Goal: Task Accomplishment & Management: Use online tool/utility

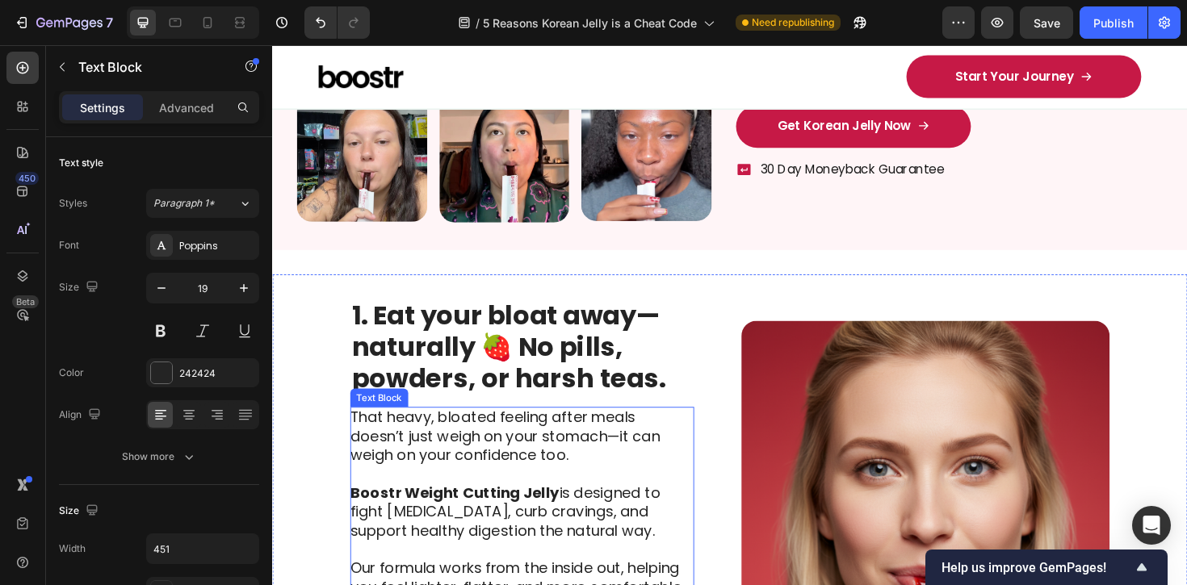
scroll to position [451, 0]
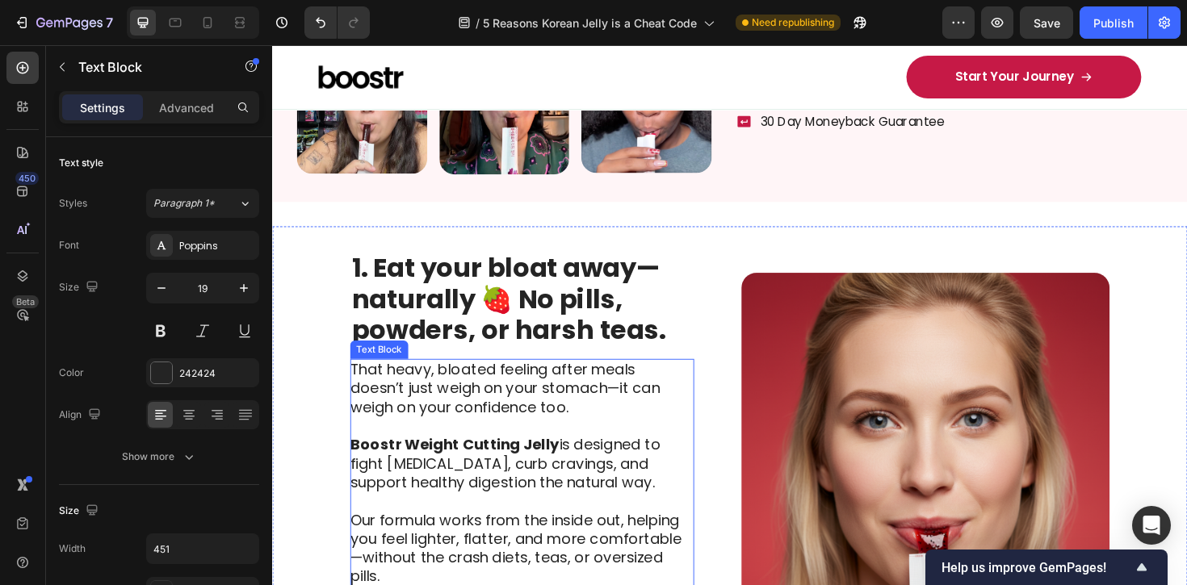
click at [627, 420] on p "That heavy, bloated feeling after meals doesn’t just weigh on your stomach—it c…" at bounding box center [535, 409] width 363 height 60
click at [460, 418] on p "That heavy, bloated feeling after meals doesn’t just weigh on your stomach—it c…" at bounding box center [535, 409] width 363 height 60
click at [385, 409] on p "That heavy, bloated feeling after meals doesn’t just weigh on your stomach—it c…" at bounding box center [535, 409] width 363 height 60
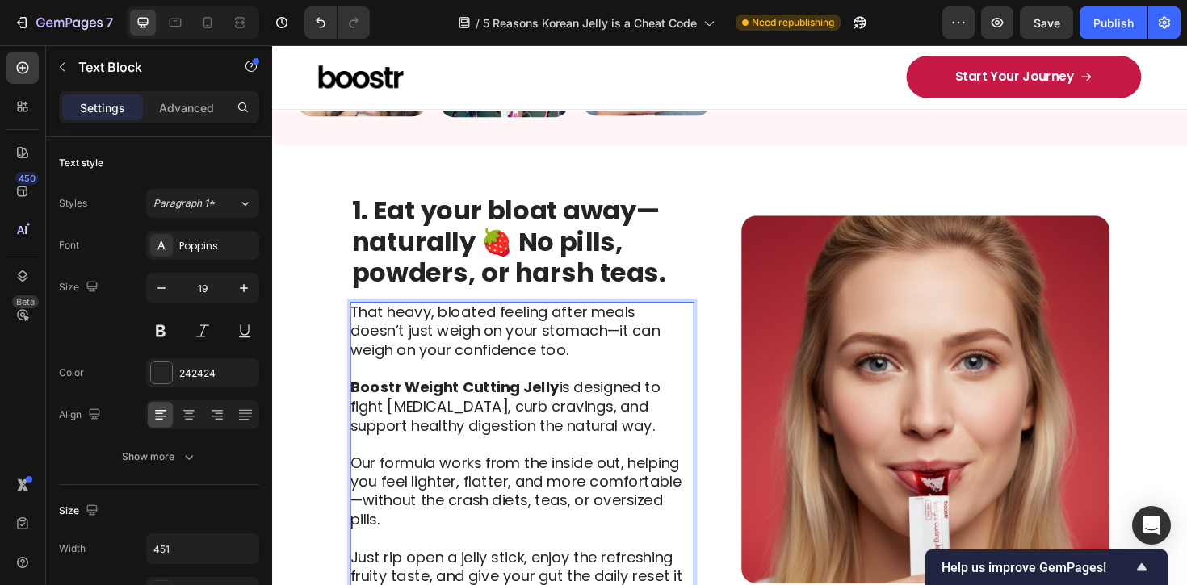
scroll to position [514, 0]
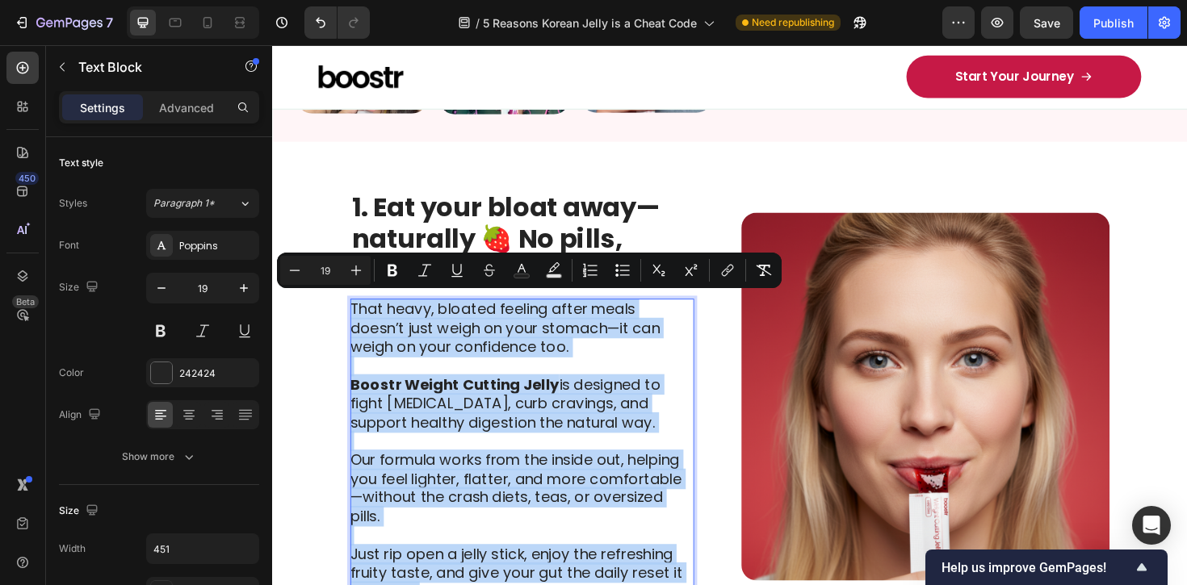
copy div "That heavy, bloated feeling after meals doesn’t just weigh on your stomach—it c…"
click at [540, 432] on p "Boostr Weight Cutting Jelly is designed to fight bloating, curb cravings, and s…" at bounding box center [535, 426] width 363 height 60
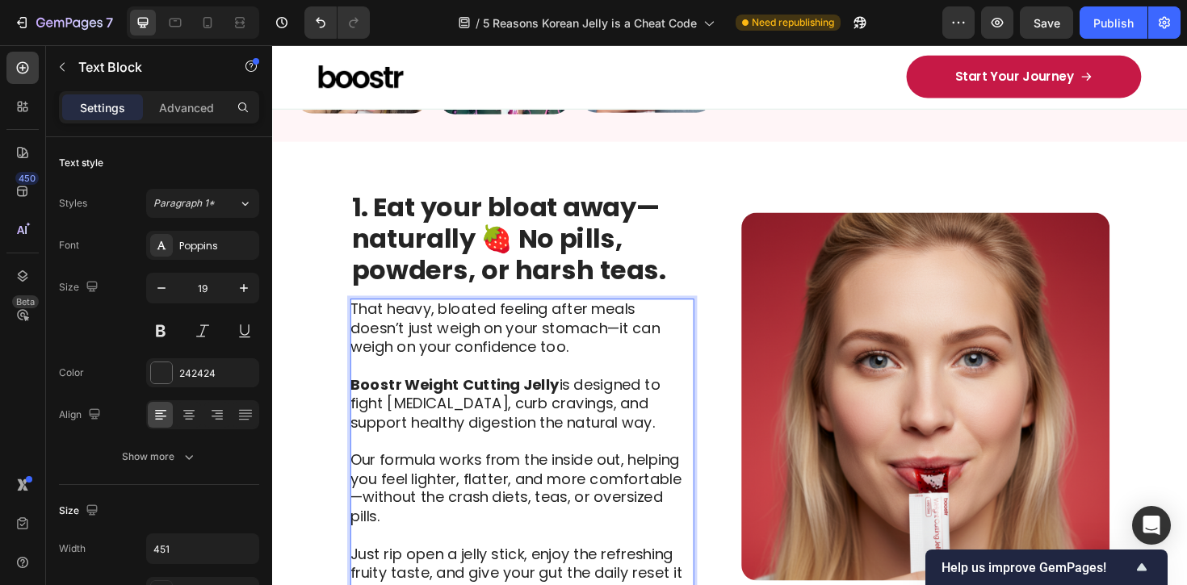
click at [547, 357] on p "That heavy, bloated feeling after meals doesn’t just weigh on your stomach—it c…" at bounding box center [535, 346] width 363 height 60
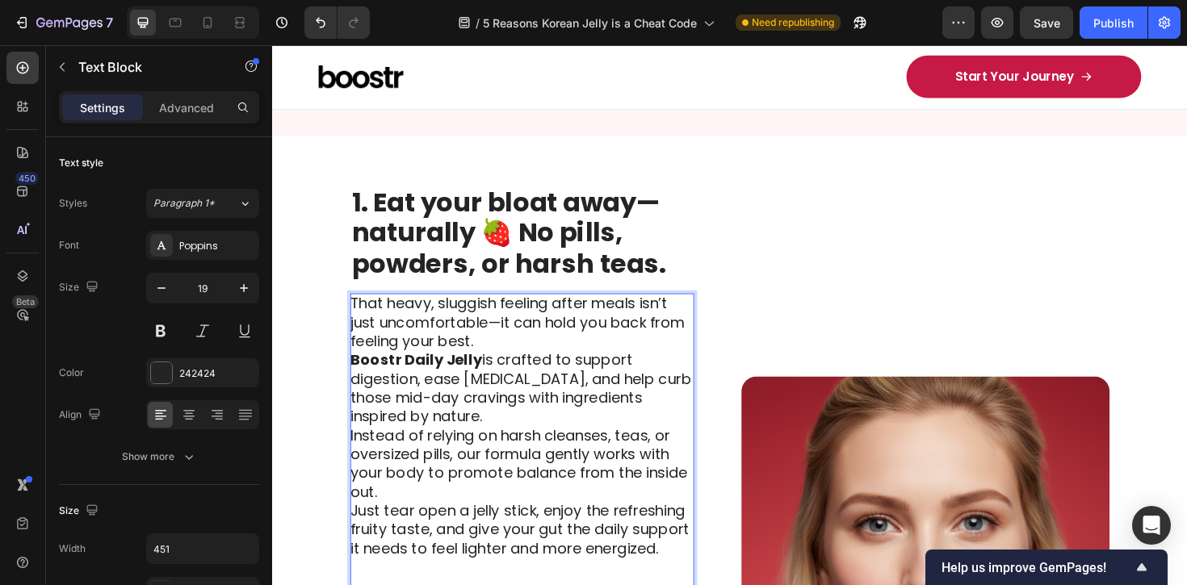
scroll to position [694, 0]
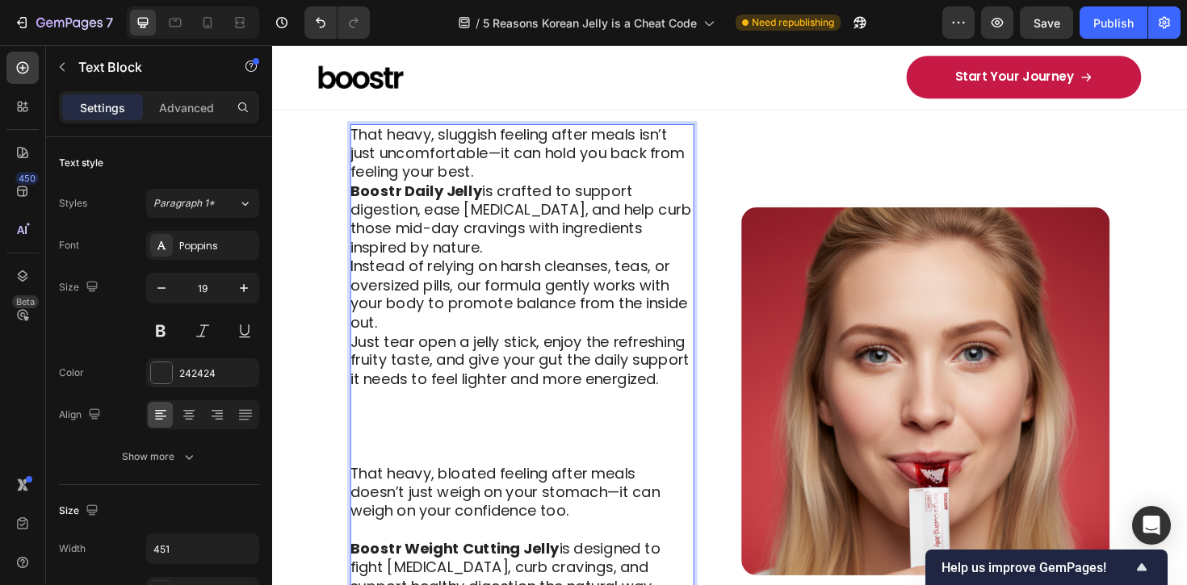
click at [496, 175] on p "That heavy, sluggish feeling after meals isn’t just uncomfortable—it can hold y…" at bounding box center [535, 161] width 363 height 60
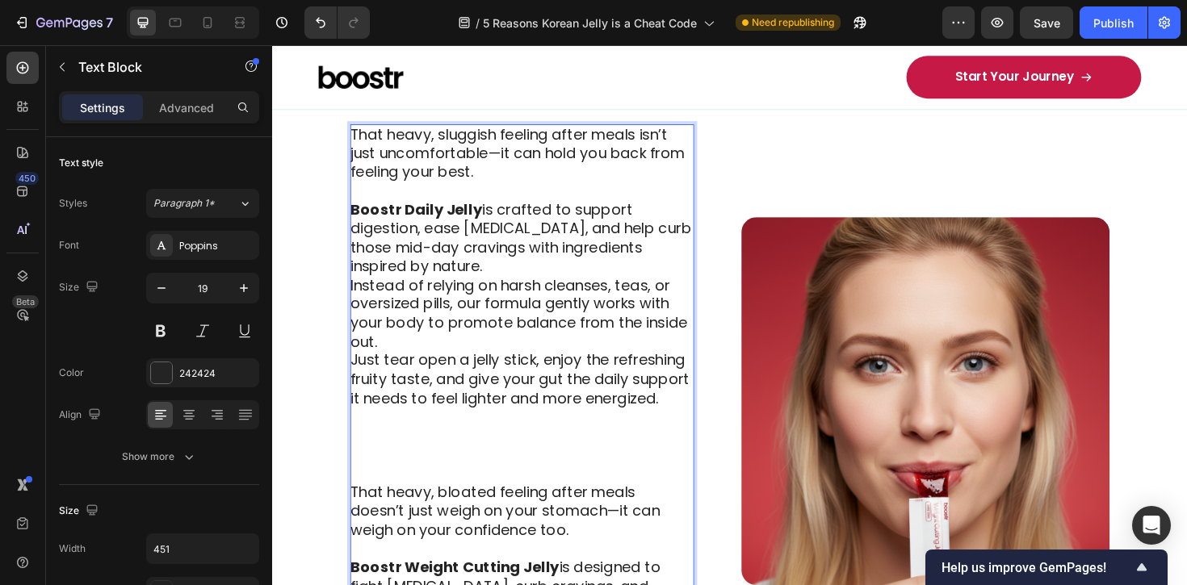
click at [463, 145] on p "That heavy, sluggish feeling after meals isn’t just uncomfortable—it can hold y…" at bounding box center [535, 161] width 363 height 60
click at [498, 186] on p "That heavy, bloated feeling after meals isn’t just uncomfortable—it can hold yo…" at bounding box center [535, 161] width 363 height 60
click at [427, 274] on p "Boostr Daily Jelly is crafted to support digestion, ease bloating, and help cur…" at bounding box center [535, 251] width 363 height 80
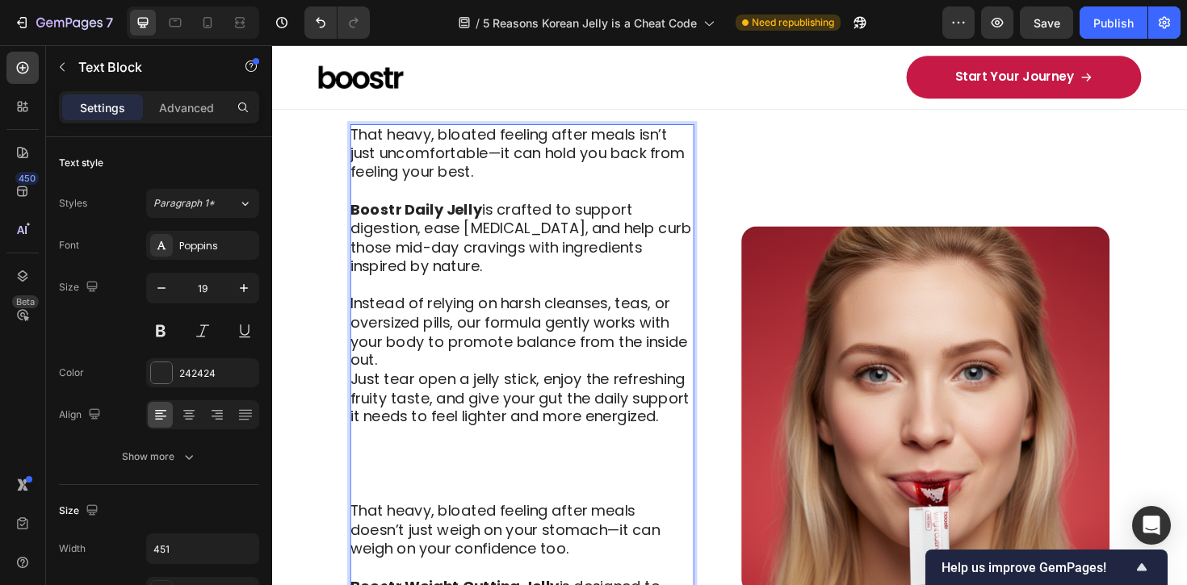
click at [417, 220] on strong "Boostr Daily Jelly" at bounding box center [424, 220] width 140 height 22
click at [411, 222] on strong "Boostr's Cutting Jelly" at bounding box center [440, 220] width 172 height 22
click at [579, 228] on p "Boostr's Korean Cutting Jelly is crafted to support digestion, ease bloating, a…" at bounding box center [535, 251] width 363 height 80
click at [535, 273] on p "Boostr's Korean Cutting Jelly is crafted to support digestion, ease bloating, a…" at bounding box center [535, 251] width 363 height 80
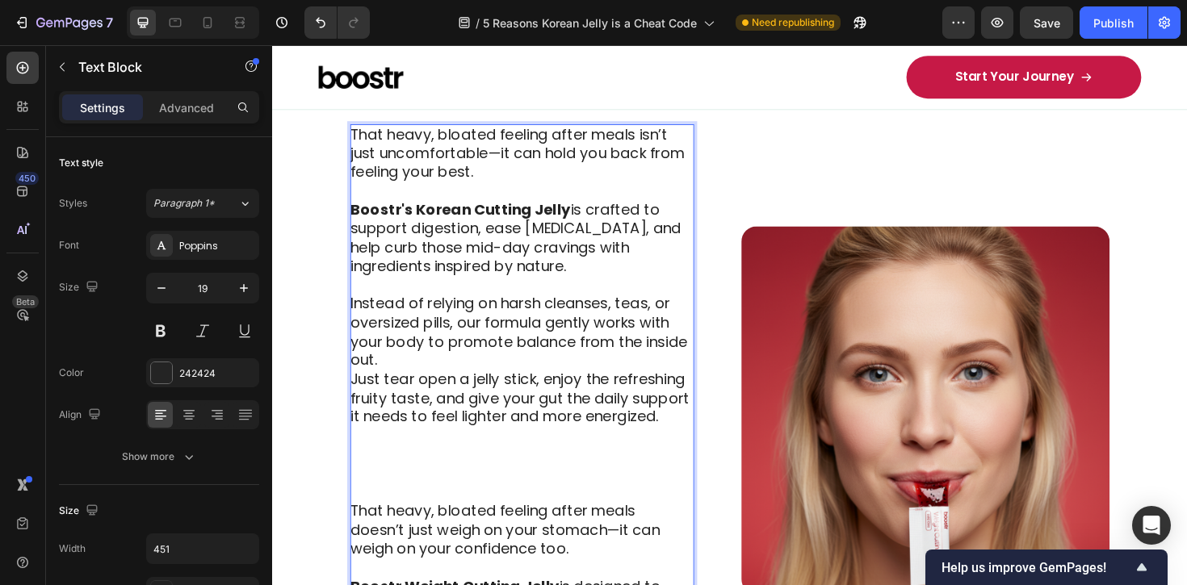
scroll to position [717, 0]
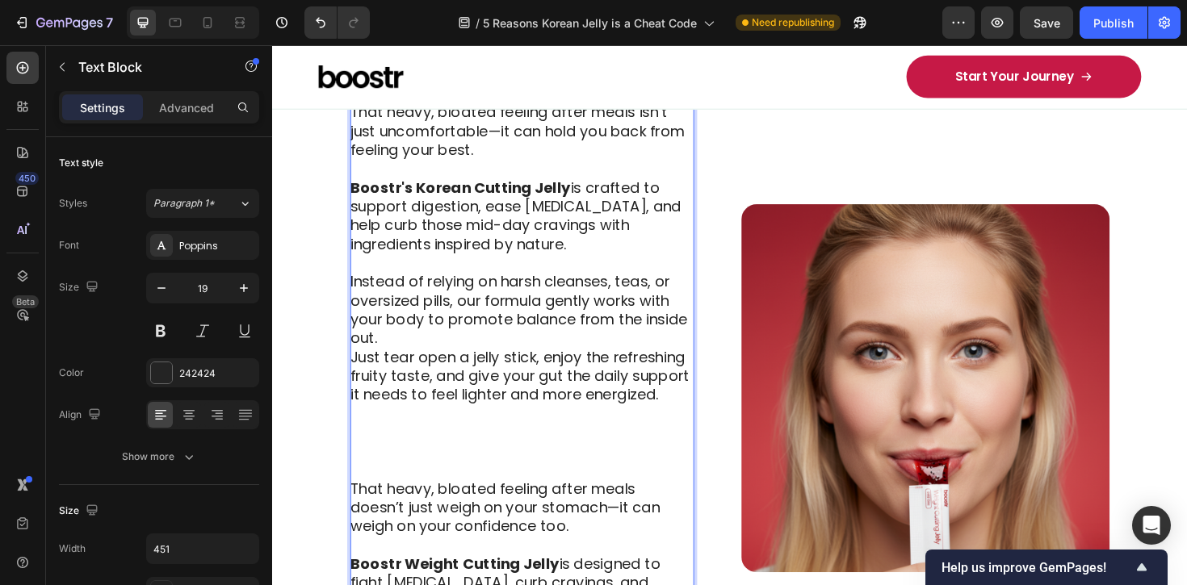
click at [482, 361] on p "Instead of relying on harsh cleanses, teas, or oversized pills, our formula gen…" at bounding box center [535, 327] width 363 height 80
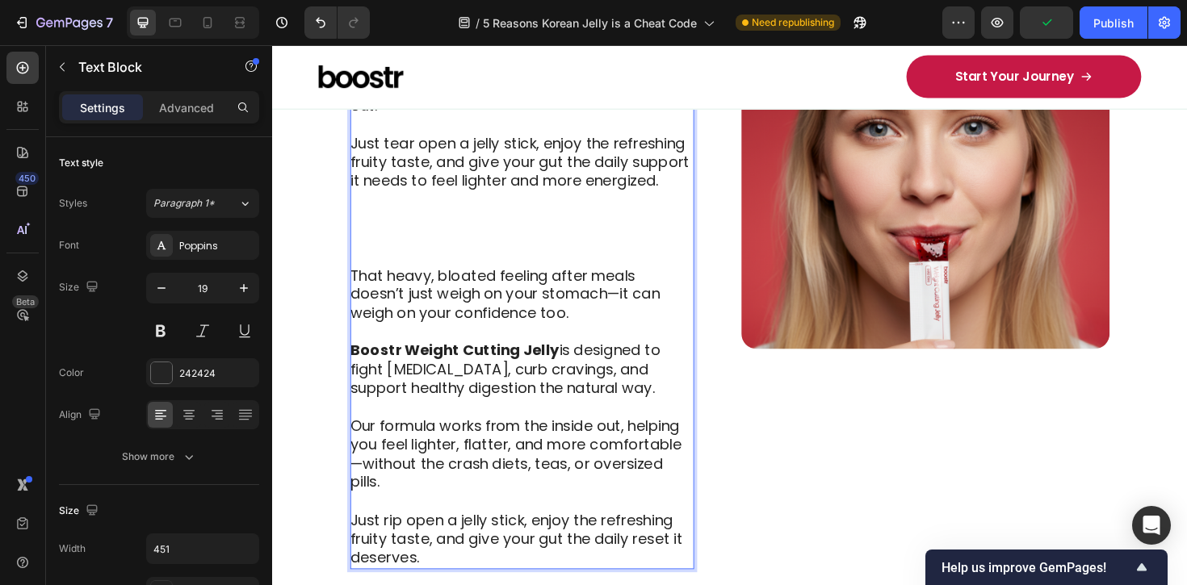
scroll to position [979, 0]
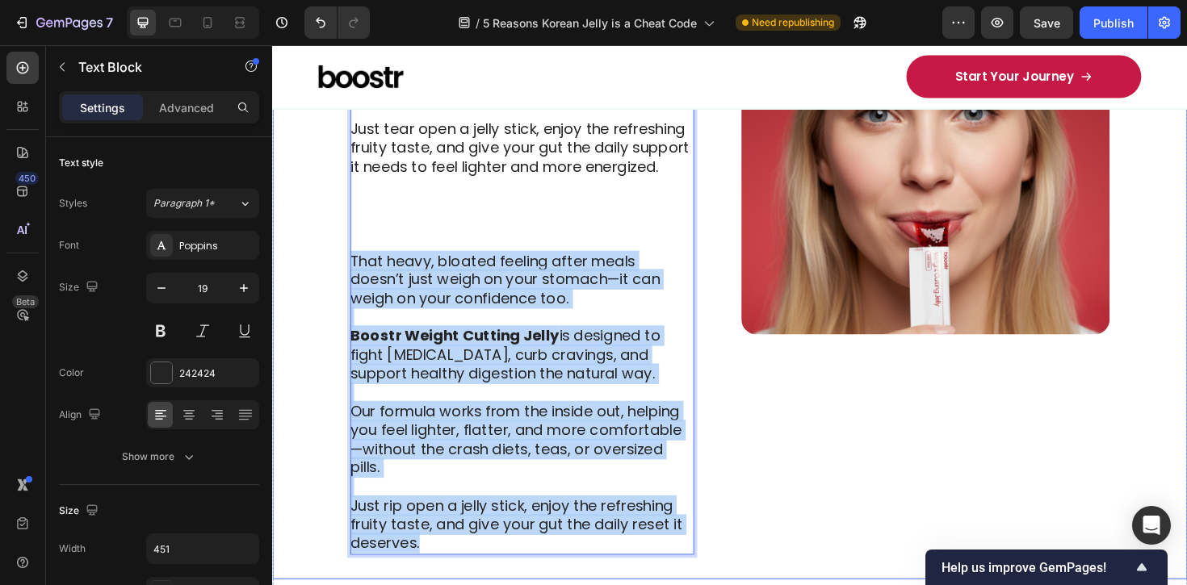
drag, startPoint x: 441, startPoint y: 553, endPoint x: 343, endPoint y: 280, distance: 289.9
click at [343, 280] on div "1. Eat your bloat away—naturally 🍓 No pills, powders, or harsh teas. Heading Th…" at bounding box center [756, 158] width 969 height 908
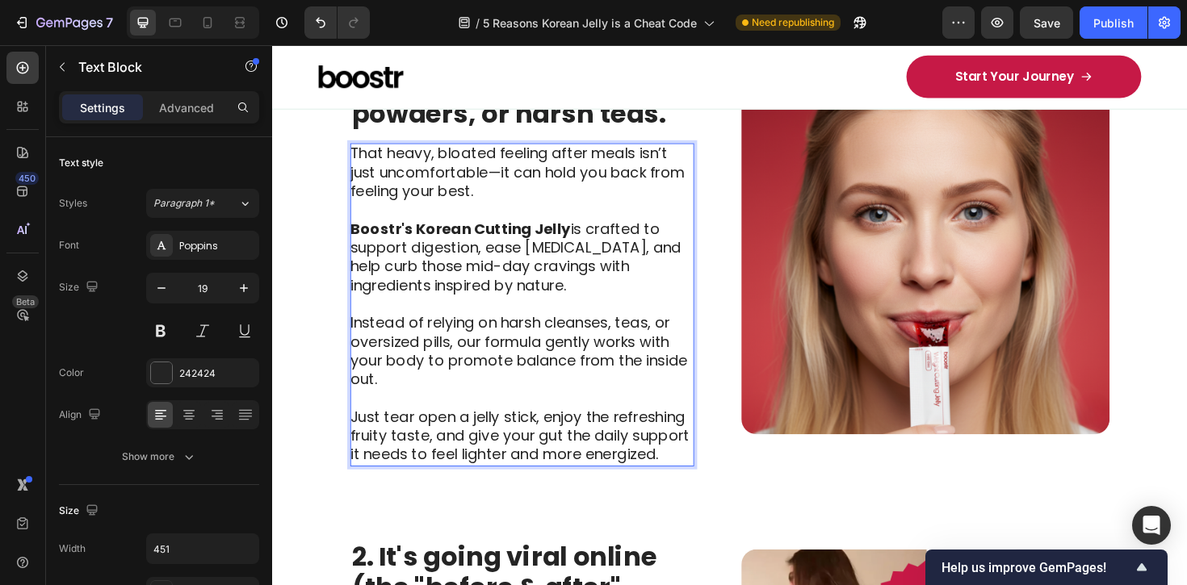
scroll to position [669, 0]
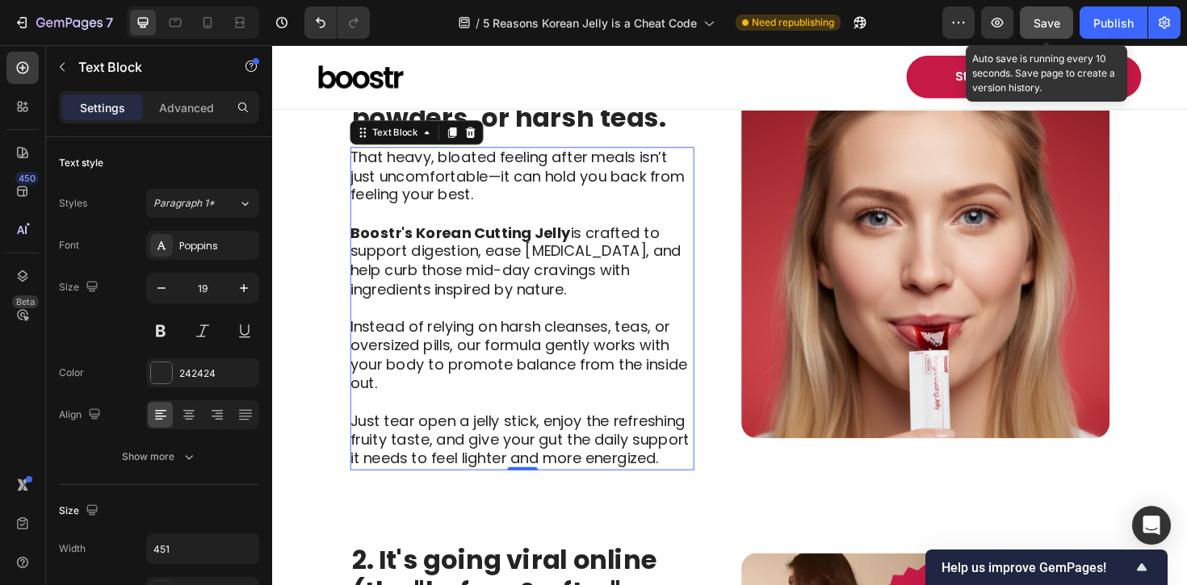
click at [1052, 17] on span "Save" at bounding box center [1047, 23] width 27 height 14
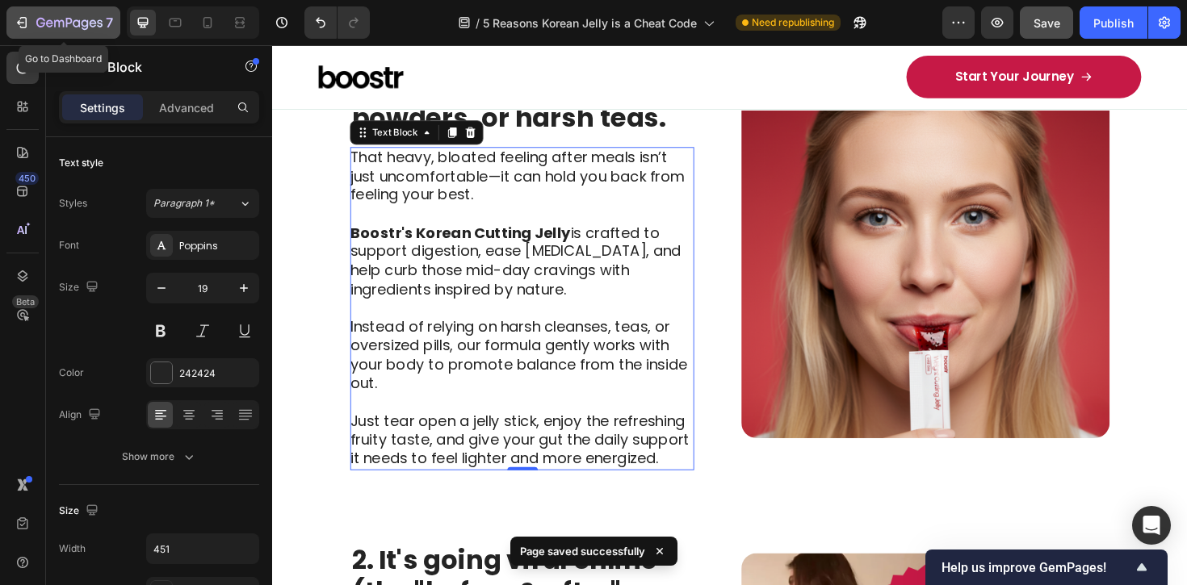
click at [16, 32] on button "7" at bounding box center [63, 22] width 114 height 32
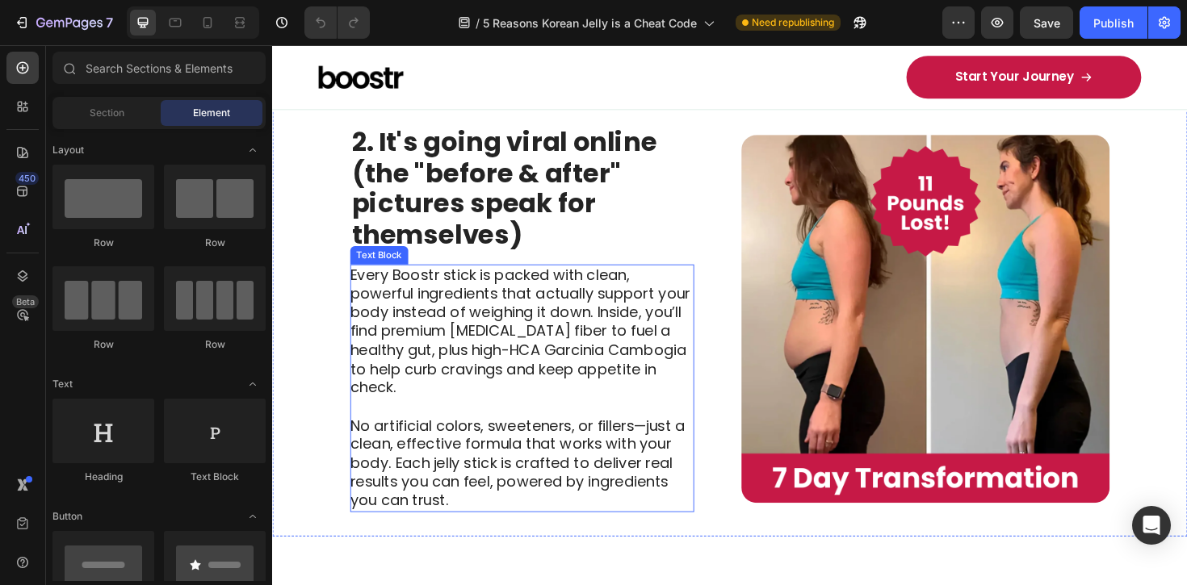
scroll to position [1116, 0]
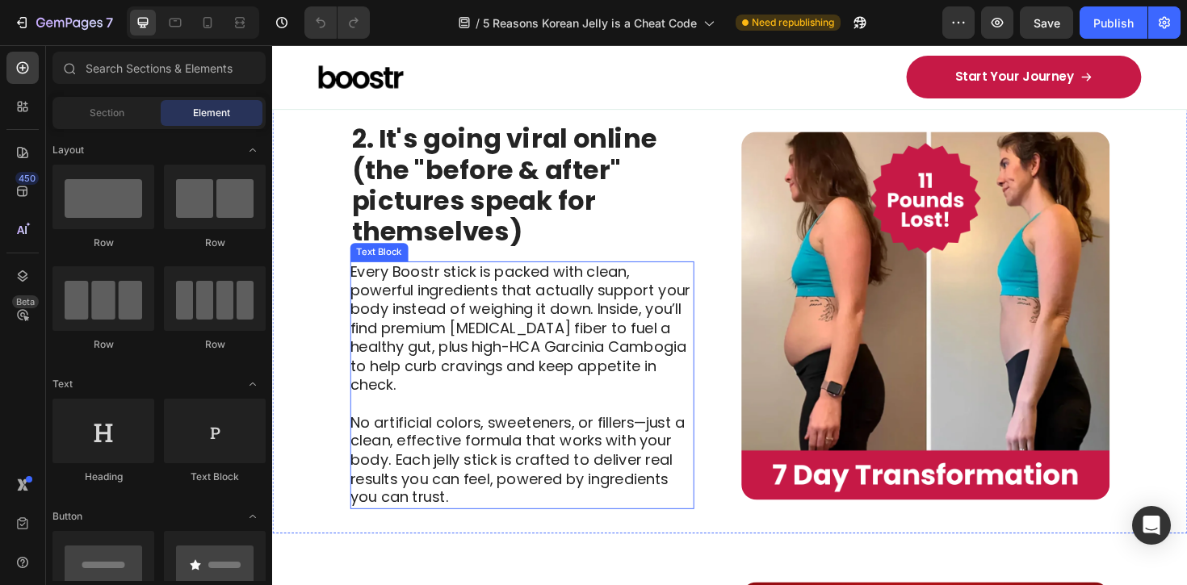
click at [635, 375] on p "Every Boostr stick is packed with clean, powerful ingredients that actually sup…" at bounding box center [535, 346] width 363 height 140
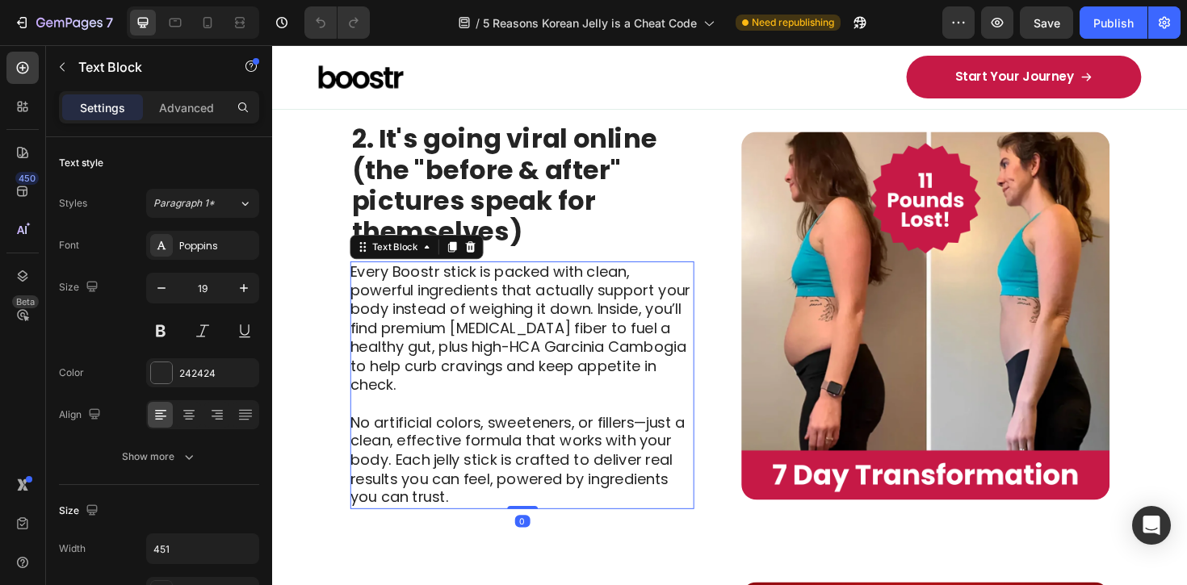
click at [450, 289] on p "Every Boostr stick is packed with clean, powerful ingredients that actually sup…" at bounding box center [535, 346] width 363 height 140
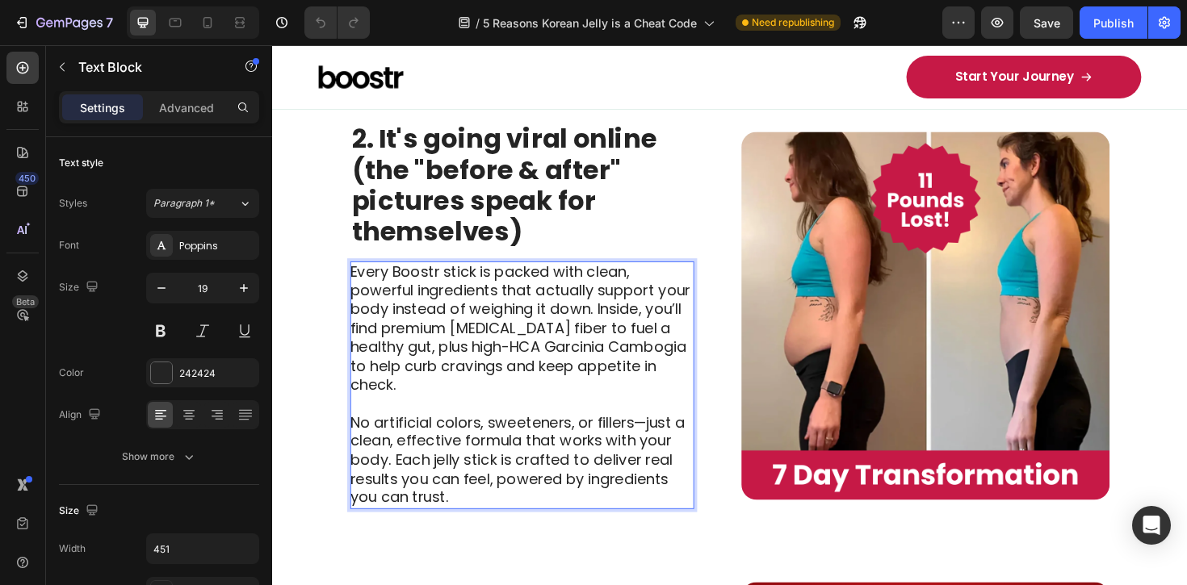
click at [446, 291] on p "Every Boostr stick is packed with clean, powerful ingredients that actually sup…" at bounding box center [535, 346] width 363 height 140
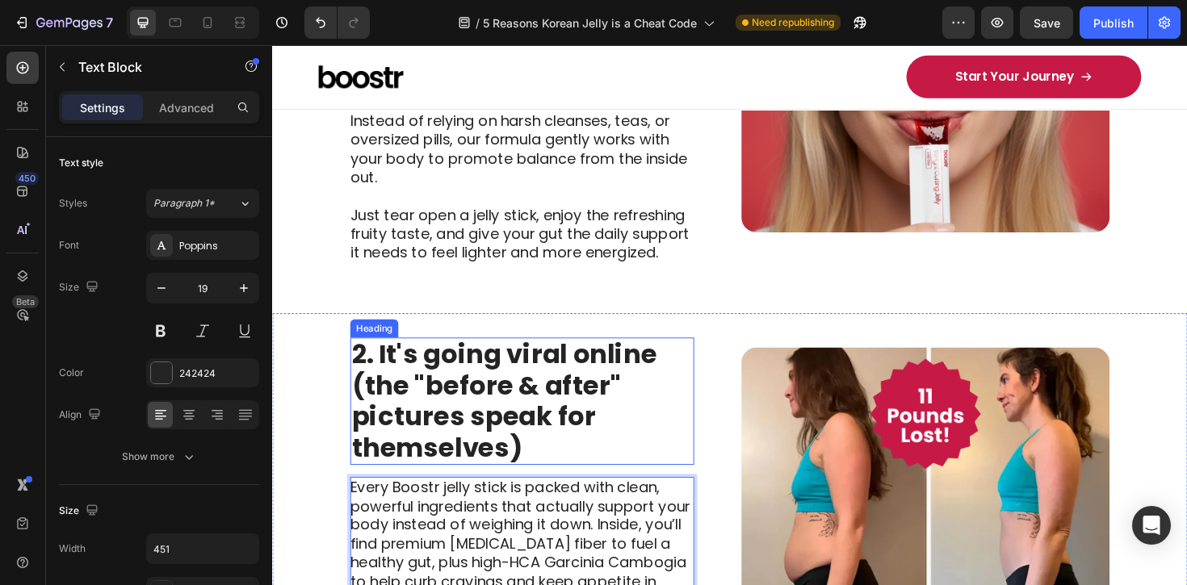
scroll to position [853, 0]
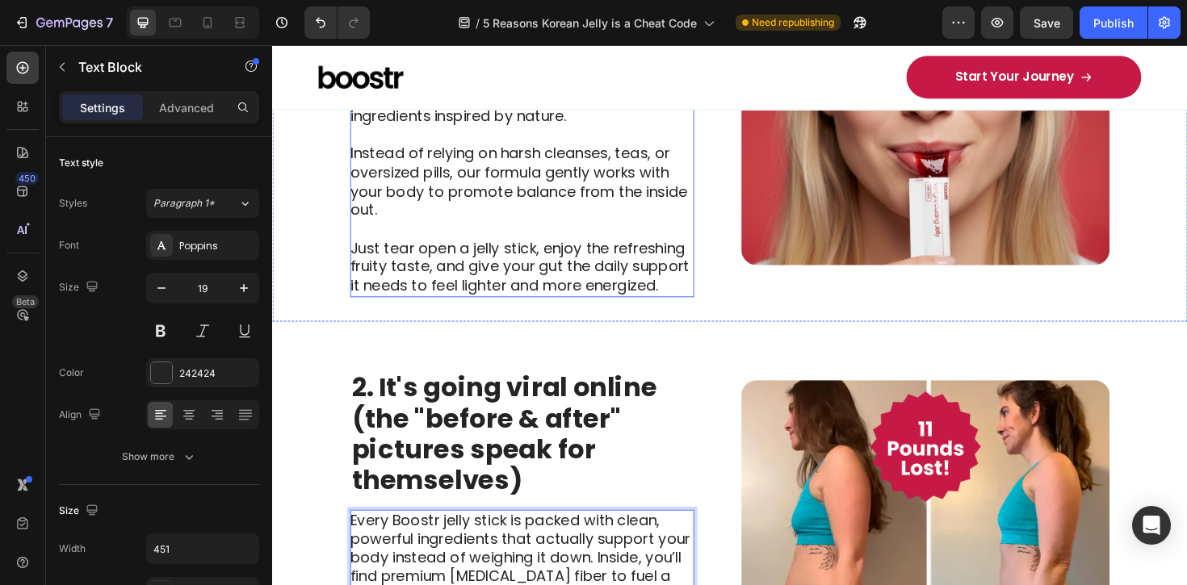
click at [598, 273] on p "Just tear open a jelly stick, enjoy the refreshing fruity taste, and give your …" at bounding box center [535, 281] width 363 height 60
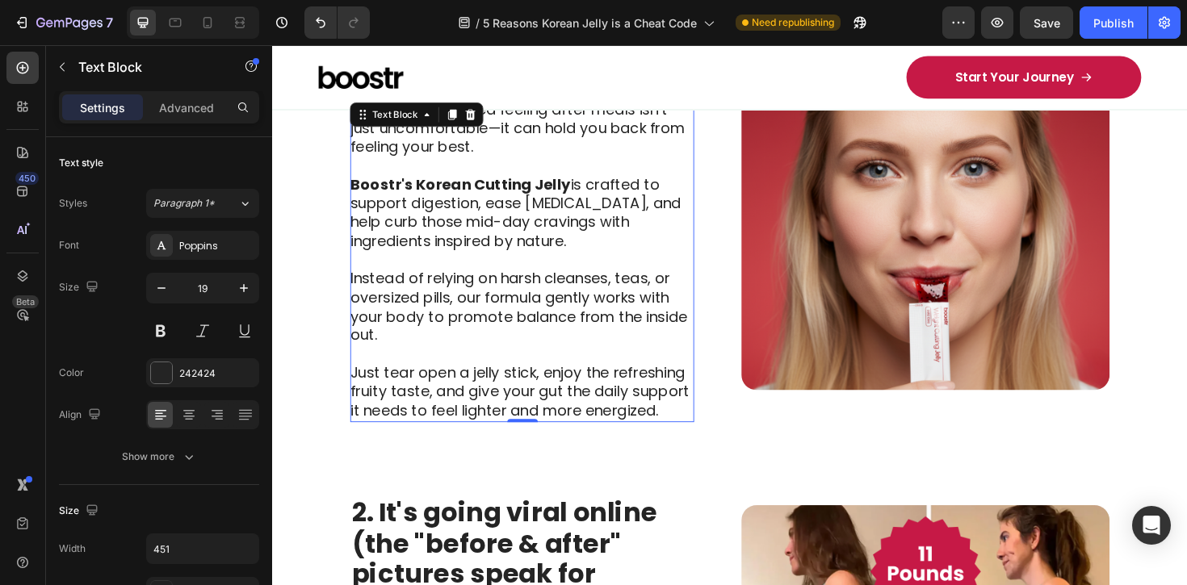
scroll to position [595, 0]
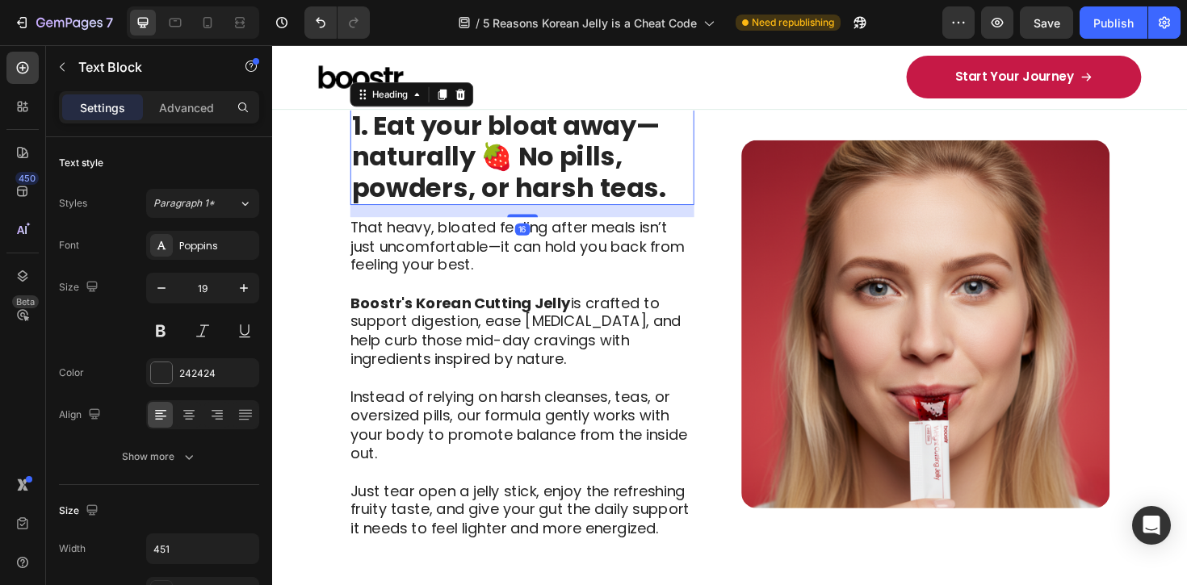
click at [521, 152] on strong "1. Eat your bloat away—naturally 🍓 No pills, powders, or harsh teas." at bounding box center [522, 163] width 333 height 105
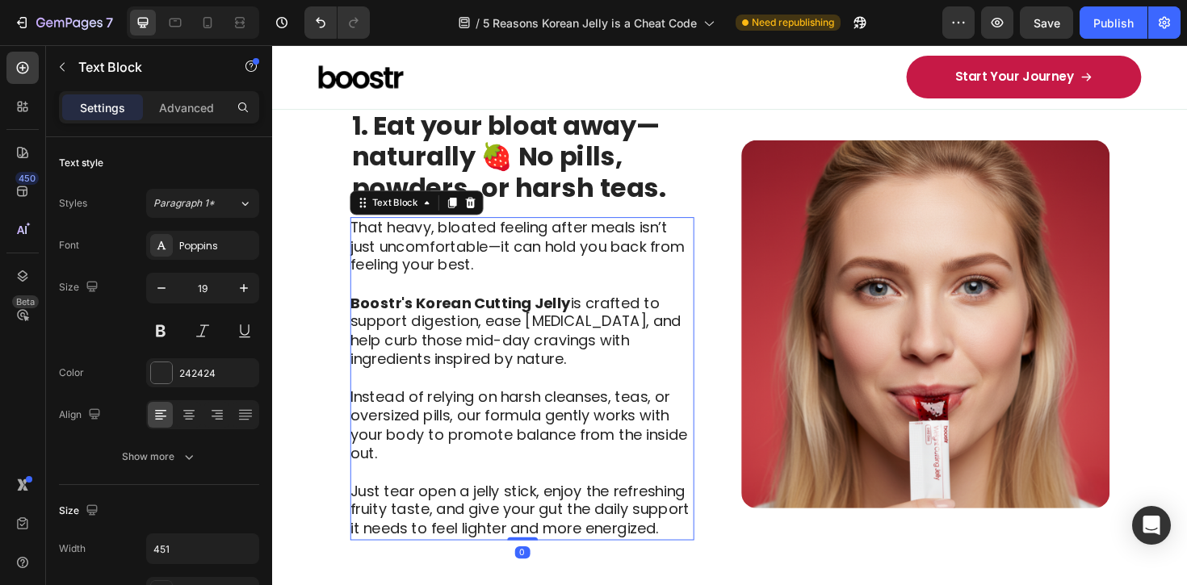
click at [488, 438] on p "Instead of relying on harsh cleanses, teas, or oversized pills, our formula gen…" at bounding box center [535, 449] width 363 height 80
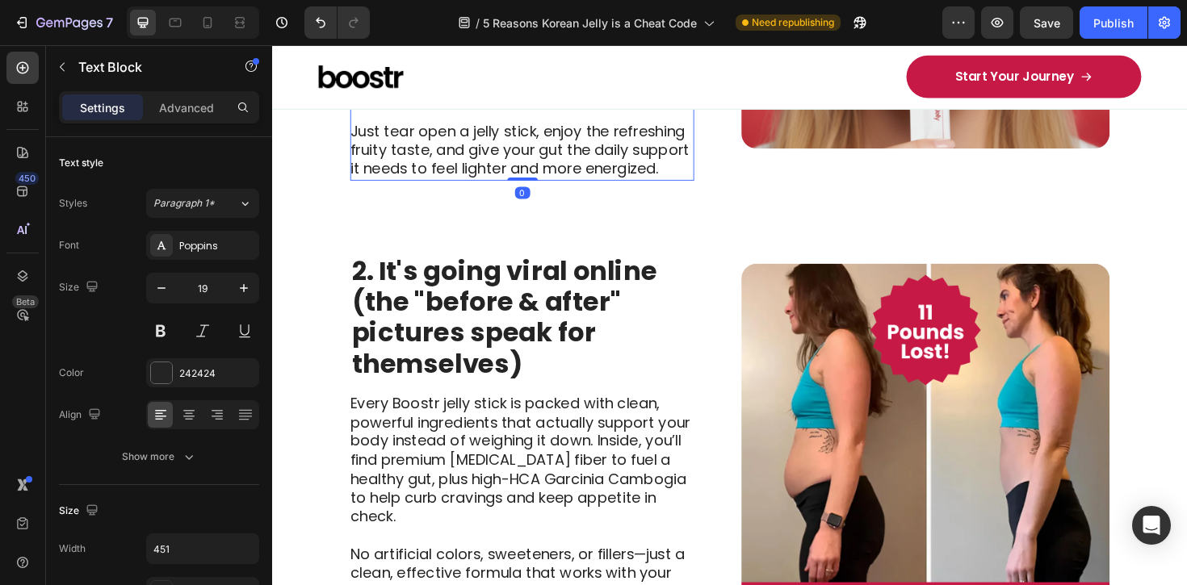
scroll to position [977, 0]
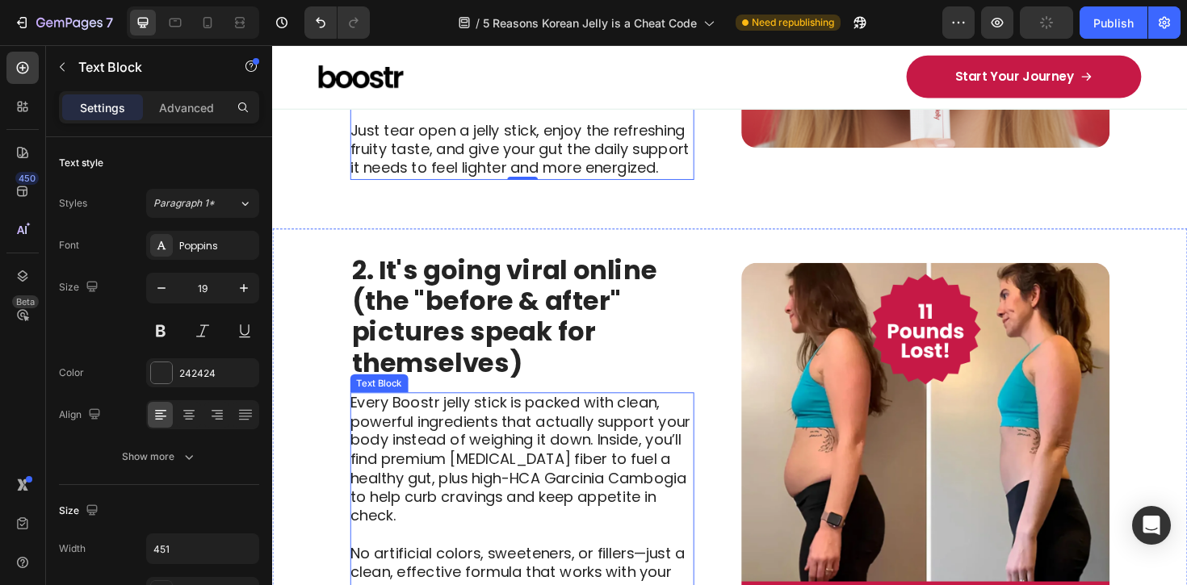
click at [599, 534] on p "Every Boostr jelly stick is packed with clean, powerful ingredients that actual…" at bounding box center [535, 485] width 363 height 140
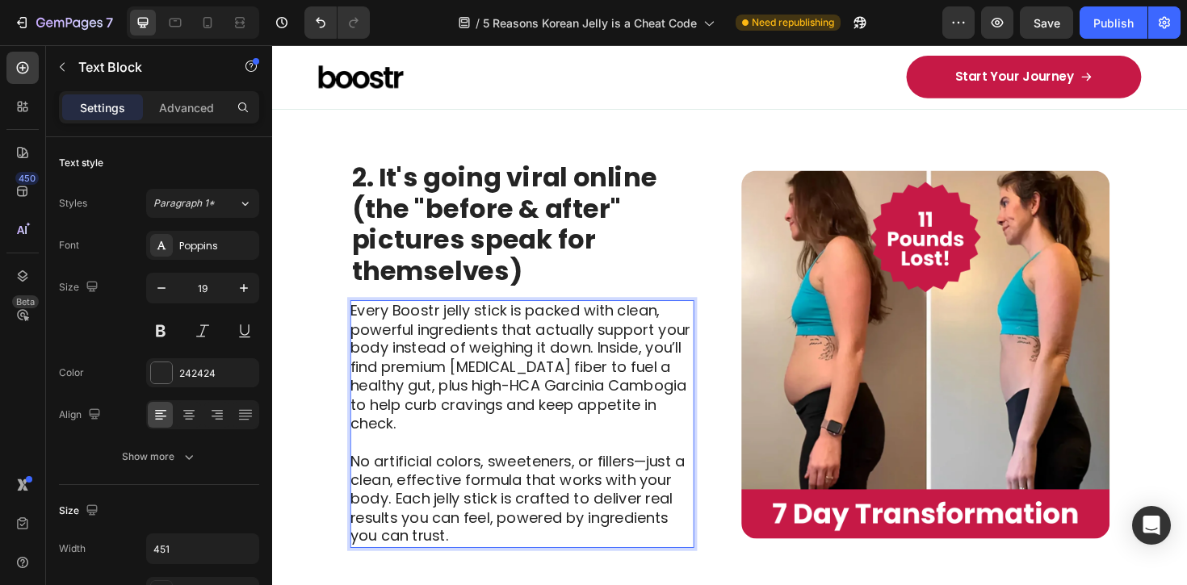
scroll to position [1082, 0]
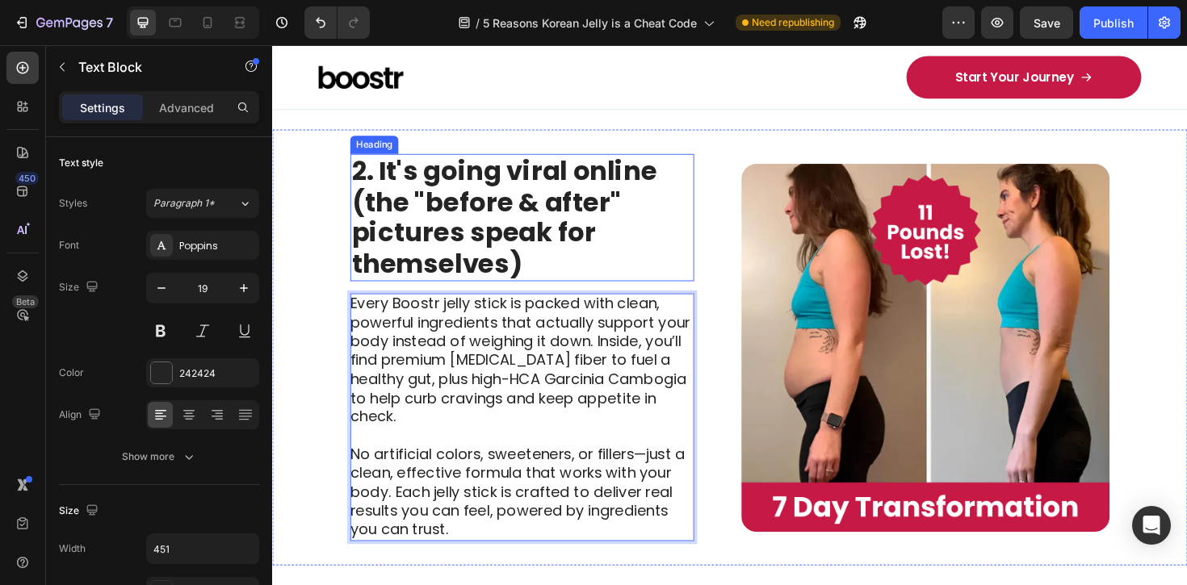
click at [547, 266] on h2 "2. It's going viral online (the "before & after" pictures speak for themselves)" at bounding box center [536, 228] width 364 height 135
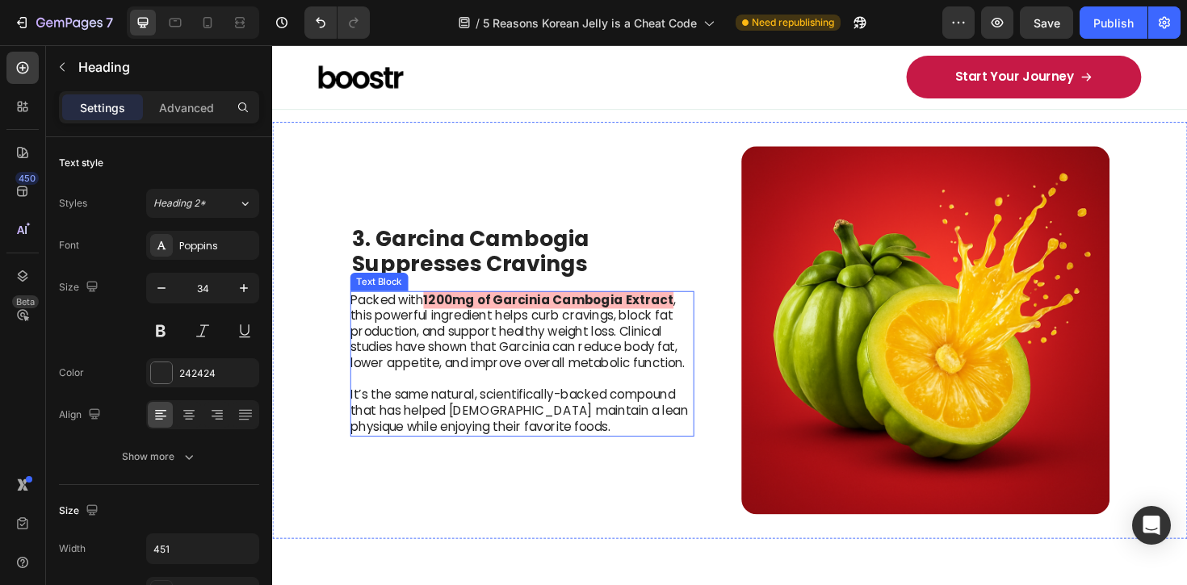
scroll to position [1634, 0]
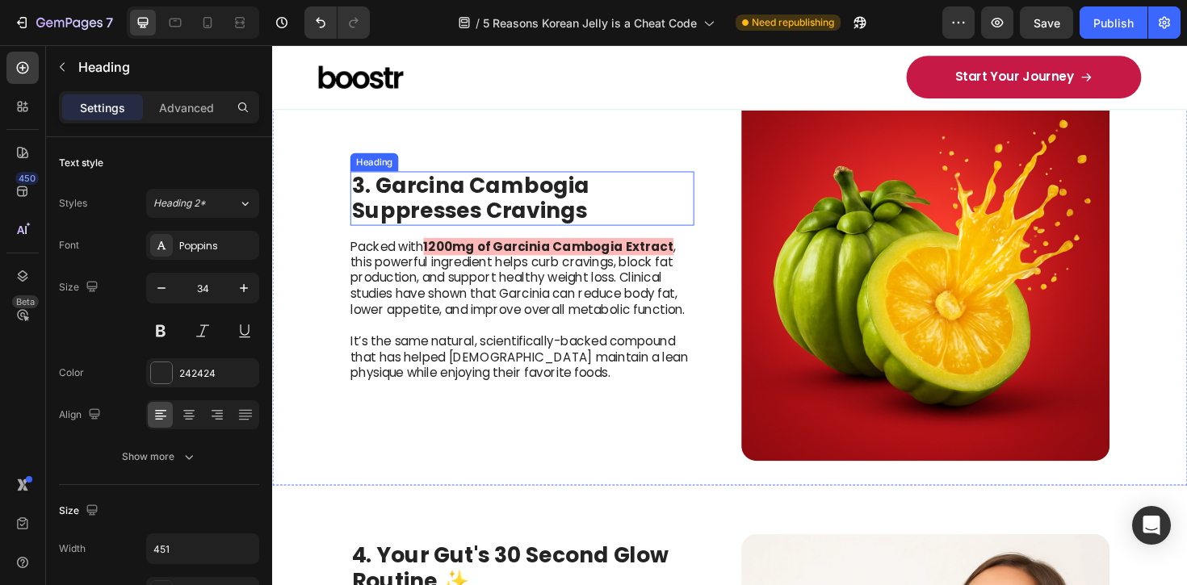
click at [522, 187] on strong "3. Garcina Cambogia Suppresses Cravings" at bounding box center [482, 207] width 252 height 59
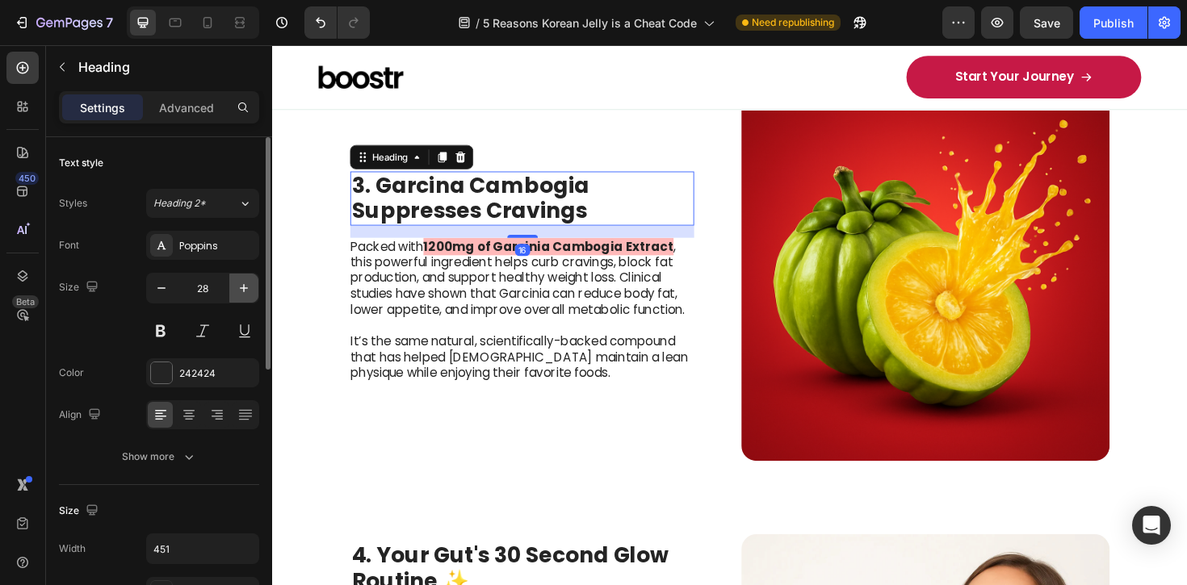
click at [253, 291] on button "button" at bounding box center [243, 288] width 29 height 29
click at [253, 290] on button "button" at bounding box center [243, 288] width 29 height 29
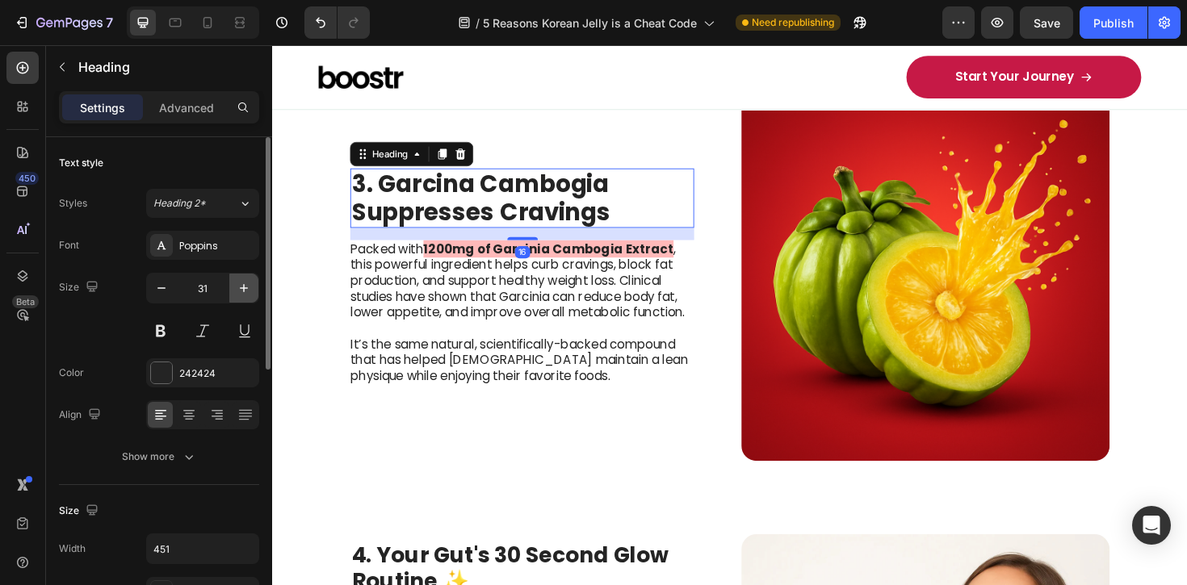
click at [254, 290] on button "button" at bounding box center [243, 288] width 29 height 29
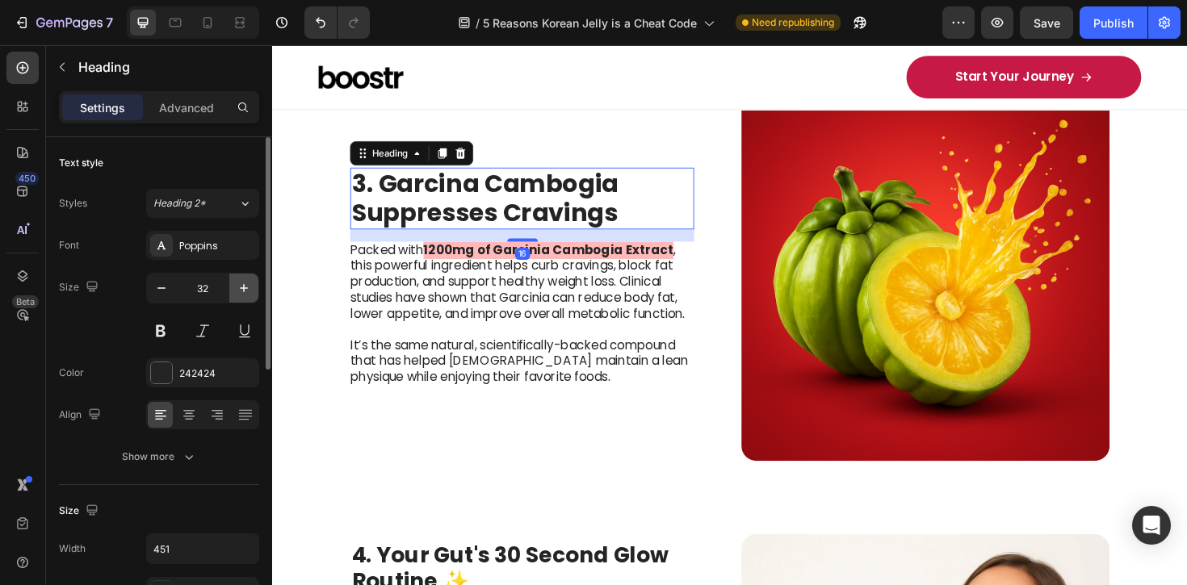
click at [254, 290] on button "button" at bounding box center [243, 288] width 29 height 29
type input "34"
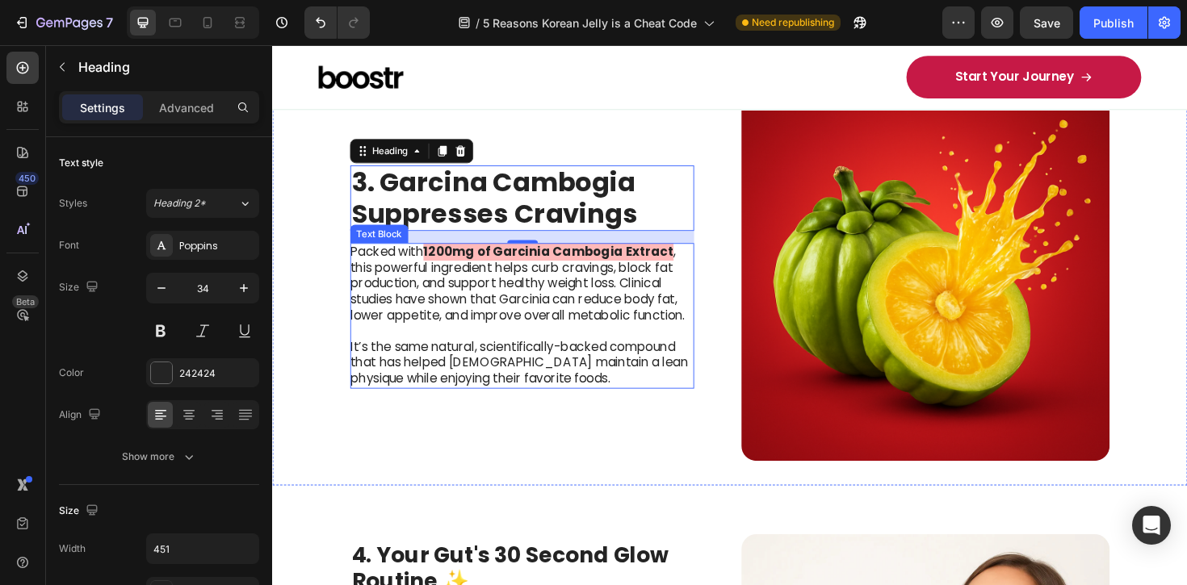
click at [485, 292] on p "Packed with 1200mg of Garcinia Cambogia Extract , this powerful ingredient help…" at bounding box center [535, 299] width 363 height 84
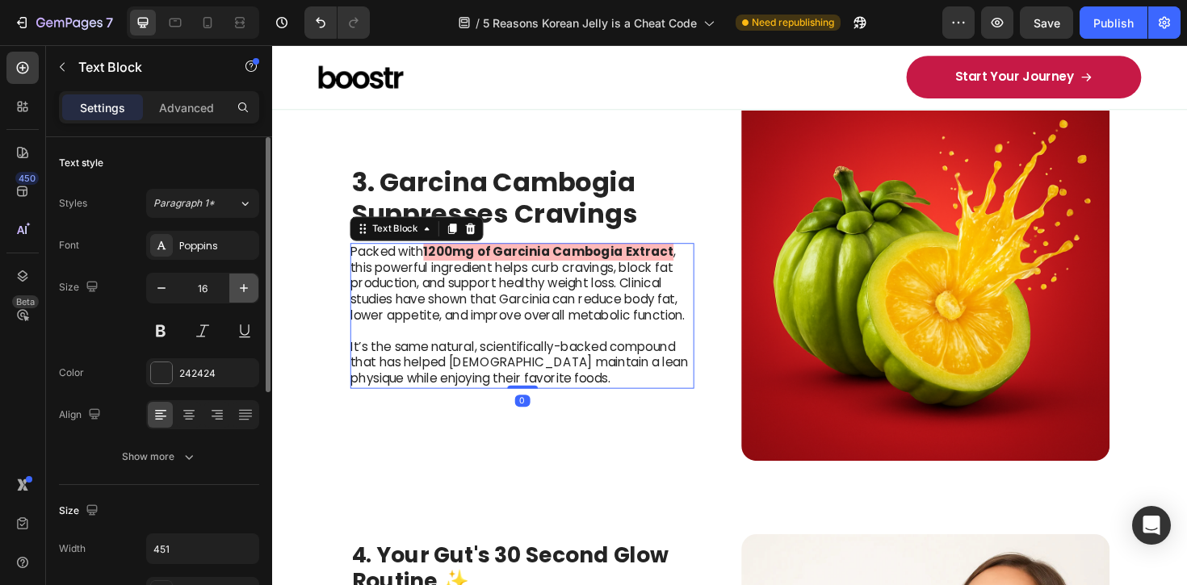
click at [239, 280] on icon "button" at bounding box center [244, 288] width 16 height 16
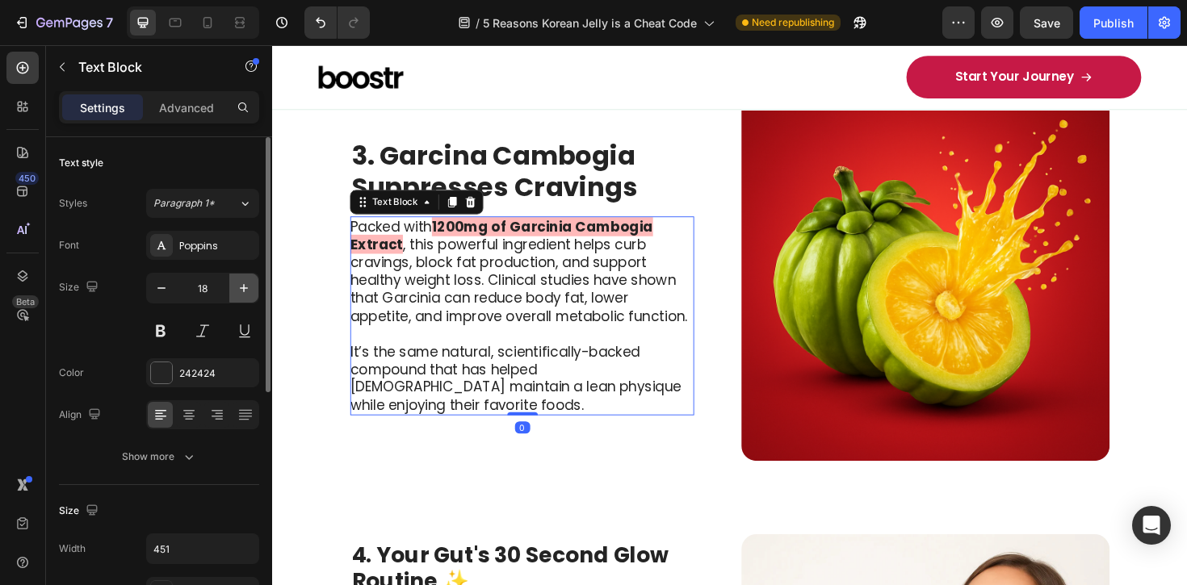
click at [239, 280] on icon "button" at bounding box center [244, 288] width 16 height 16
type input "19"
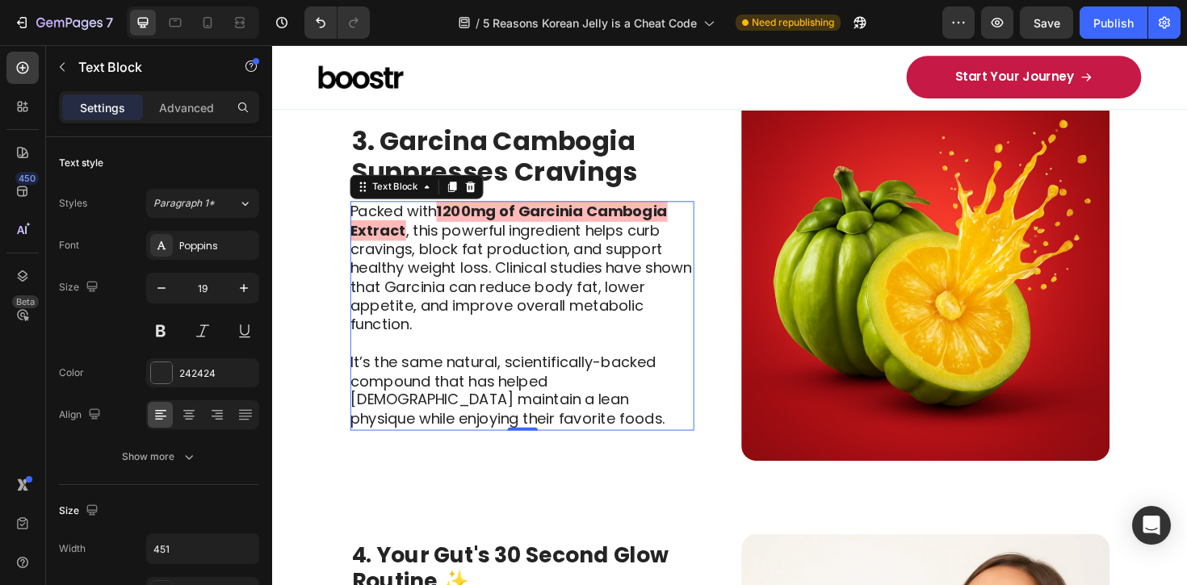
click at [561, 372] on p "It’s the same natural, scientifically-backed compound that has helped [DEMOGRAP…" at bounding box center [535, 412] width 363 height 80
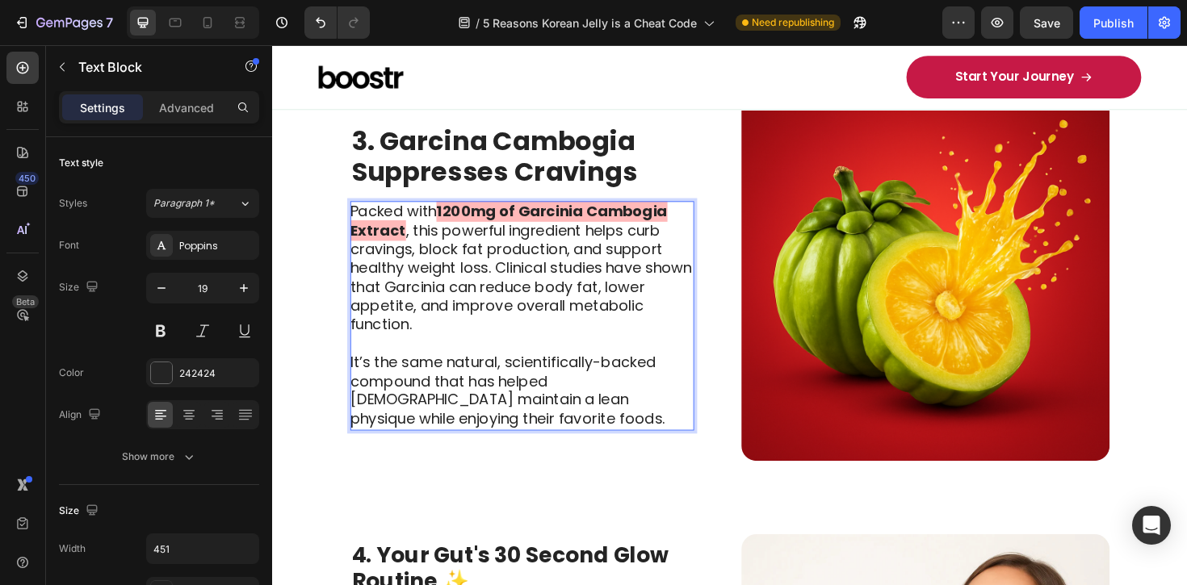
click at [491, 317] on p "Packed with 1200mg of Garcinia Cambogia Extract , this powerful ingredient help…" at bounding box center [535, 282] width 363 height 140
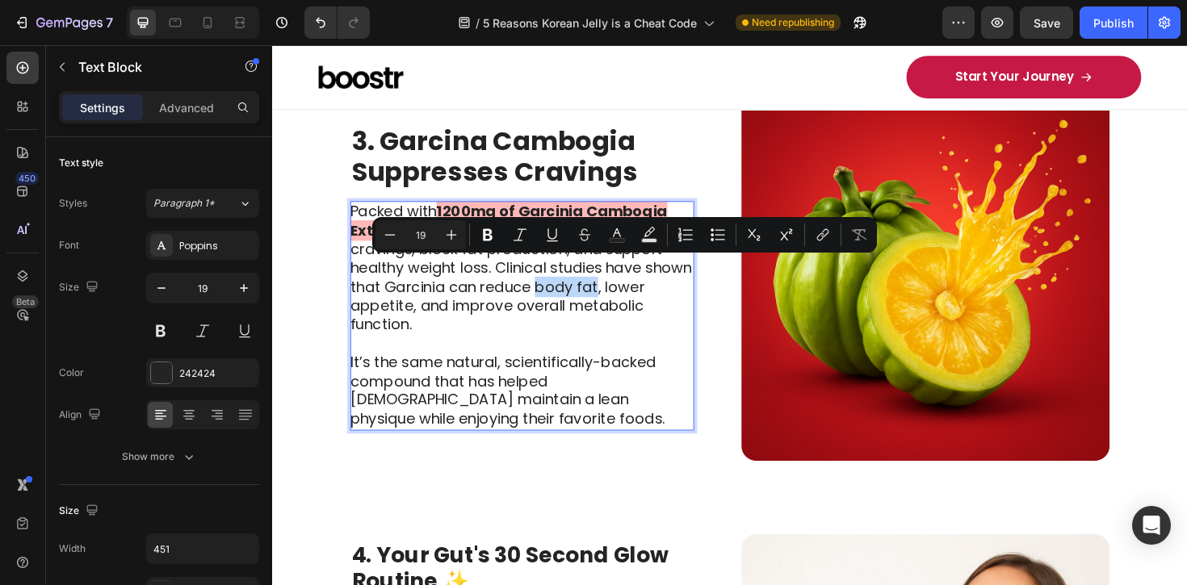
drag, startPoint x: 602, startPoint y: 280, endPoint x: 661, endPoint y: 282, distance: 59.0
click at [661, 282] on p "Packed with 1200mg of Garcinia Cambogia Extract , this powerful ingredient help…" at bounding box center [535, 282] width 363 height 140
drag, startPoint x: 572, startPoint y: 342, endPoint x: 551, endPoint y: 319, distance: 30.9
click at [572, 352] on p "Rich Text Editor. Editing area: main" at bounding box center [535, 362] width 363 height 20
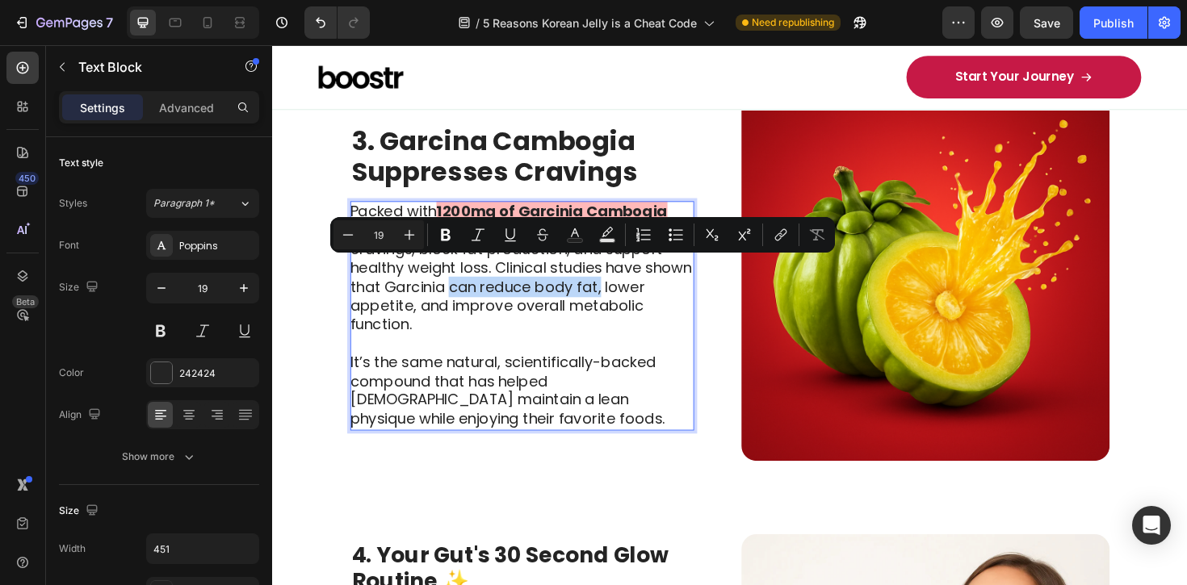
drag, startPoint x: 509, startPoint y: 282, endPoint x: 667, endPoint y: 286, distance: 157.5
click at [667, 286] on p "Packed with 1200mg of Garcinia Cambogia Extract , this powerful ingredient help…" at bounding box center [535, 282] width 363 height 140
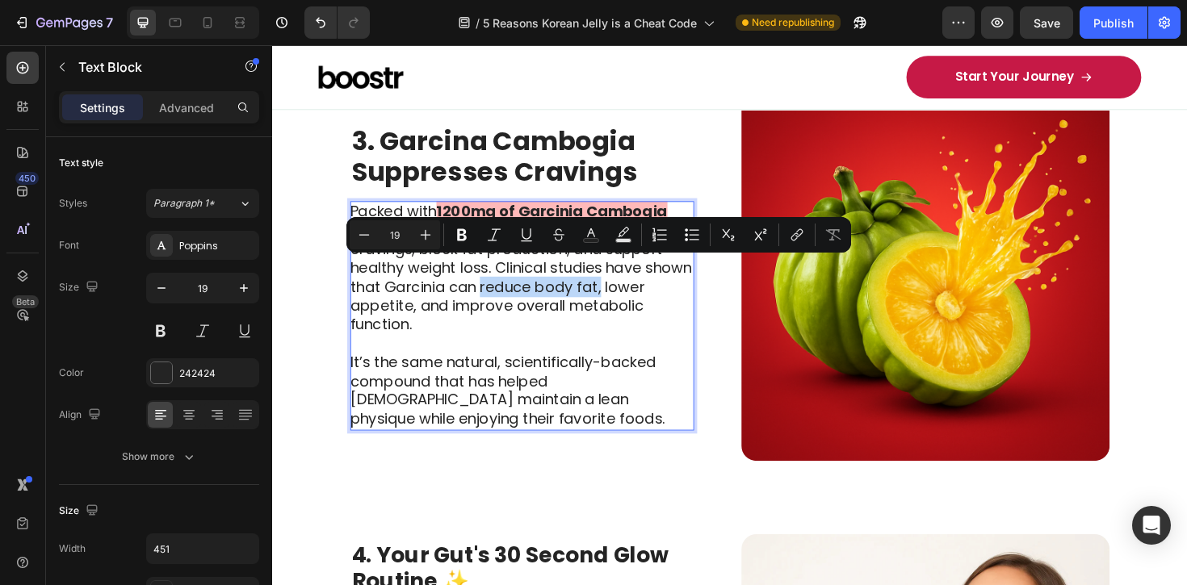
drag, startPoint x: 667, startPoint y: 286, endPoint x: 541, endPoint y: 284, distance: 126.0
click at [541, 284] on p "Packed with 1200mg of Garcinia Cambogia Extract , this powerful ingredient help…" at bounding box center [535, 282] width 363 height 140
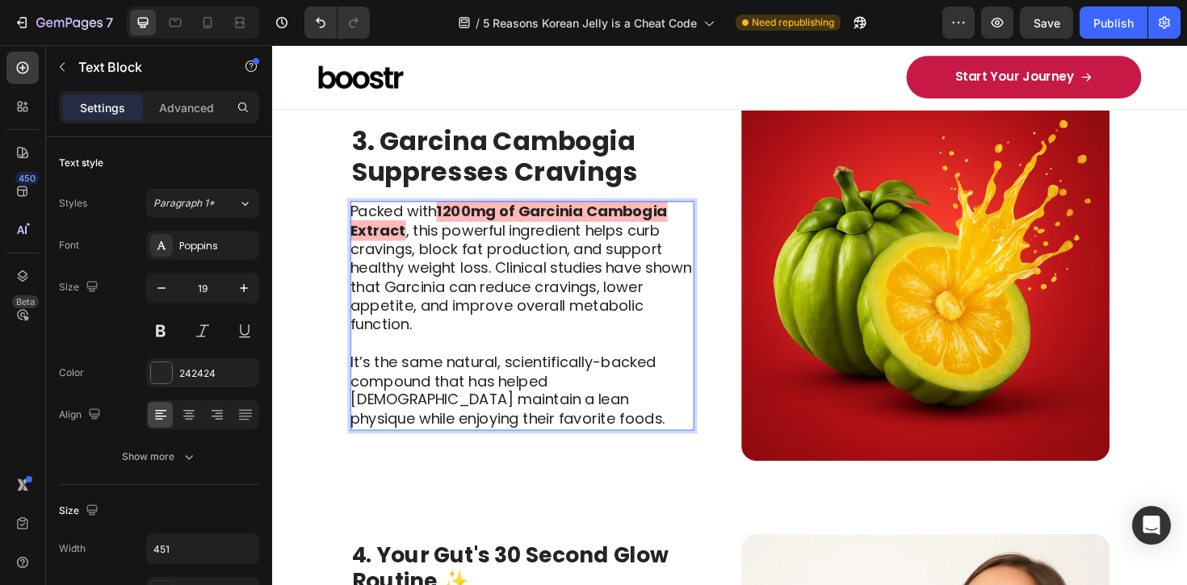
click at [493, 352] on p "Rich Text Editor. Editing area: main" at bounding box center [535, 362] width 363 height 20
click at [434, 372] on p "It’s the same natural, scientifically-backed compound that has helped [DEMOGRAP…" at bounding box center [535, 412] width 363 height 80
click at [410, 421] on p "It’s the same natural, scientifically-backed compound that has helped [DEMOGRAP…" at bounding box center [535, 412] width 363 height 80
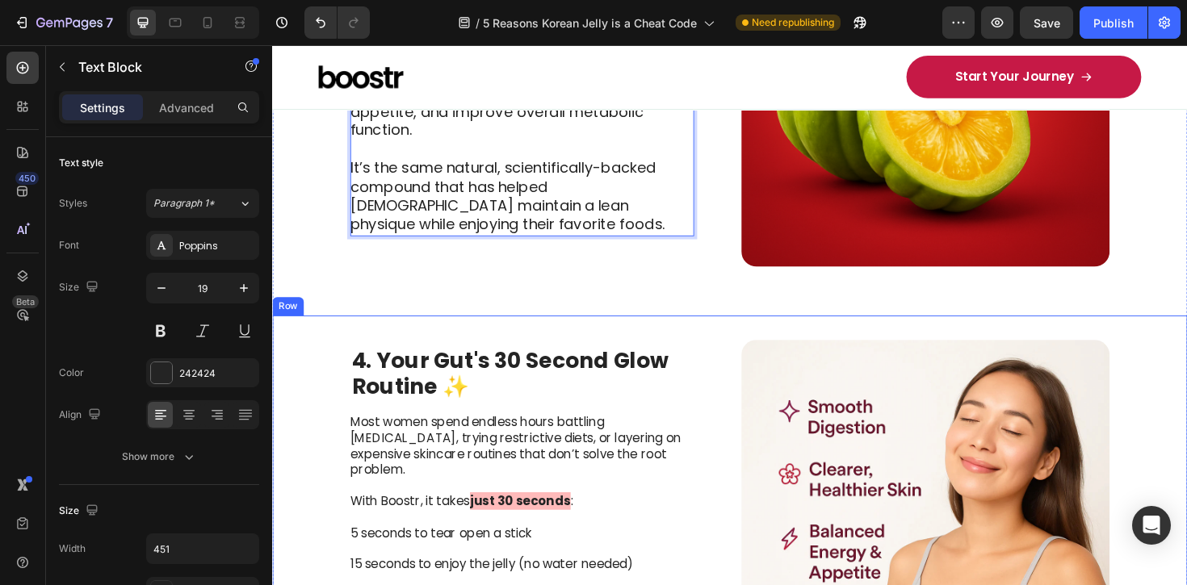
scroll to position [1854, 0]
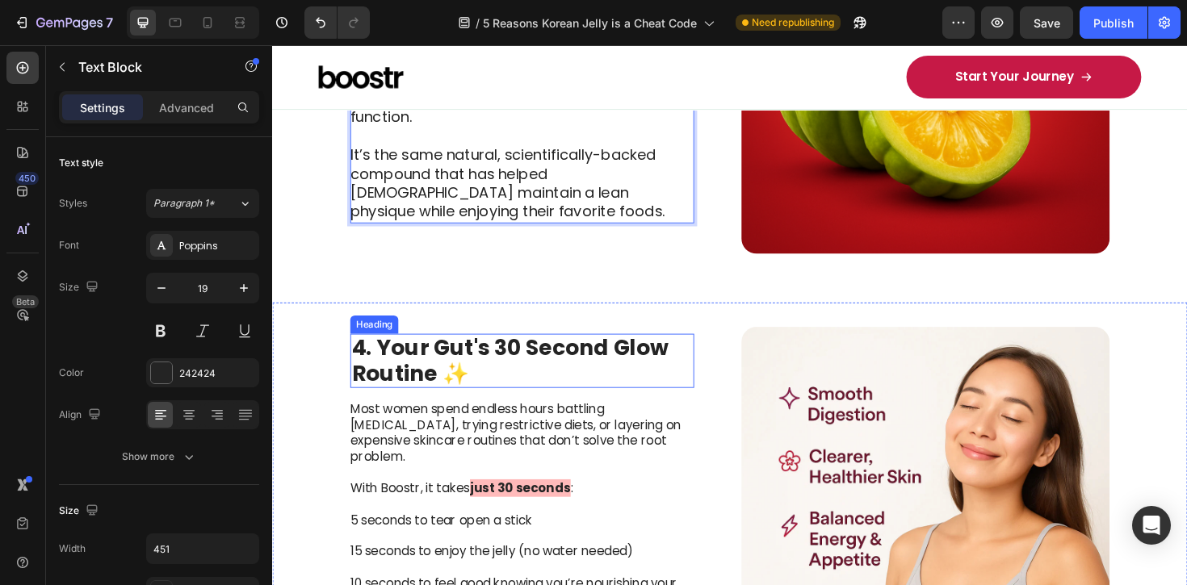
click at [468, 363] on strong "4. Your Gut's 30 Second Glow Routine ✨" at bounding box center [523, 379] width 335 height 59
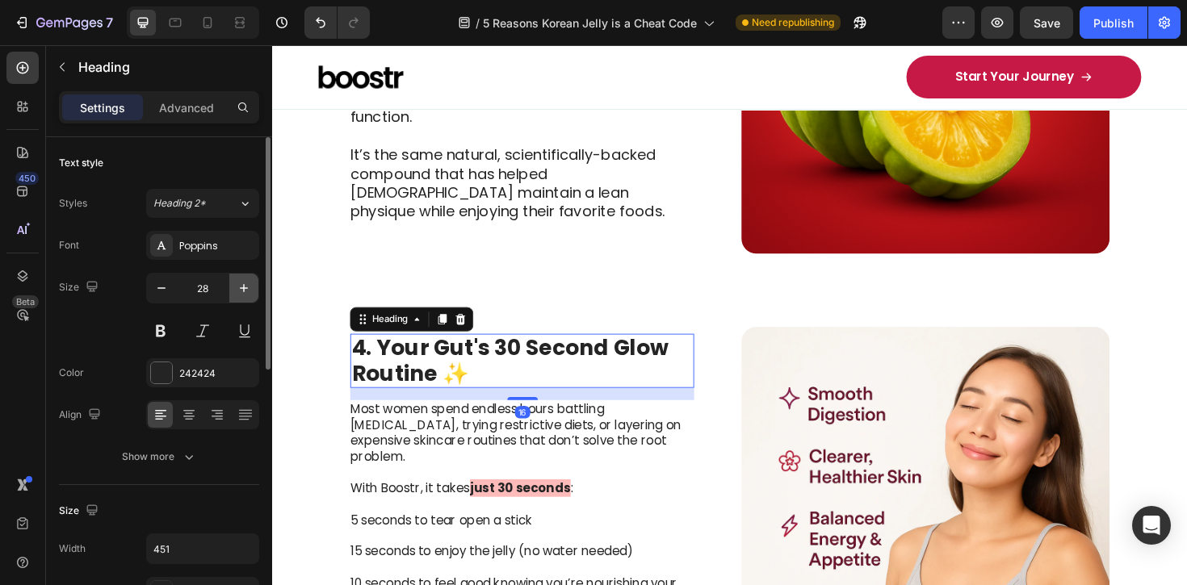
click at [241, 284] on icon "button" at bounding box center [244, 288] width 16 height 16
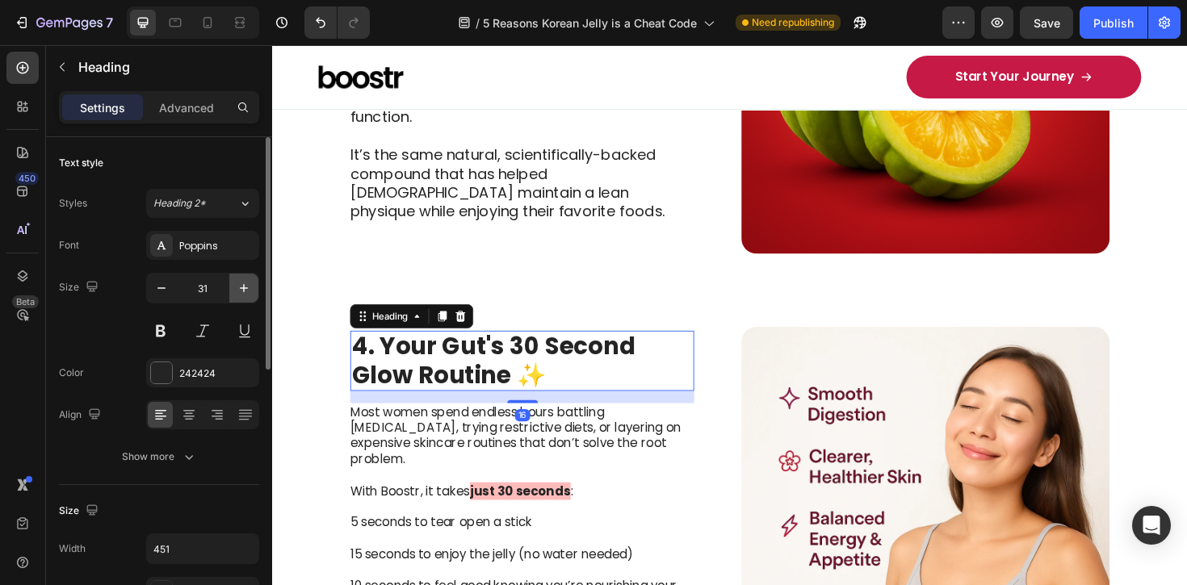
click at [242, 284] on icon "button" at bounding box center [244, 288] width 16 height 16
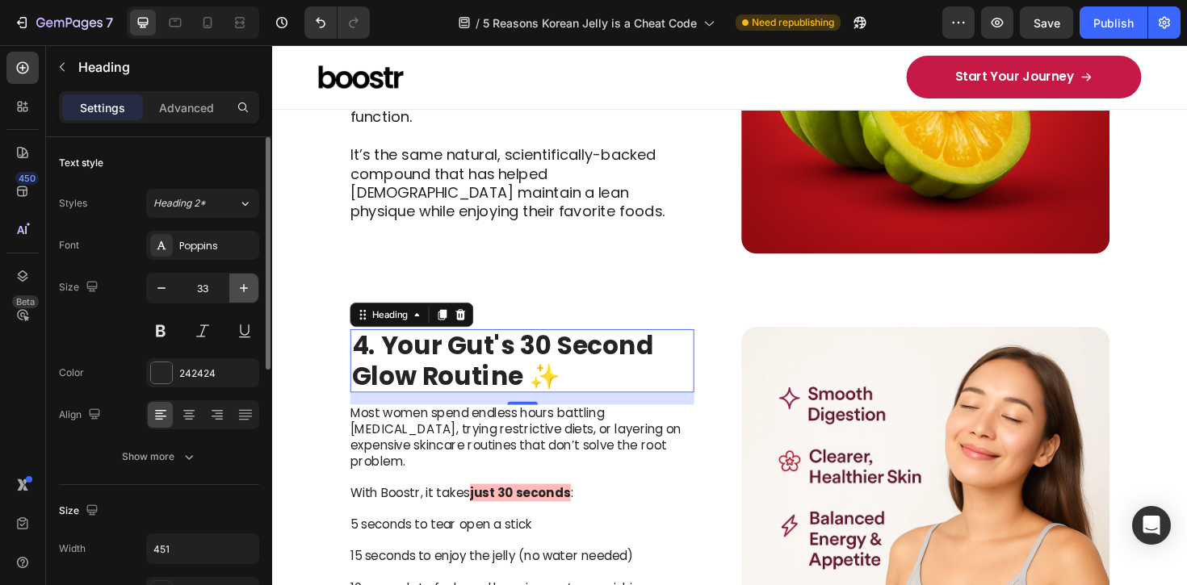
click at [242, 284] on icon "button" at bounding box center [244, 288] width 16 height 16
type input "34"
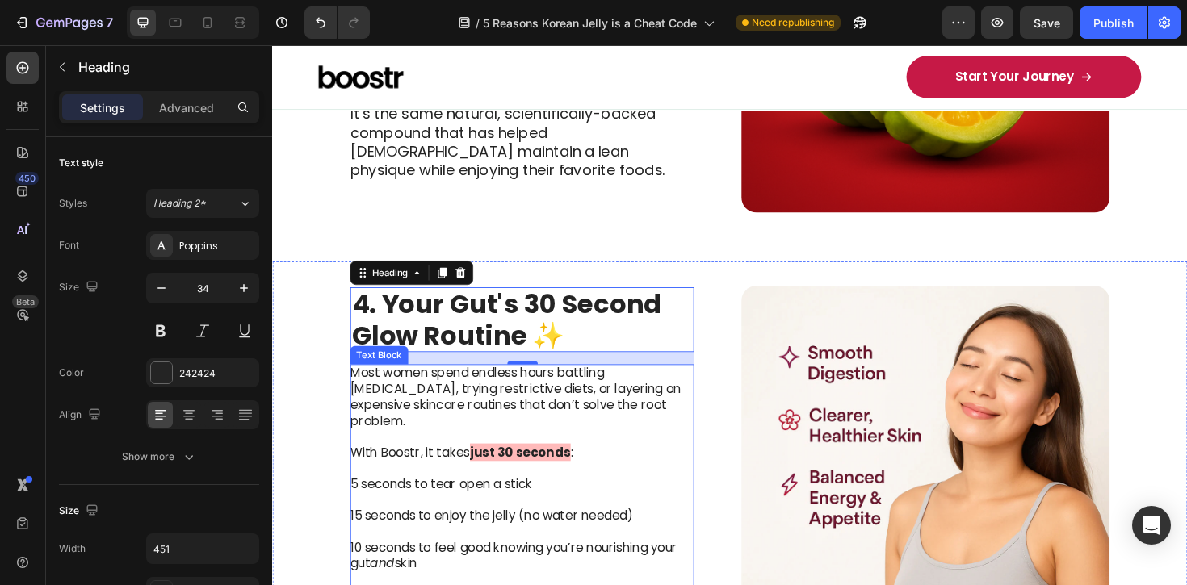
scroll to position [1902, 0]
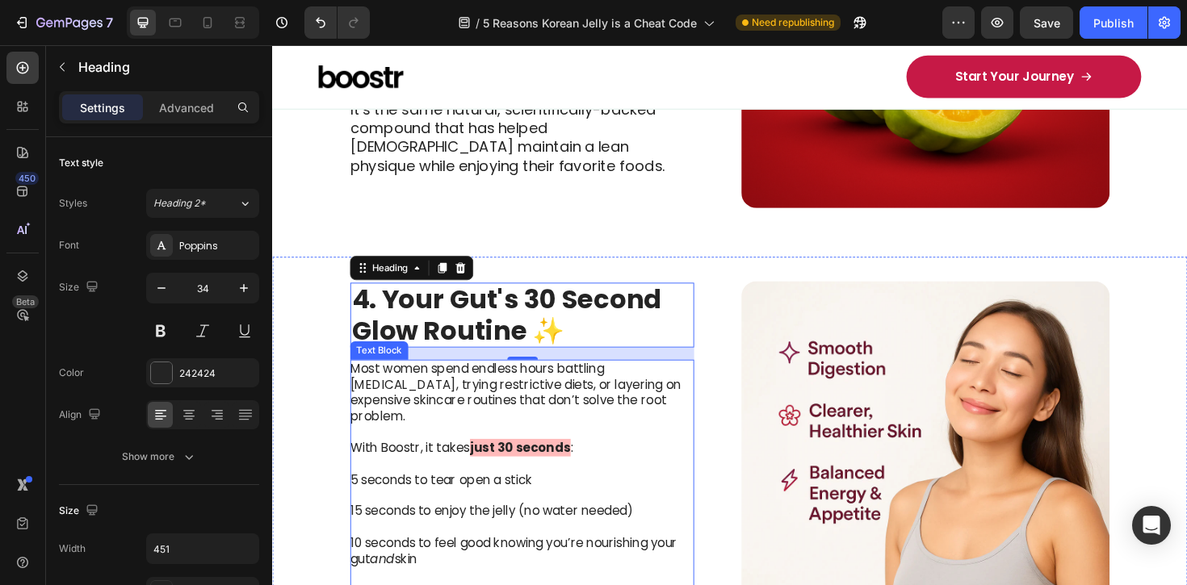
click at [593, 402] on p "Most women spend endless hours battling [MEDICAL_DATA], trying restrictive diet…" at bounding box center [535, 413] width 363 height 67
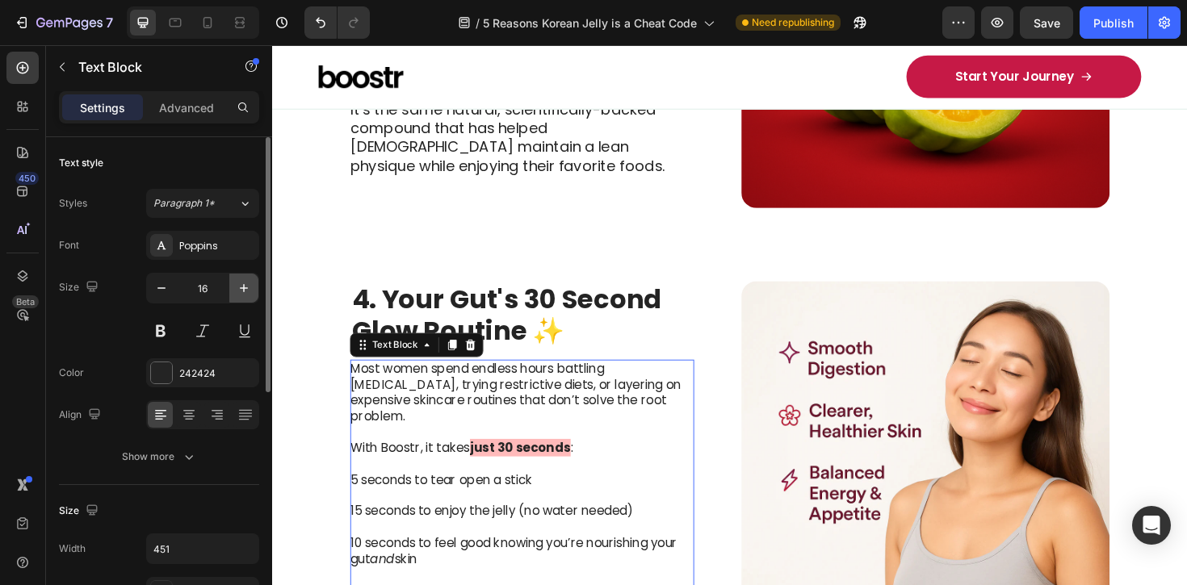
click at [247, 279] on button "button" at bounding box center [243, 288] width 29 height 29
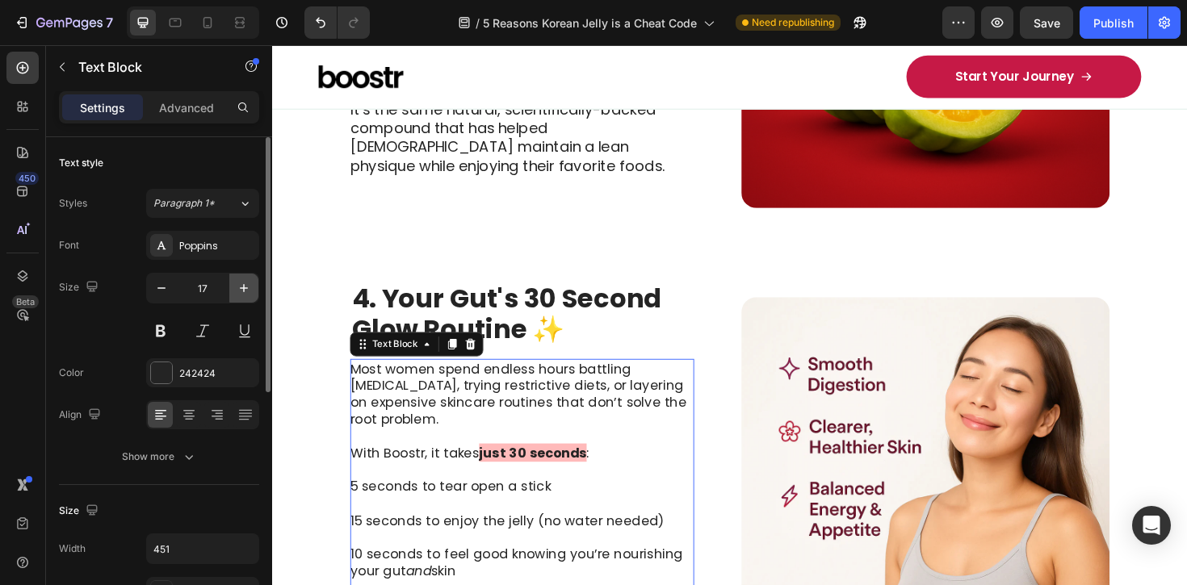
click at [247, 279] on button "button" at bounding box center [243, 288] width 29 height 29
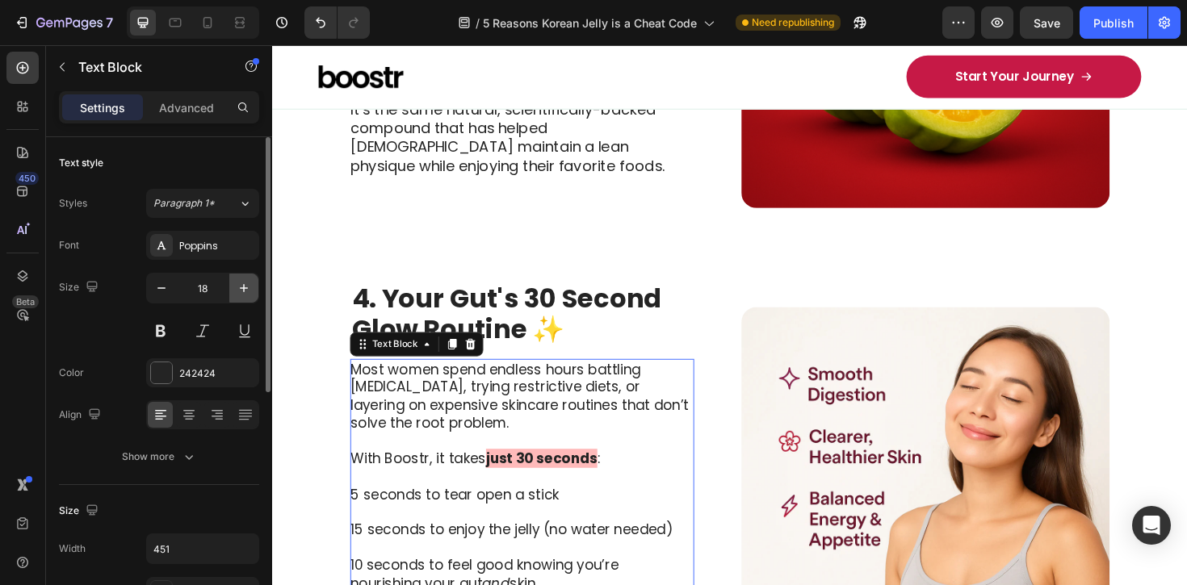
click at [247, 279] on button "button" at bounding box center [243, 288] width 29 height 29
type input "19"
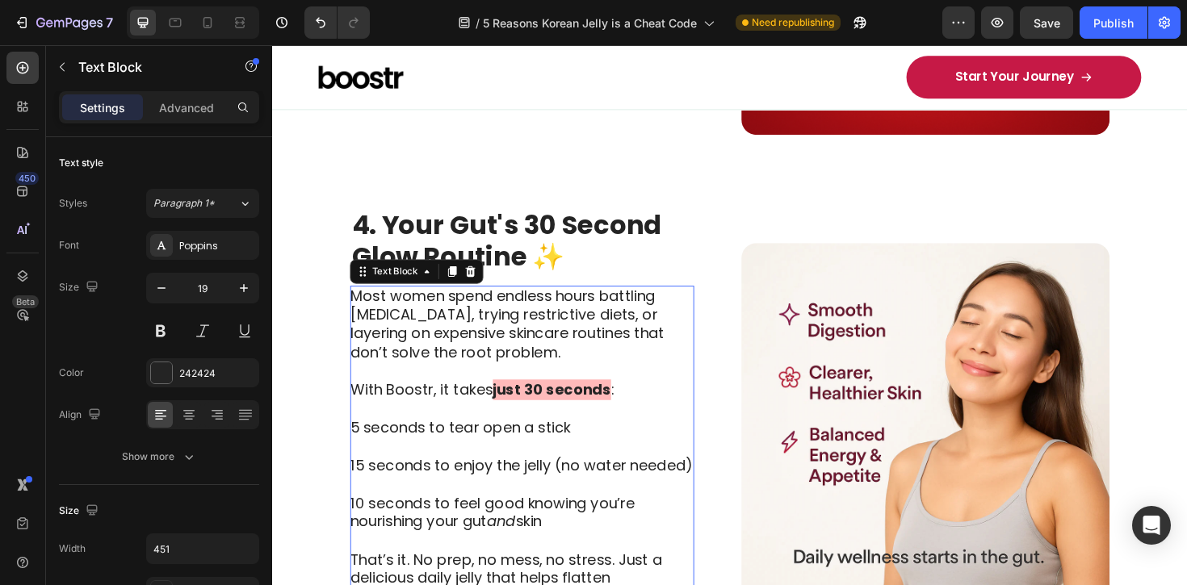
scroll to position [1995, 0]
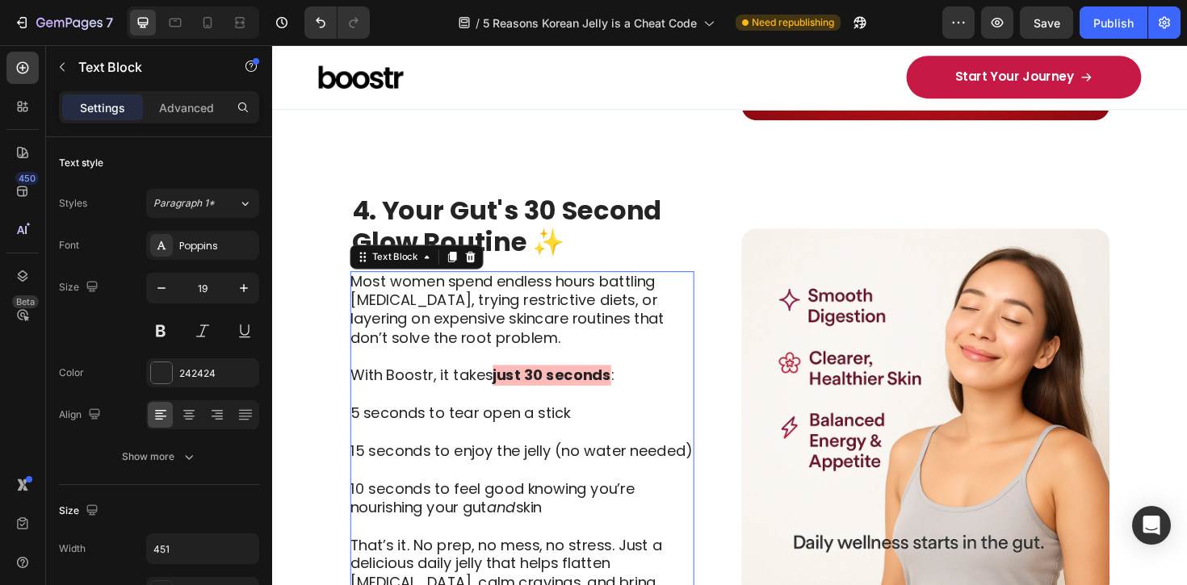
click at [546, 426] on p "5 seconds to tear open a stick" at bounding box center [535, 436] width 363 height 20
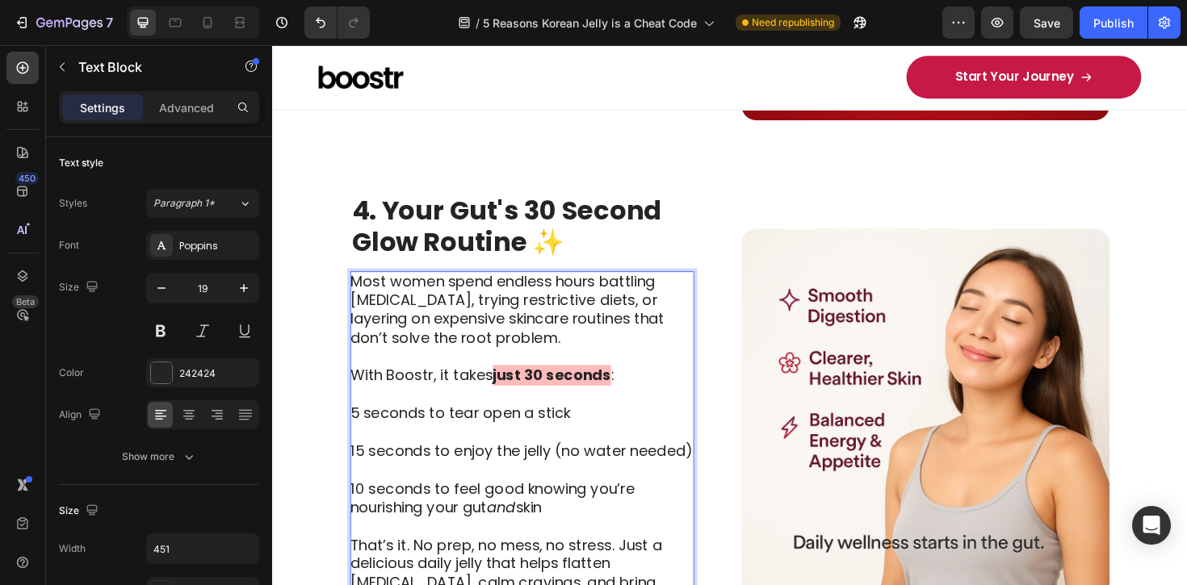
click at [614, 466] on p "15 seconds to enjoy the jelly (no water needed)" at bounding box center [535, 476] width 363 height 20
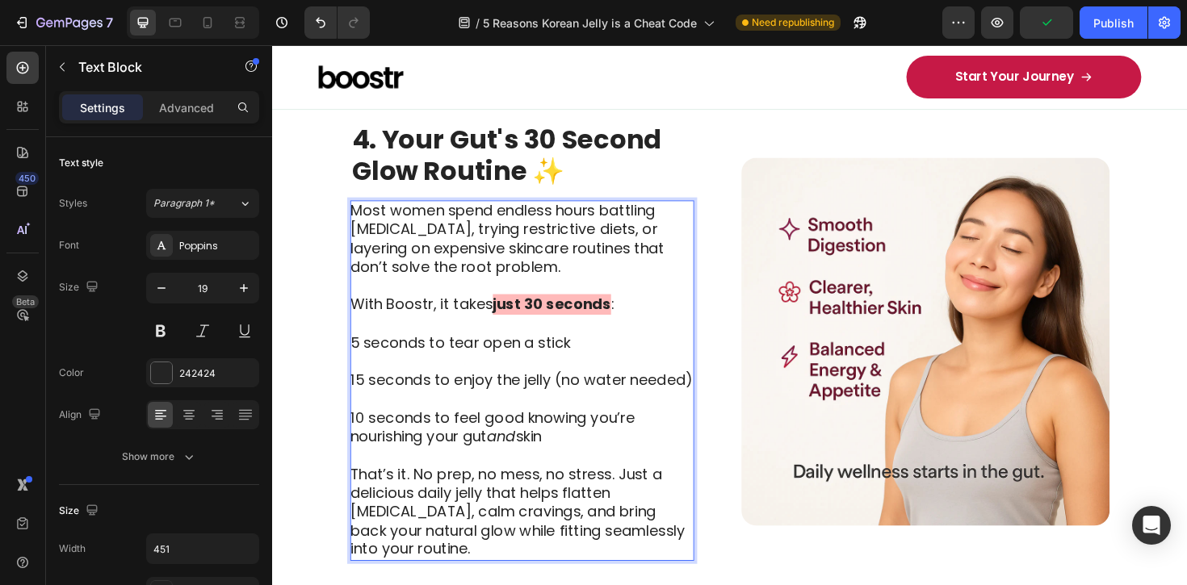
scroll to position [2087, 0]
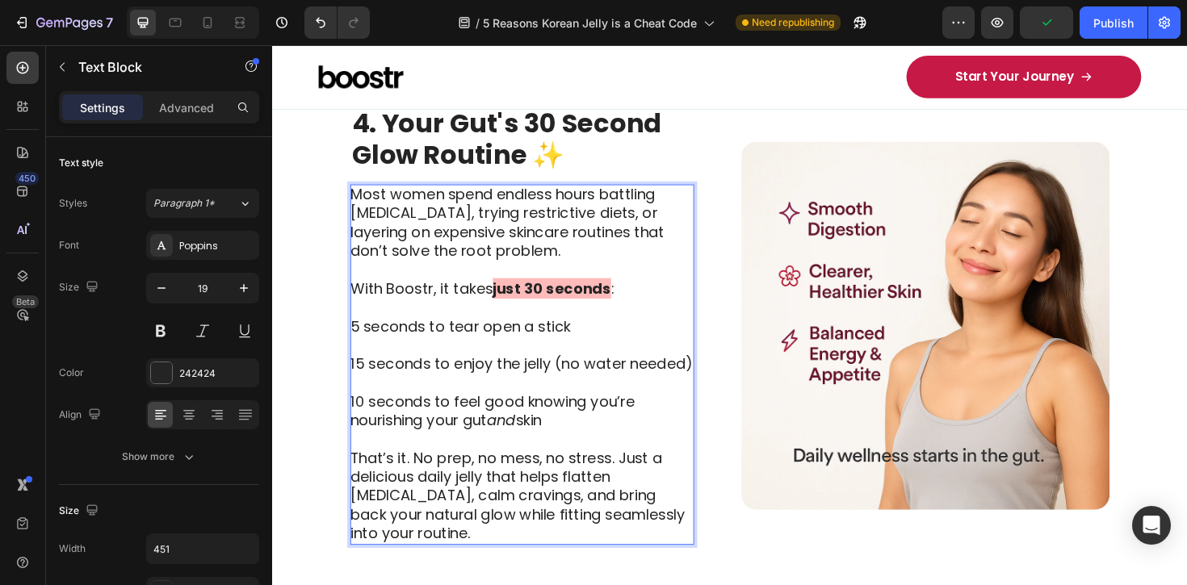
click at [610, 474] on p "That’s it. No prep, no mess, no stress. Just a delicious daily jelly that helps…" at bounding box center [535, 524] width 363 height 100
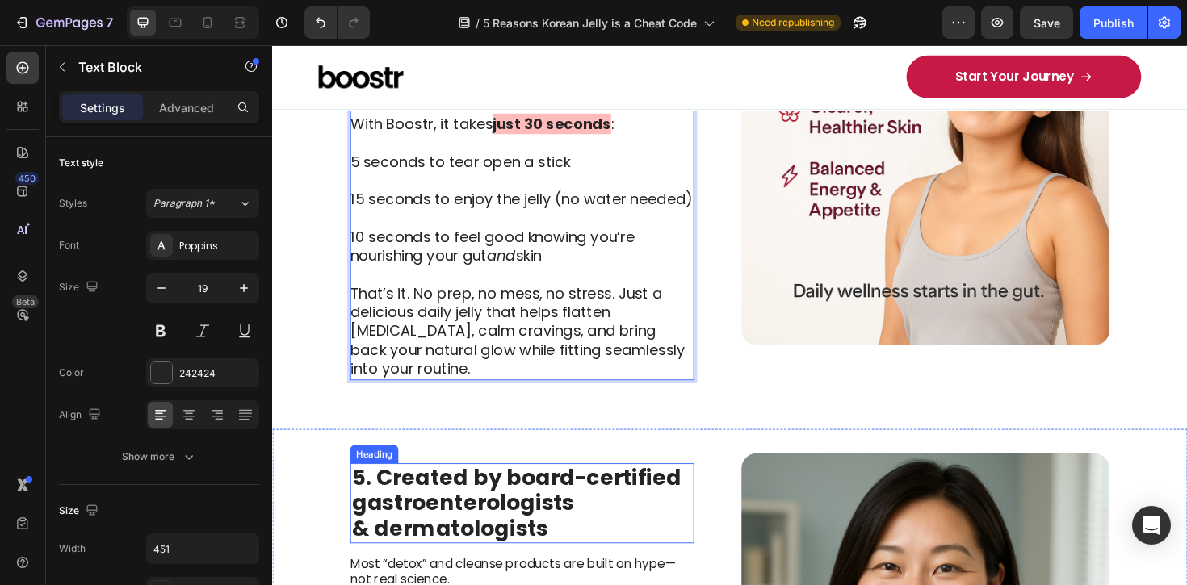
scroll to position [2371, 0]
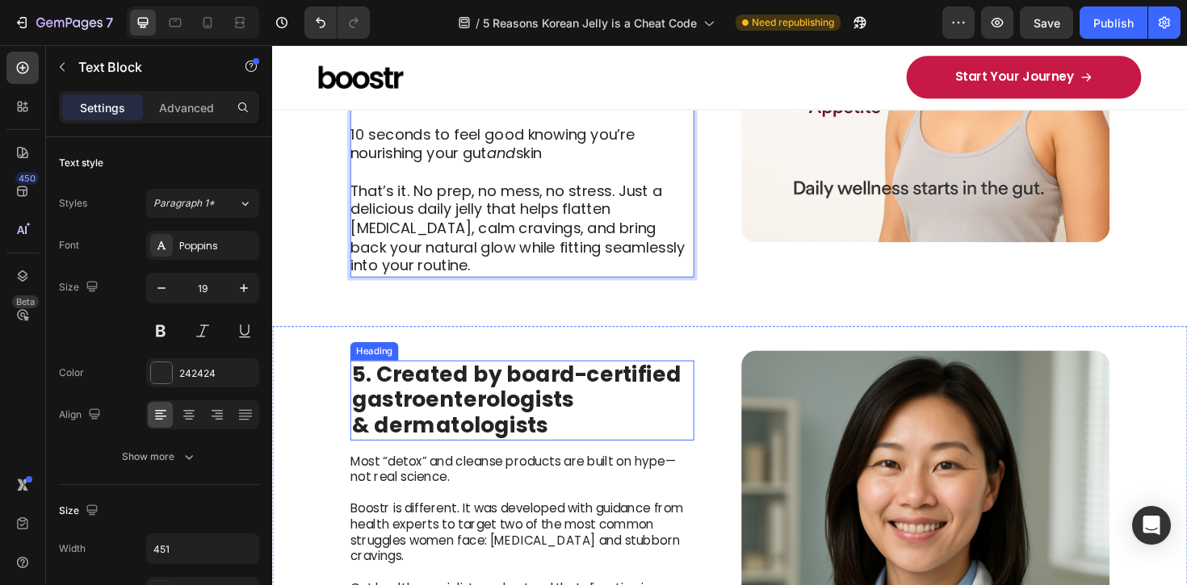
click at [488, 388] on strong "5. Created by board-certified gastroenterologists" at bounding box center [530, 408] width 349 height 59
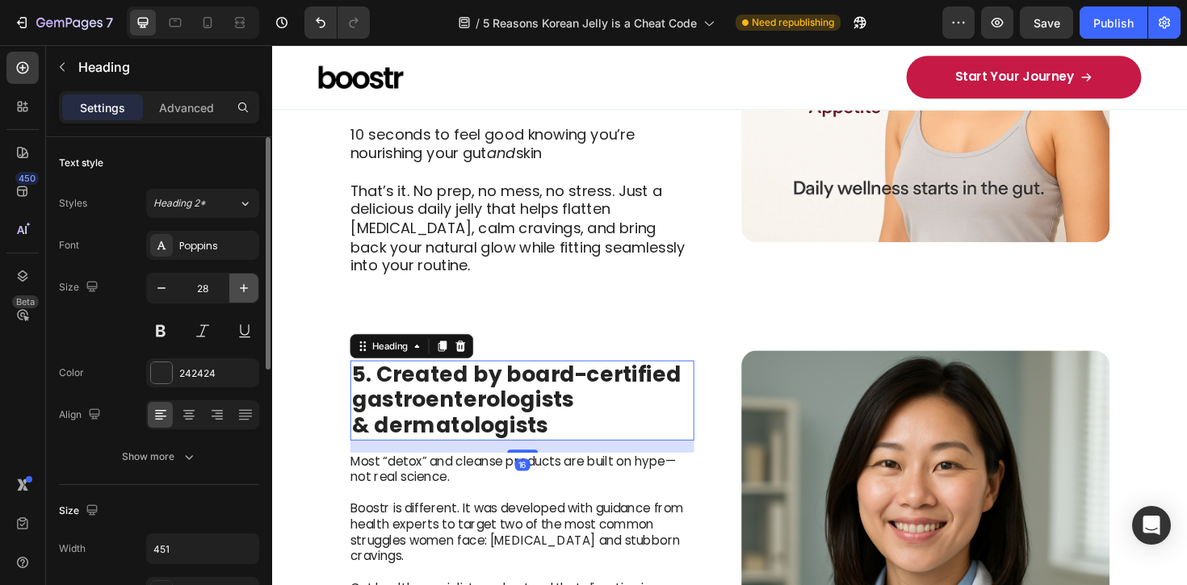
click at [252, 289] on button "button" at bounding box center [243, 288] width 29 height 29
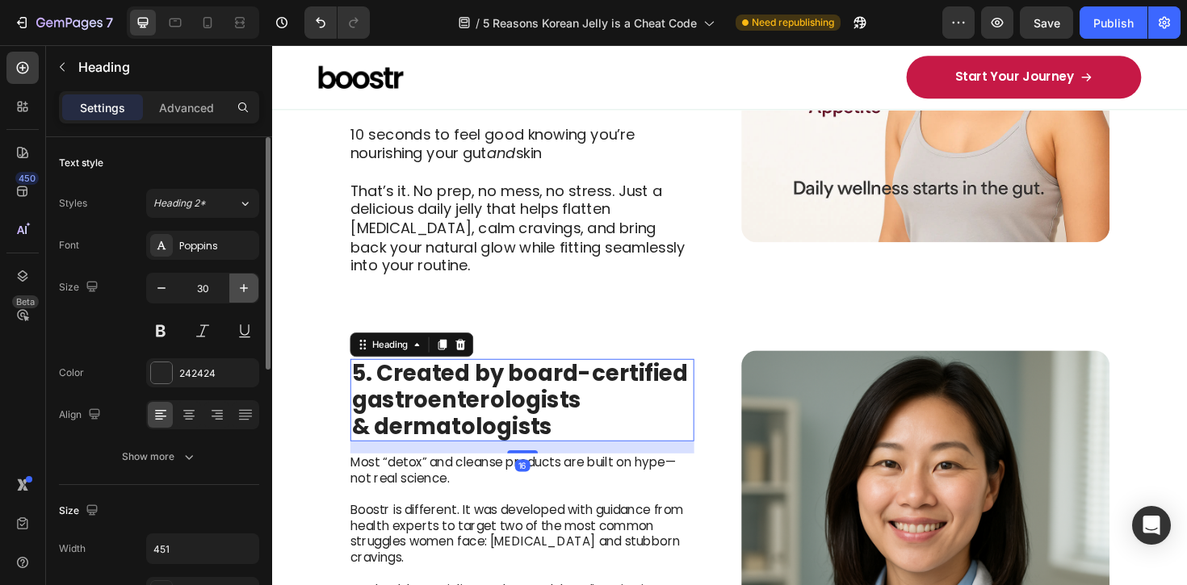
click at [252, 289] on button "button" at bounding box center [243, 288] width 29 height 29
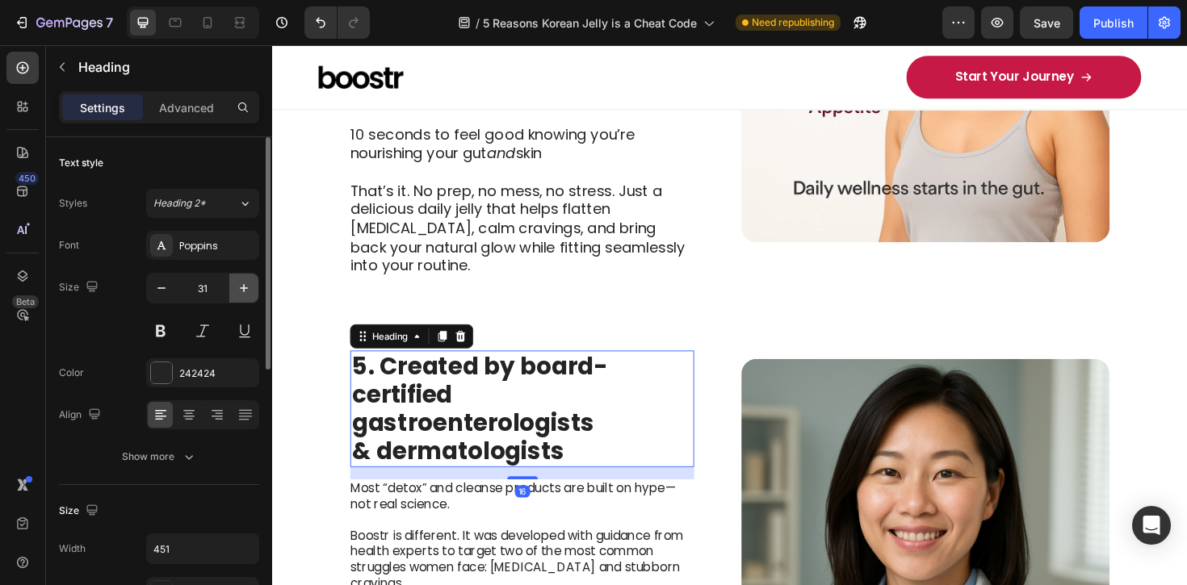
click at [252, 289] on button "button" at bounding box center [243, 288] width 29 height 29
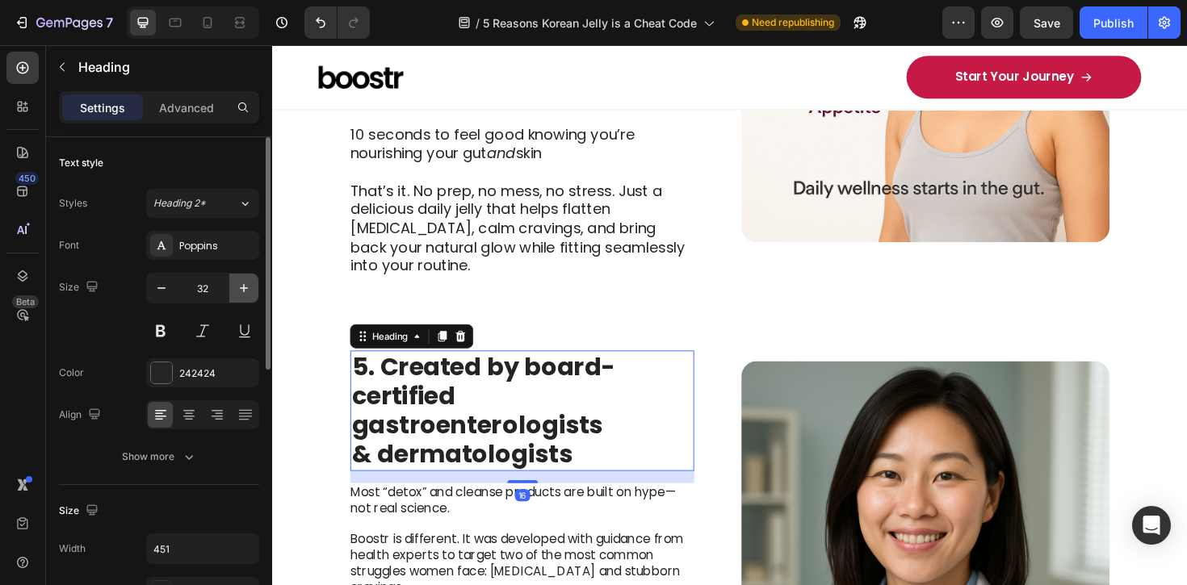
click at [251, 289] on icon "button" at bounding box center [244, 288] width 16 height 16
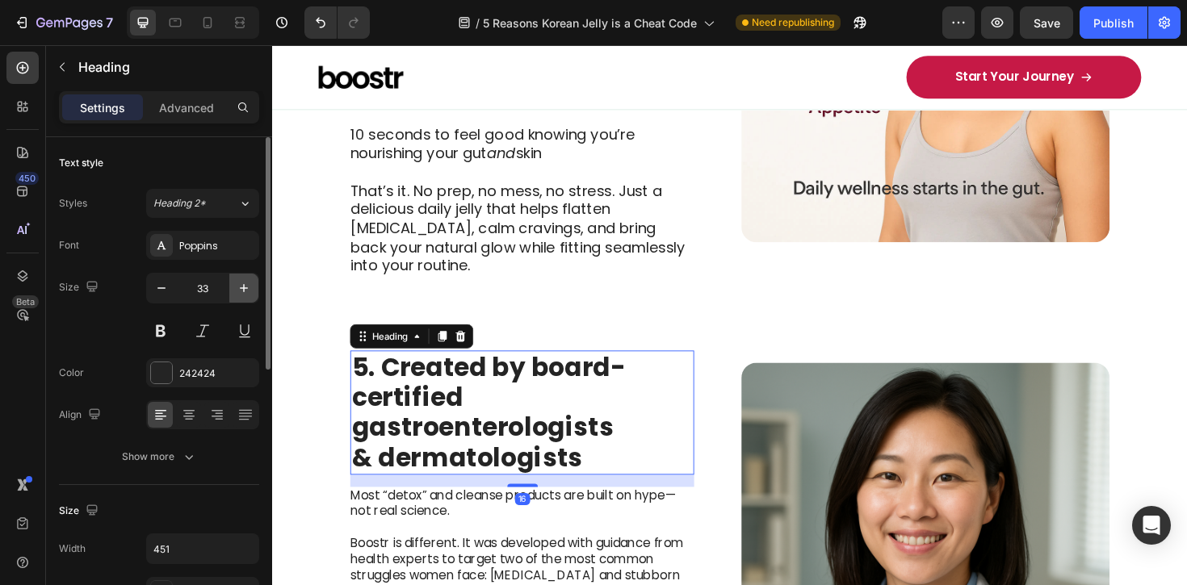
click at [251, 289] on icon "button" at bounding box center [244, 288] width 16 height 16
type input "34"
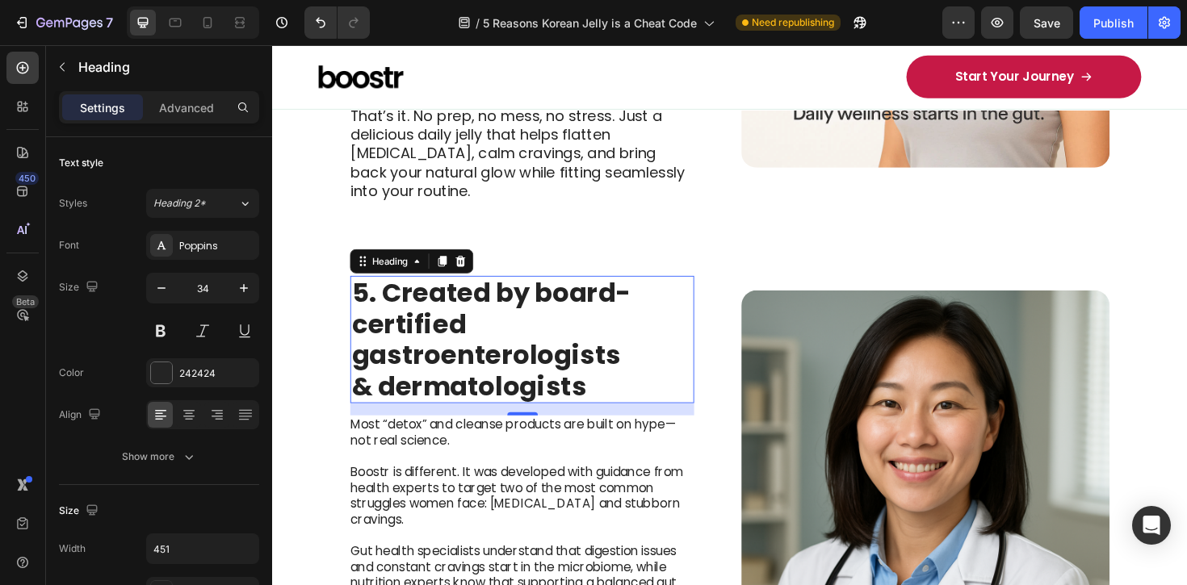
scroll to position [2464, 0]
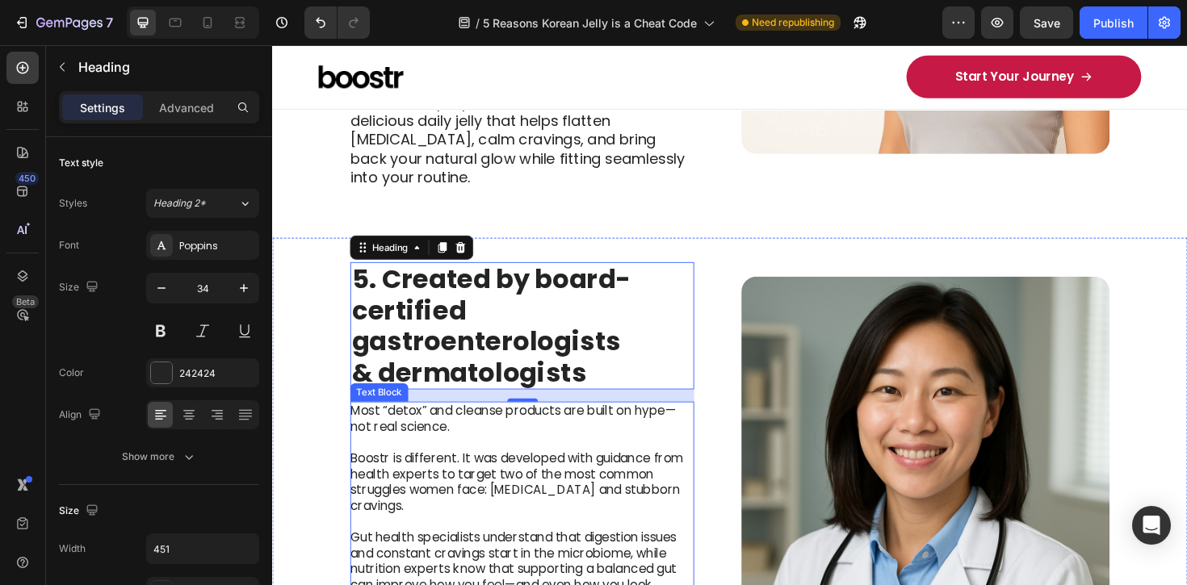
click at [615, 543] on p at bounding box center [535, 551] width 363 height 17
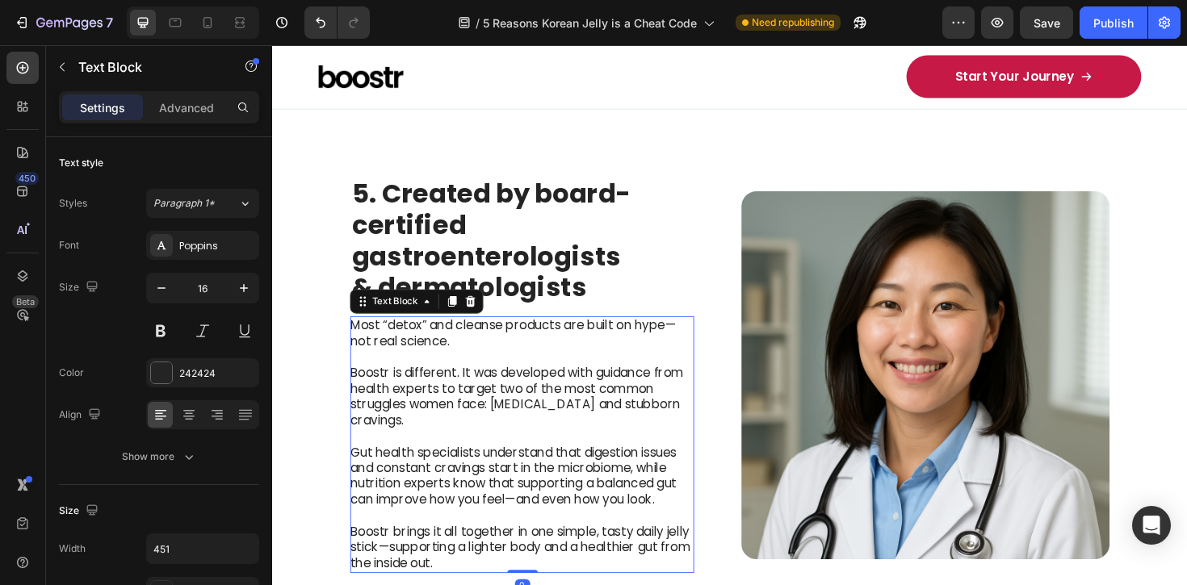
scroll to position [2612, 0]
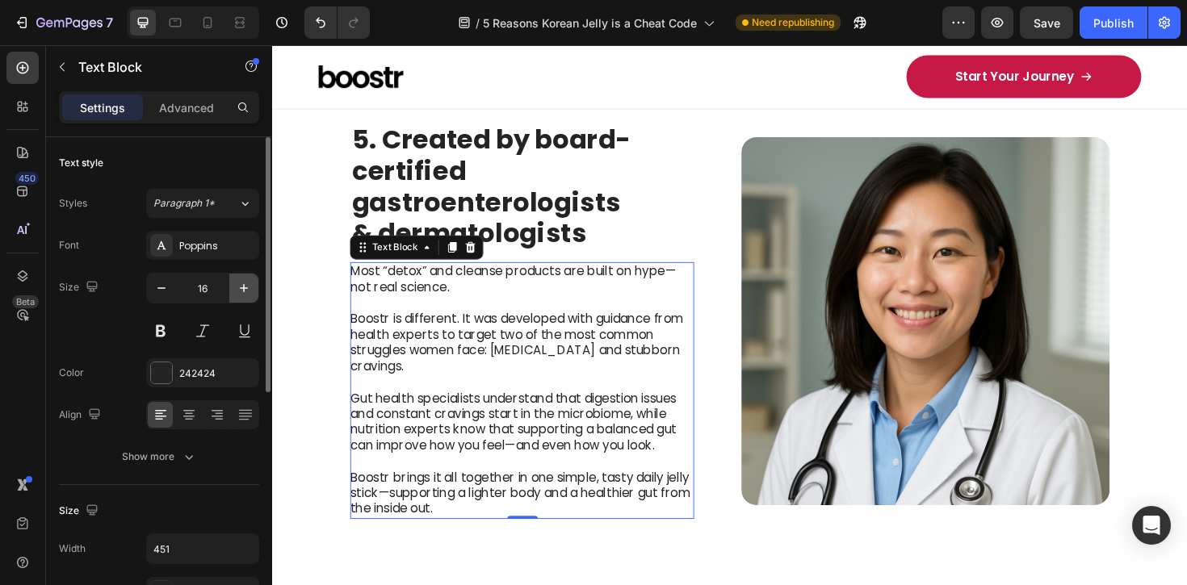
click at [245, 281] on icon "button" at bounding box center [244, 288] width 16 height 16
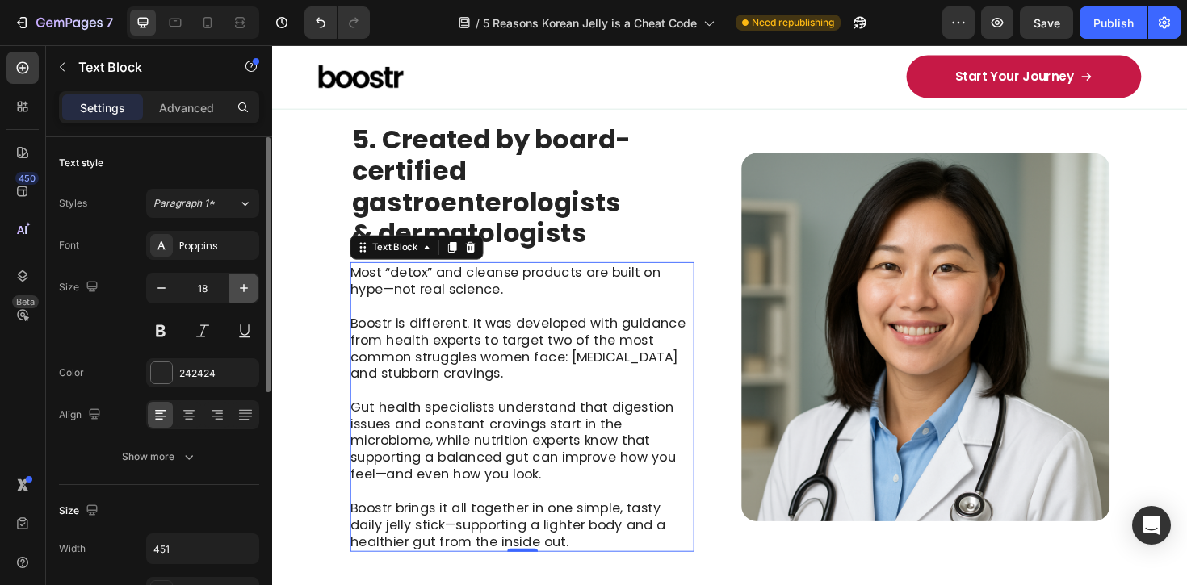
click at [245, 281] on icon "button" at bounding box center [244, 288] width 16 height 16
type input "19"
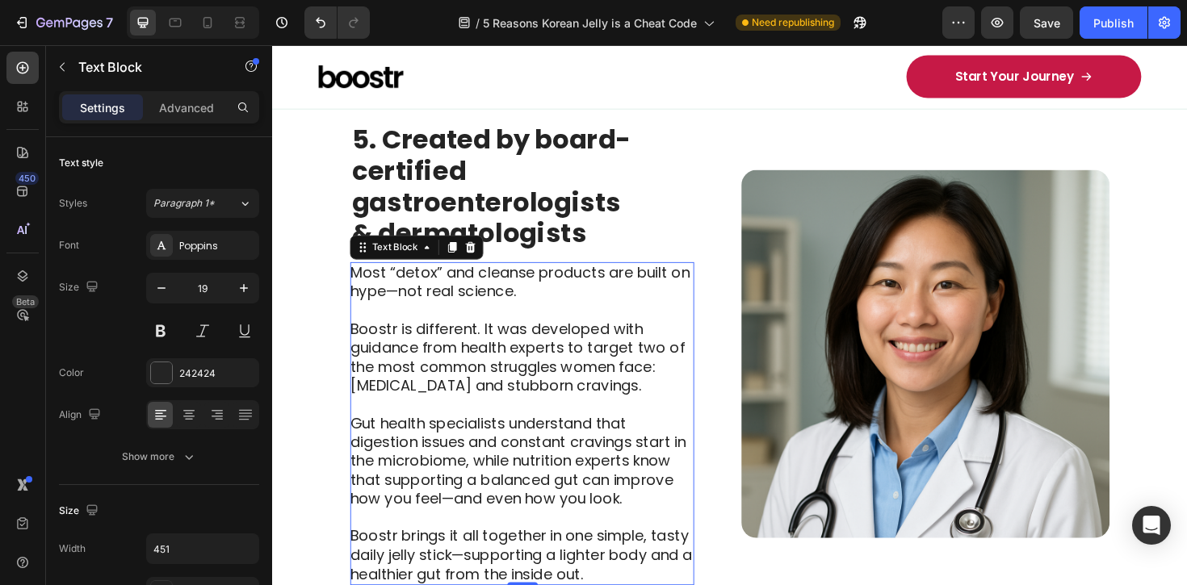
click at [497, 437] on p "Gut health specialists understand that digestion issues and constant cravings s…" at bounding box center [535, 487] width 363 height 100
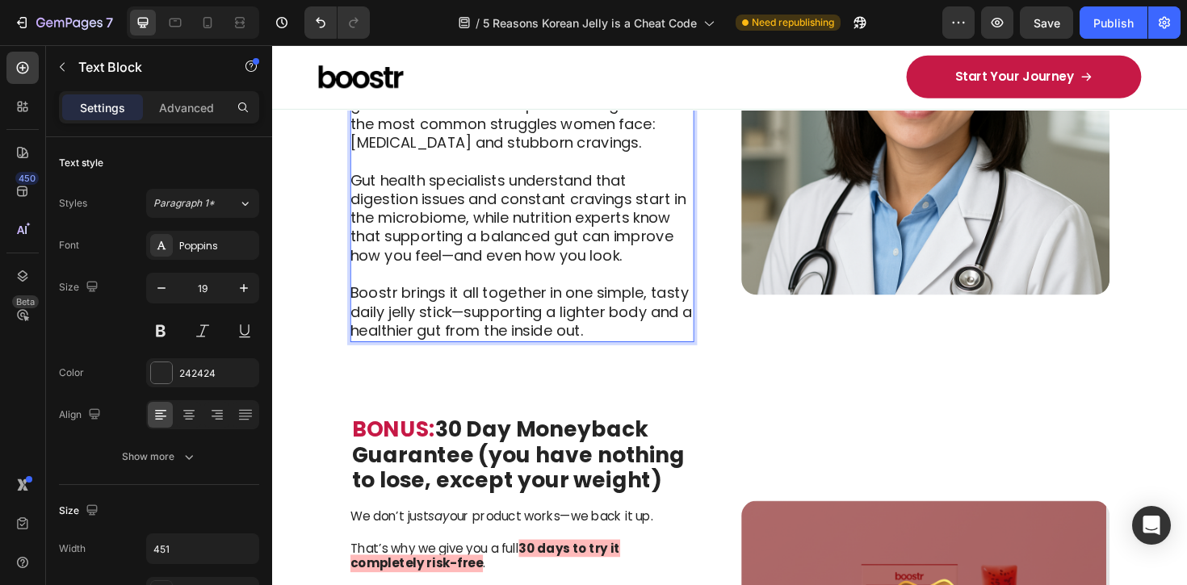
scroll to position [2870, 0]
click at [485, 443] on strong "30 Day Moneyback Guarantee (you have nothing to lose, except your weight)" at bounding box center [532, 479] width 353 height 86
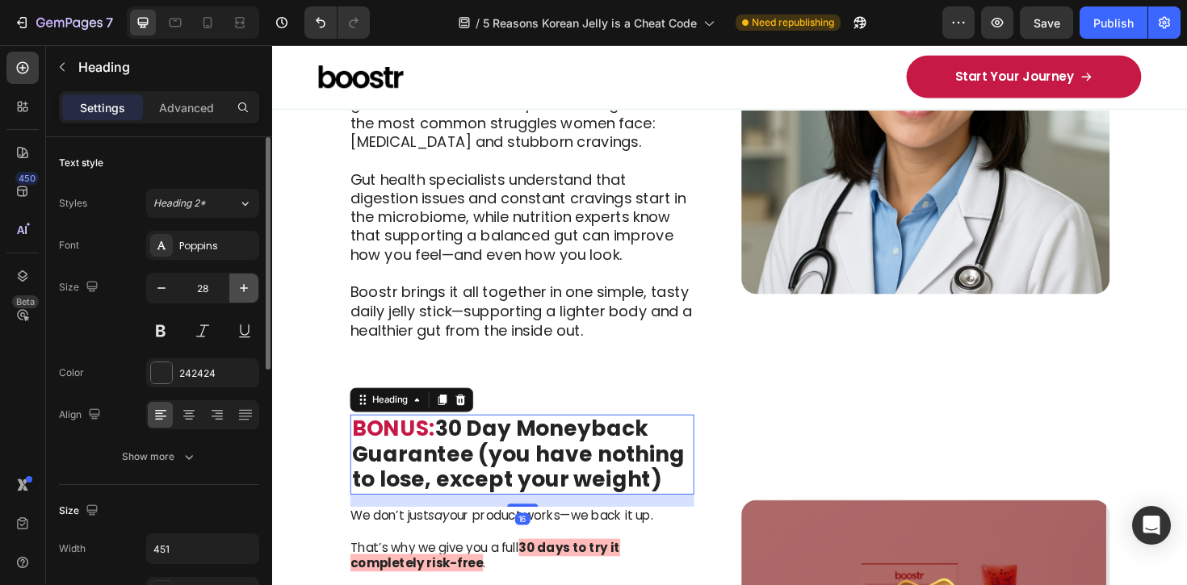
click at [249, 285] on icon "button" at bounding box center [244, 288] width 16 height 16
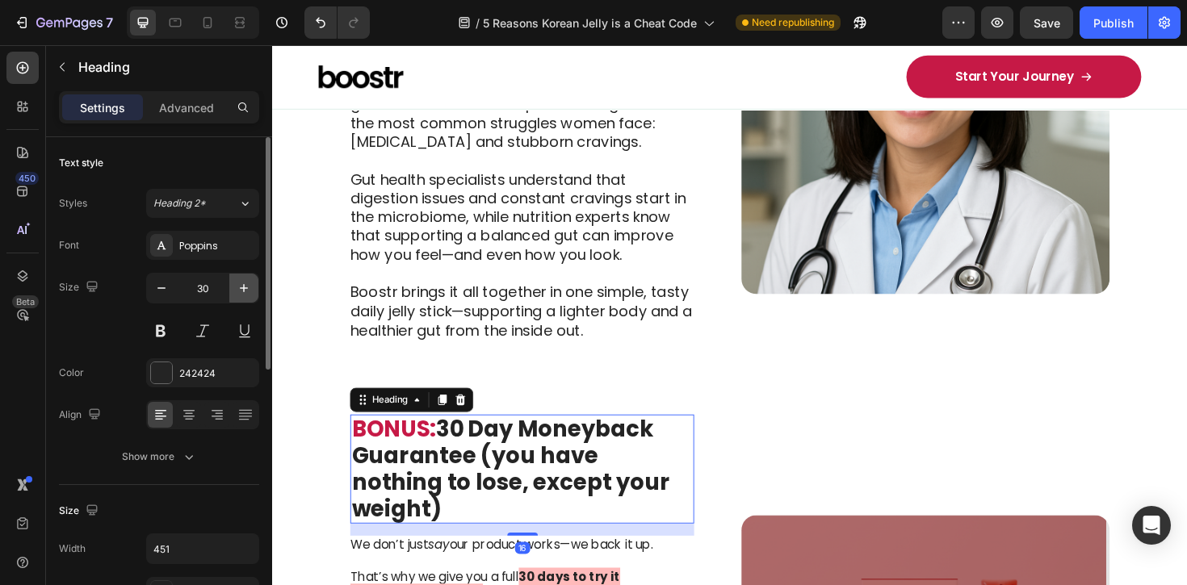
click at [249, 285] on icon "button" at bounding box center [244, 288] width 16 height 16
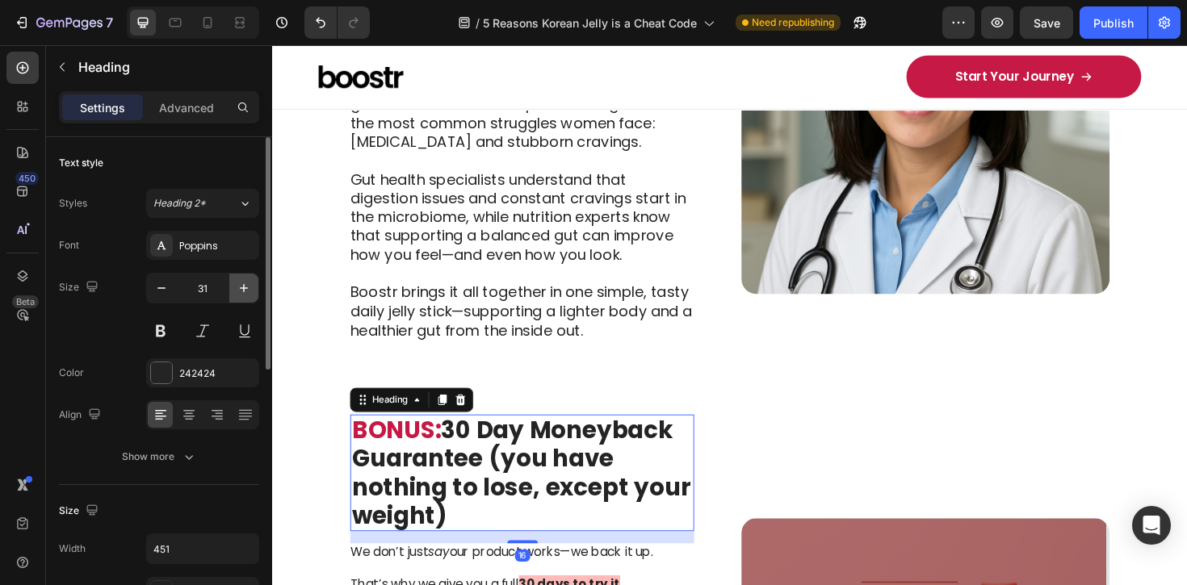
click at [248, 285] on icon "button" at bounding box center [244, 288] width 16 height 16
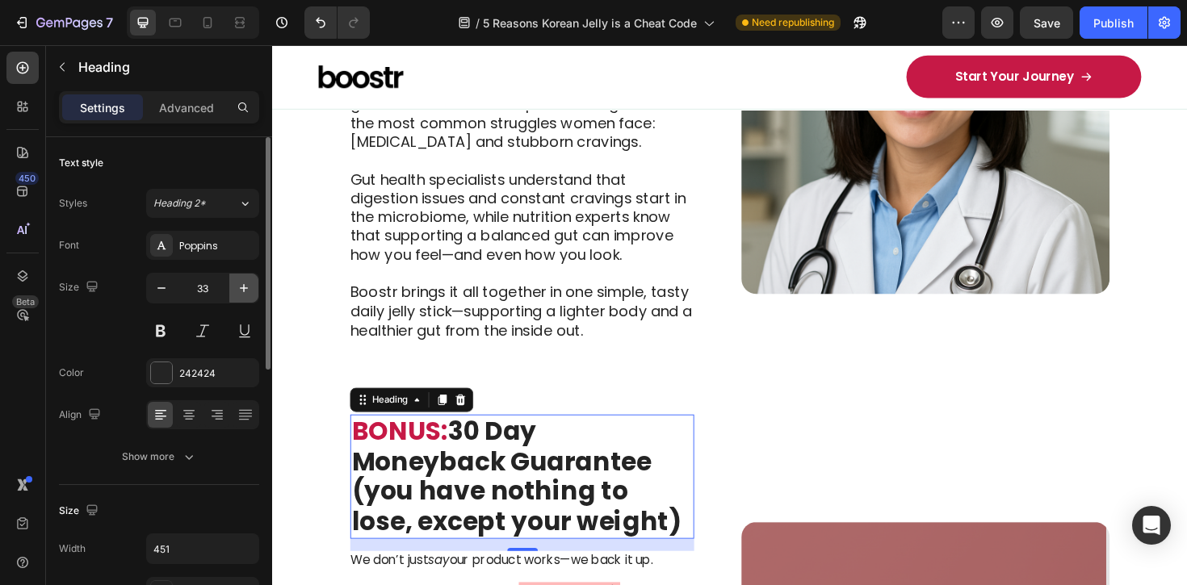
click at [248, 285] on icon "button" at bounding box center [244, 288] width 16 height 16
type input "34"
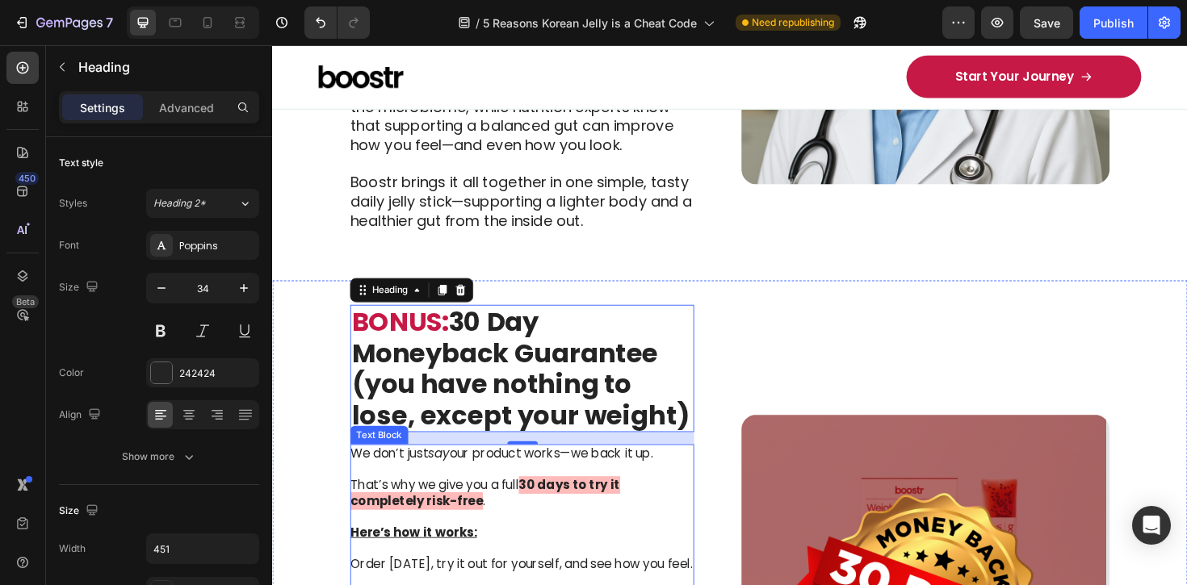
scroll to position [3042, 0]
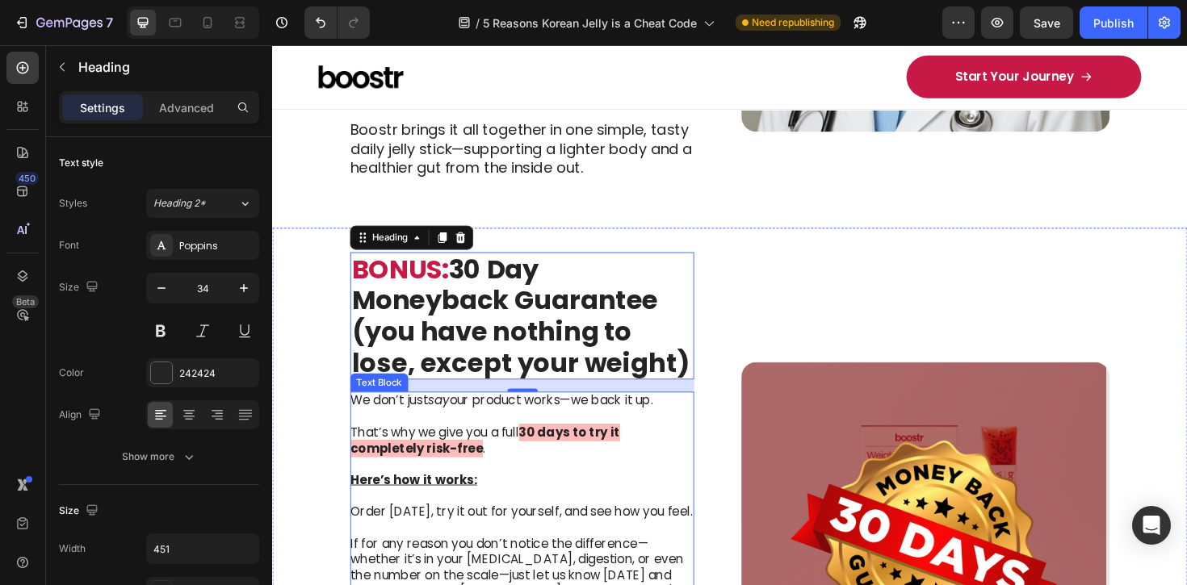
click at [482, 498] on p "Here’s how it works:" at bounding box center [535, 506] width 363 height 17
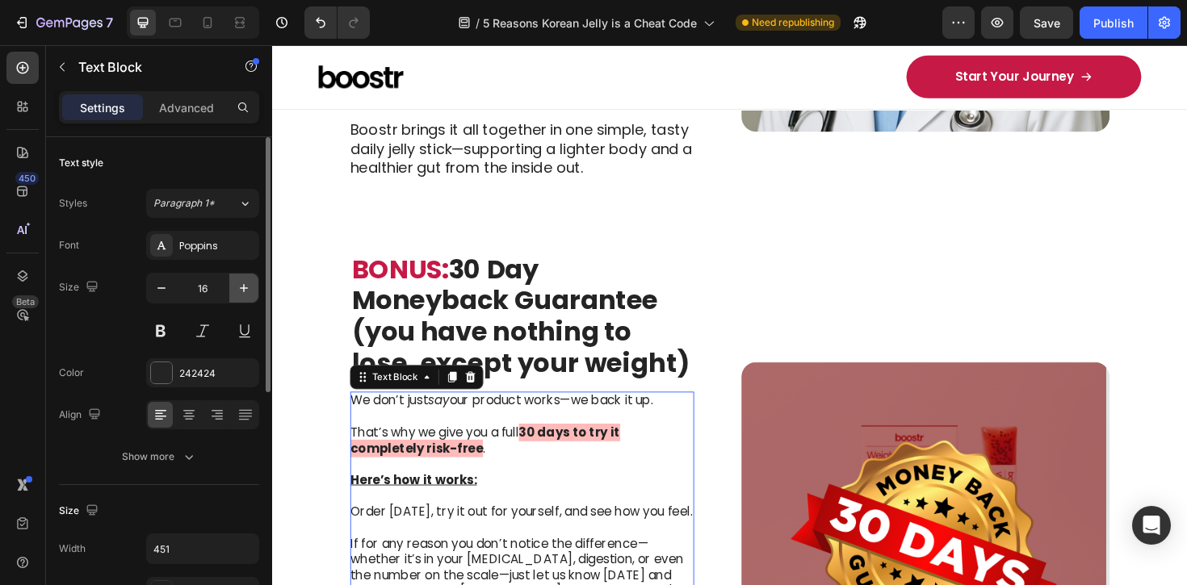
click at [245, 289] on icon "button" at bounding box center [244, 288] width 16 height 16
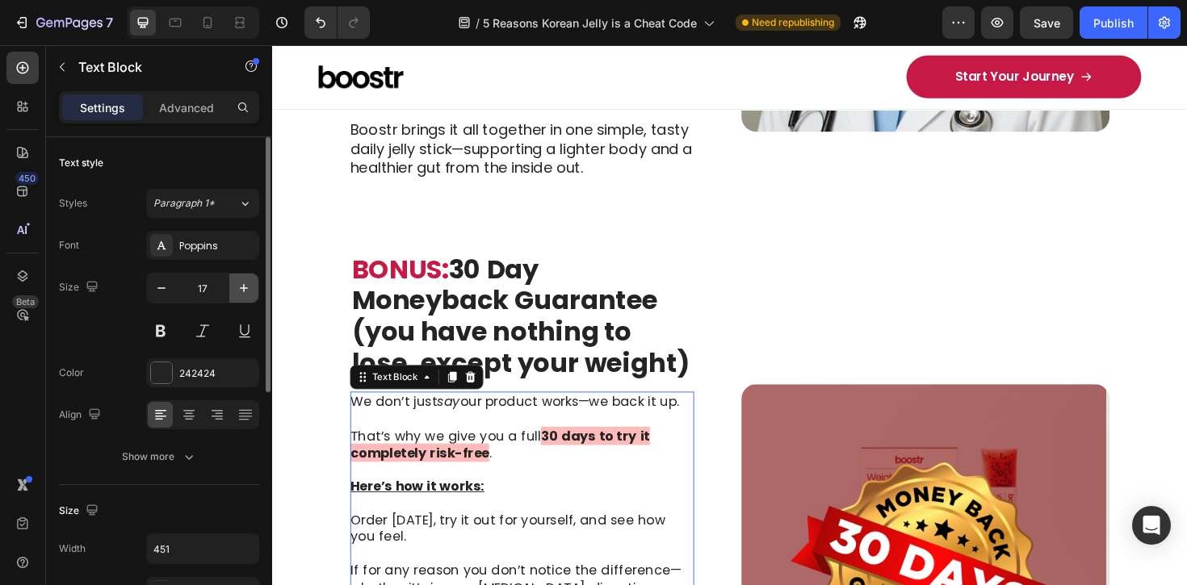
click at [245, 289] on icon "button" at bounding box center [244, 288] width 16 height 16
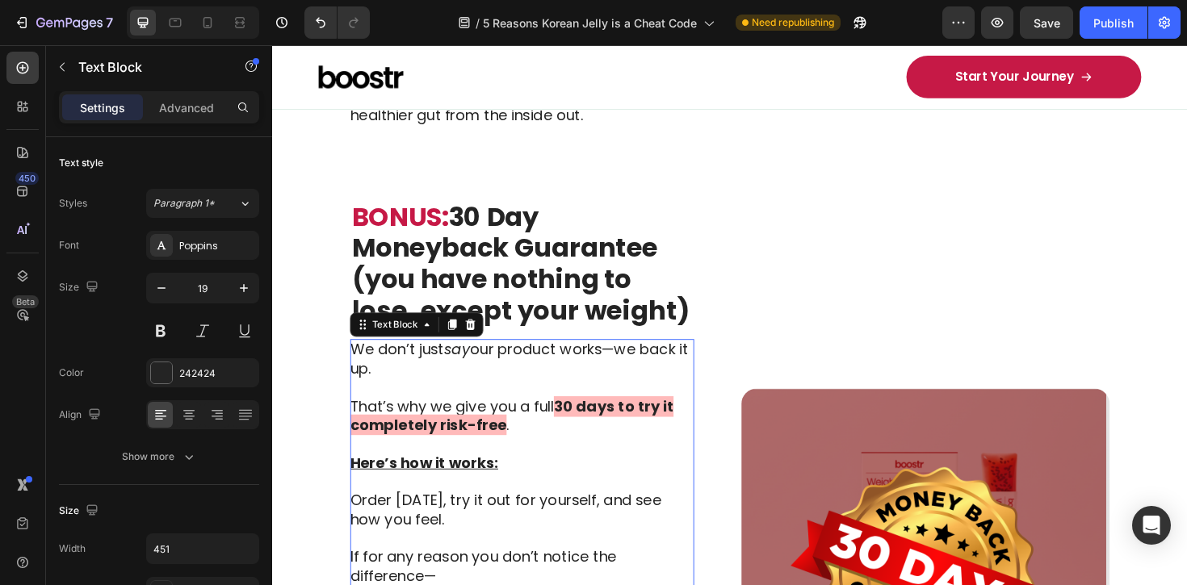
scroll to position [3113, 0]
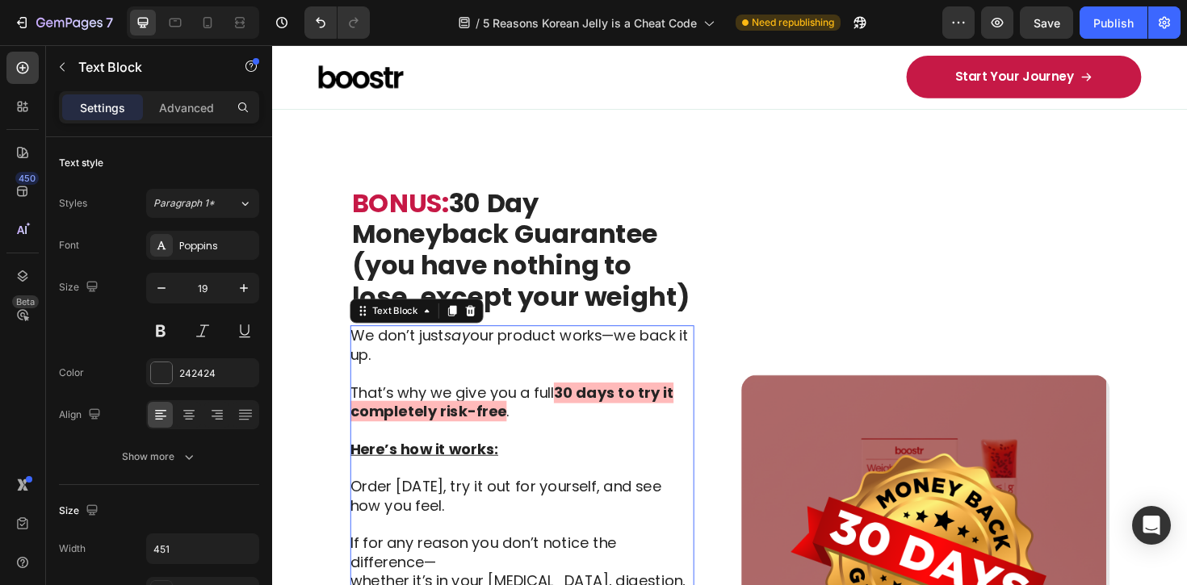
click at [505, 484] on p "Order [DATE], try it out for yourself, and see how you feel." at bounding box center [535, 524] width 363 height 80
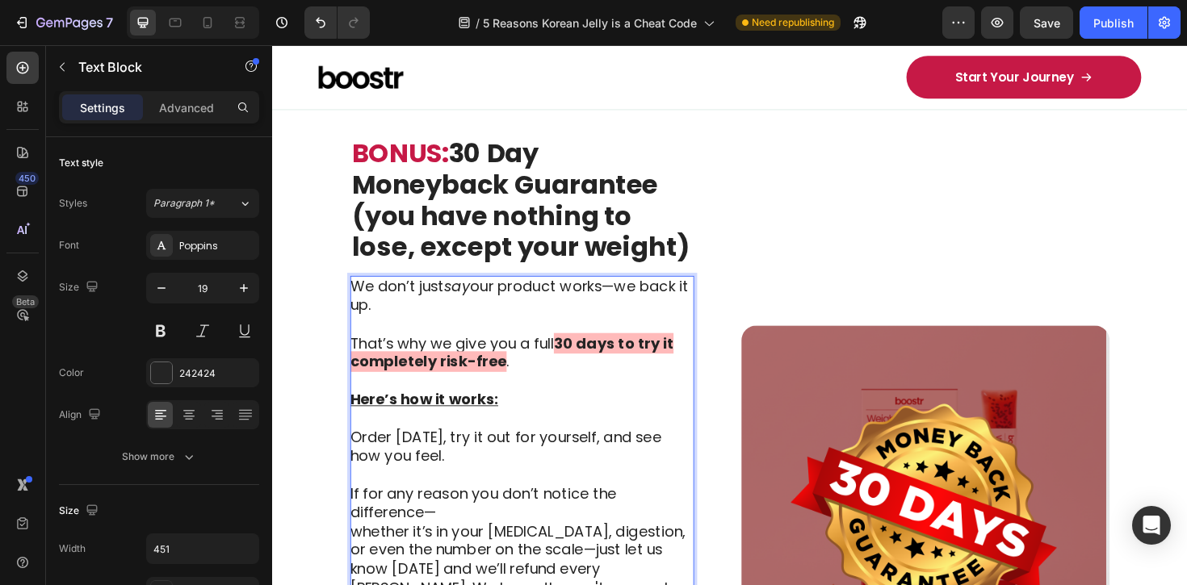
scroll to position [3197, 0]
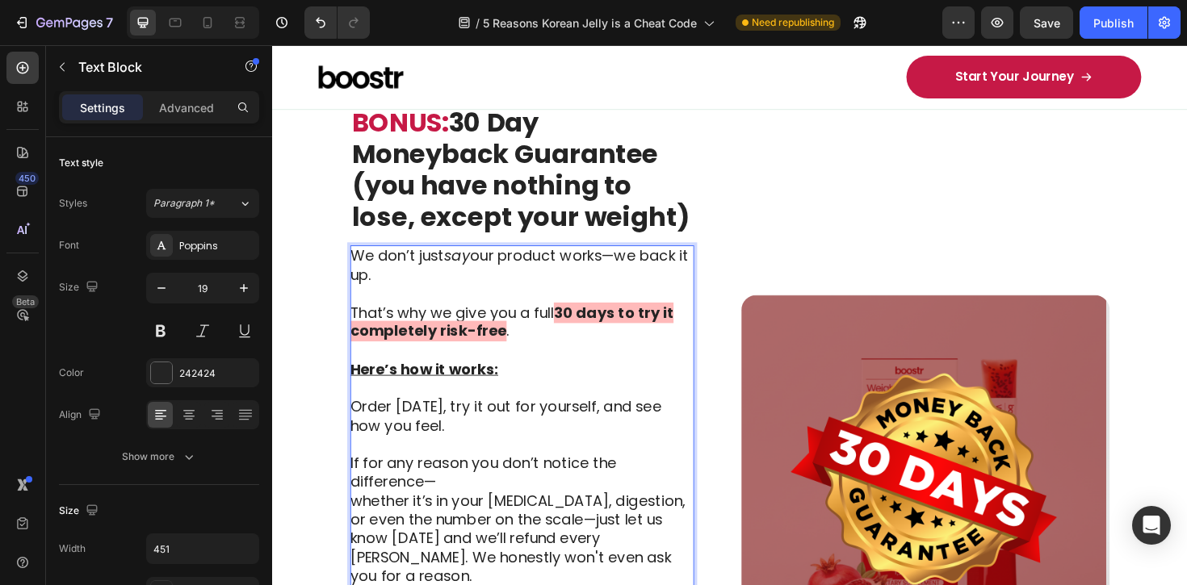
click at [469, 479] on p "If for any reason you don’t notice the difference— whether it’s in your [MEDICA…" at bounding box center [535, 549] width 363 height 140
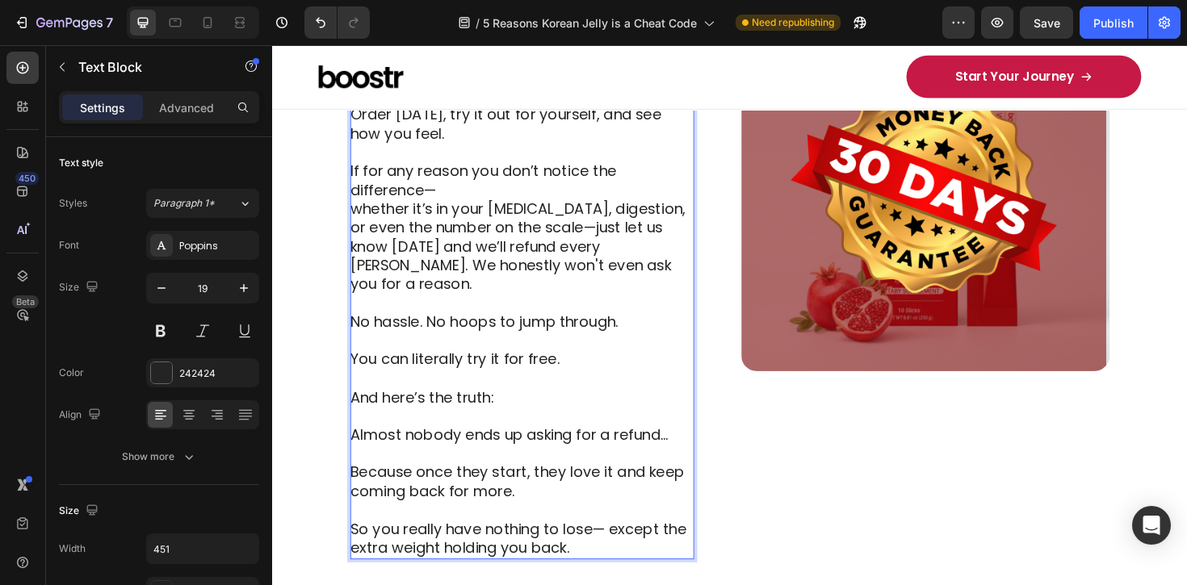
scroll to position [3509, 0]
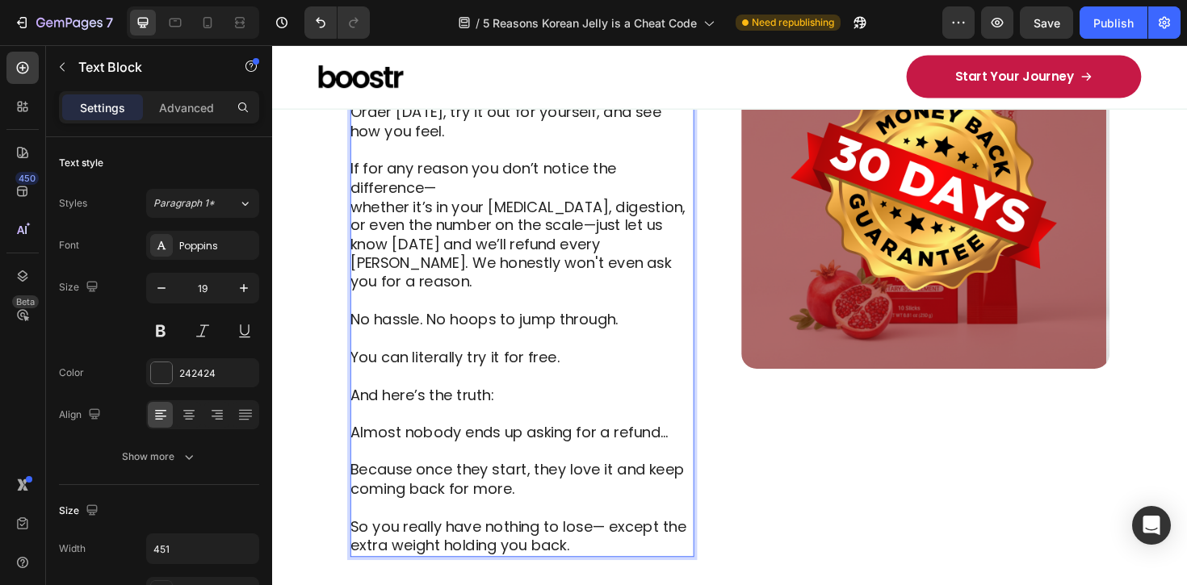
click at [582, 547] on p "So you really have nothing to lose— except the extra weight holding you back." at bounding box center [535, 567] width 363 height 40
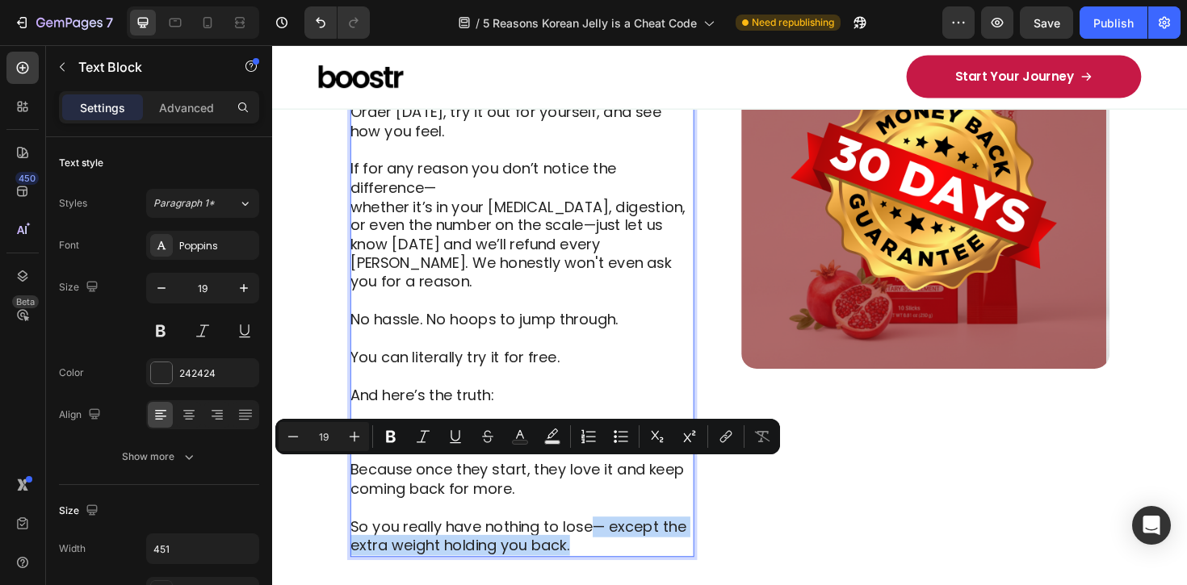
drag, startPoint x: 609, startPoint y: 510, endPoint x: 602, endPoint y: 501, distance: 11.6
click at [602, 547] on p "So you really have nothing to lose— except the extra weight holding you back." at bounding box center [535, 567] width 363 height 40
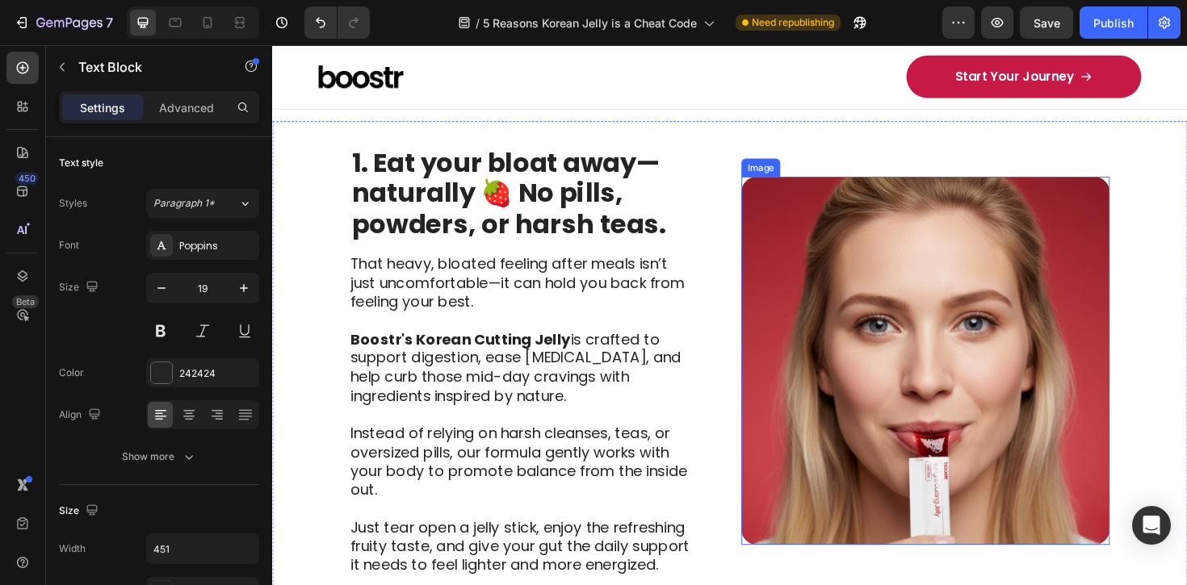
scroll to position [367, 0]
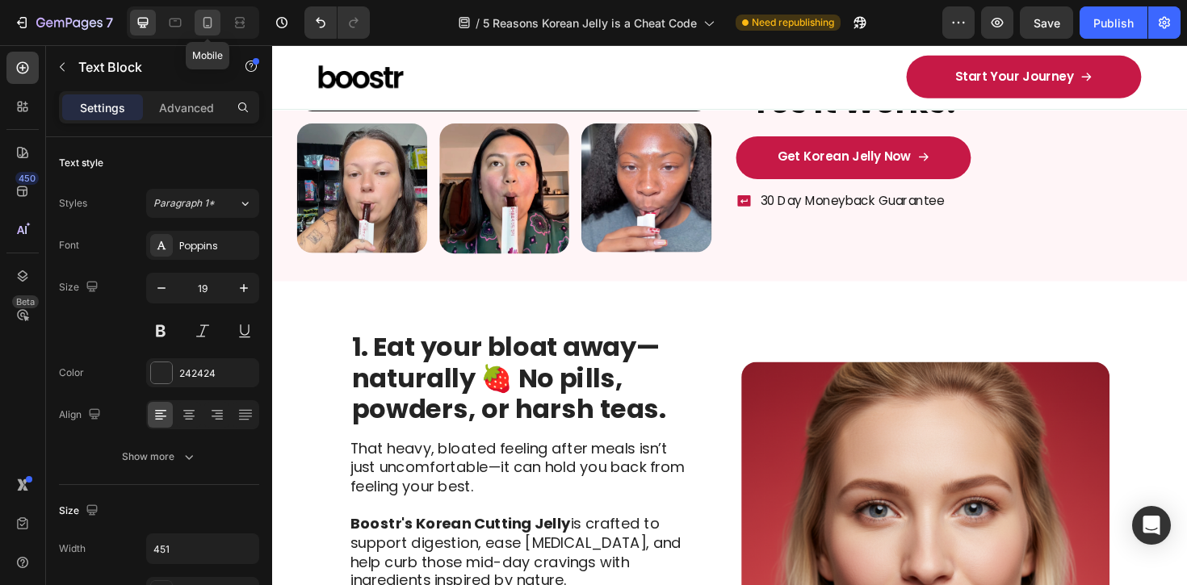
click at [208, 27] on icon at bounding box center [207, 23] width 16 height 16
type input "14"
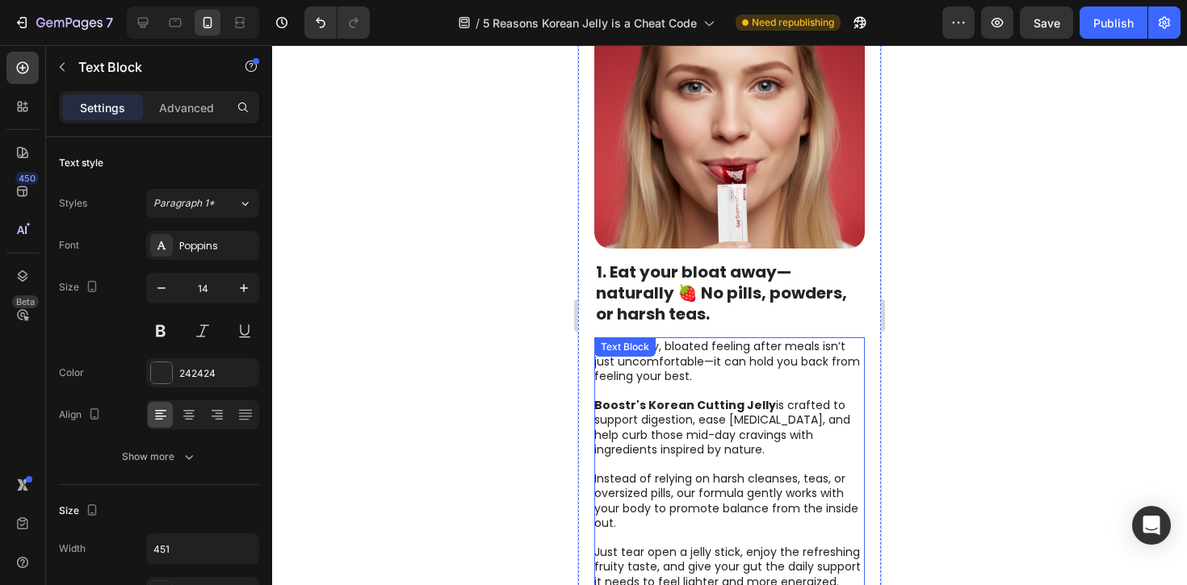
scroll to position [759, 0]
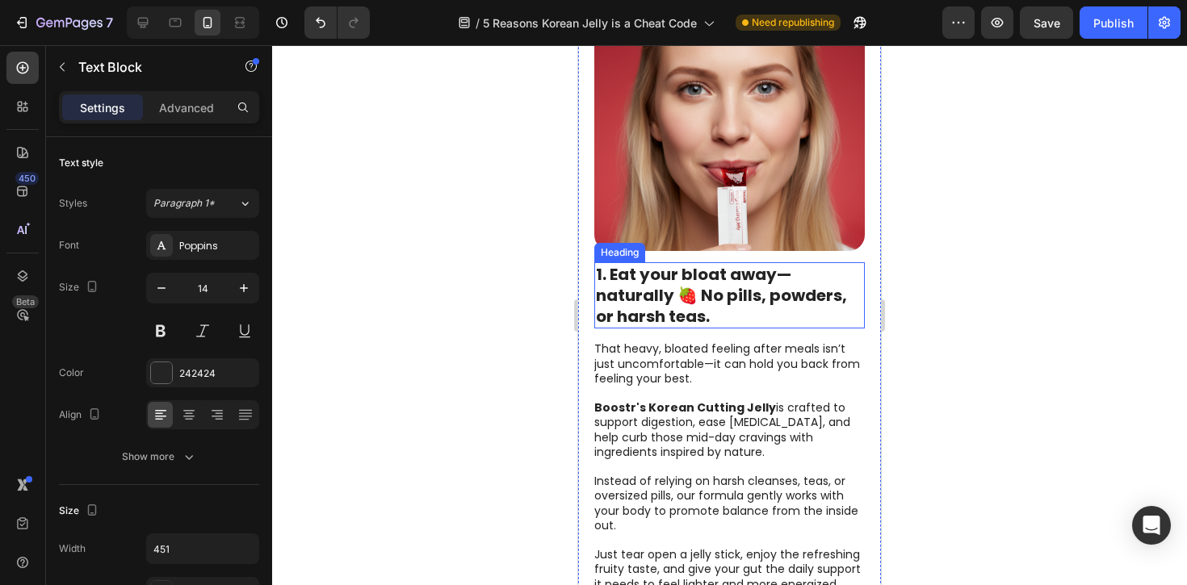
click at [666, 287] on strong "1. Eat your bloat away—naturally 🍓 No pills, powders, or harsh teas." at bounding box center [721, 295] width 251 height 65
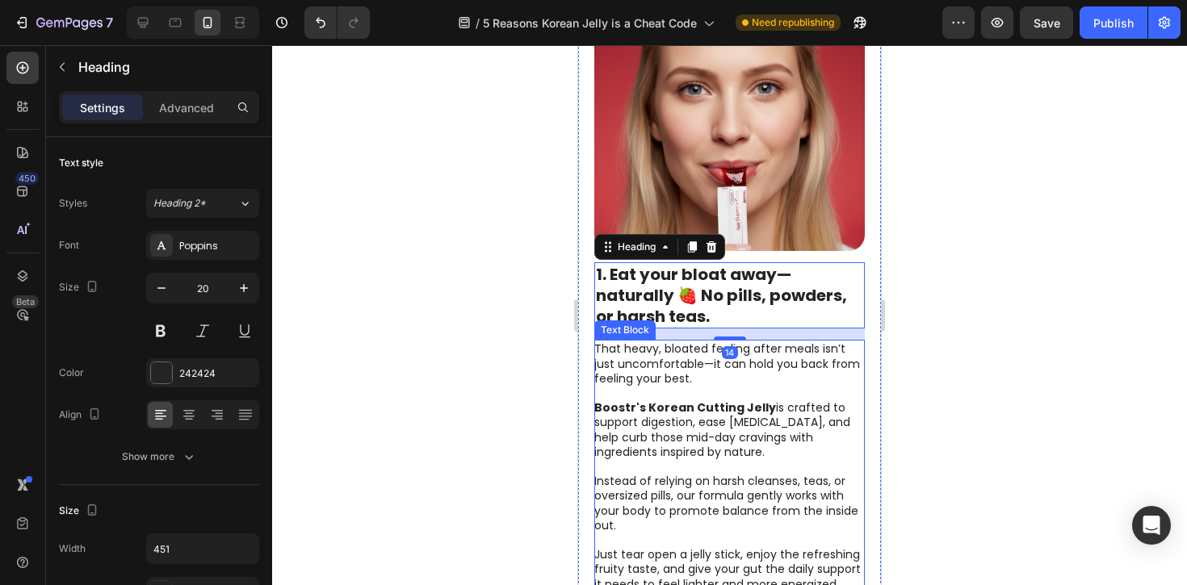
click at [669, 400] on strong "Boostr's Korean Cutting Jelly" at bounding box center [685, 408] width 182 height 16
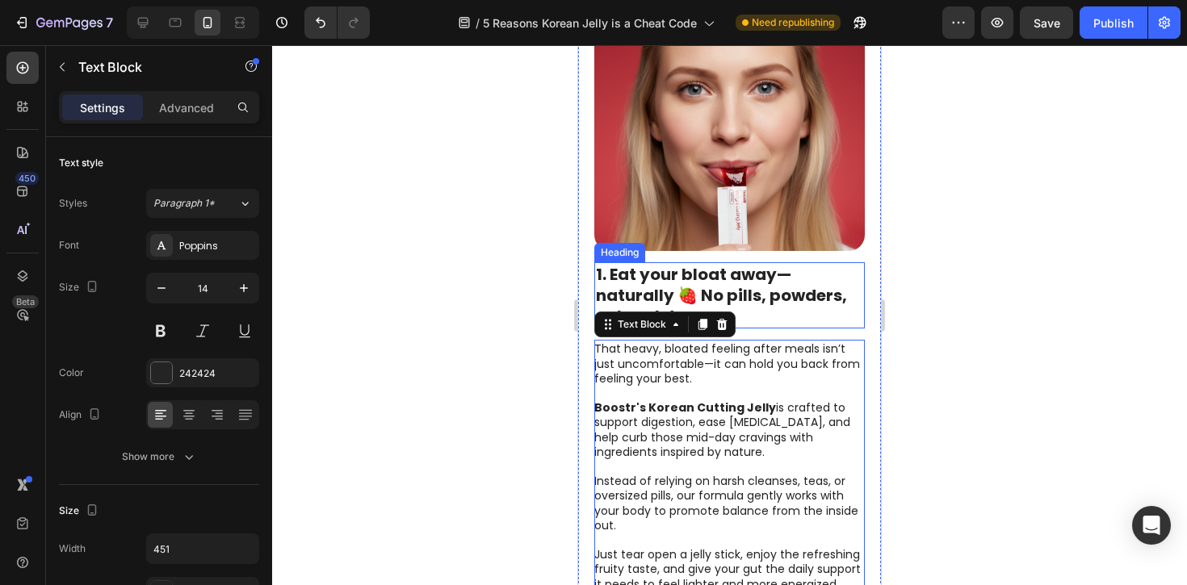
click at [686, 279] on strong "1. Eat your bloat away—naturally 🍓 No pills, powders, or harsh teas." at bounding box center [721, 295] width 251 height 65
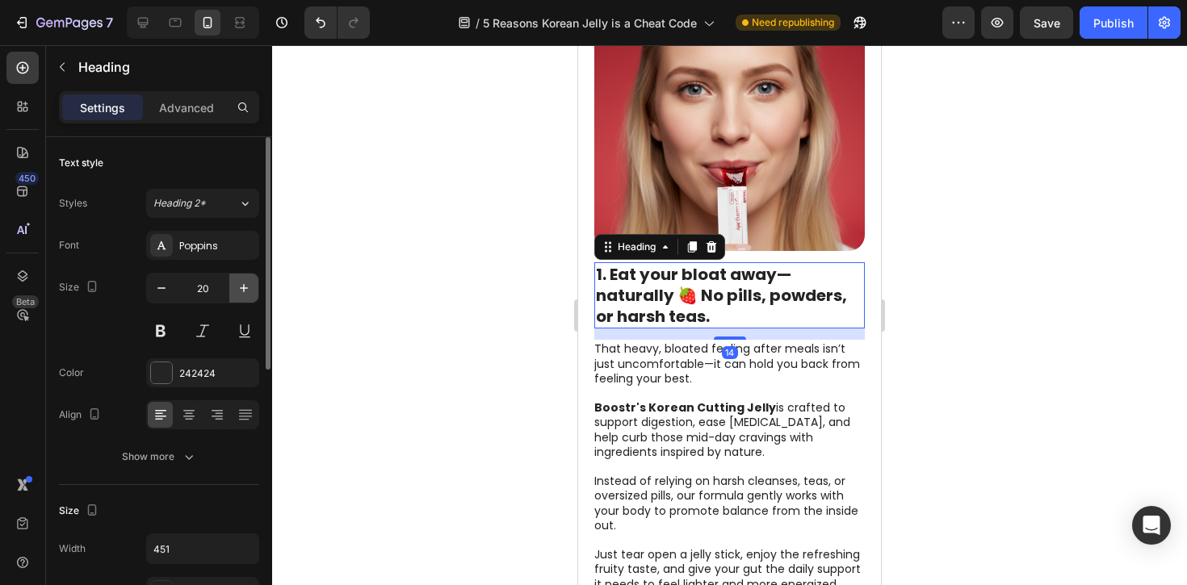
click at [244, 292] on icon "button" at bounding box center [244, 288] width 16 height 16
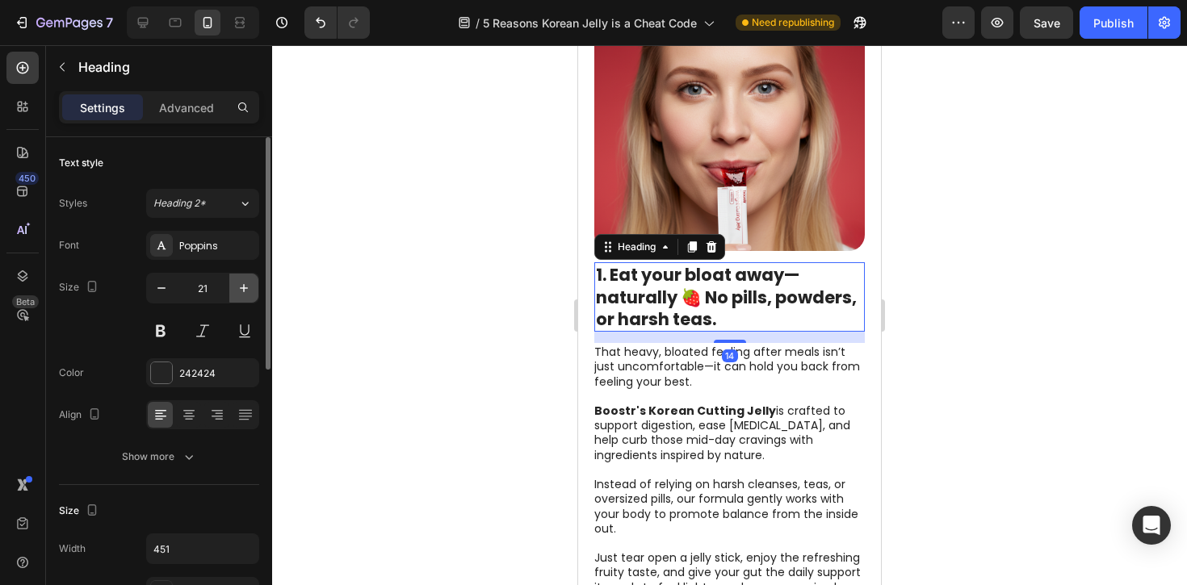
click at [244, 292] on icon "button" at bounding box center [244, 288] width 16 height 16
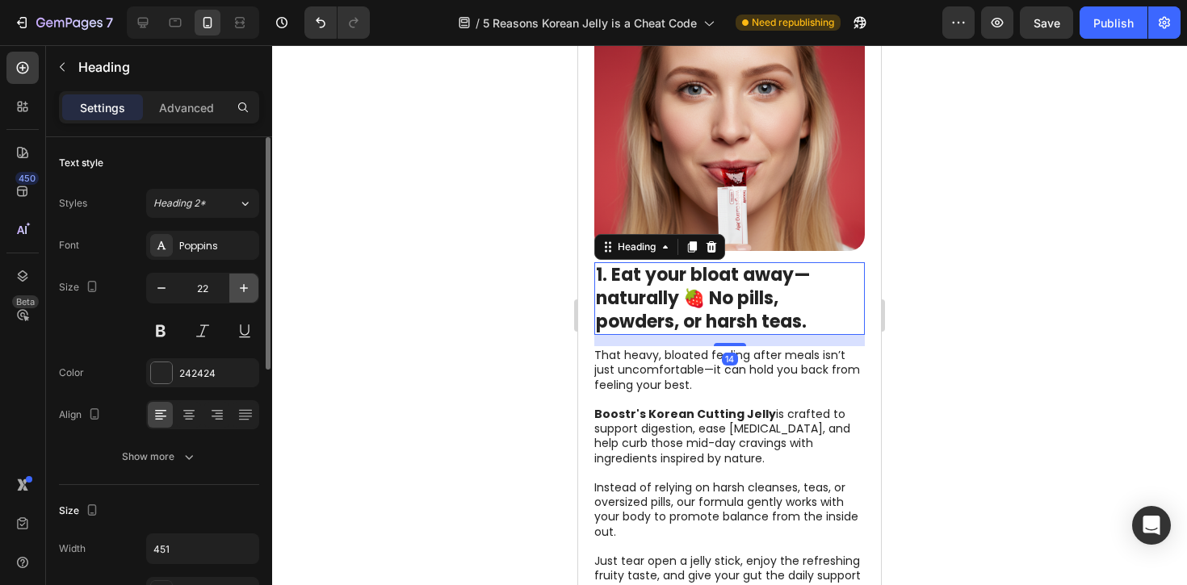
click at [243, 291] on icon "button" at bounding box center [244, 288] width 8 height 8
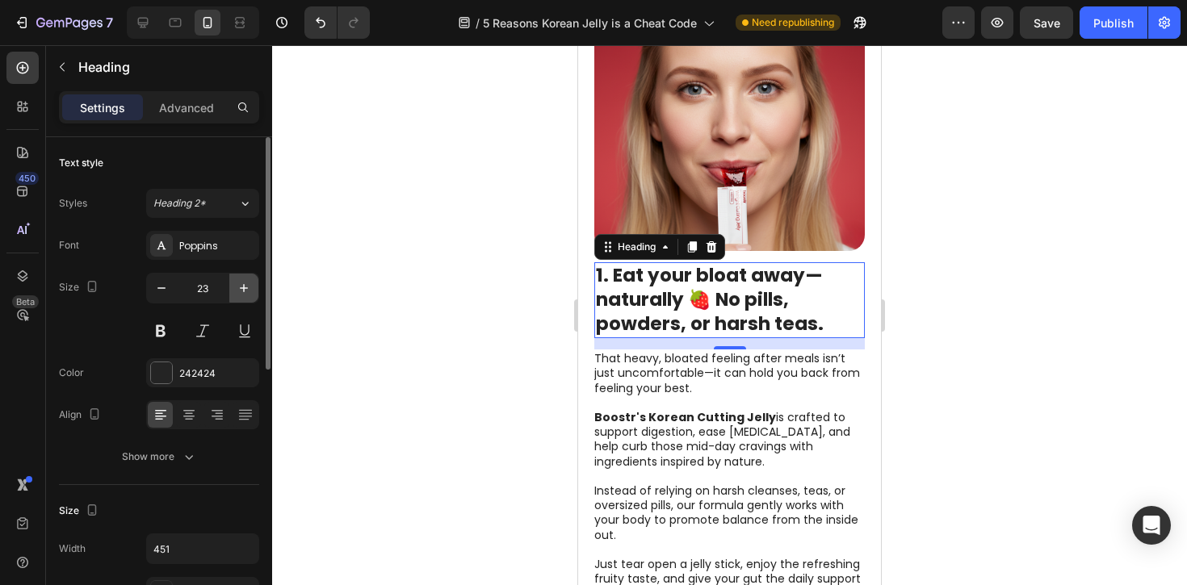
click at [242, 291] on icon "button" at bounding box center [244, 288] width 16 height 16
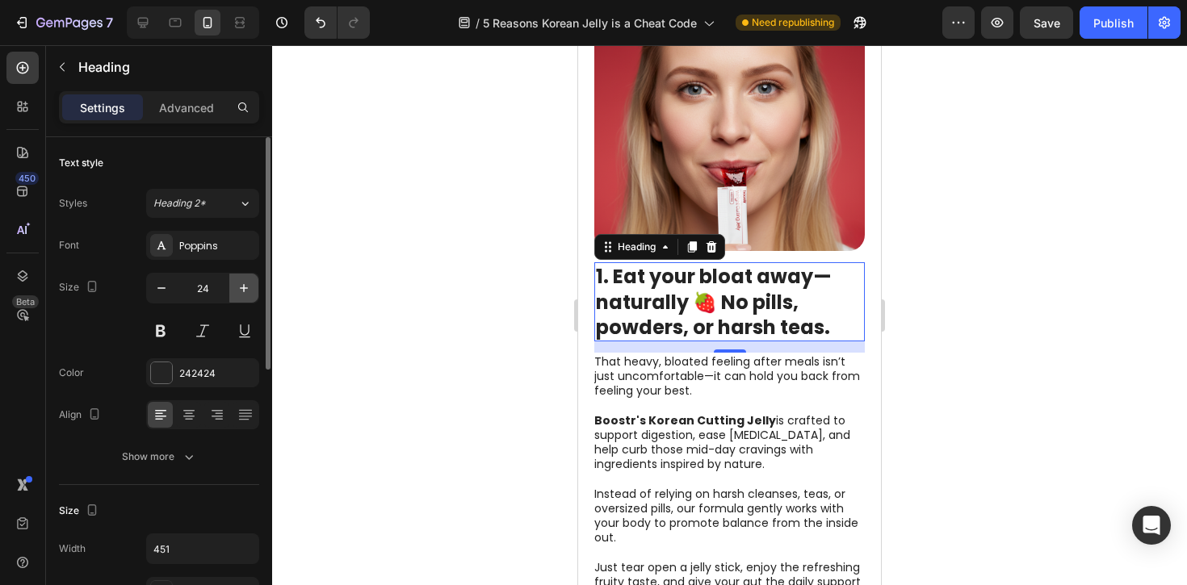
click at [242, 291] on icon "button" at bounding box center [244, 288] width 16 height 16
type input "25"
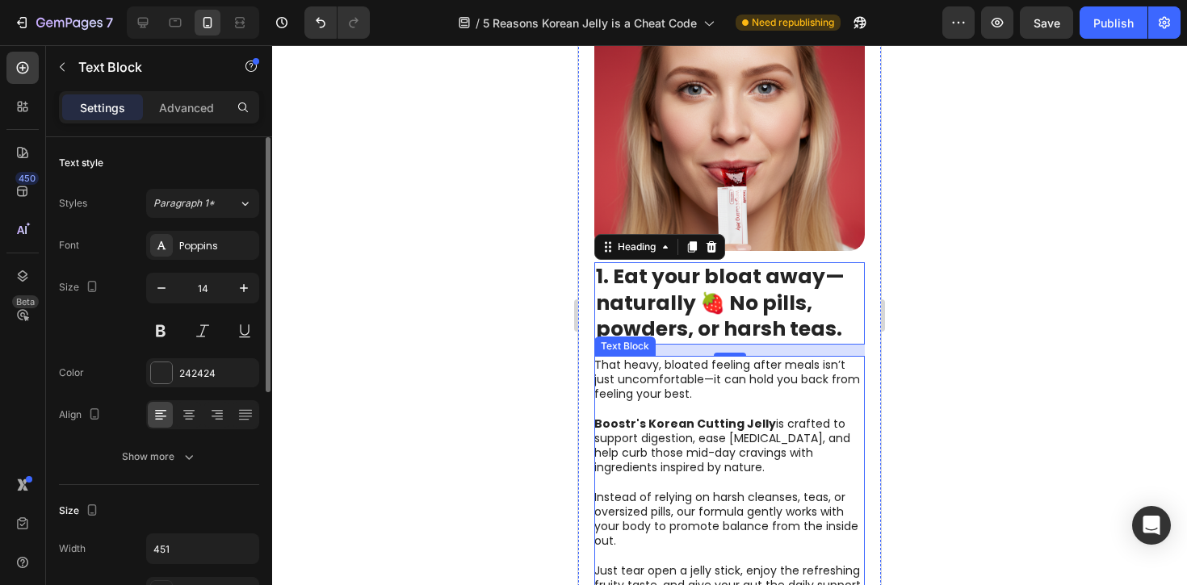
click at [634, 376] on p "That heavy, bloated feeling after meals isn’t just uncomfortable—it can hold yo…" at bounding box center [728, 380] width 269 height 44
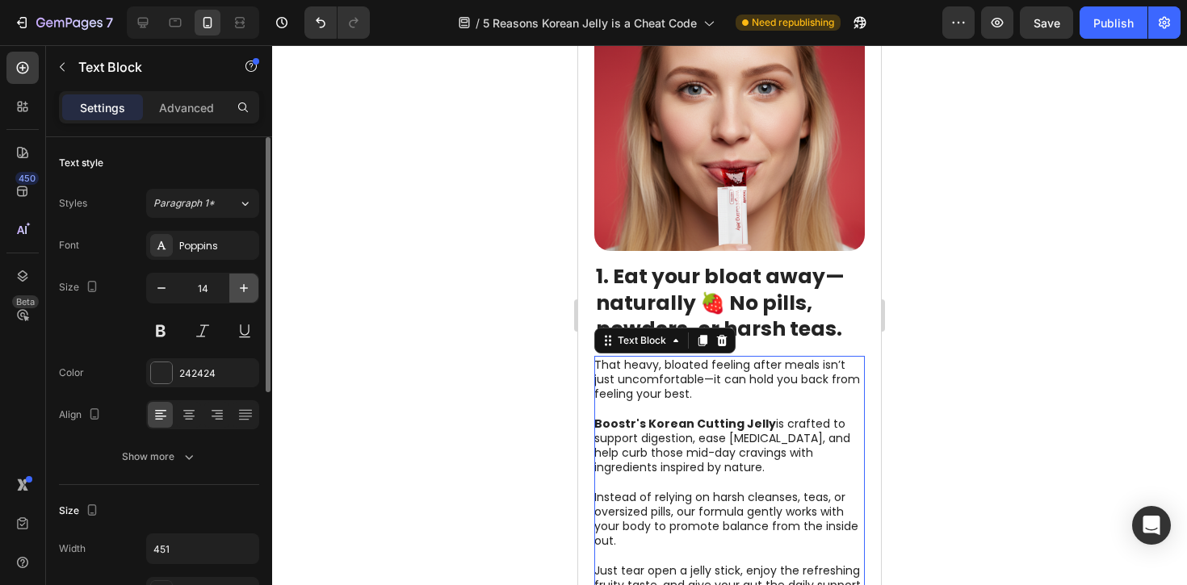
click at [238, 291] on icon "button" at bounding box center [244, 288] width 16 height 16
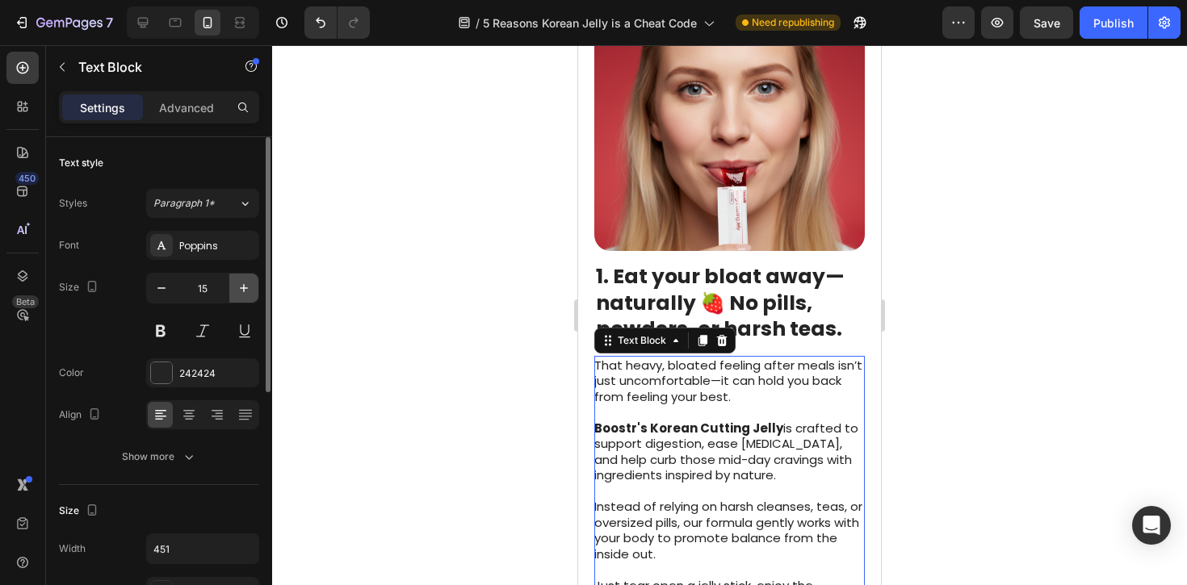
click at [238, 291] on icon "button" at bounding box center [244, 288] width 16 height 16
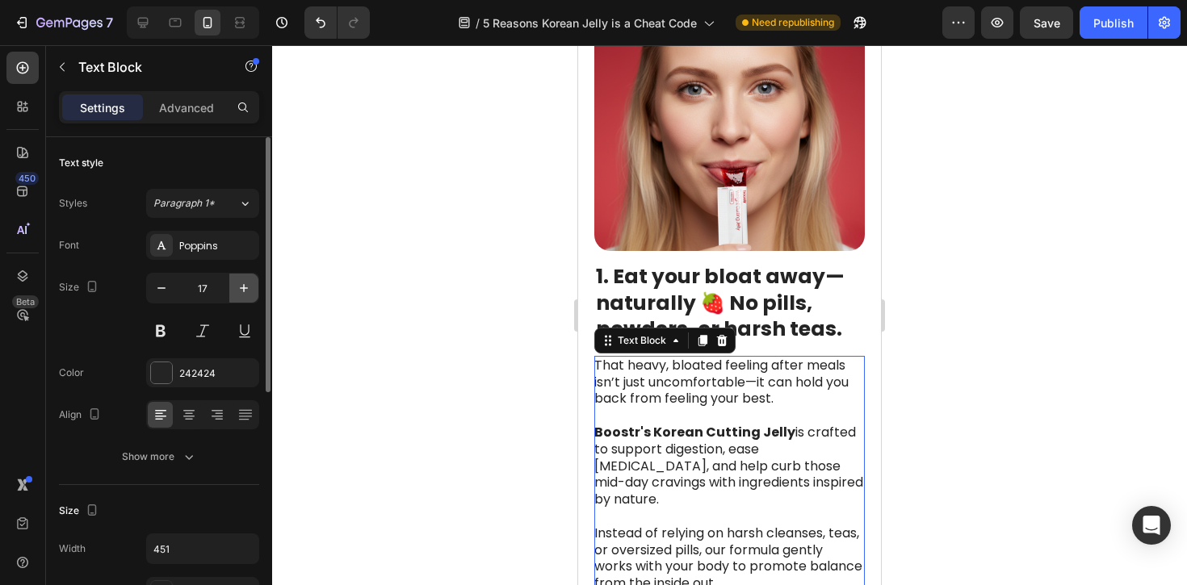
click at [238, 291] on icon "button" at bounding box center [244, 288] width 16 height 16
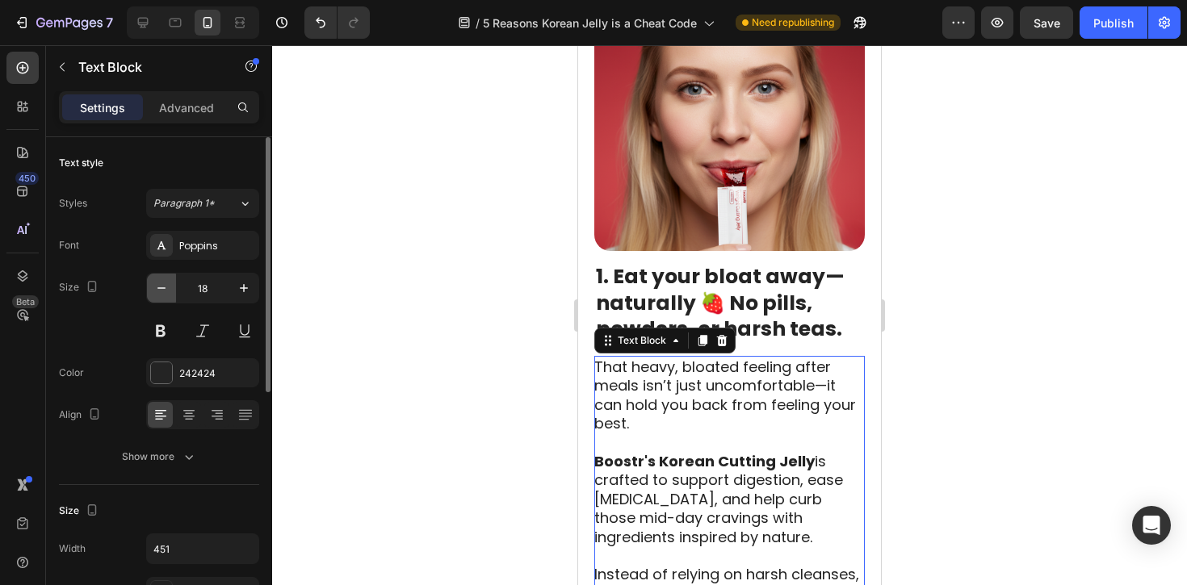
click at [160, 291] on icon "button" at bounding box center [161, 288] width 16 height 16
type input "17"
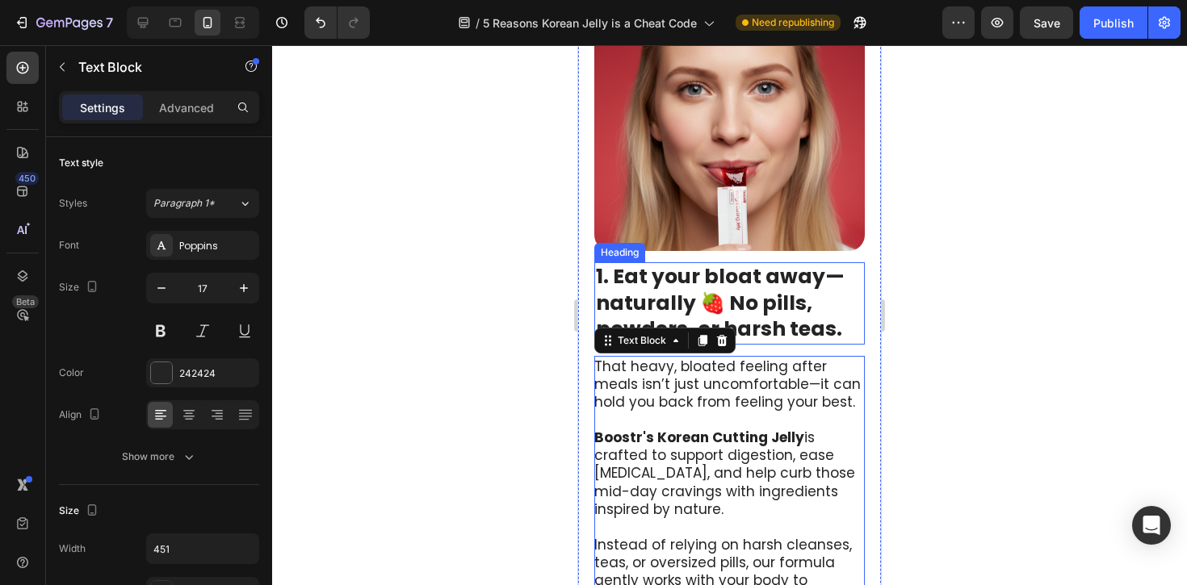
click at [726, 282] on strong "1. Eat your bloat away—naturally 🍓 No pills, powders, or harsh teas." at bounding box center [720, 302] width 249 height 81
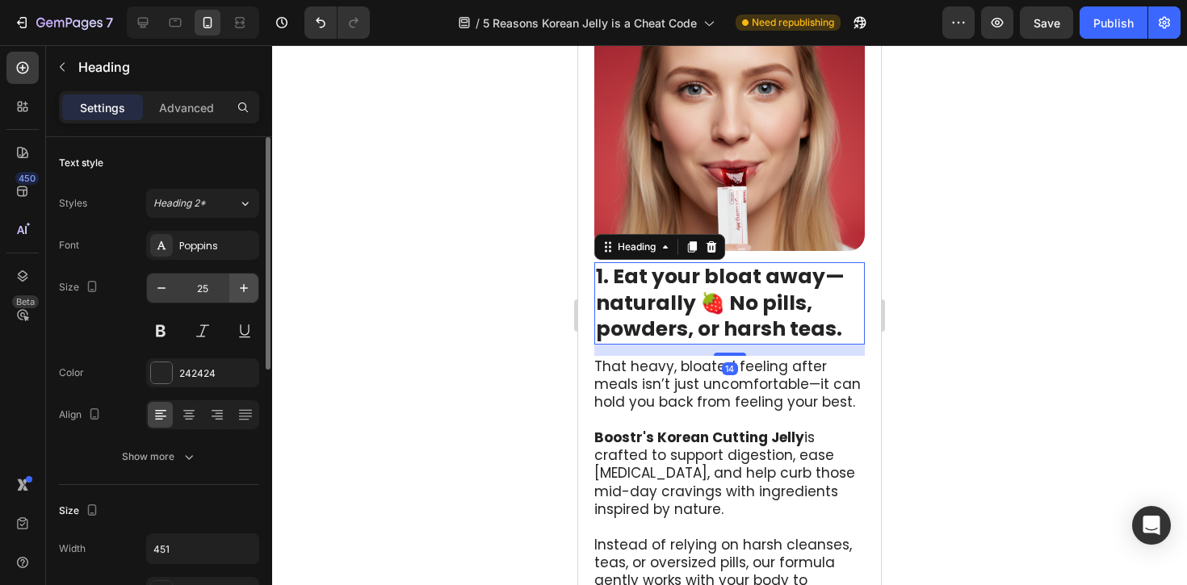
click at [241, 286] on icon "button" at bounding box center [244, 288] width 16 height 16
type input "26"
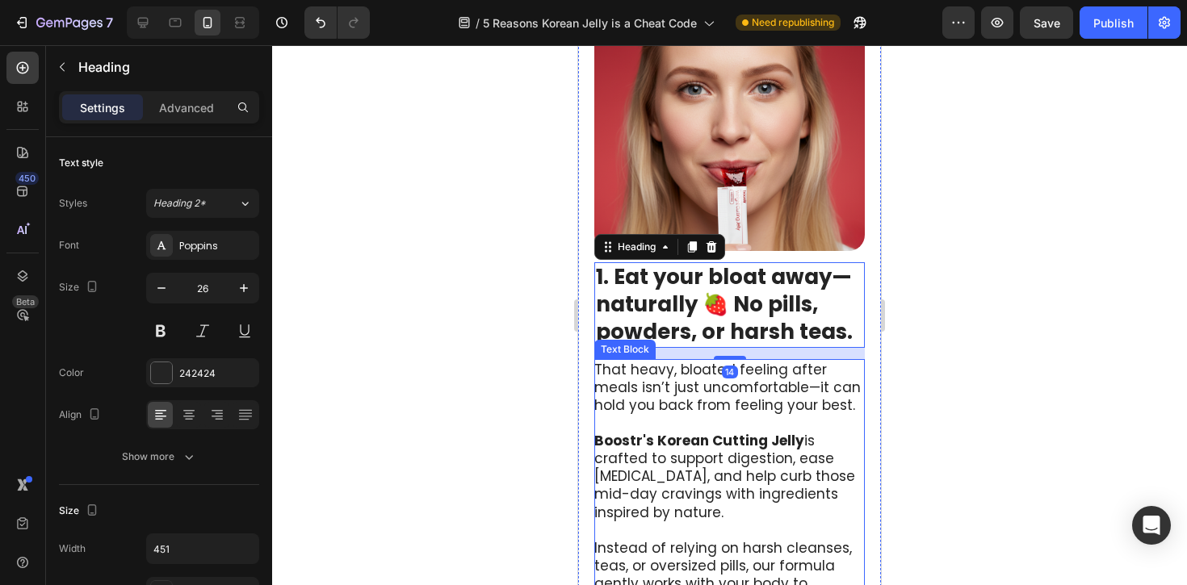
click at [624, 403] on p "That heavy, bloated feeling after meals isn’t just uncomfortable—it can hold yo…" at bounding box center [728, 387] width 269 height 53
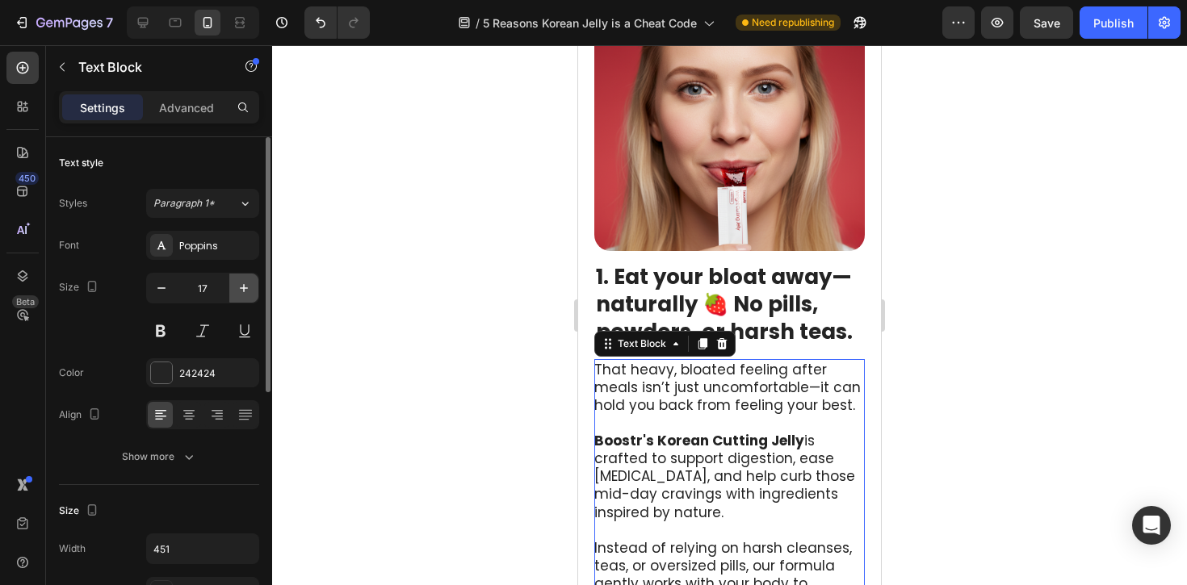
click at [251, 289] on icon "button" at bounding box center [244, 288] width 16 height 16
type input "18"
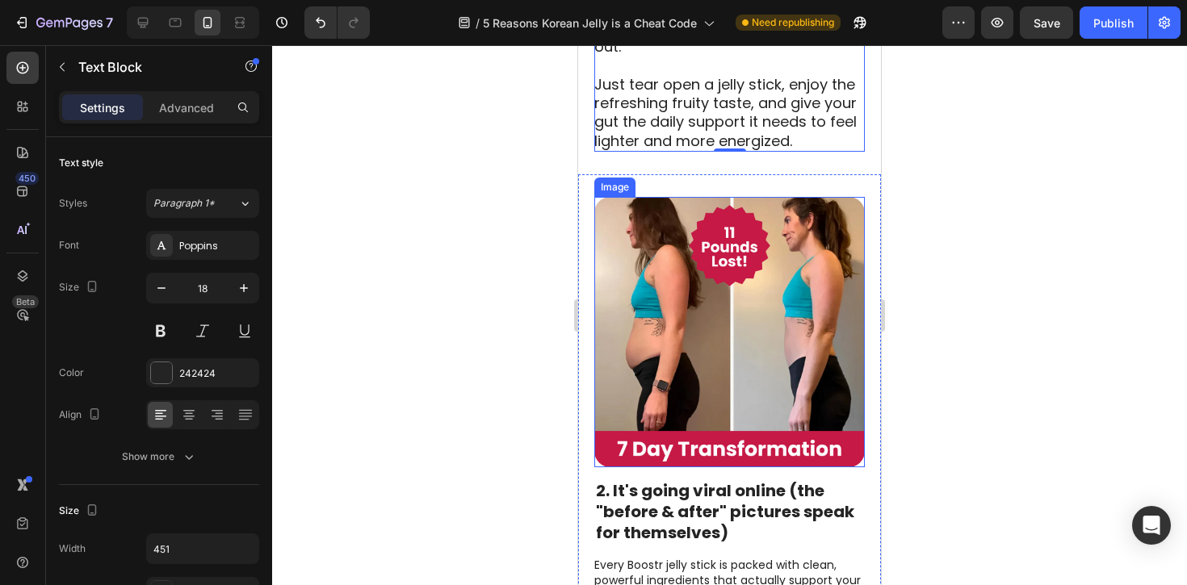
scroll to position [1468, 0]
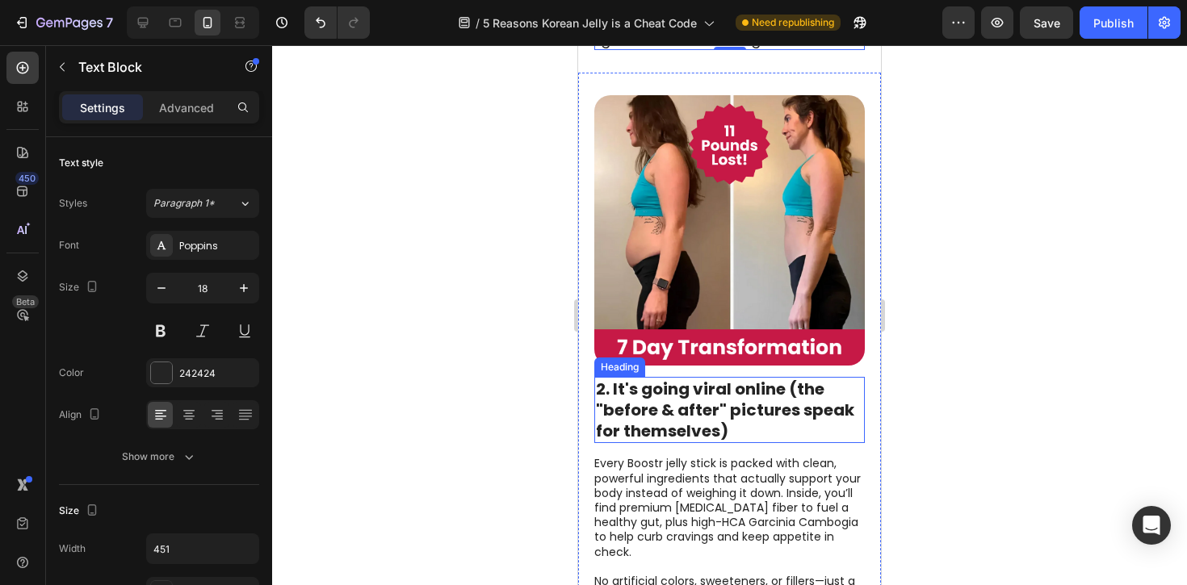
click at [681, 386] on strong "2. It's going viral online (the "before & after" pictures speak for themselves)" at bounding box center [725, 410] width 258 height 65
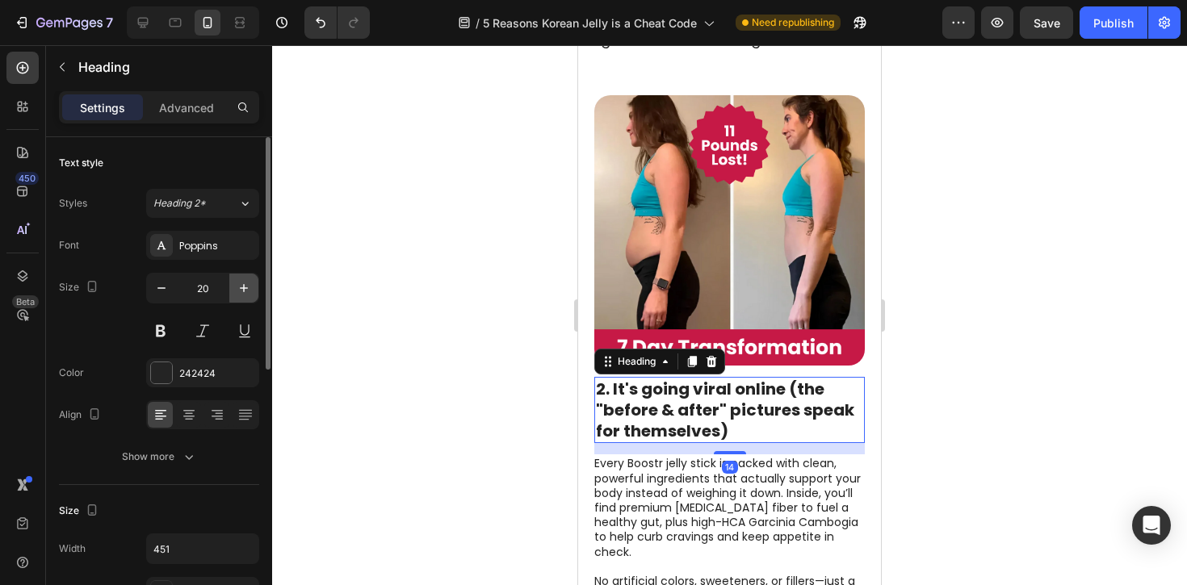
click at [246, 291] on icon "button" at bounding box center [244, 288] width 16 height 16
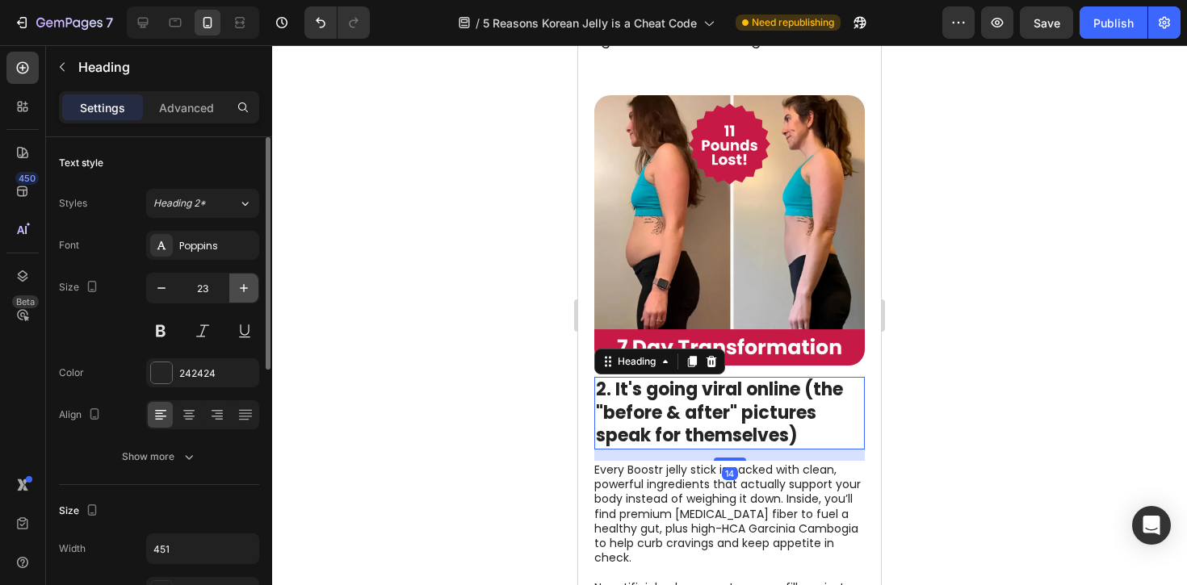
click at [246, 291] on icon "button" at bounding box center [244, 288] width 16 height 16
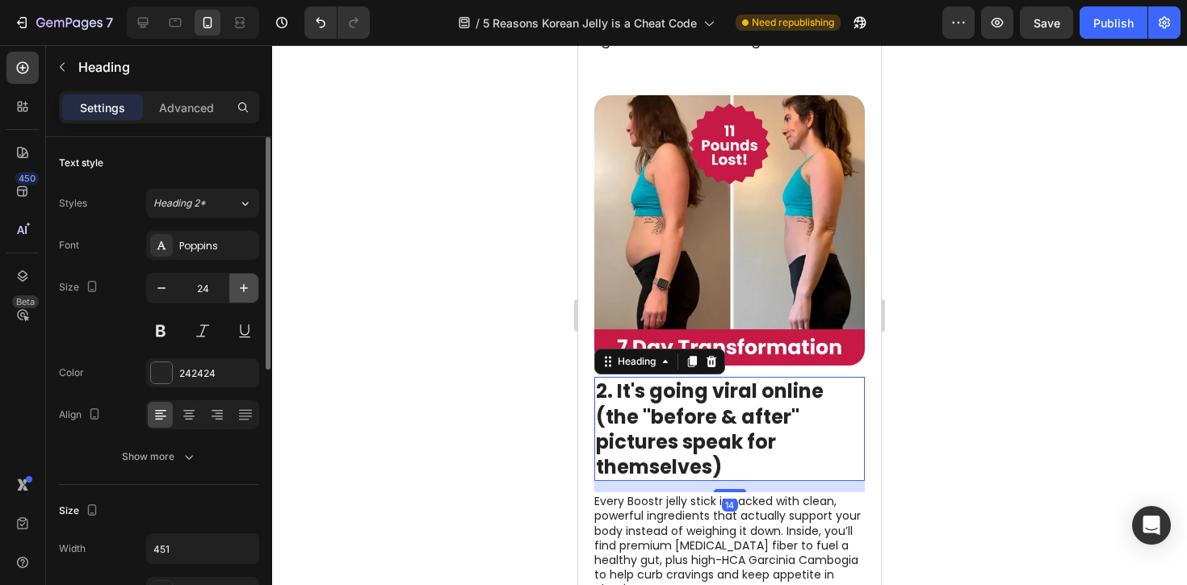
click at [246, 291] on icon "button" at bounding box center [244, 288] width 16 height 16
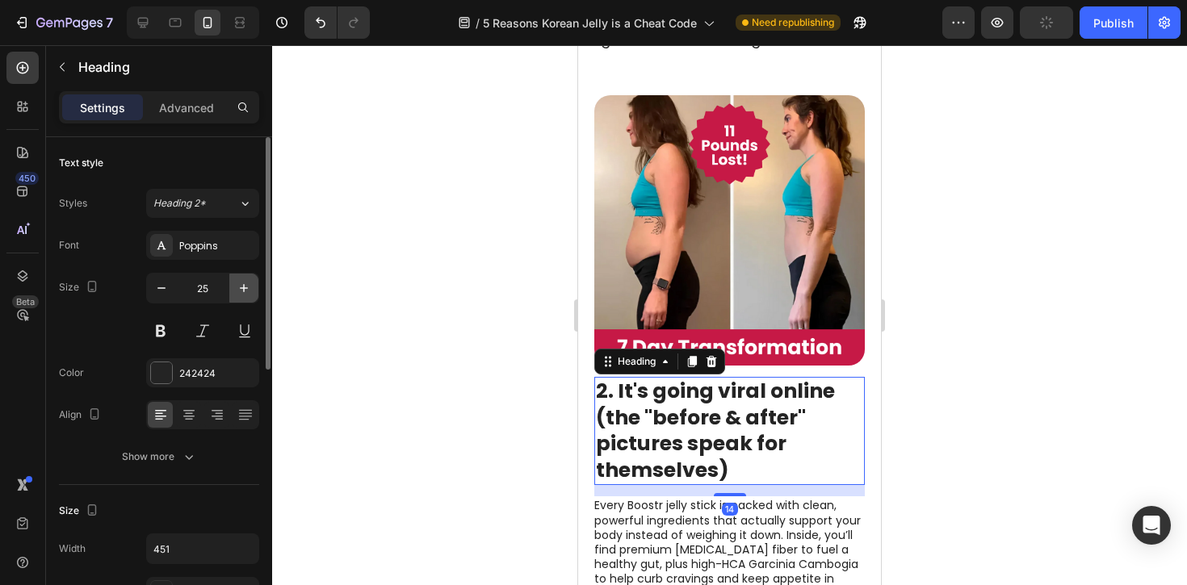
click at [246, 291] on icon "button" at bounding box center [244, 288] width 16 height 16
type input "26"
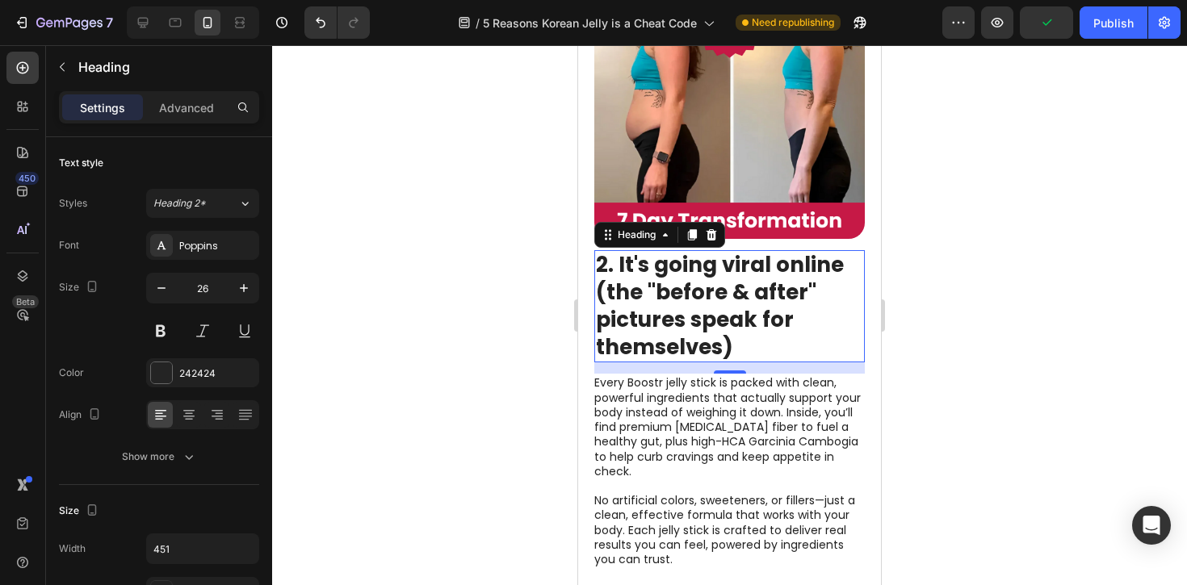
scroll to position [1595, 0]
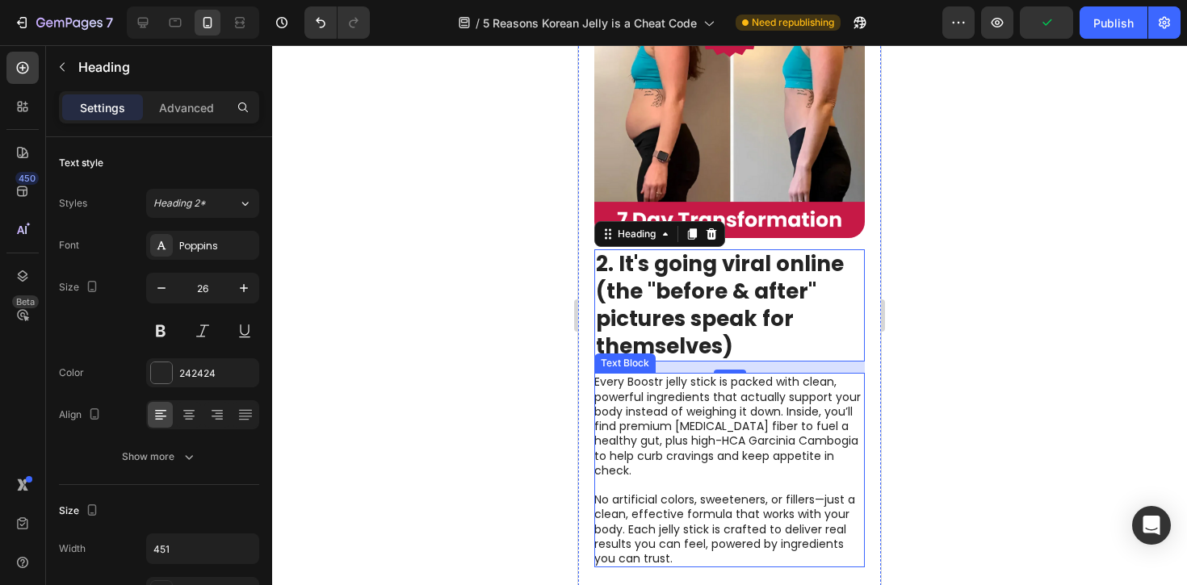
click at [652, 375] on p "Every Boostr jelly stick is packed with clean, powerful ingredients that actual…" at bounding box center [728, 426] width 269 height 103
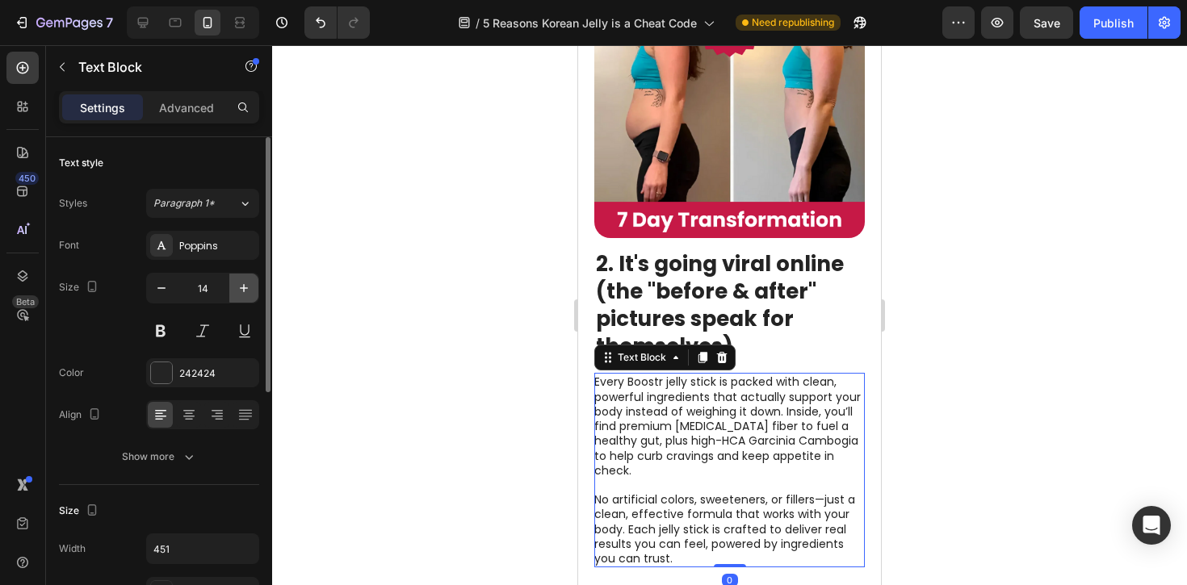
click at [240, 288] on icon "button" at bounding box center [244, 288] width 8 height 8
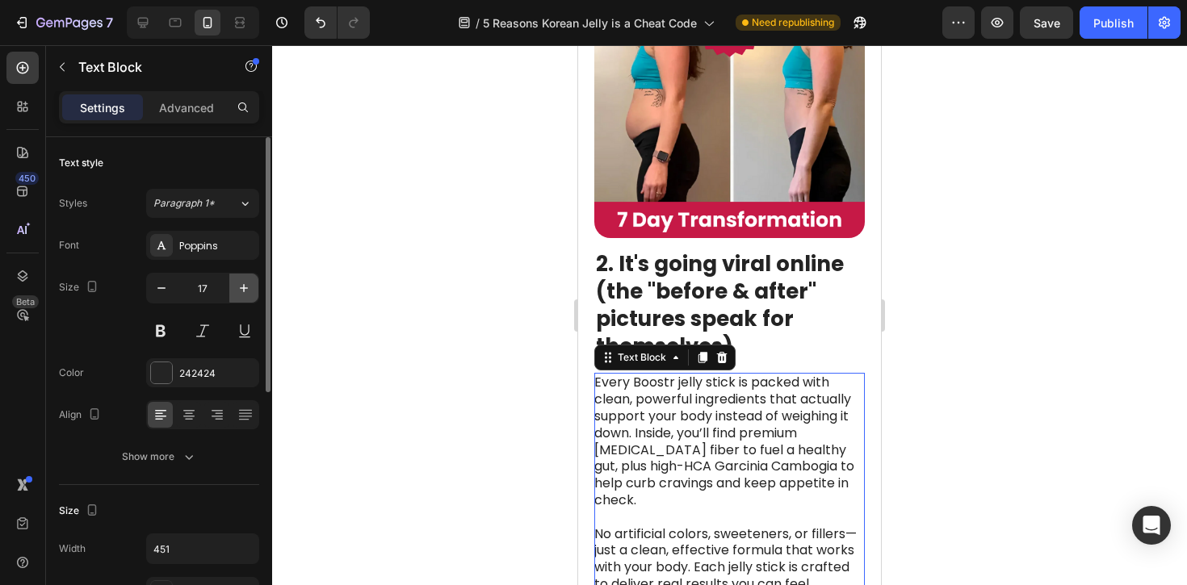
click at [240, 288] on icon "button" at bounding box center [244, 288] width 8 height 8
type input "18"
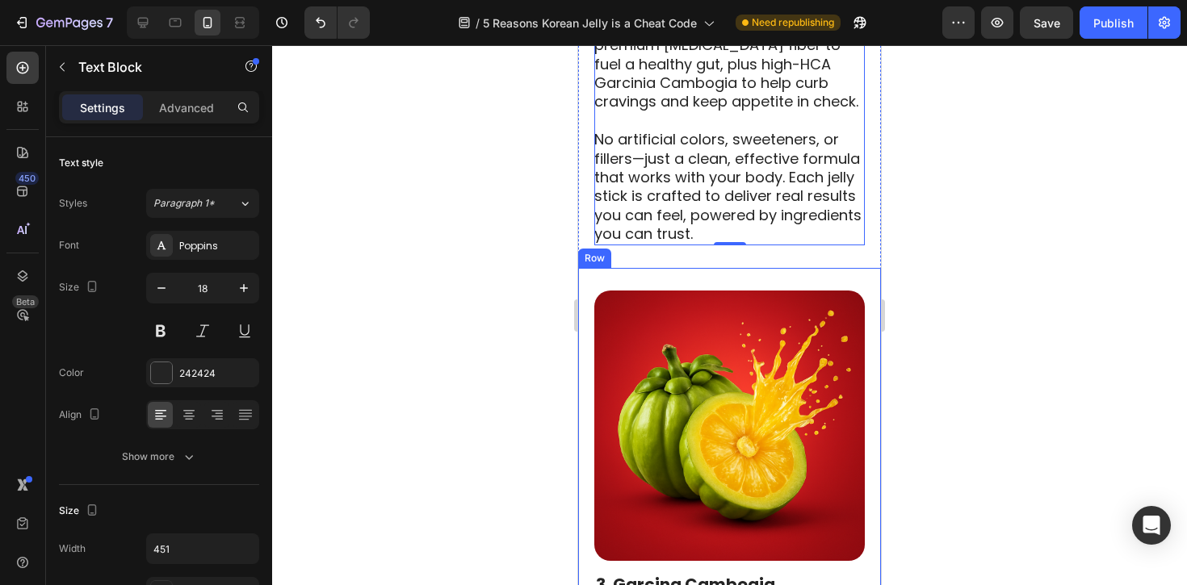
scroll to position [2483, 0]
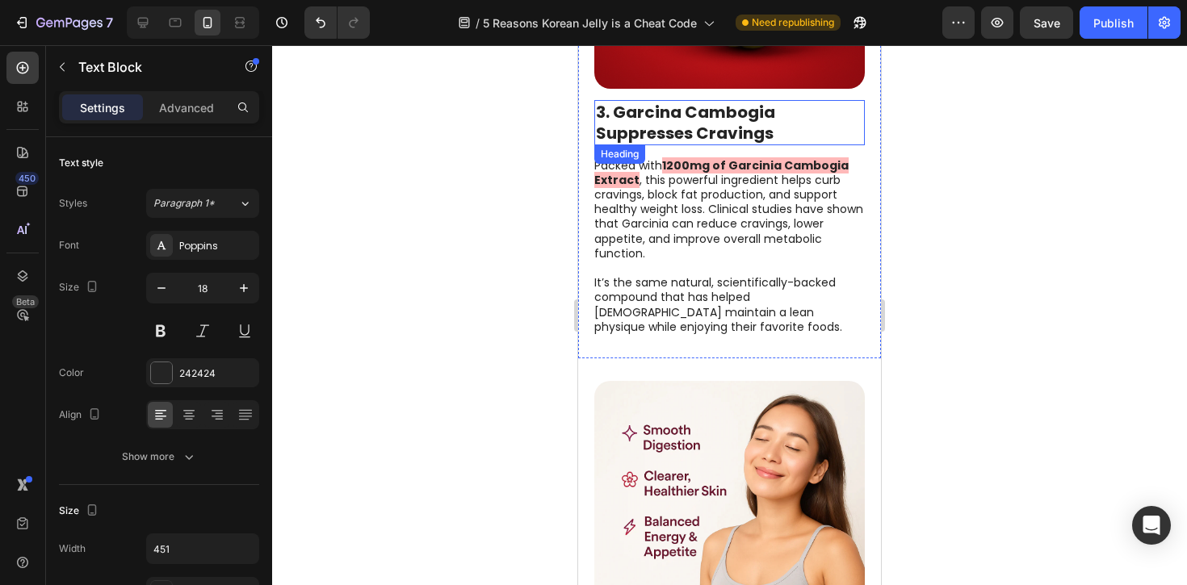
click at [683, 115] on strong "3. Garcina Cambogia Suppresses Cravings" at bounding box center [685, 123] width 179 height 44
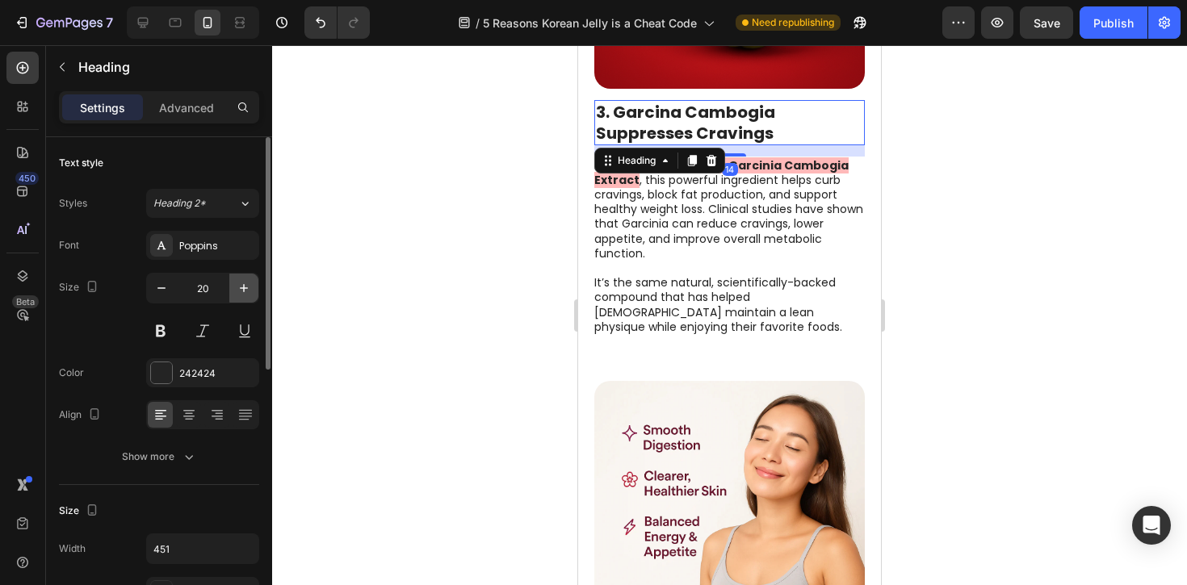
click at [249, 290] on icon "button" at bounding box center [244, 288] width 16 height 16
click at [250, 290] on icon "button" at bounding box center [244, 288] width 16 height 16
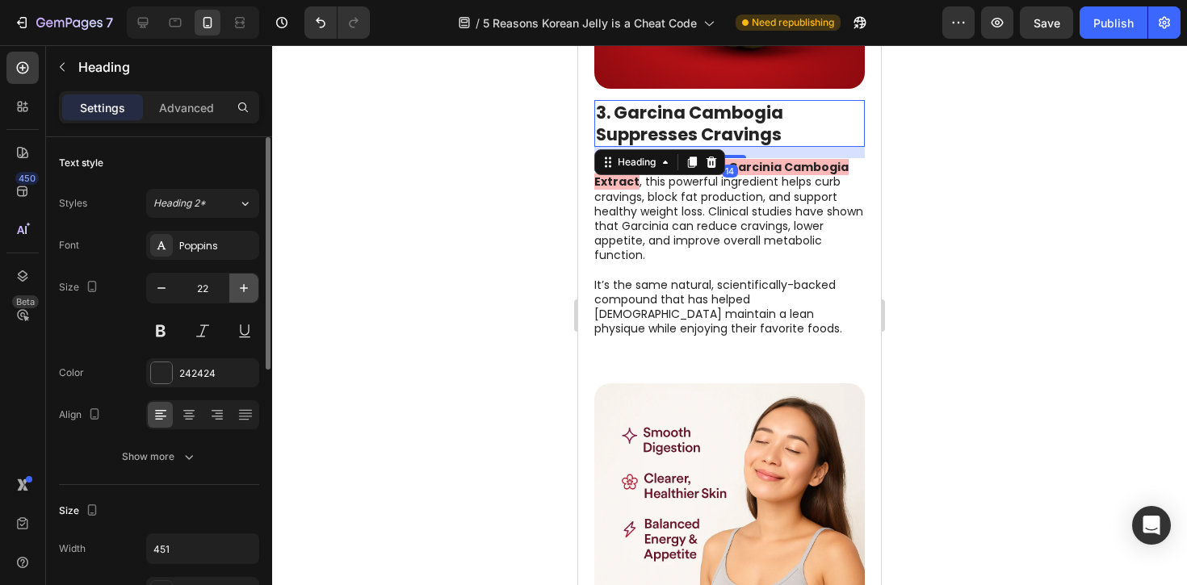
click at [250, 290] on icon "button" at bounding box center [244, 288] width 16 height 16
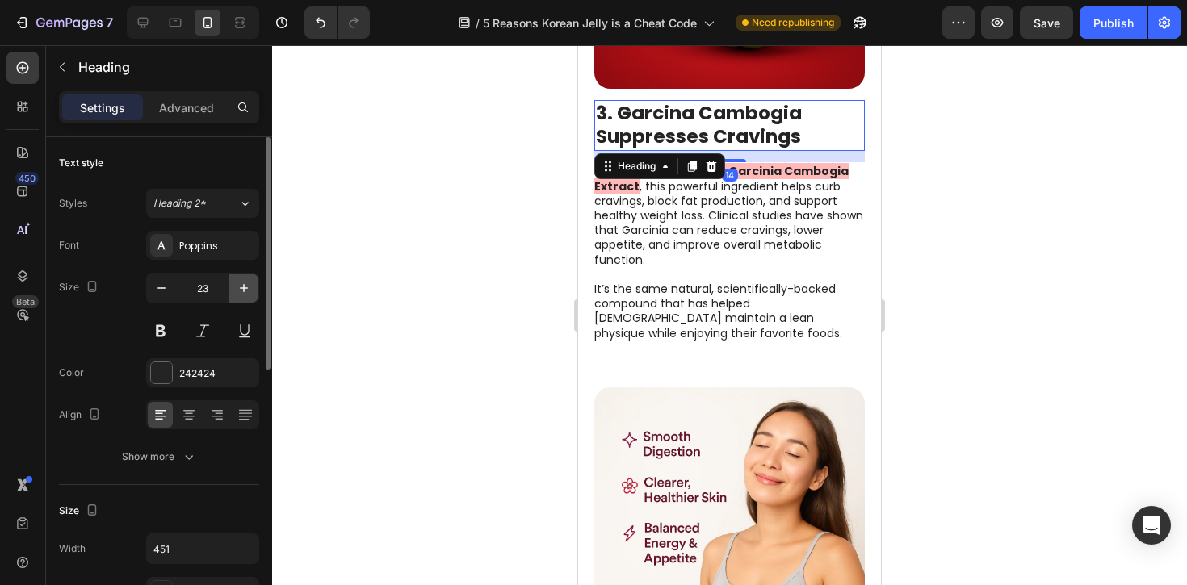
click at [250, 290] on icon "button" at bounding box center [244, 288] width 16 height 16
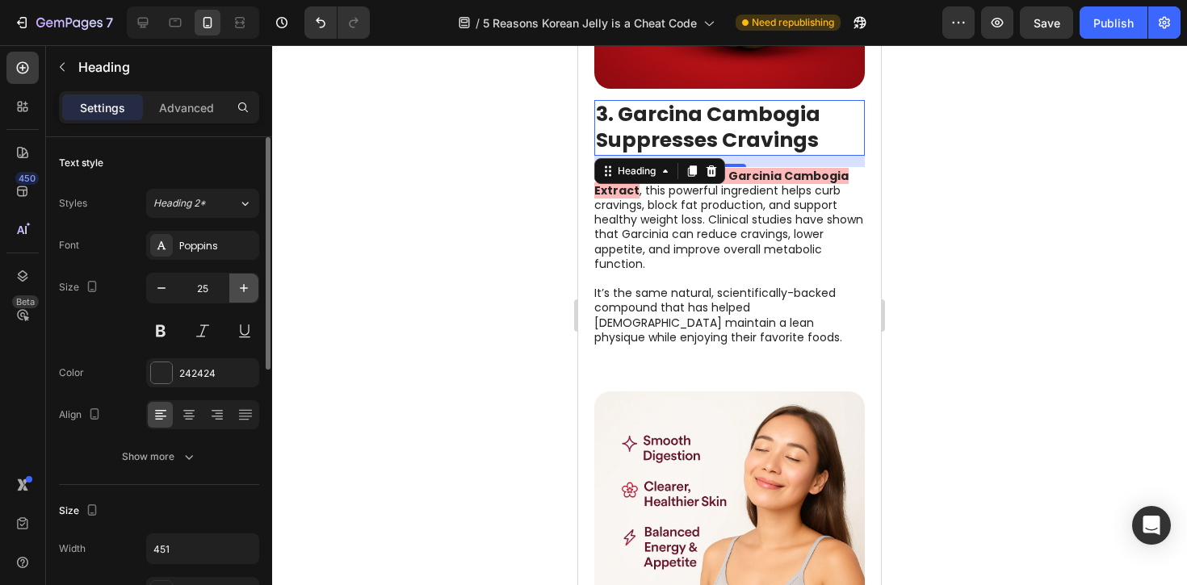
click at [249, 290] on icon "button" at bounding box center [244, 288] width 16 height 16
type input "26"
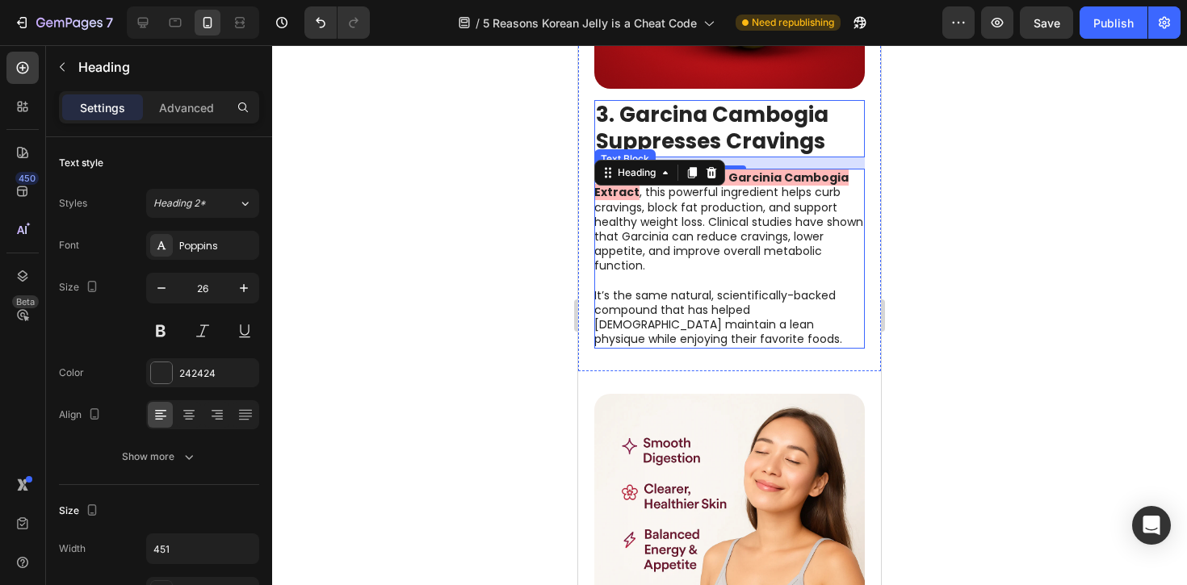
click at [661, 228] on p "Packed with 1200mg of Garcinia Cambogia Extract , this powerful ingredient help…" at bounding box center [728, 221] width 269 height 103
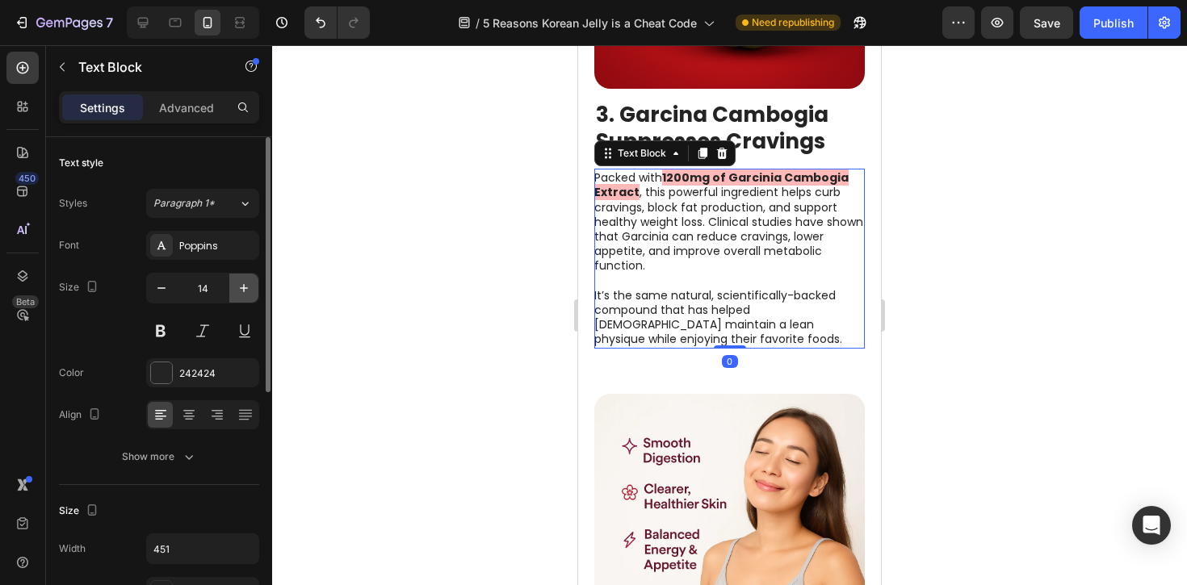
click at [233, 282] on button "button" at bounding box center [243, 288] width 29 height 29
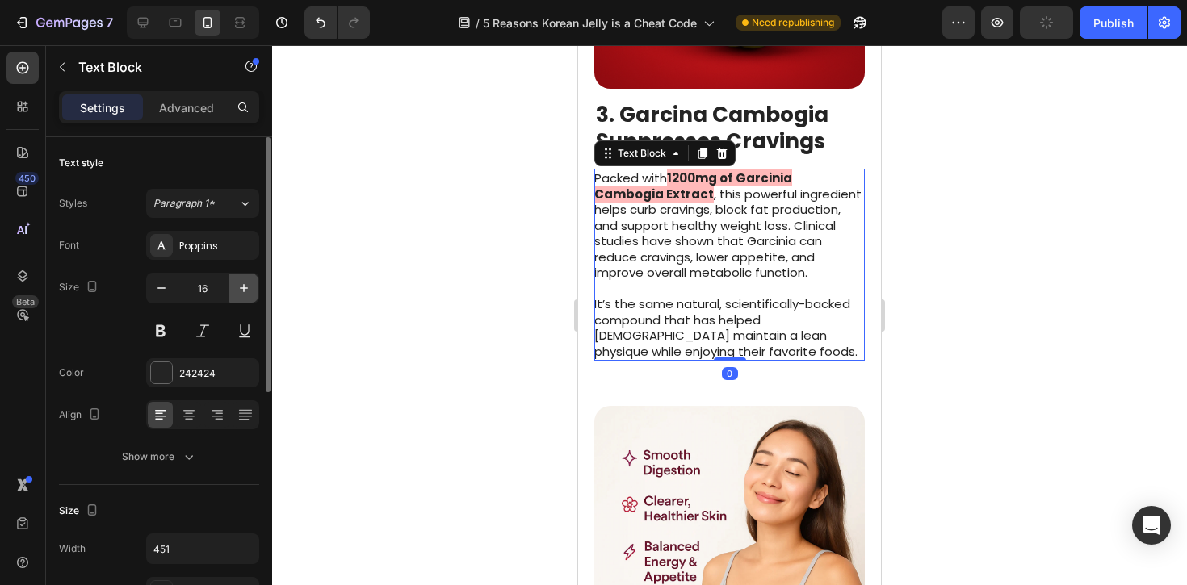
click at [233, 282] on button "button" at bounding box center [243, 288] width 29 height 29
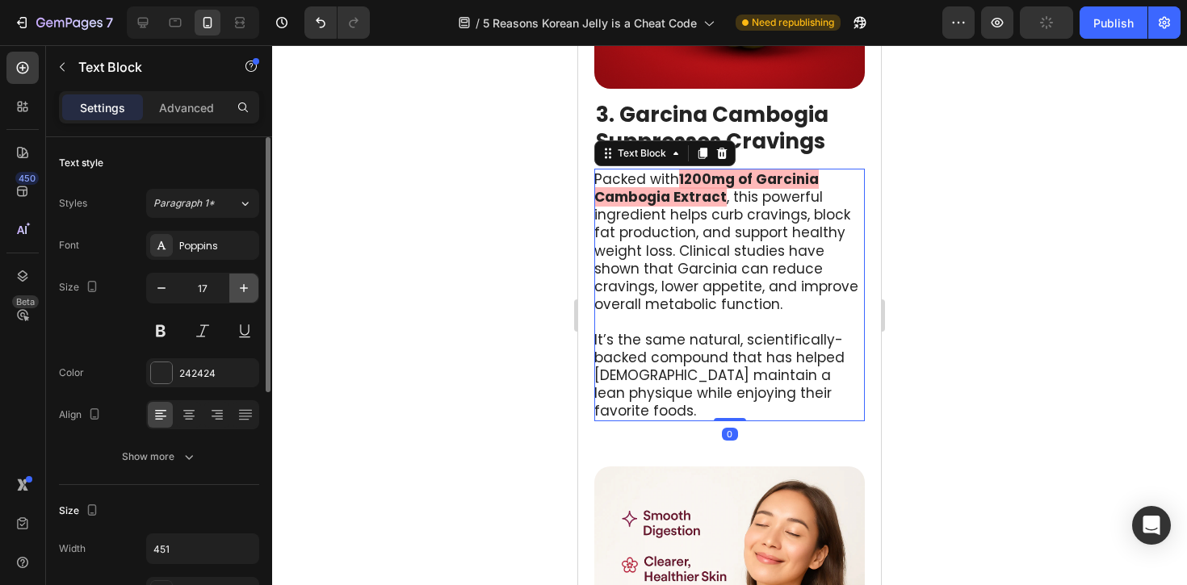
click at [233, 282] on button "button" at bounding box center [243, 288] width 29 height 29
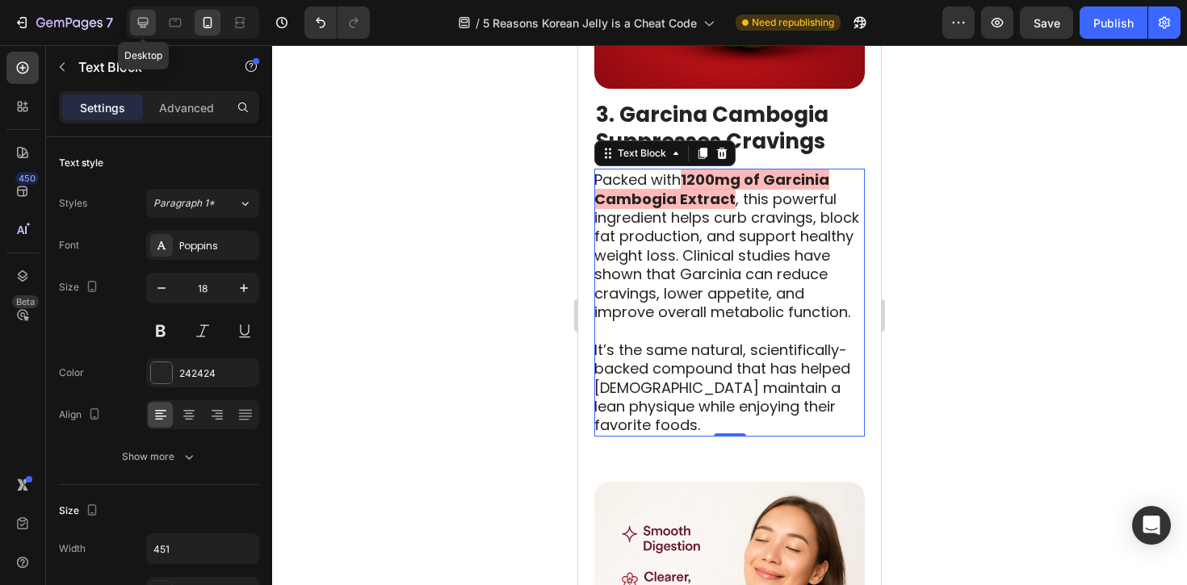
click at [136, 20] on icon at bounding box center [143, 23] width 16 height 16
type input "19"
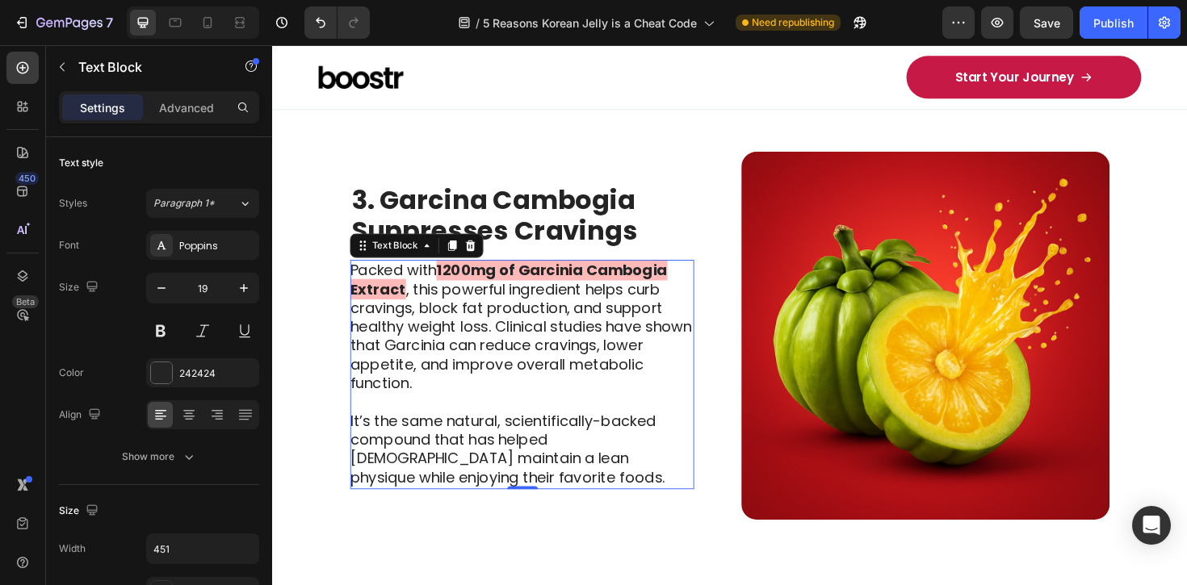
scroll to position [1630, 0]
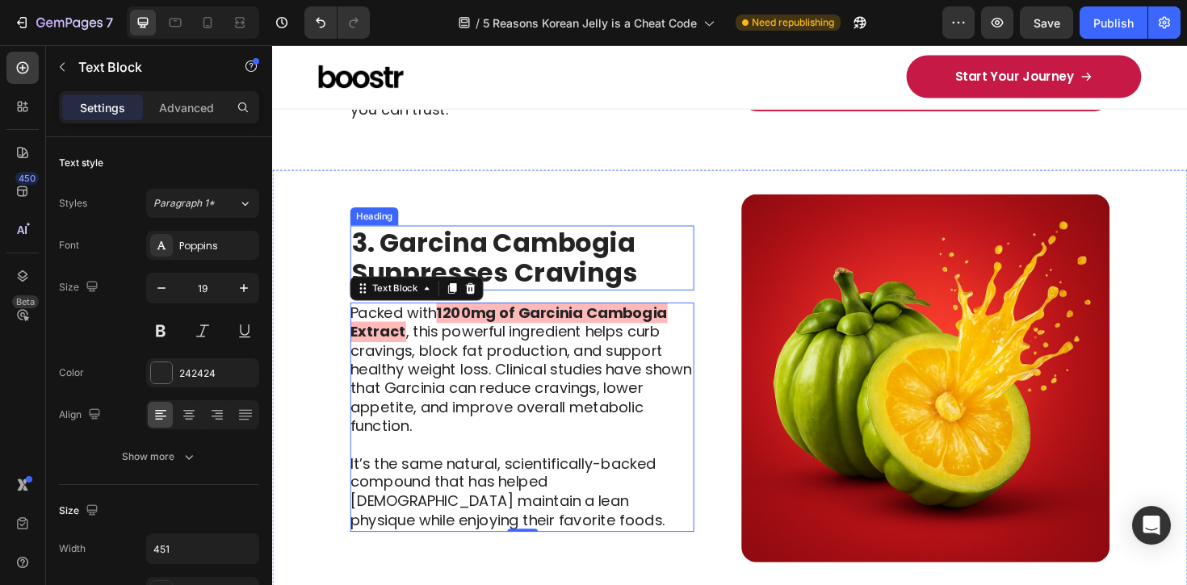
click at [463, 247] on strong "3. Garcina Cambogia Suppresses Cravings" at bounding box center [507, 271] width 303 height 72
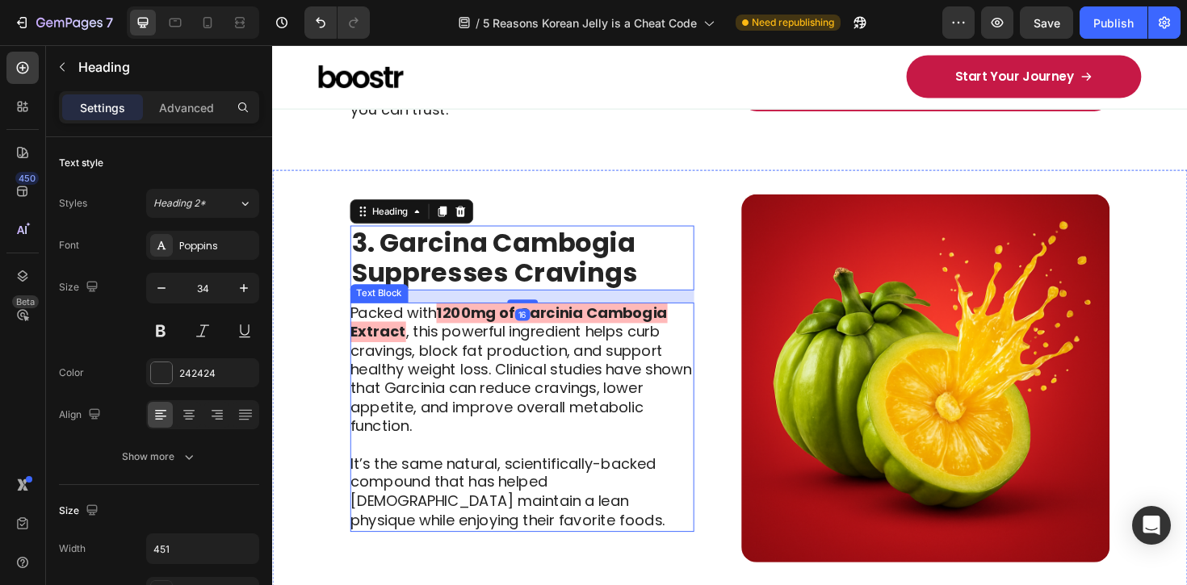
click at [438, 389] on p "Packed with 1200mg of Garcinia Cambogia Extract , this powerful ingredient help…" at bounding box center [535, 390] width 363 height 140
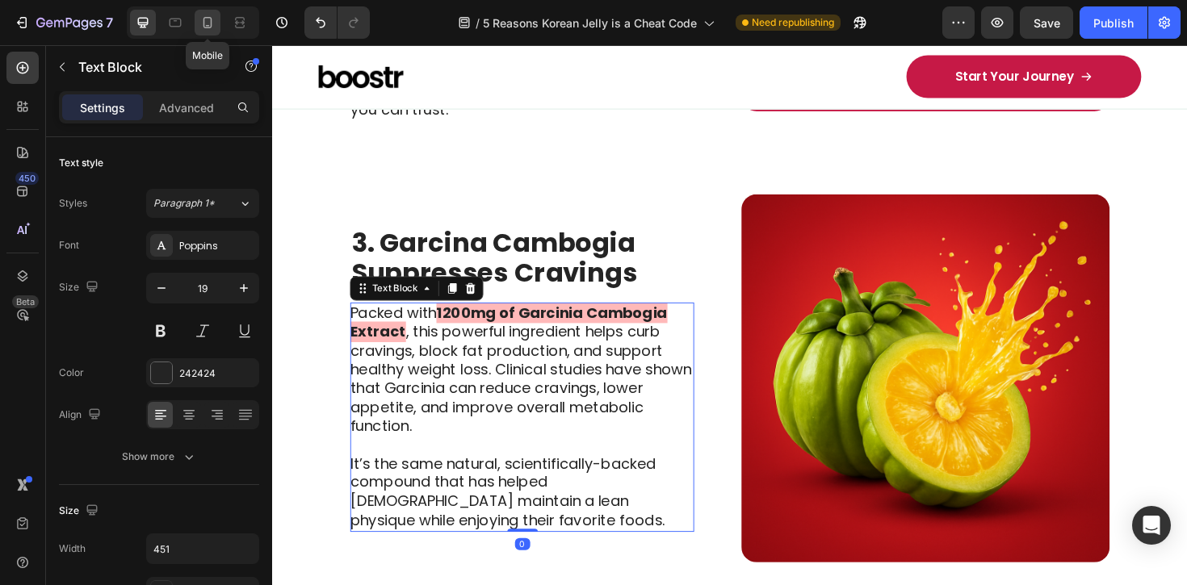
click at [216, 27] on icon at bounding box center [207, 23] width 16 height 16
type input "18"
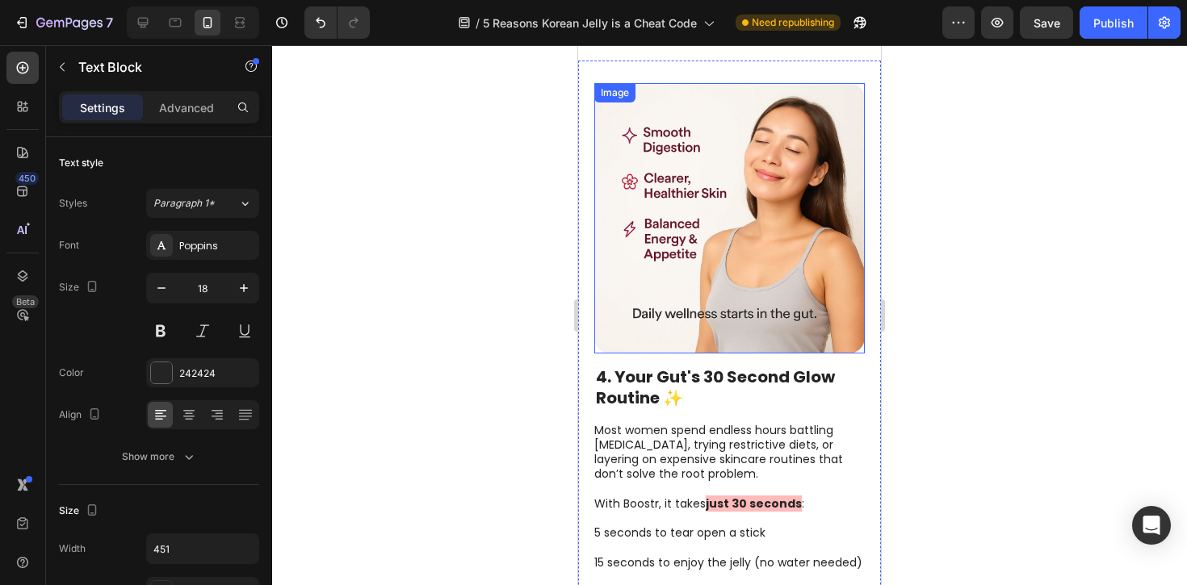
scroll to position [2883, 0]
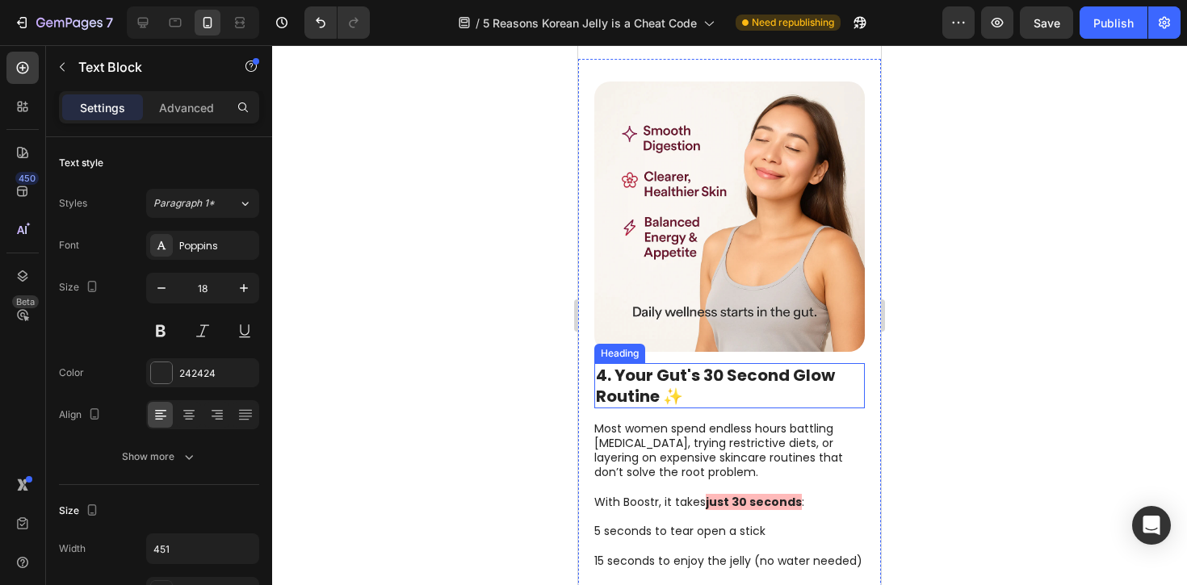
click at [672, 364] on strong "4. Your Gut's 30 Second Glow Routine ✨" at bounding box center [715, 386] width 239 height 44
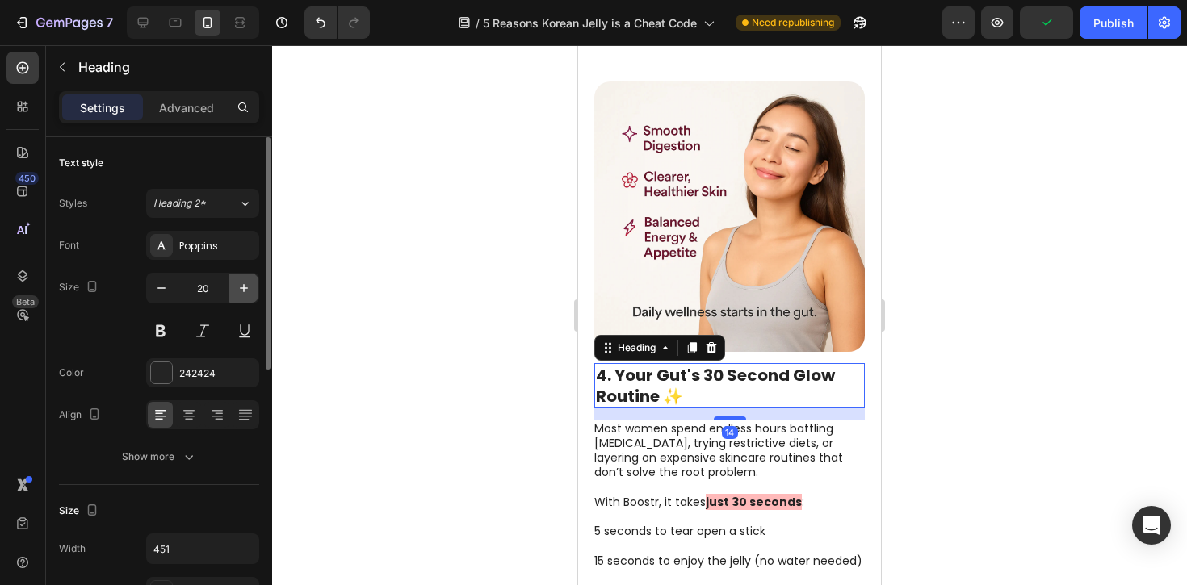
click at [237, 296] on icon "button" at bounding box center [244, 288] width 16 height 16
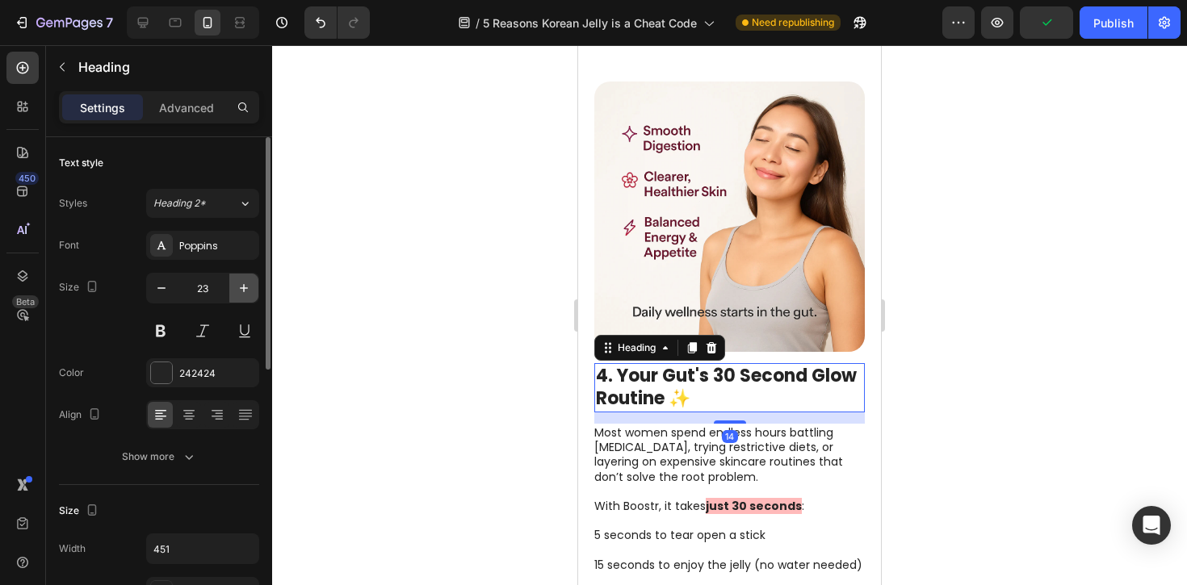
click at [237, 296] on icon "button" at bounding box center [244, 288] width 16 height 16
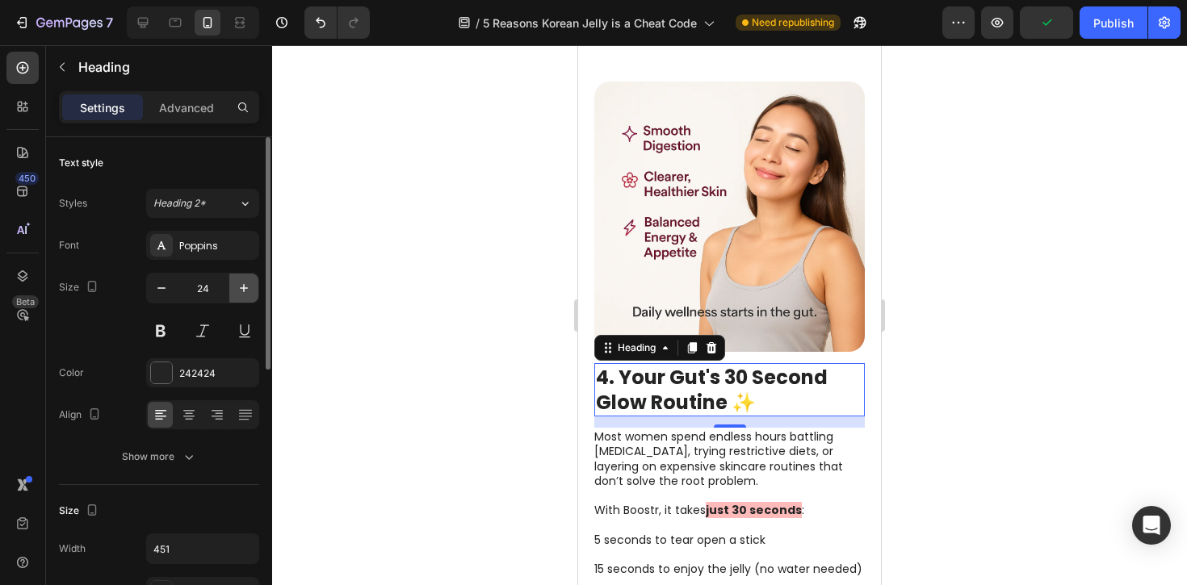
click at [237, 295] on icon "button" at bounding box center [244, 288] width 16 height 16
type input "25"
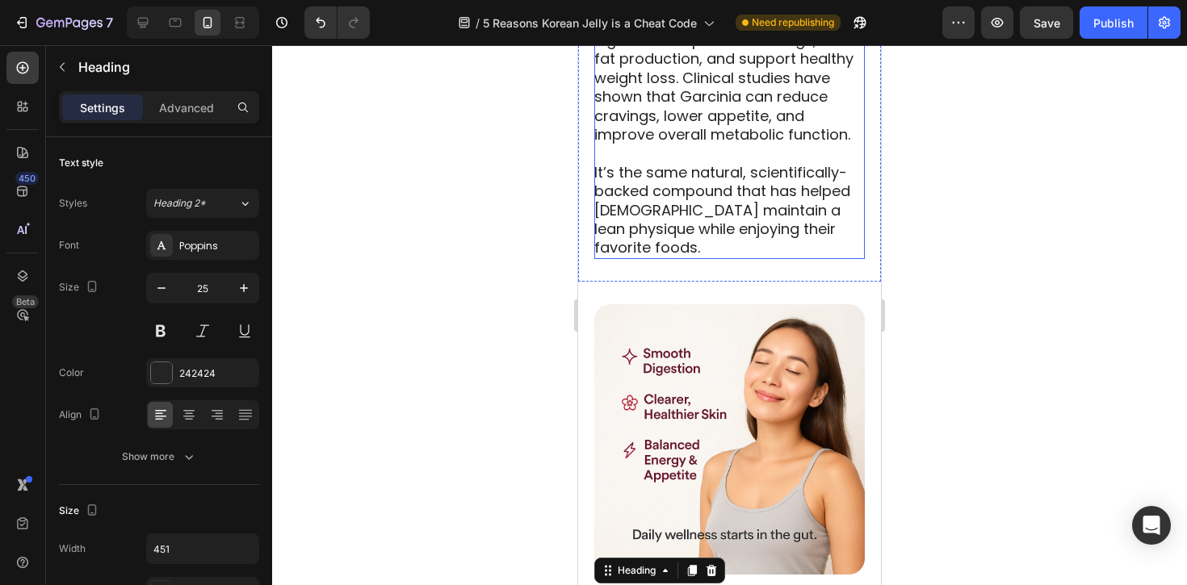
scroll to position [2430, 0]
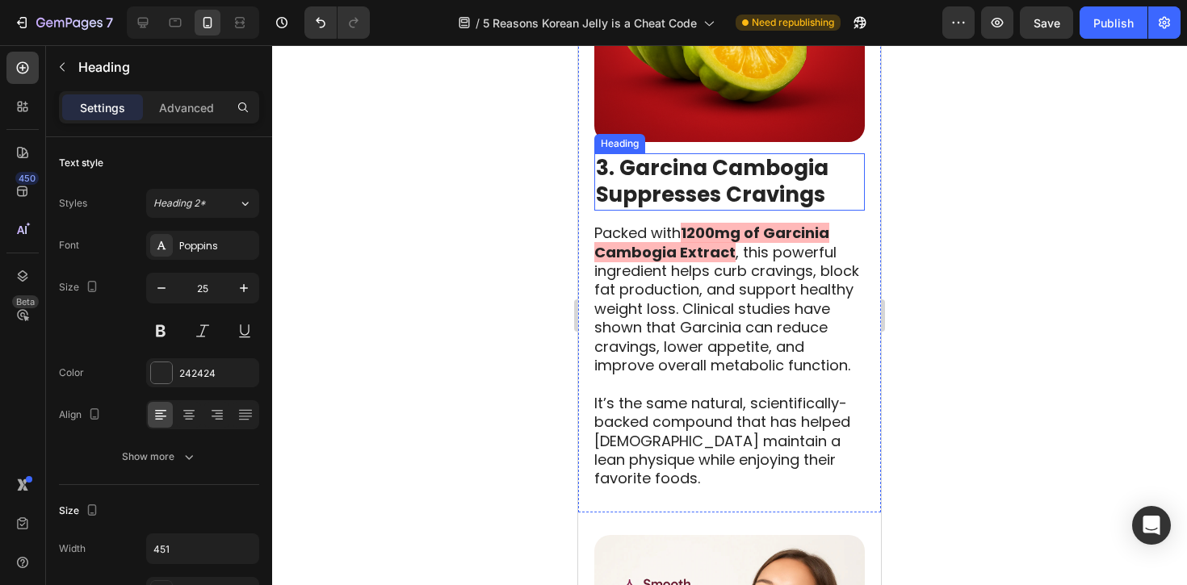
click at [701, 174] on strong "3. Garcina Cambogia Suppresses Cravings" at bounding box center [712, 181] width 233 height 57
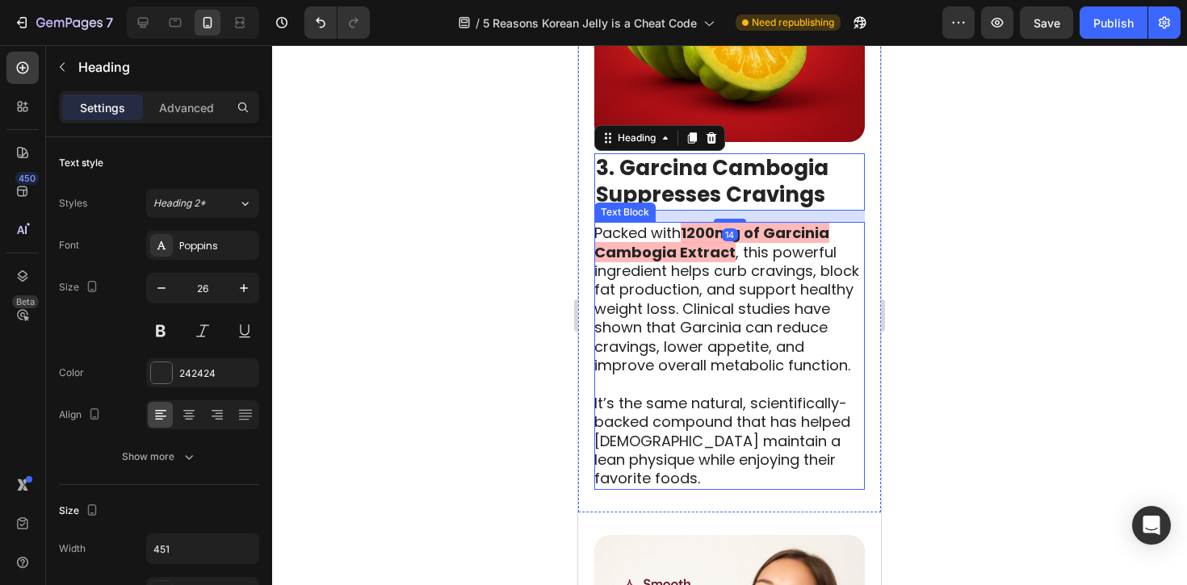
click at [692, 325] on p "Packed with 1200mg of Garcinia Cambogia Extract , this powerful ingredient help…" at bounding box center [728, 299] width 269 height 151
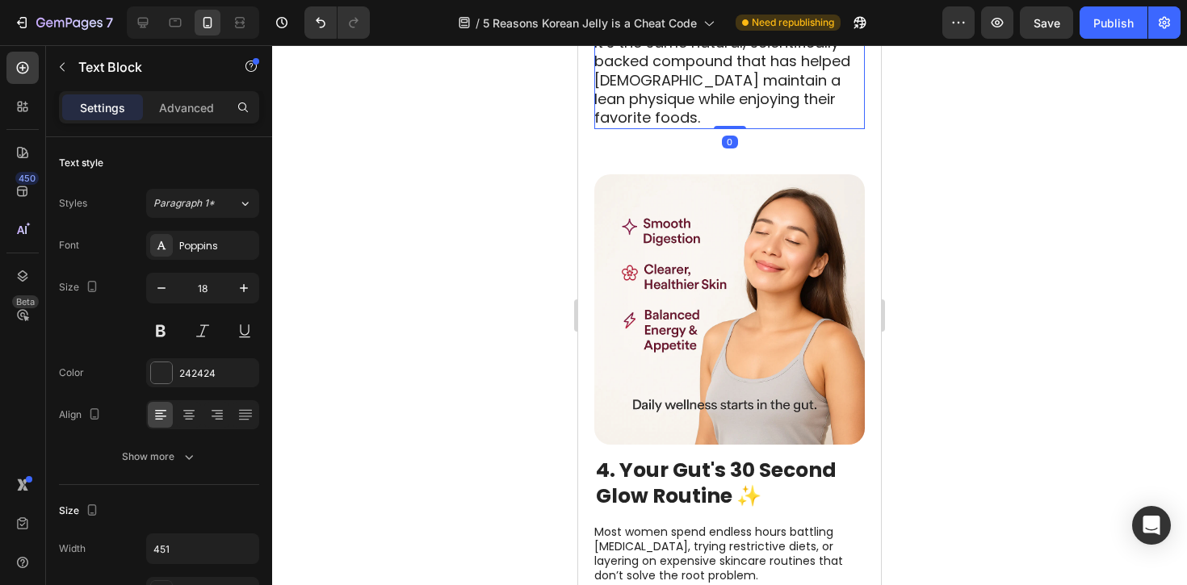
scroll to position [2799, 0]
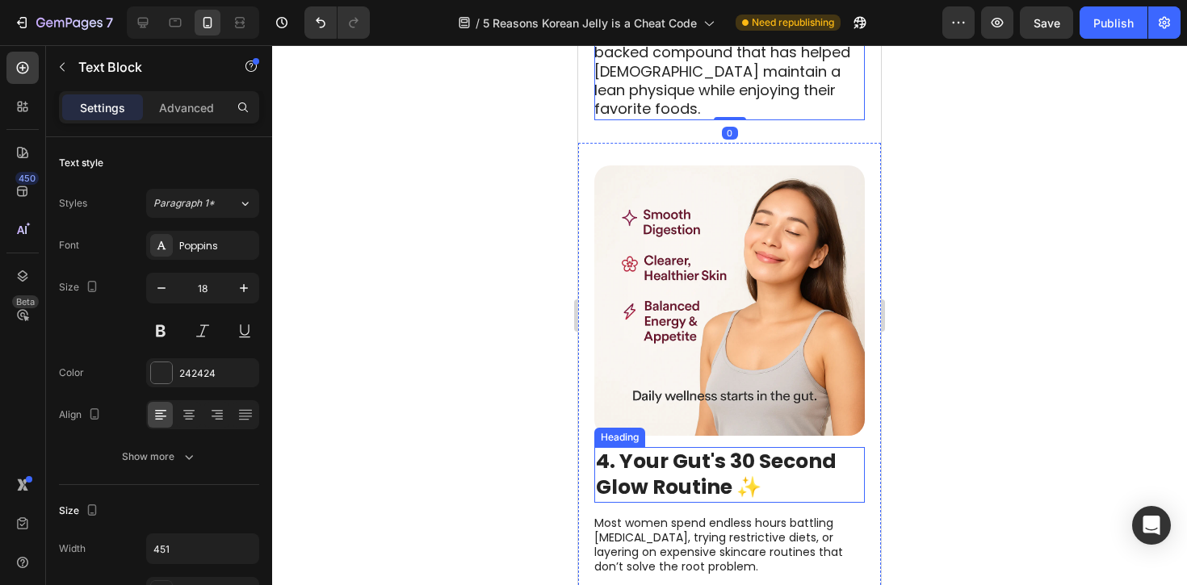
click at [686, 455] on strong "4. Your Gut's 30 Second Glow Routine ✨" at bounding box center [716, 474] width 241 height 55
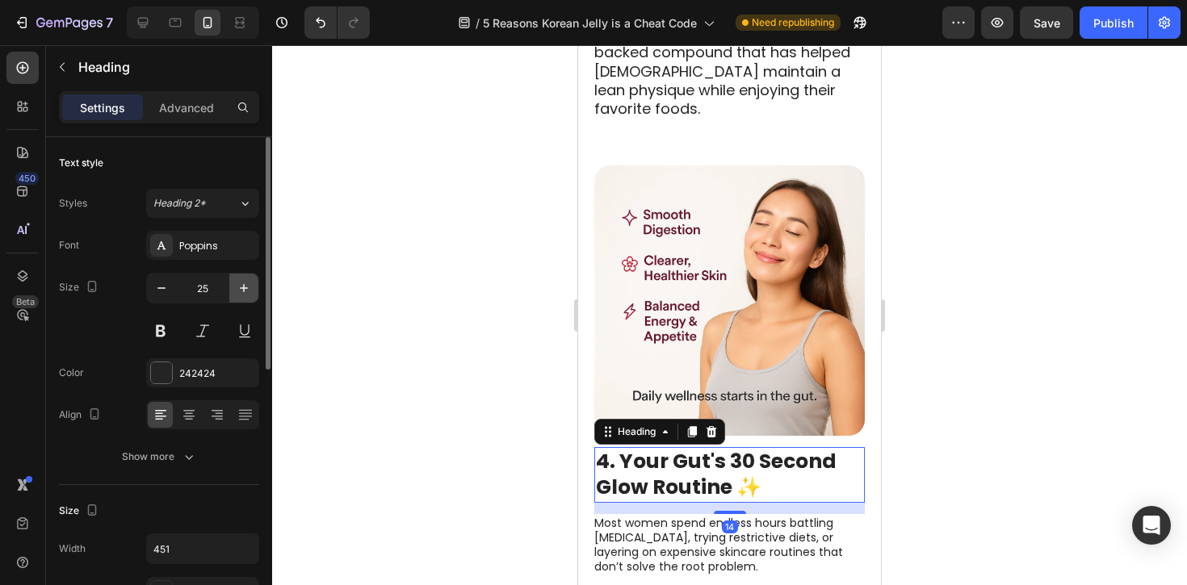
click at [255, 281] on button "button" at bounding box center [243, 288] width 29 height 29
type input "26"
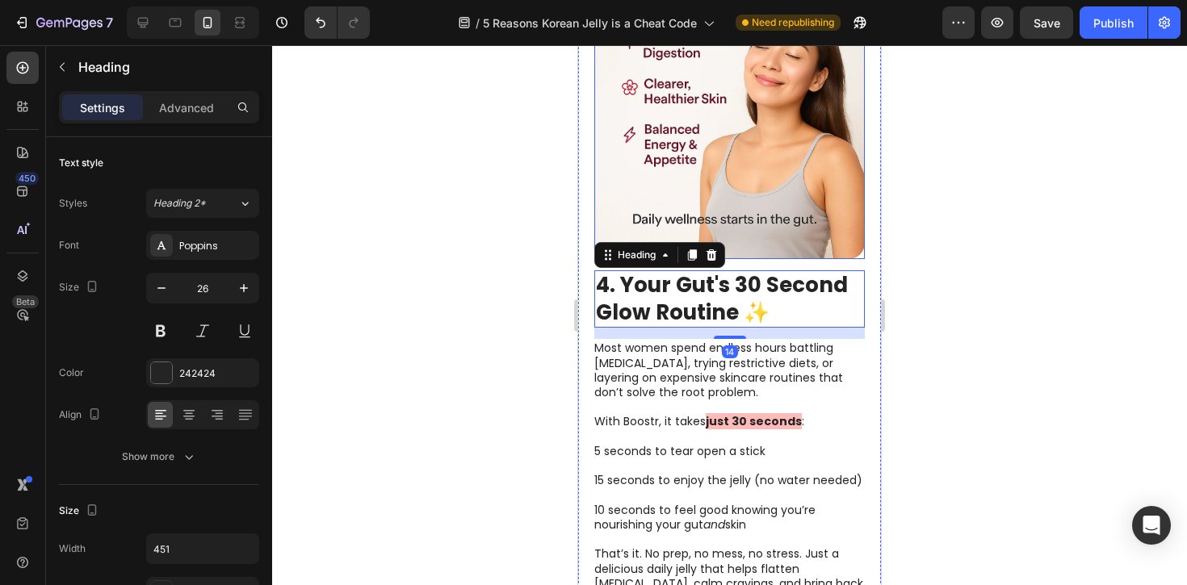
scroll to position [3018, 0]
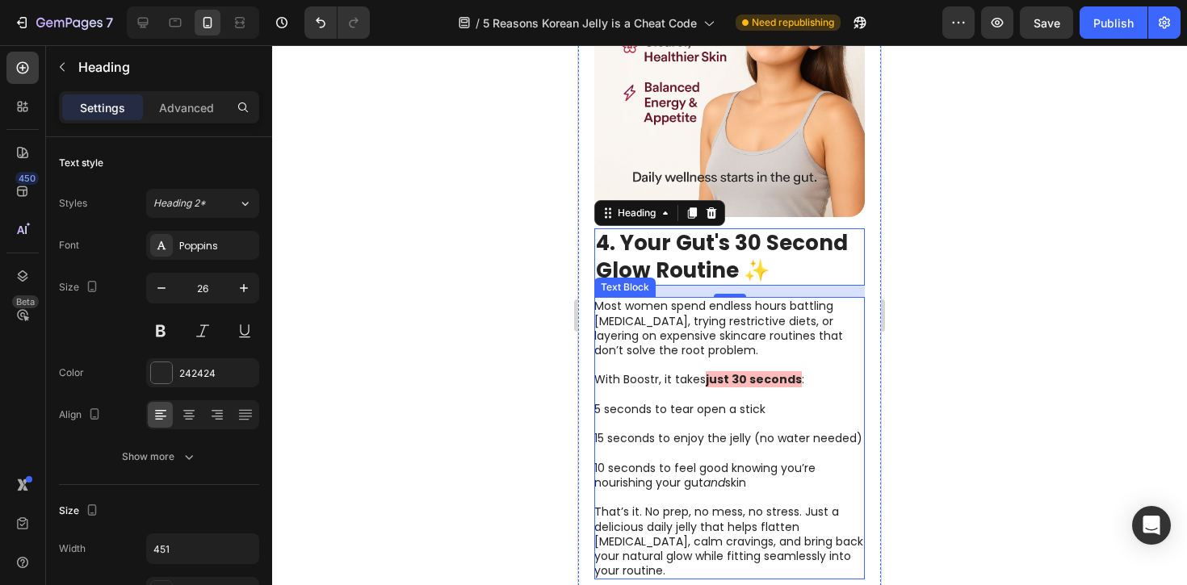
click at [716, 346] on p "Most women spend endless hours battling [MEDICAL_DATA], trying restrictive diet…" at bounding box center [728, 328] width 269 height 59
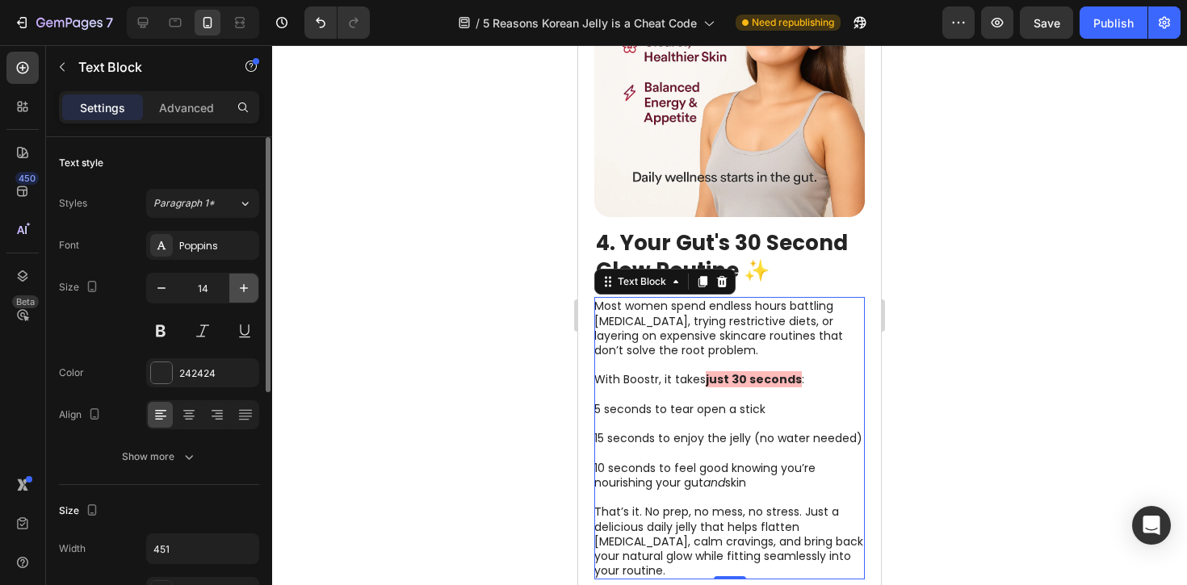
click at [254, 286] on button "button" at bounding box center [243, 288] width 29 height 29
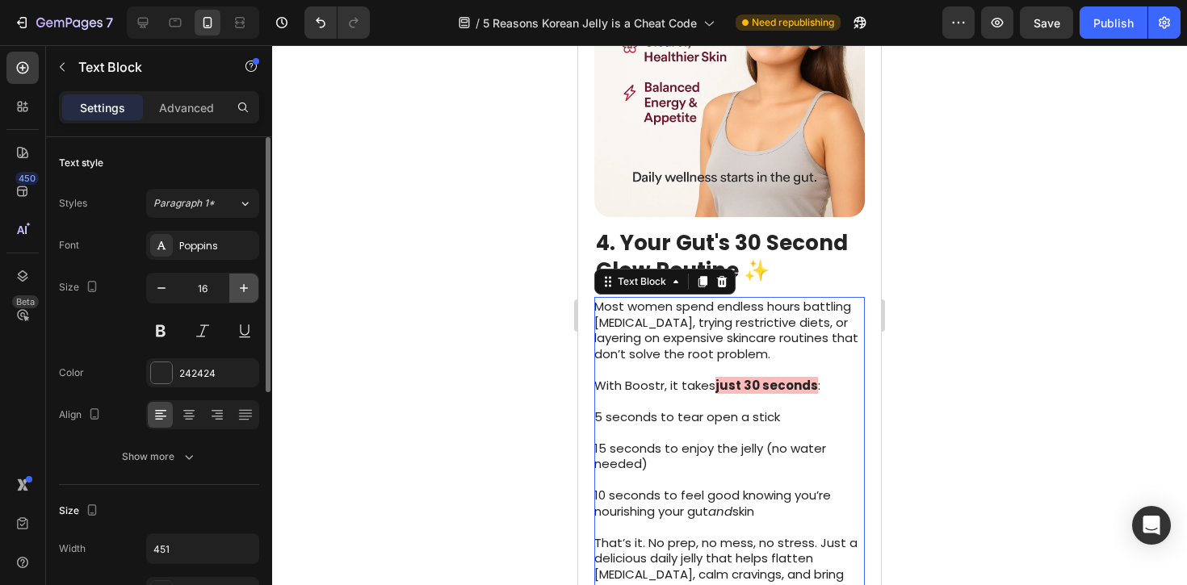
click at [254, 286] on button "button" at bounding box center [243, 288] width 29 height 29
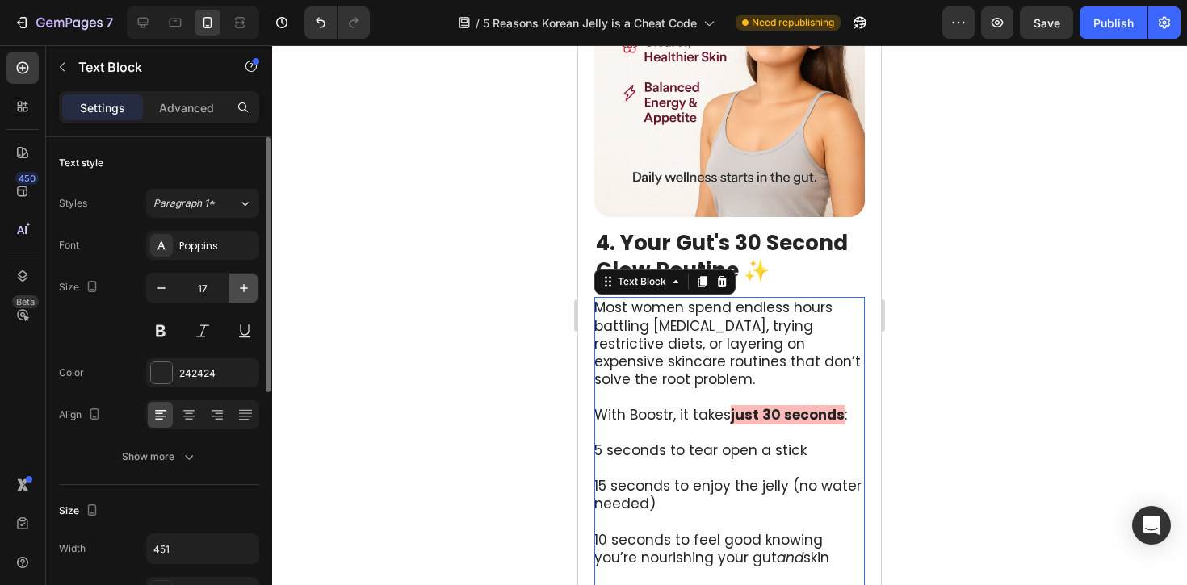
click at [254, 286] on button "button" at bounding box center [243, 288] width 29 height 29
type input "18"
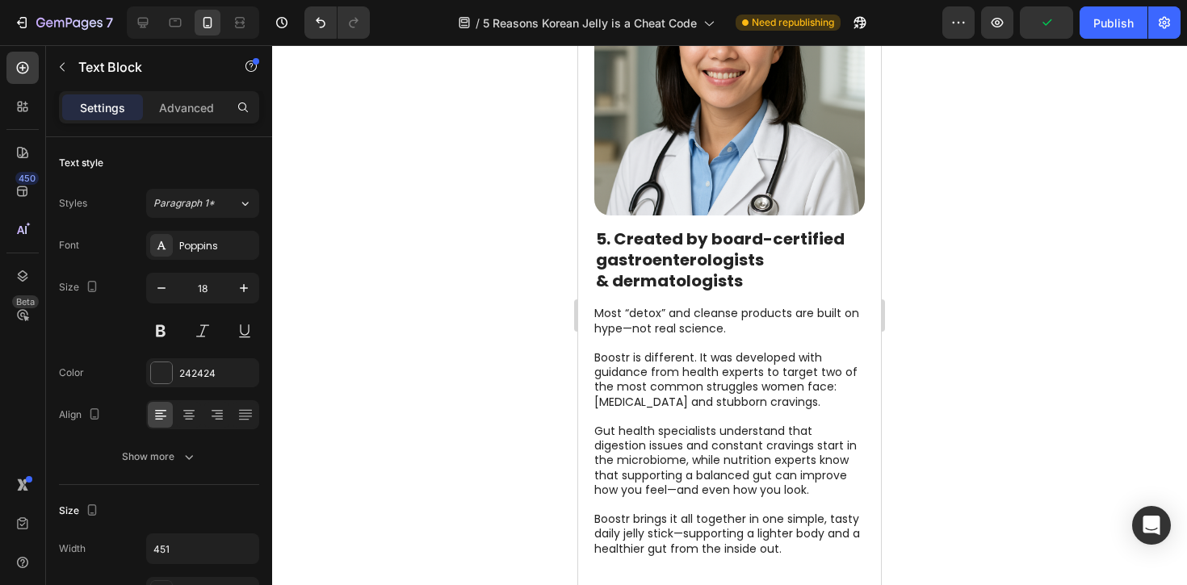
scroll to position [3874, 0]
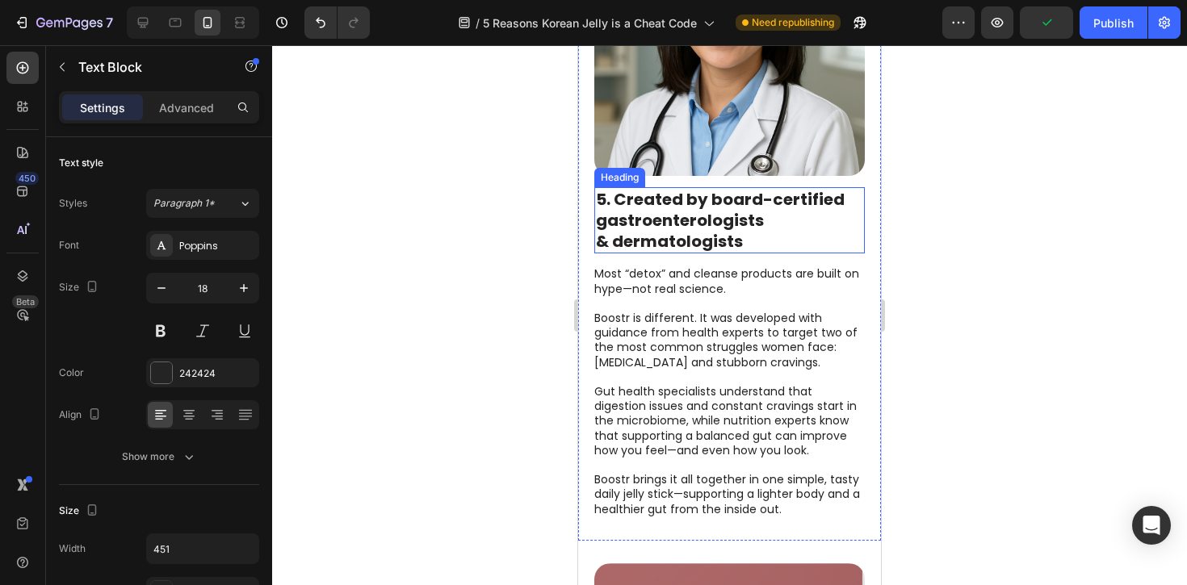
click at [681, 212] on strong "5. Created by board-certified gastroenterologists" at bounding box center [720, 210] width 249 height 44
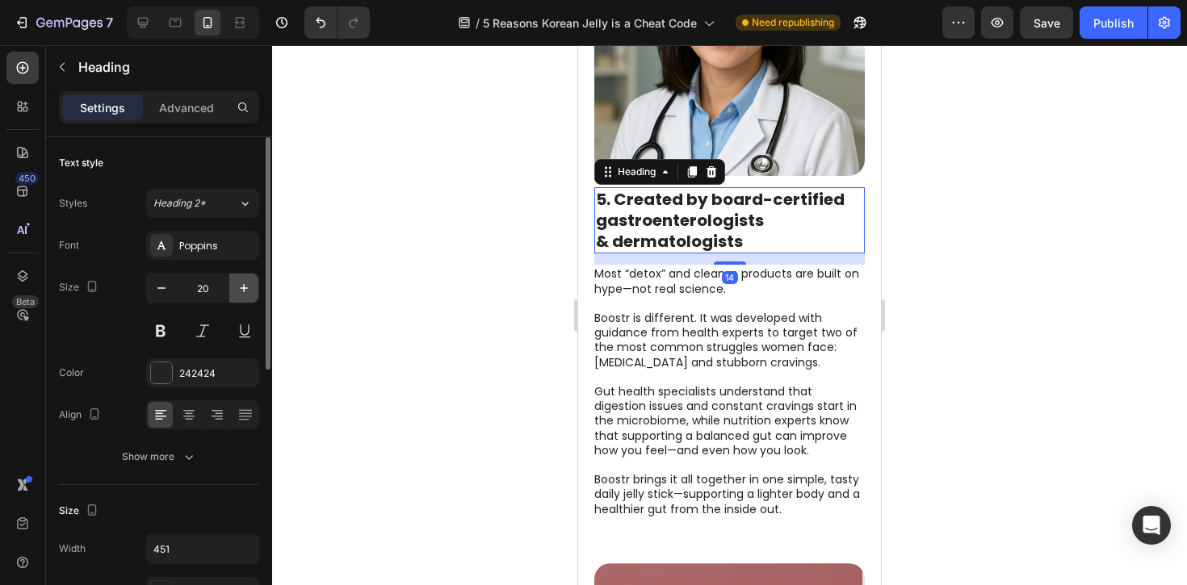
click at [243, 287] on icon "button" at bounding box center [244, 288] width 8 height 8
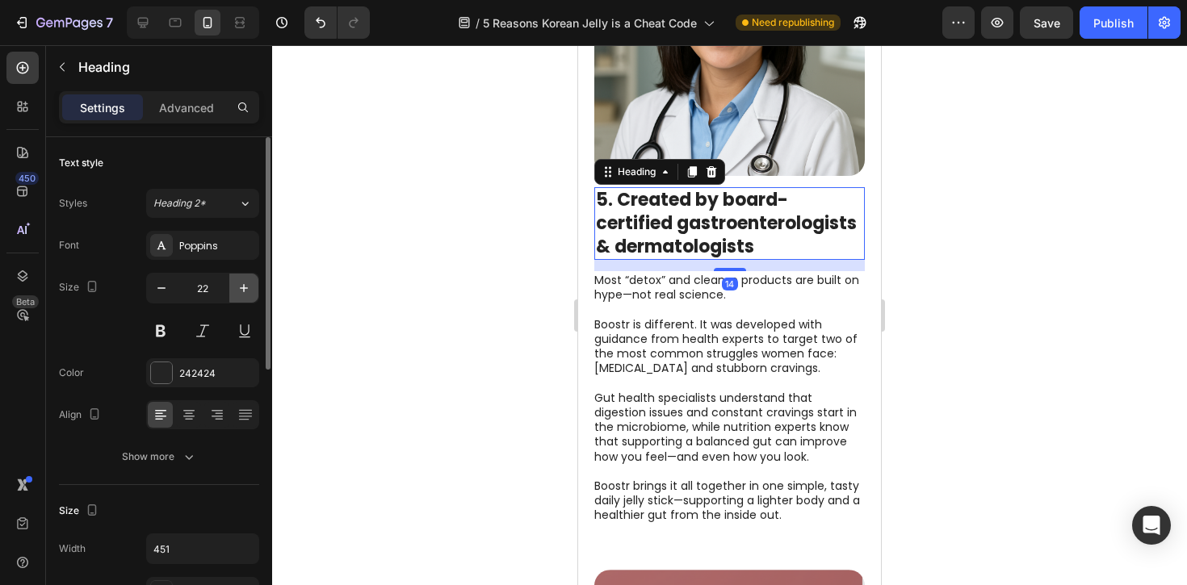
click at [243, 287] on icon "button" at bounding box center [244, 288] width 8 height 8
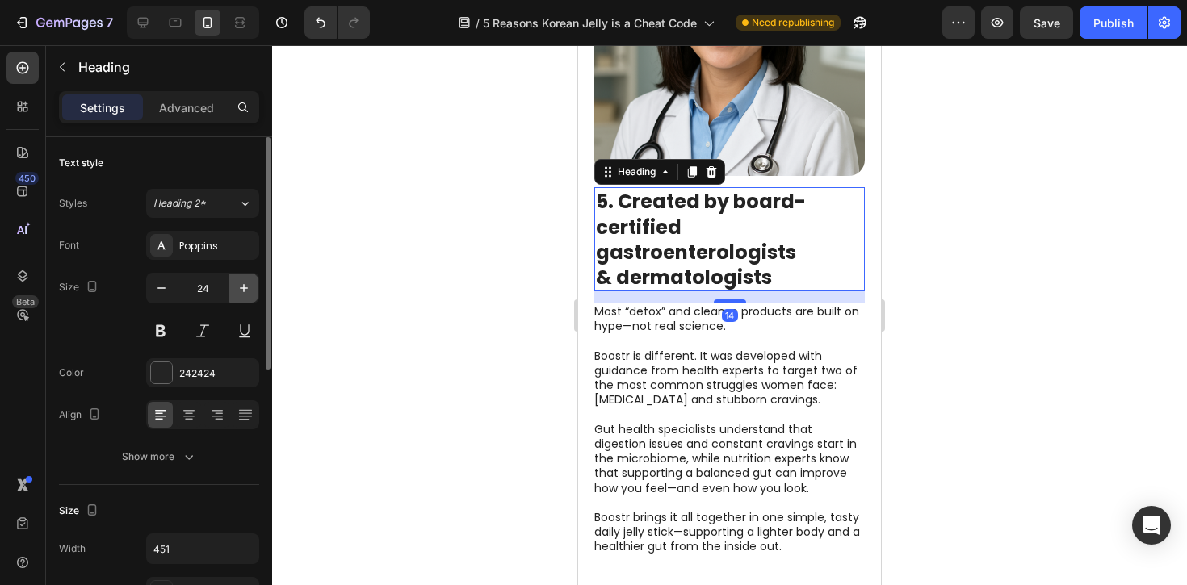
click at [243, 287] on icon "button" at bounding box center [244, 288] width 8 height 8
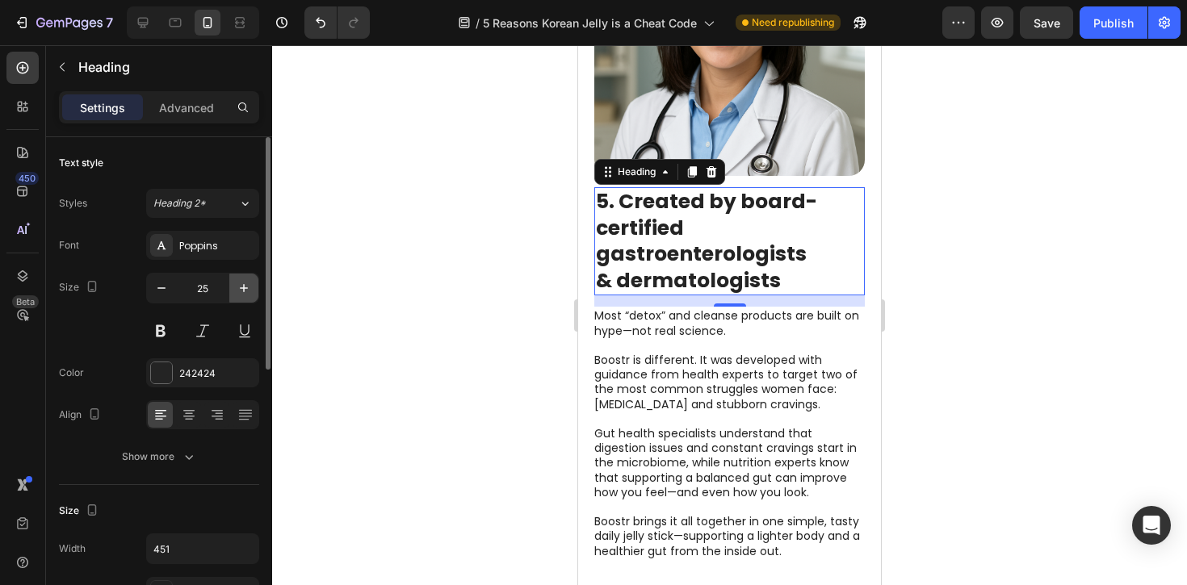
click at [243, 287] on icon "button" at bounding box center [244, 288] width 8 height 8
type input "26"
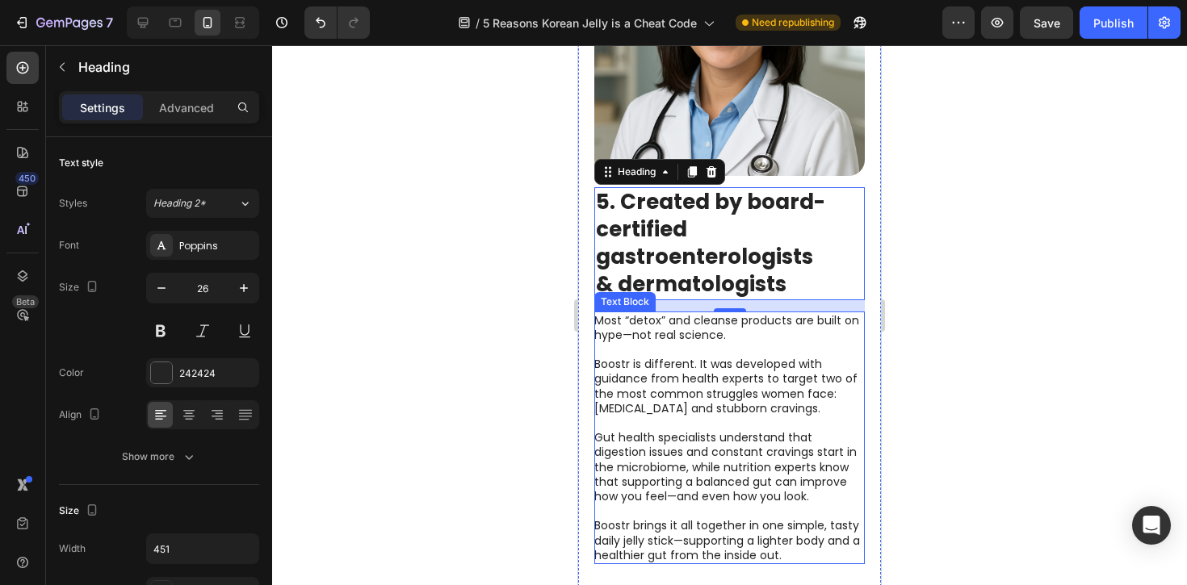
click at [695, 380] on p "Boostr is different. It was developed with guidance from health experts to targ…" at bounding box center [728, 386] width 269 height 59
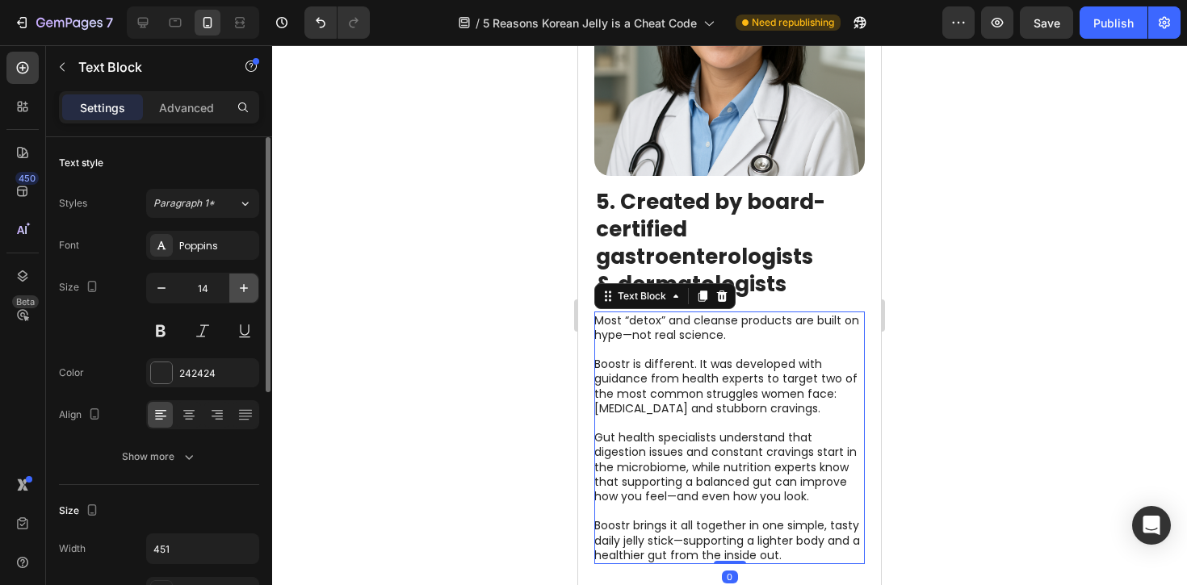
click at [237, 282] on icon "button" at bounding box center [244, 288] width 16 height 16
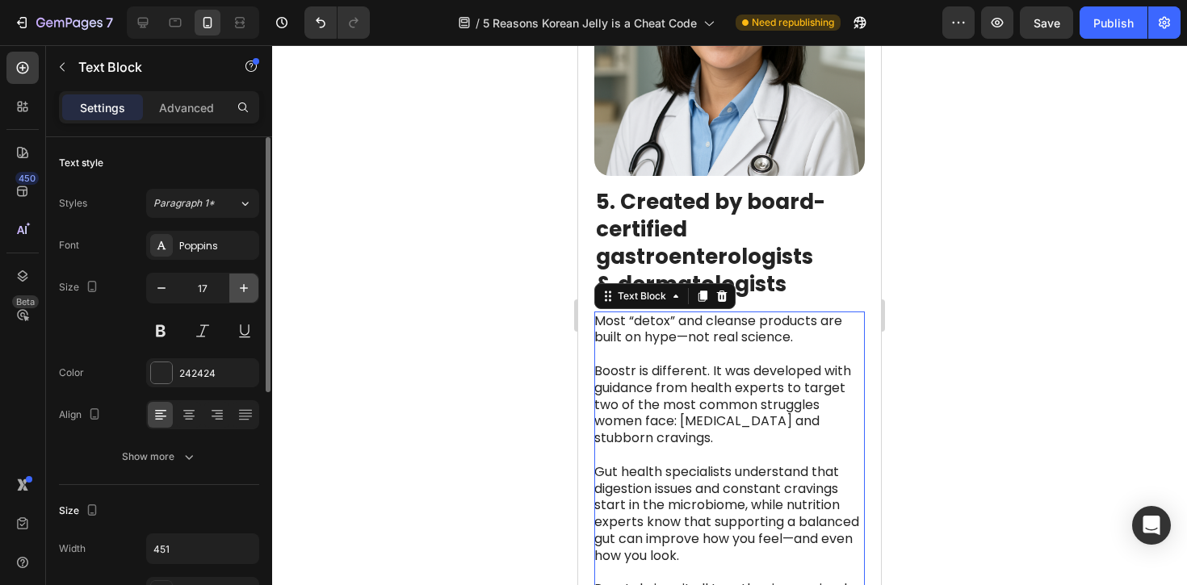
click at [237, 283] on icon "button" at bounding box center [244, 288] width 16 height 16
type input "18"
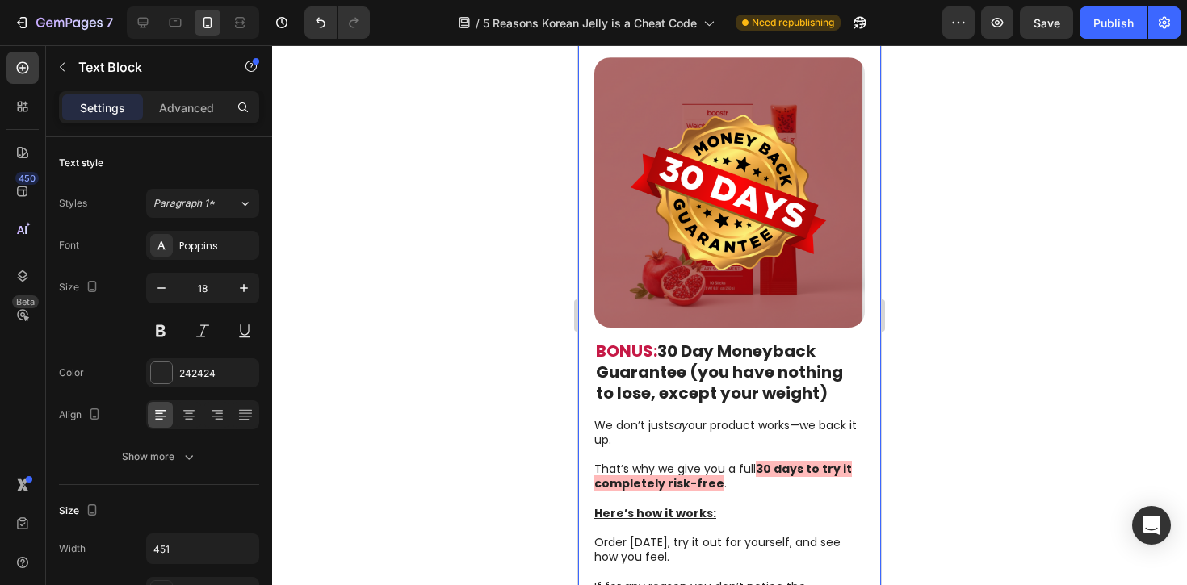
scroll to position [4610, 0]
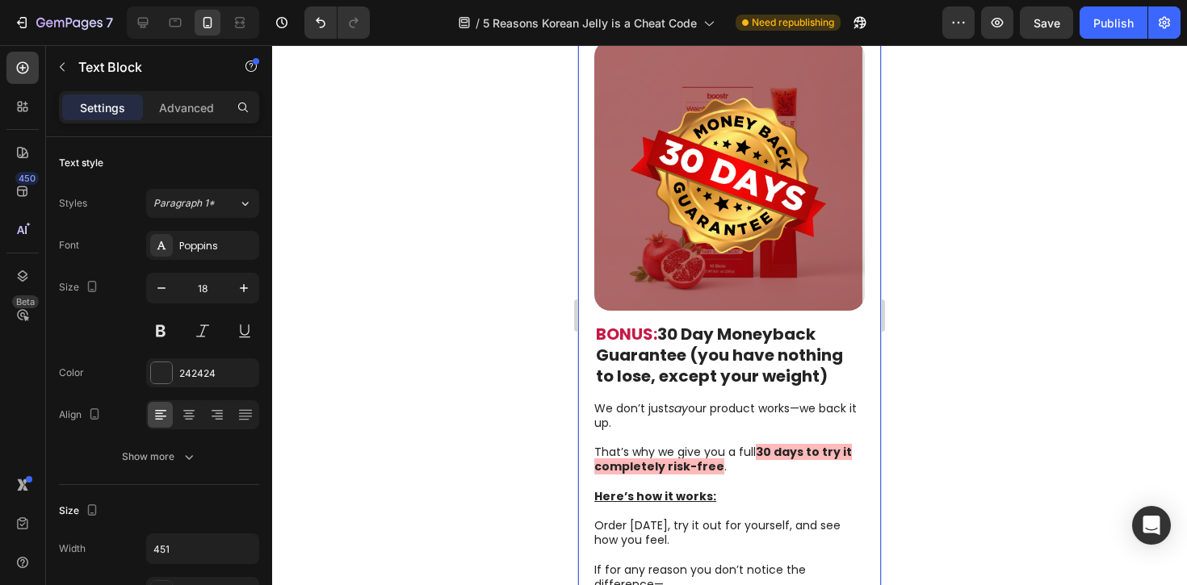
click at [681, 342] on strong "30 Day Moneyback Guarantee (you have nothing to lose, except your weight)" at bounding box center [719, 355] width 247 height 65
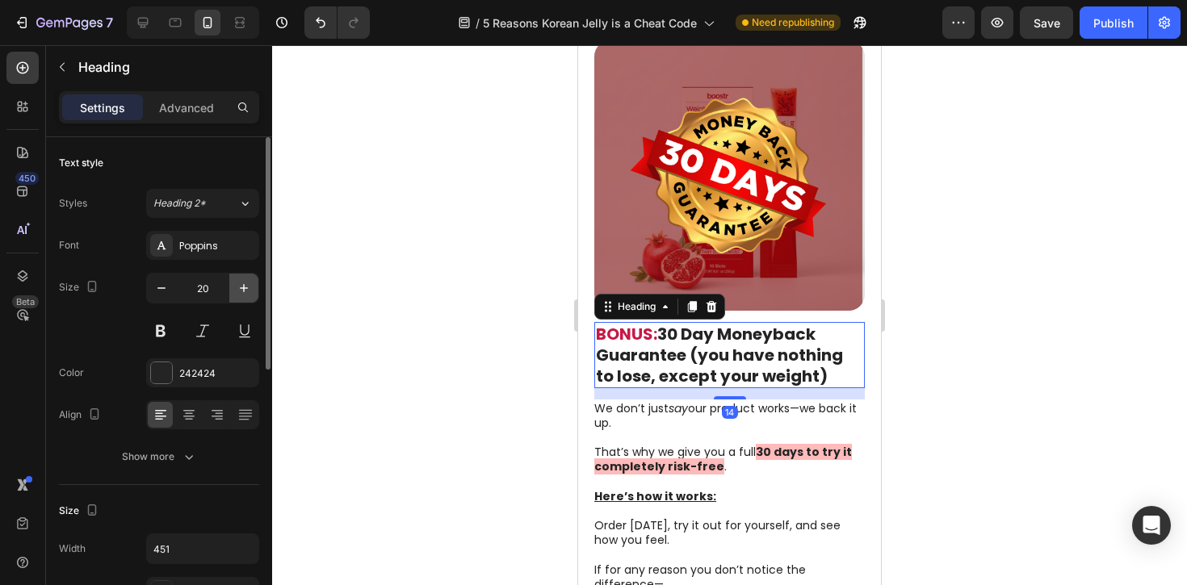
click at [240, 293] on icon "button" at bounding box center [244, 288] width 16 height 16
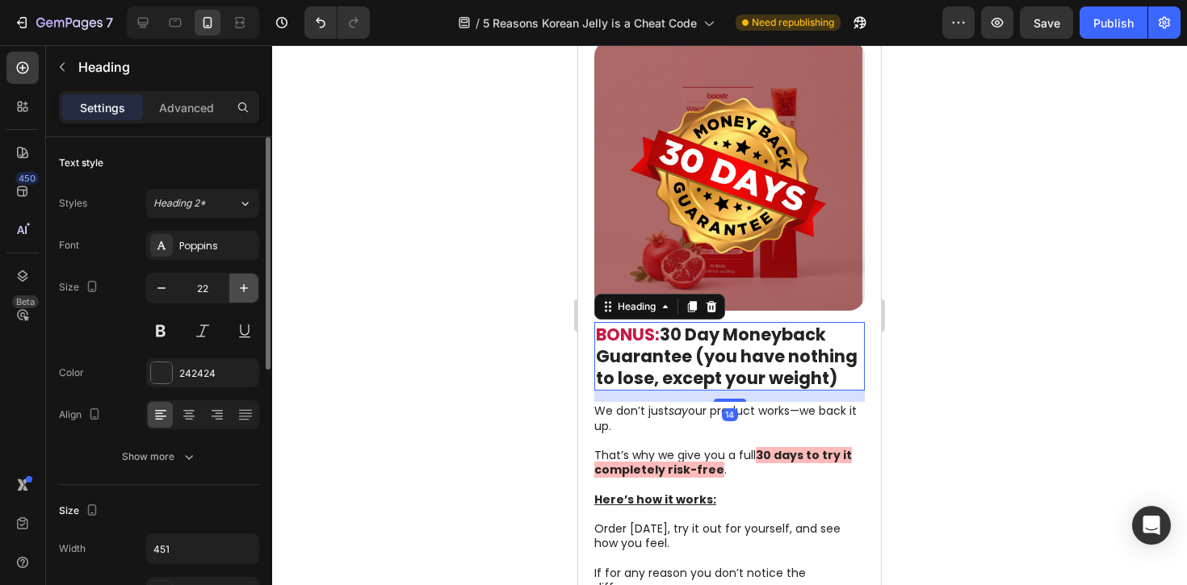
click at [241, 293] on icon "button" at bounding box center [244, 288] width 16 height 16
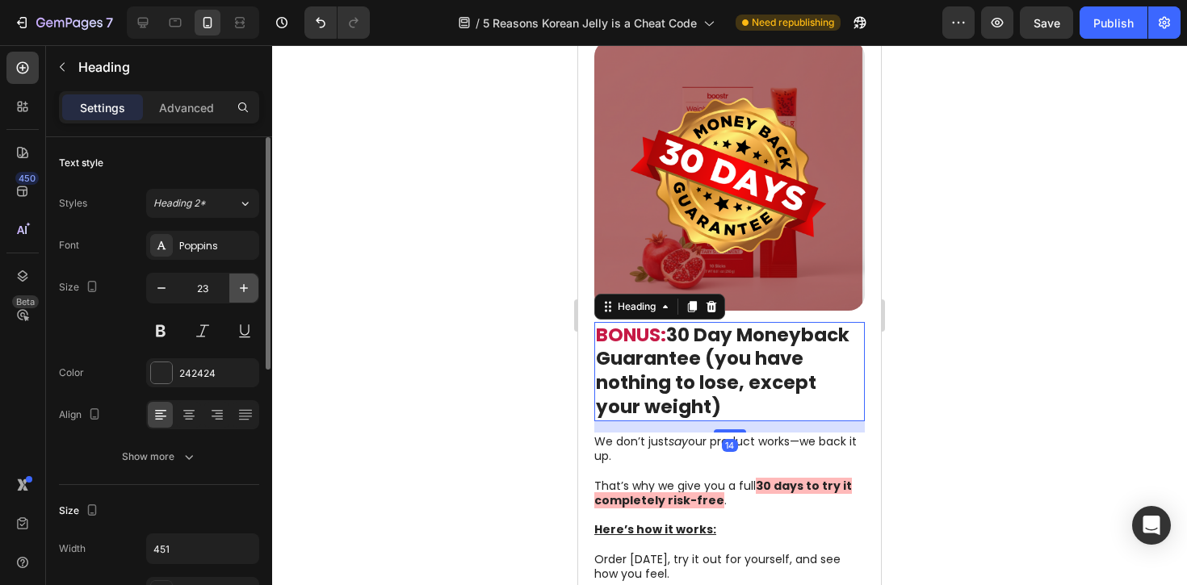
click at [241, 293] on icon "button" at bounding box center [244, 288] width 16 height 16
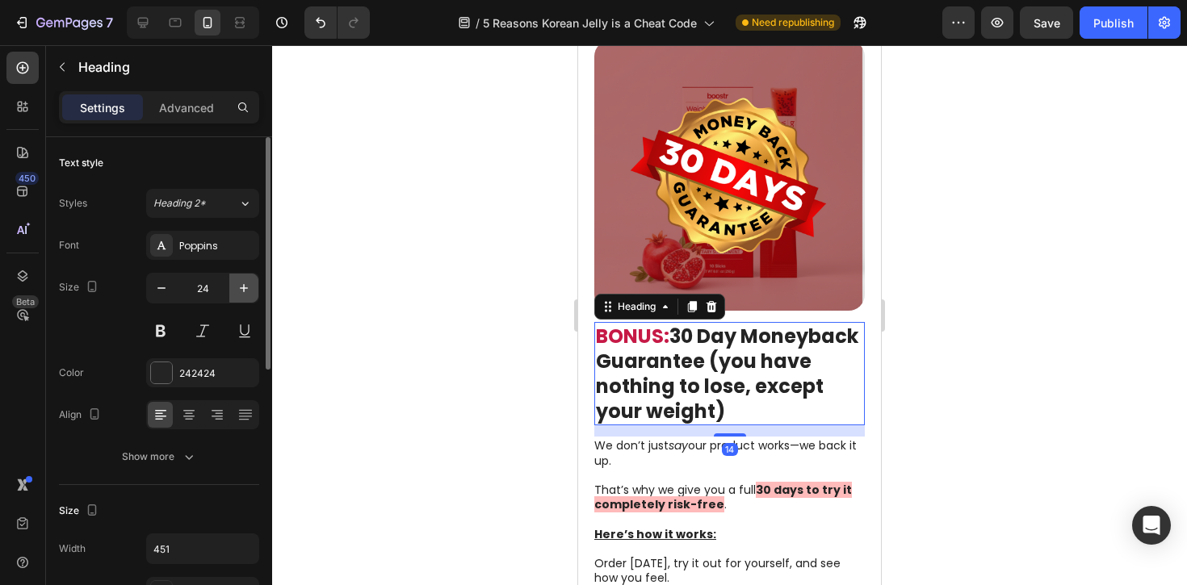
click at [242, 292] on icon "button" at bounding box center [244, 288] width 16 height 16
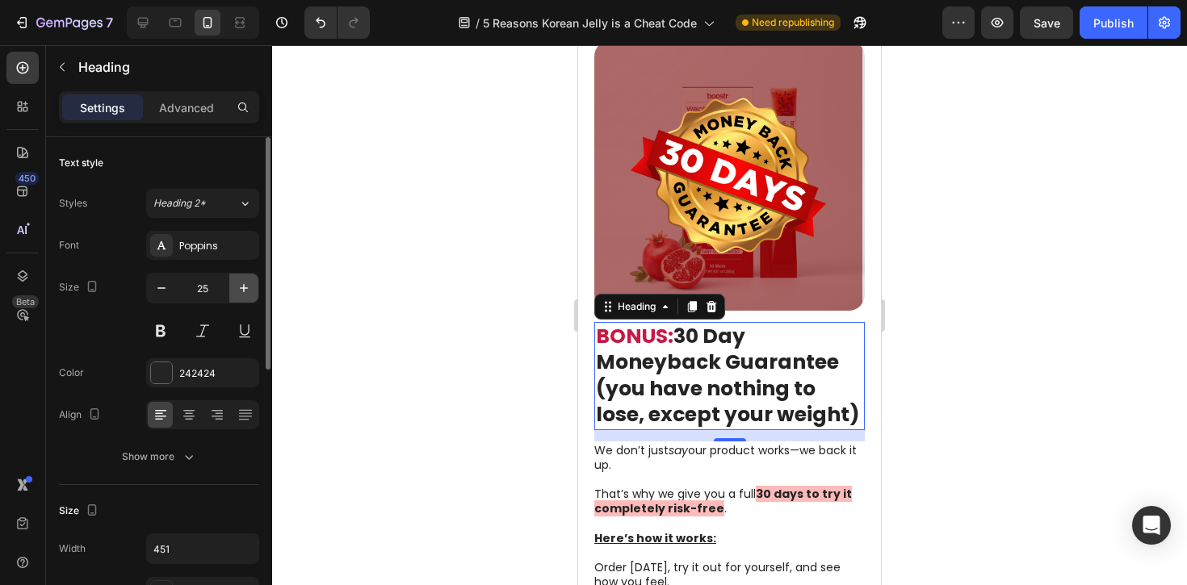
click at [242, 292] on icon "button" at bounding box center [244, 288] width 16 height 16
type input "26"
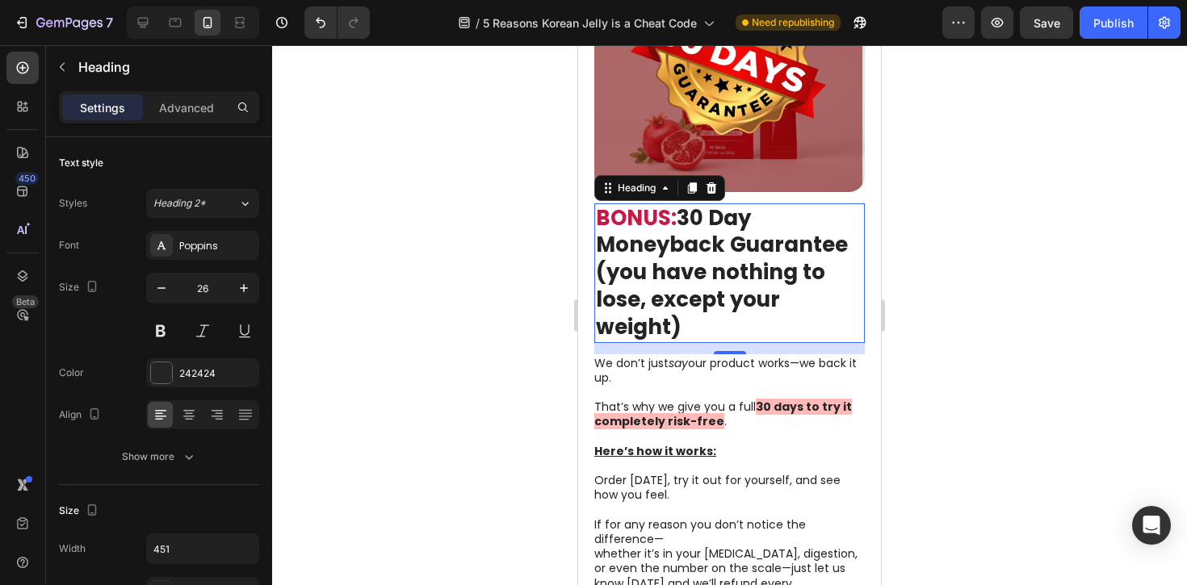
scroll to position [4749, 0]
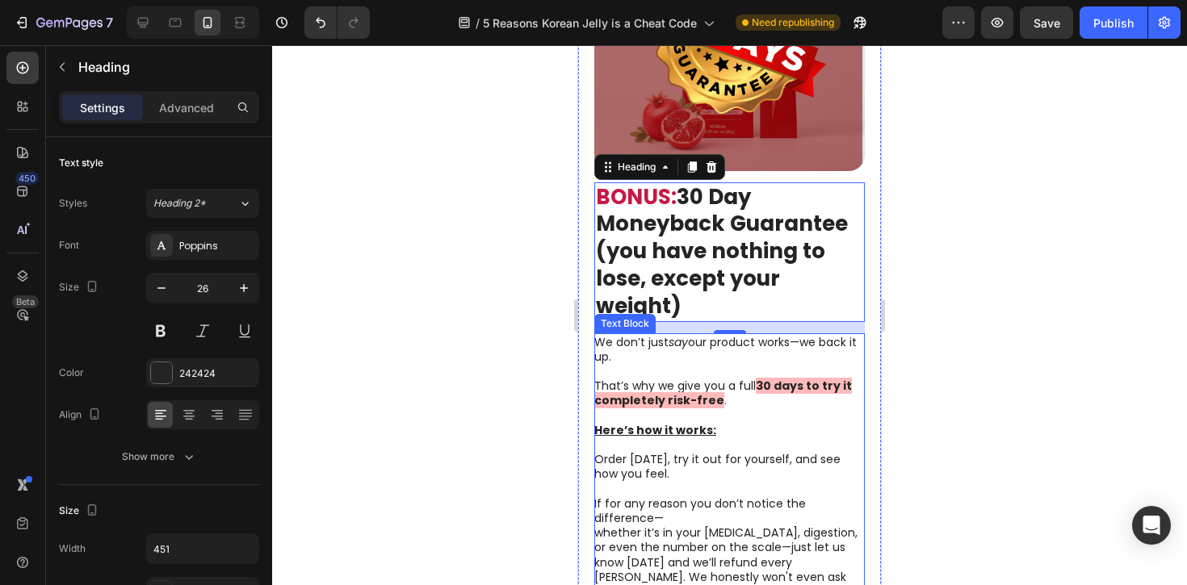
click at [715, 423] on p "Here’s how it works:" at bounding box center [728, 430] width 269 height 15
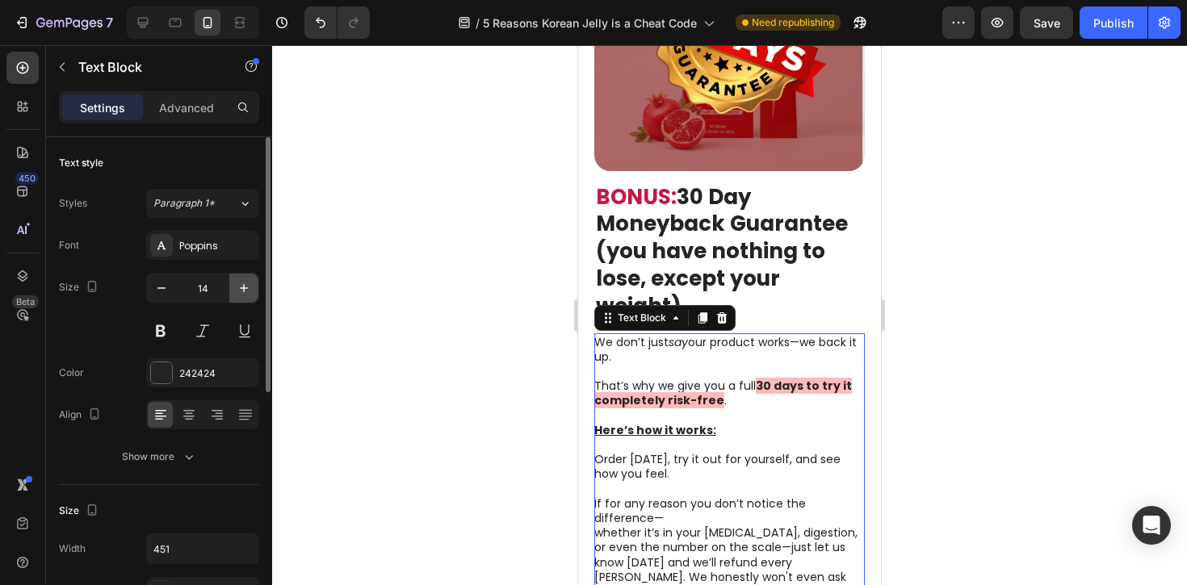
click at [249, 283] on icon "button" at bounding box center [244, 288] width 16 height 16
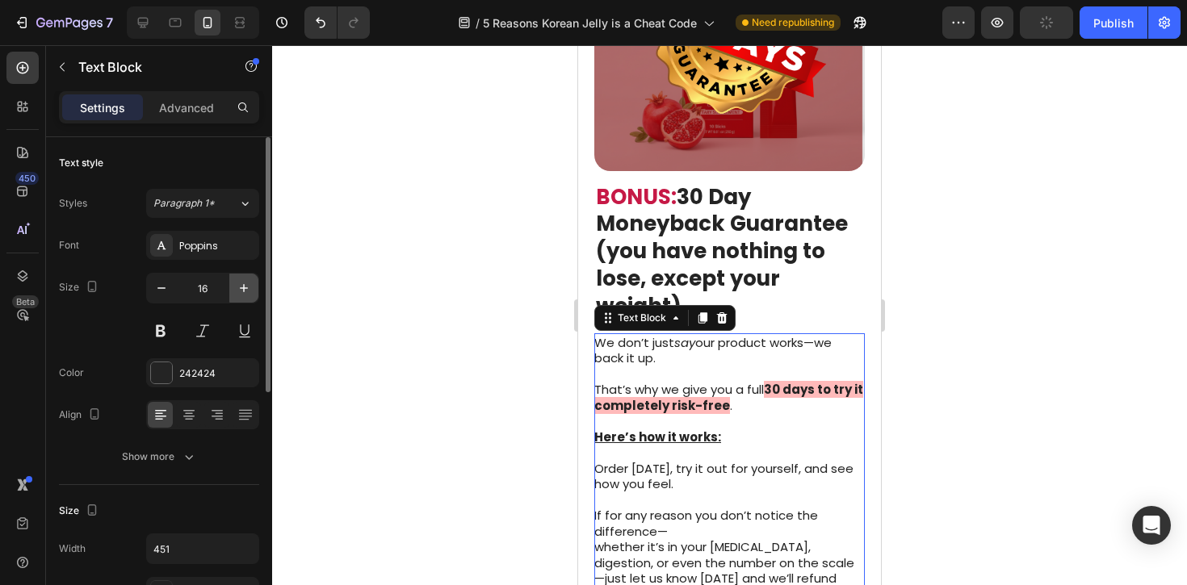
click at [249, 283] on icon "button" at bounding box center [244, 288] width 16 height 16
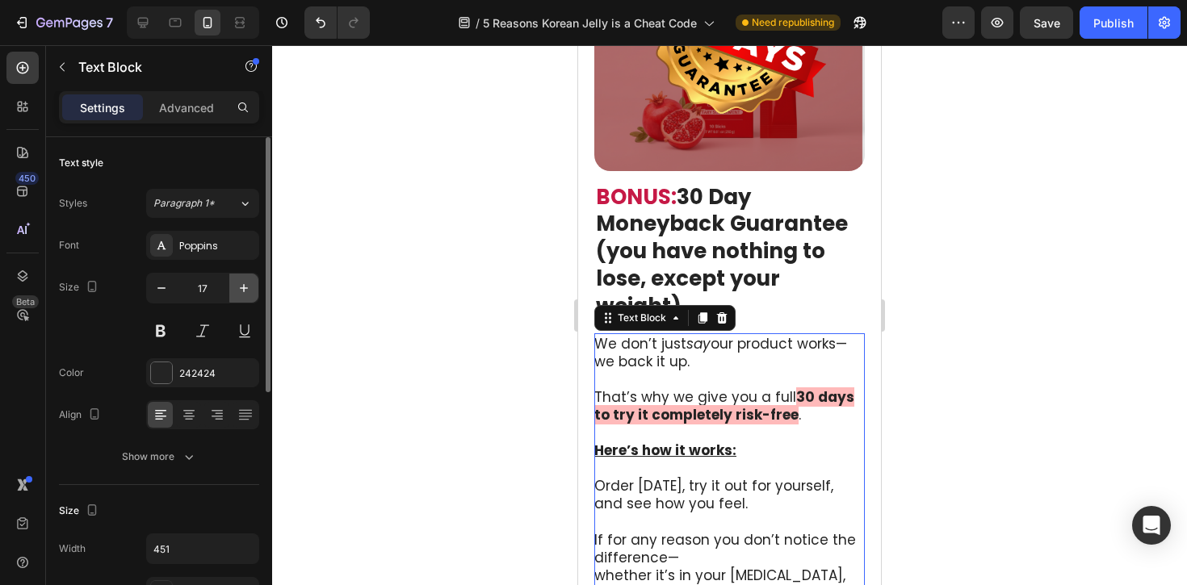
click at [249, 283] on icon "button" at bounding box center [244, 288] width 16 height 16
type input "18"
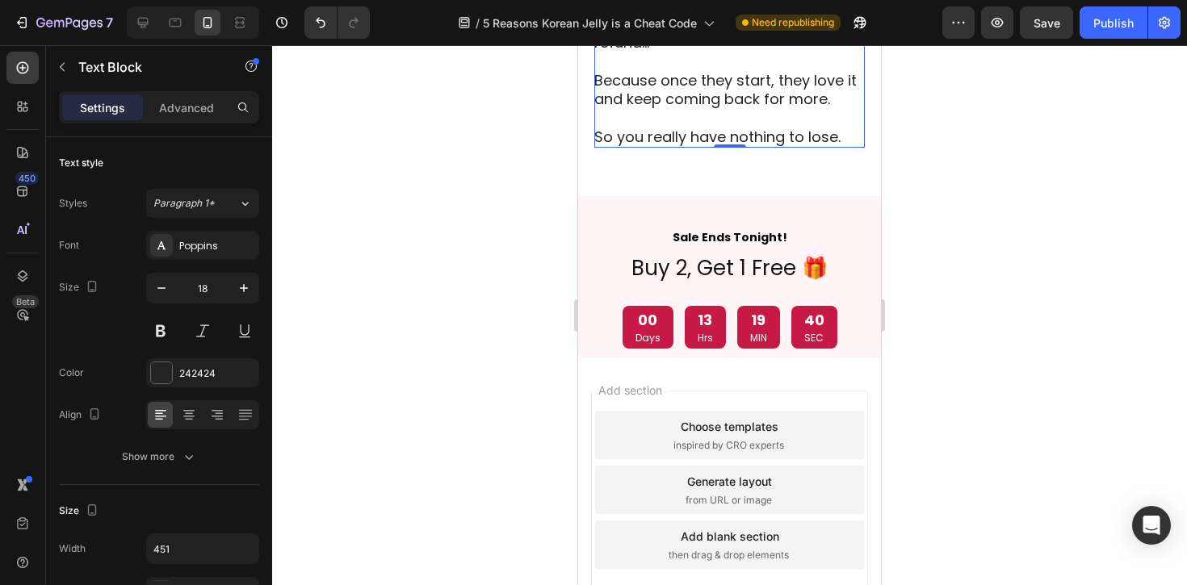
scroll to position [5621, 0]
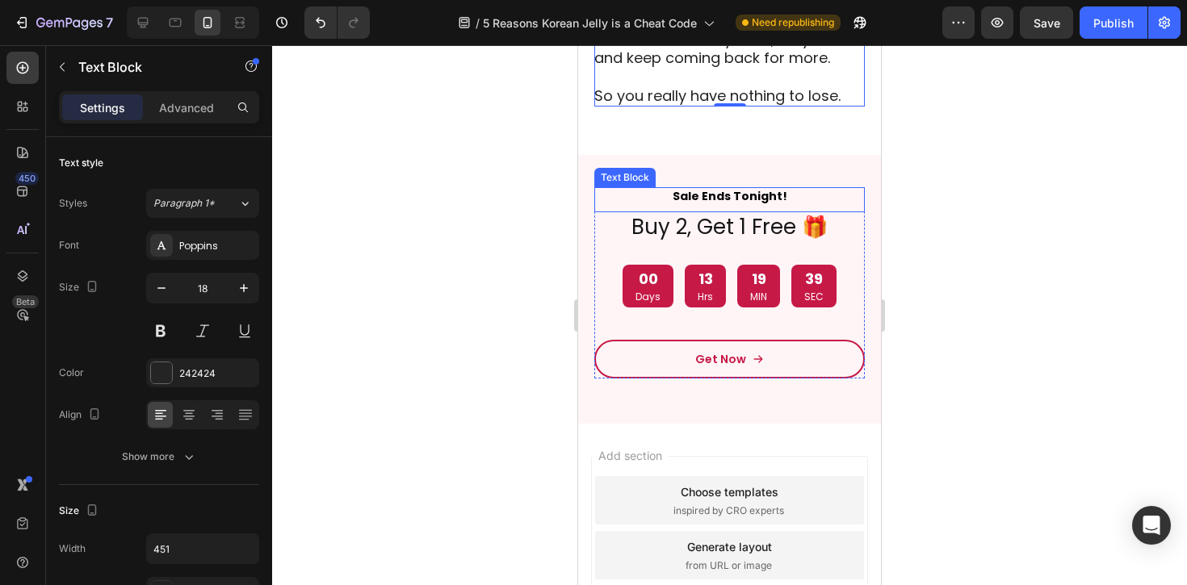
click at [728, 188] on strong "Sale Ends Tonight!" at bounding box center [730, 196] width 115 height 16
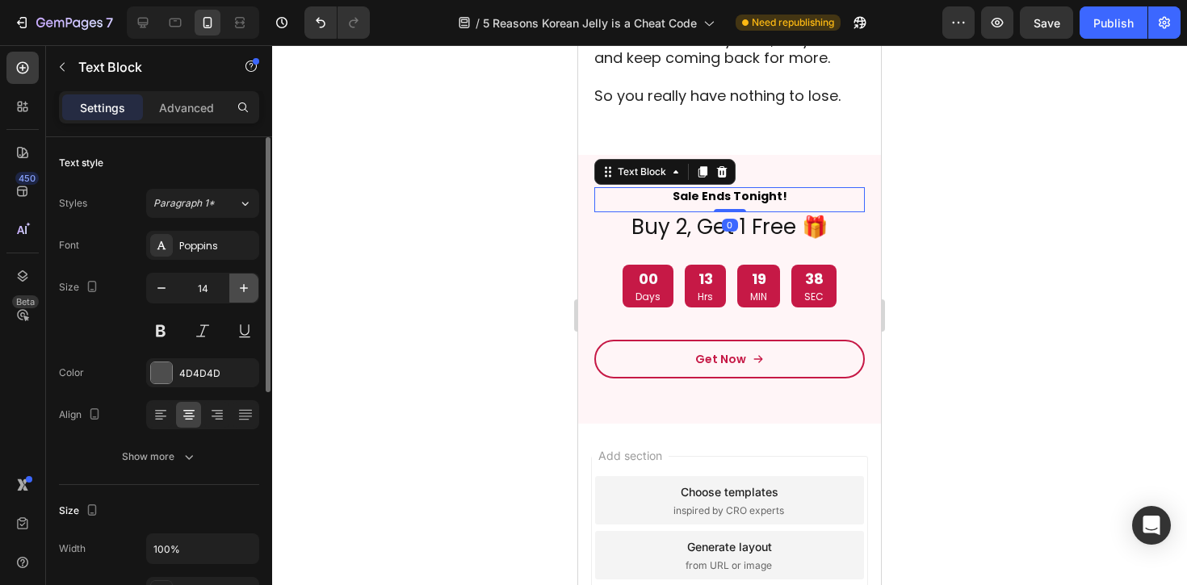
click at [241, 296] on button "button" at bounding box center [243, 288] width 29 height 29
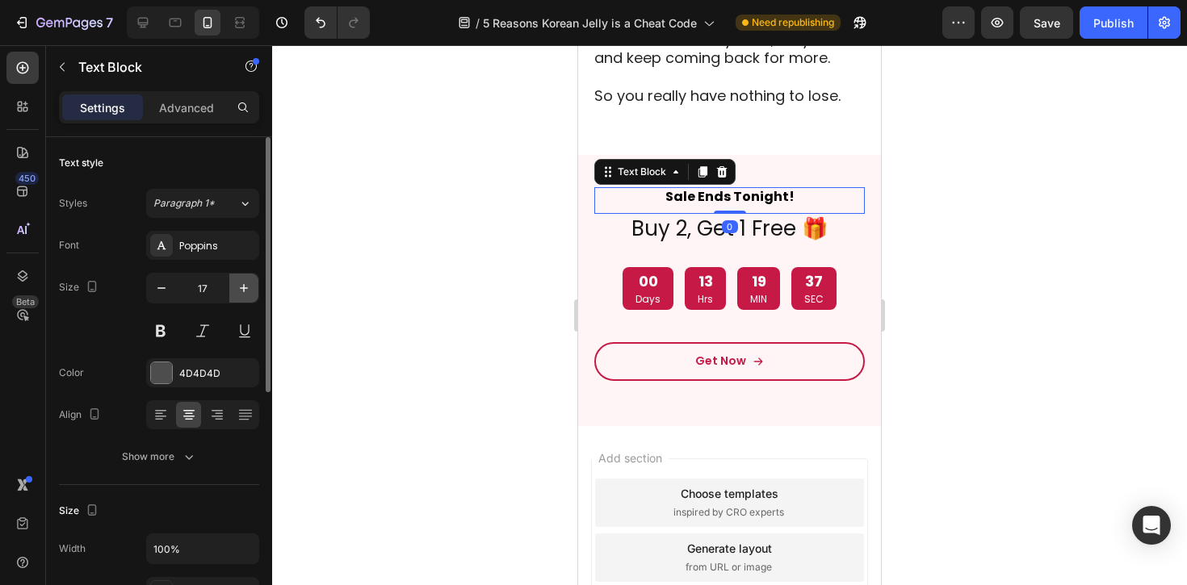
click at [241, 296] on button "button" at bounding box center [243, 288] width 29 height 29
type input "18"
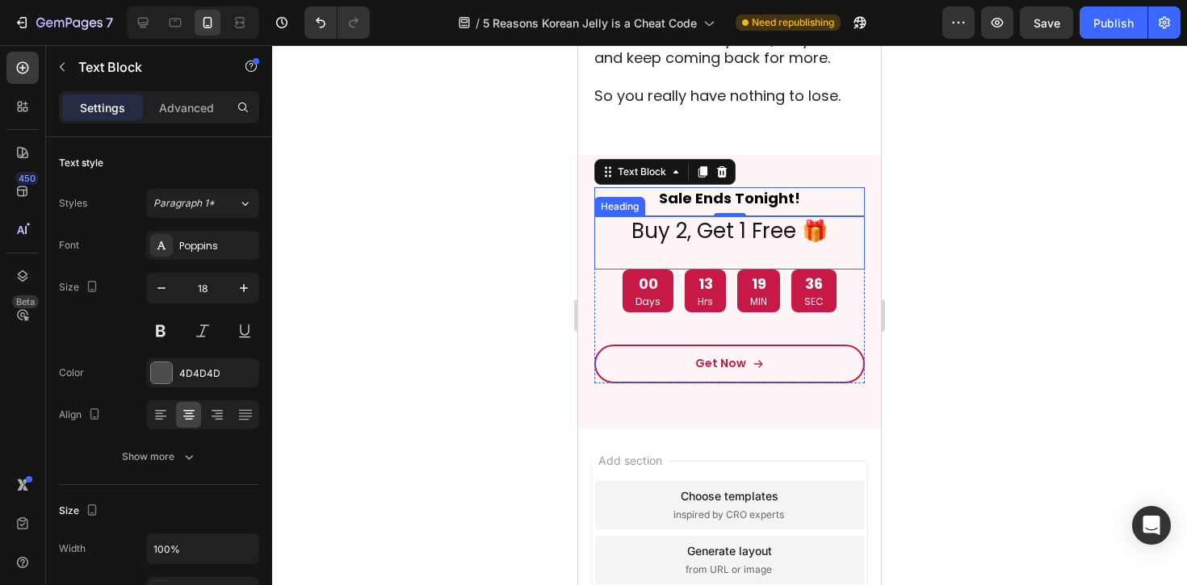
click at [681, 216] on h2 "Buy 2, Get 1 Free 🎁" at bounding box center [729, 231] width 270 height 31
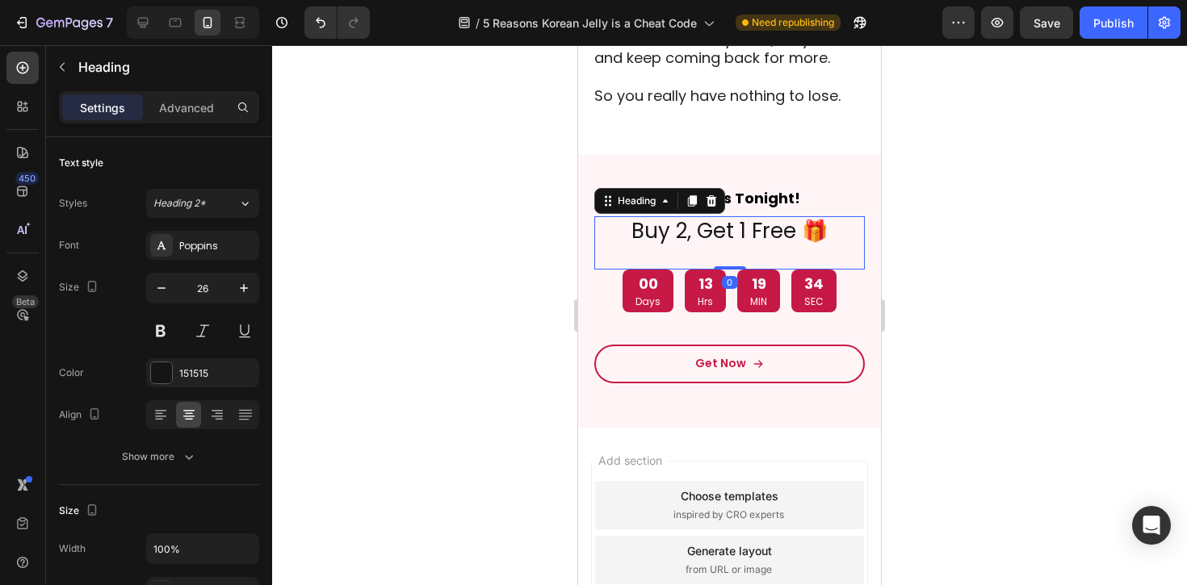
click at [997, 314] on div at bounding box center [729, 315] width 915 height 540
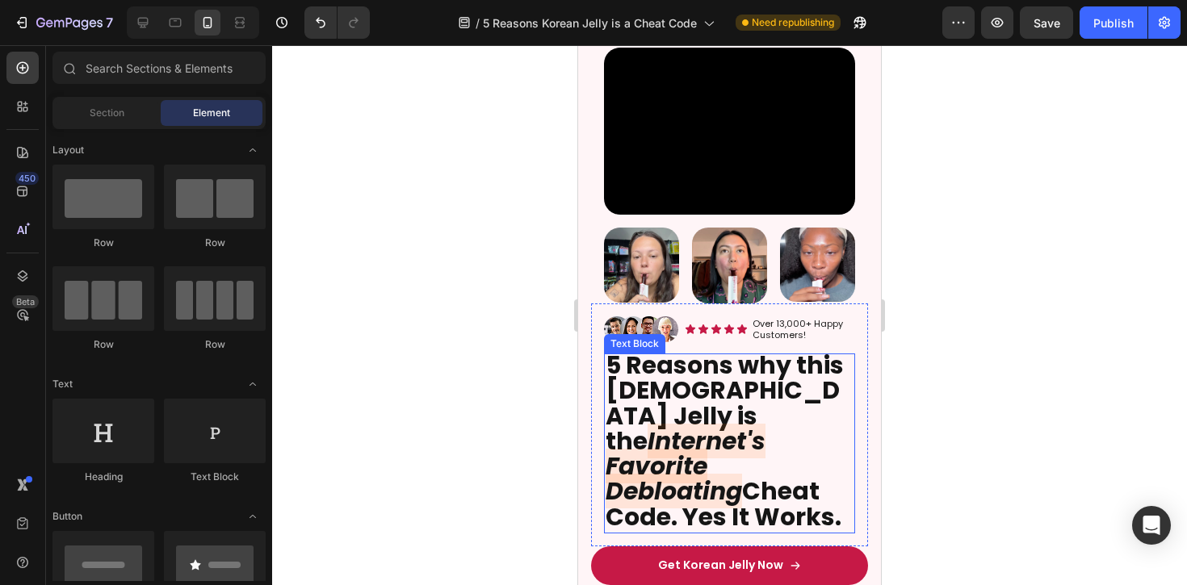
scroll to position [0, 0]
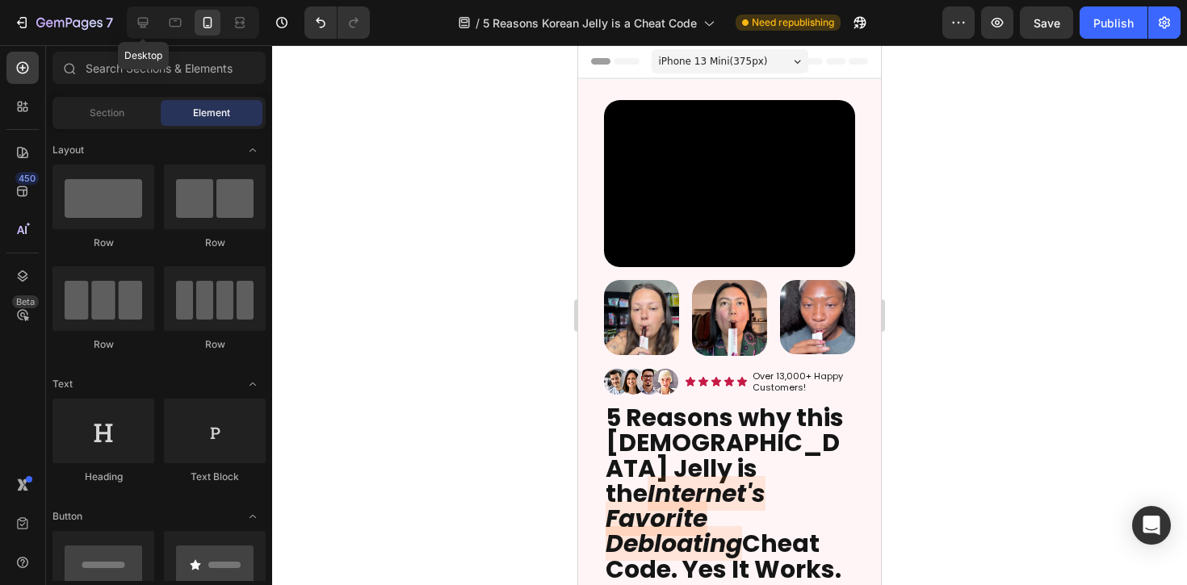
click at [161, 23] on div "Desktop" at bounding box center [193, 22] width 132 height 32
click at [166, 22] on div at bounding box center [175, 23] width 26 height 26
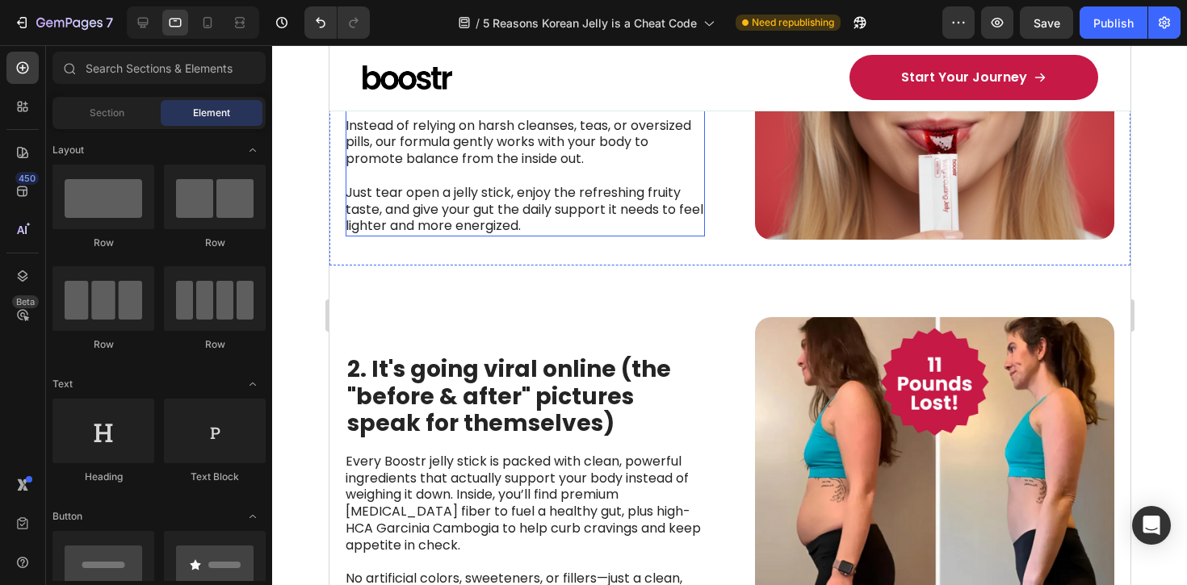
scroll to position [917, 0]
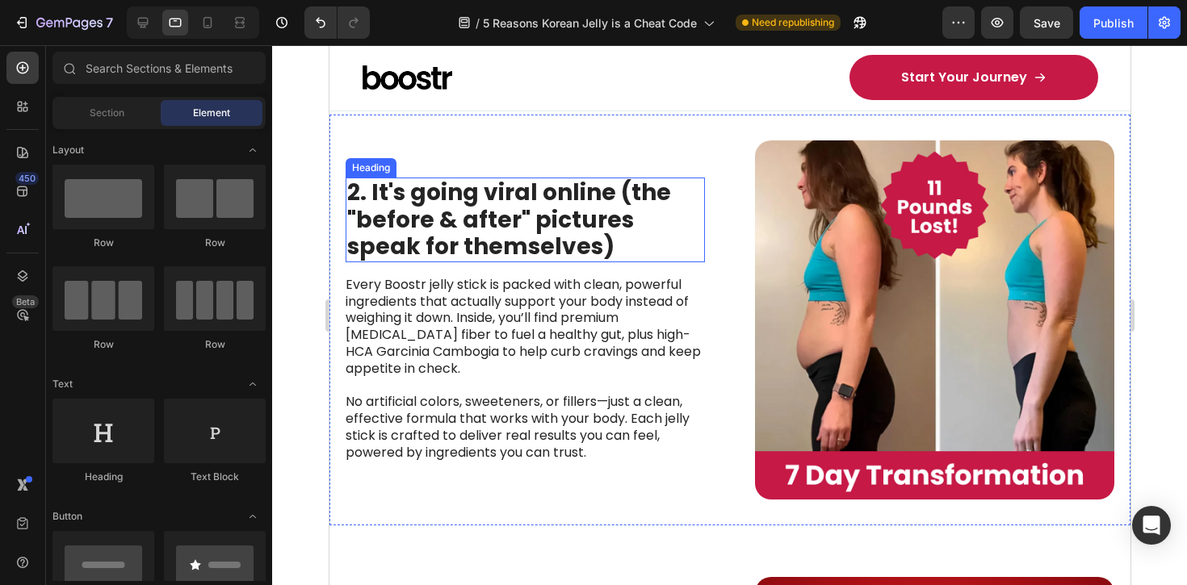
click at [500, 220] on strong "2. It's going viral online (the "before & after" pictures speak for themselves)" at bounding box center [508, 220] width 324 height 86
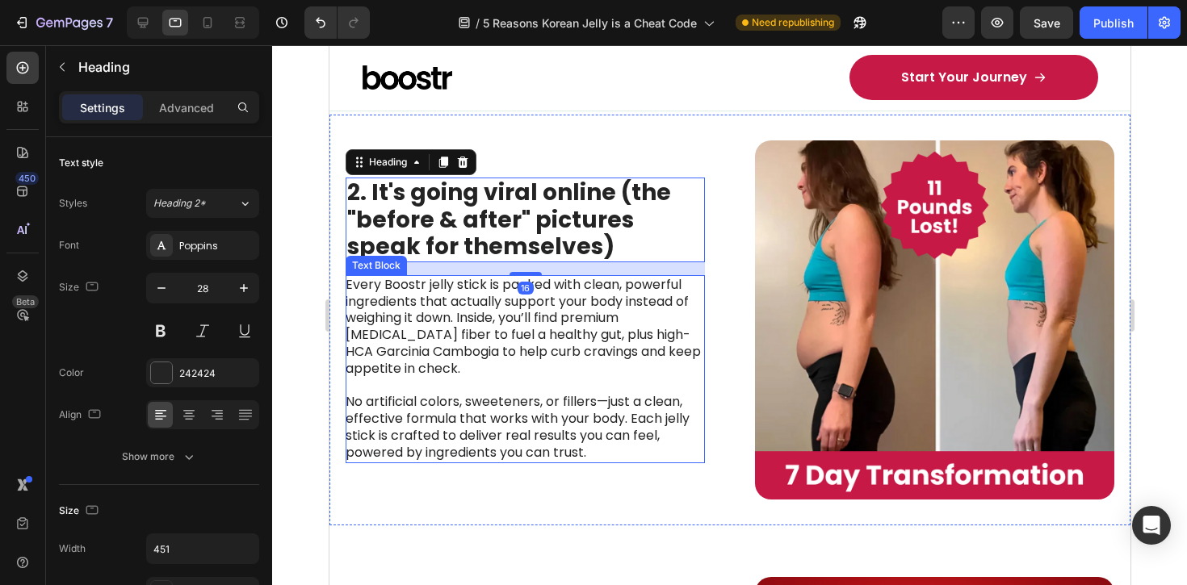
click at [502, 332] on p "Every Boostr jelly stick is packed with clean, powerful ingredients that actual…" at bounding box center [524, 327] width 358 height 101
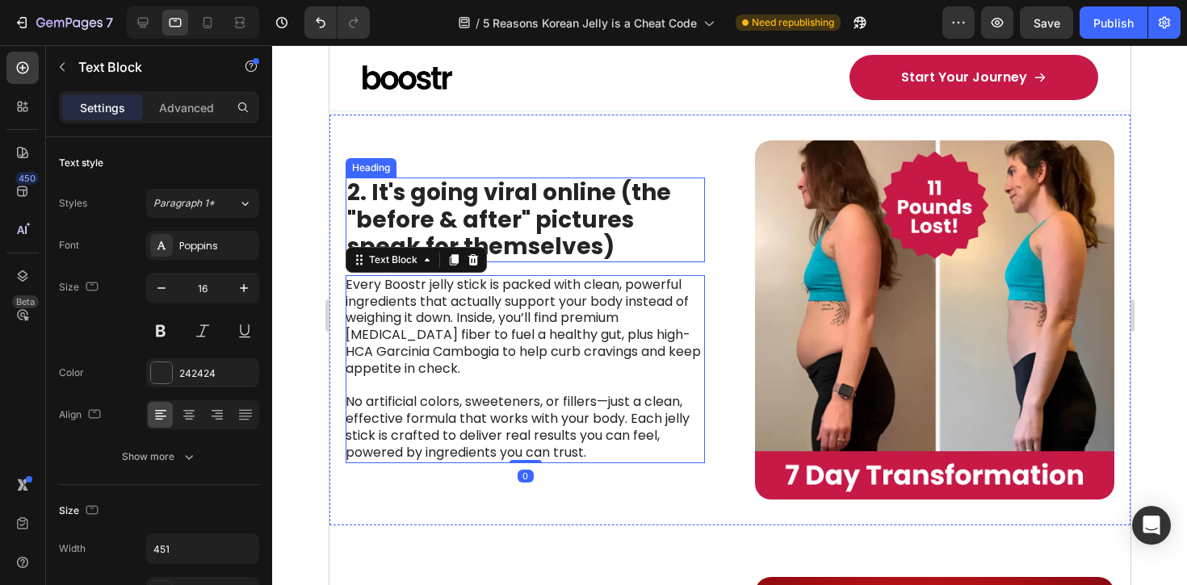
click at [500, 206] on strong "2. It's going viral online (the "before & after" pictures speak for themselves)" at bounding box center [508, 220] width 324 height 86
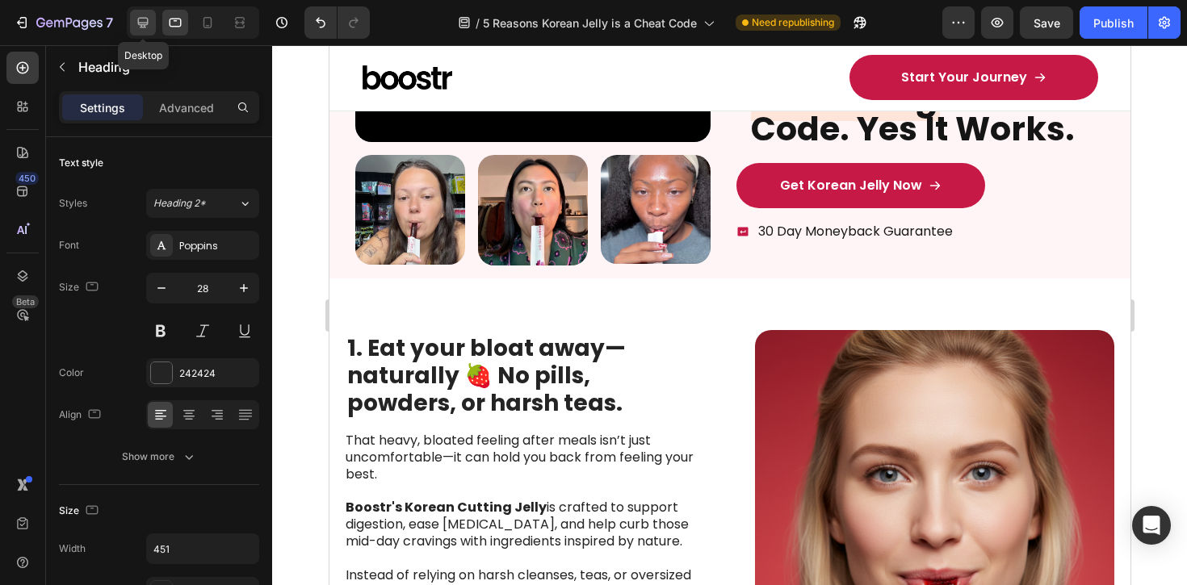
click at [142, 33] on div at bounding box center [143, 23] width 26 height 26
type input "34"
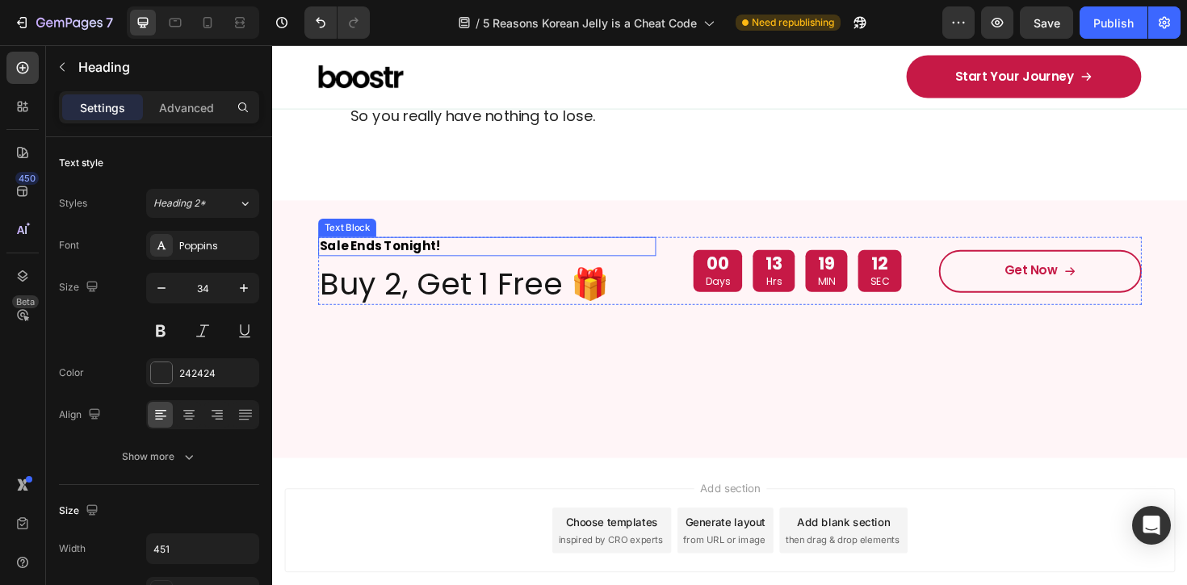
scroll to position [3833, 0]
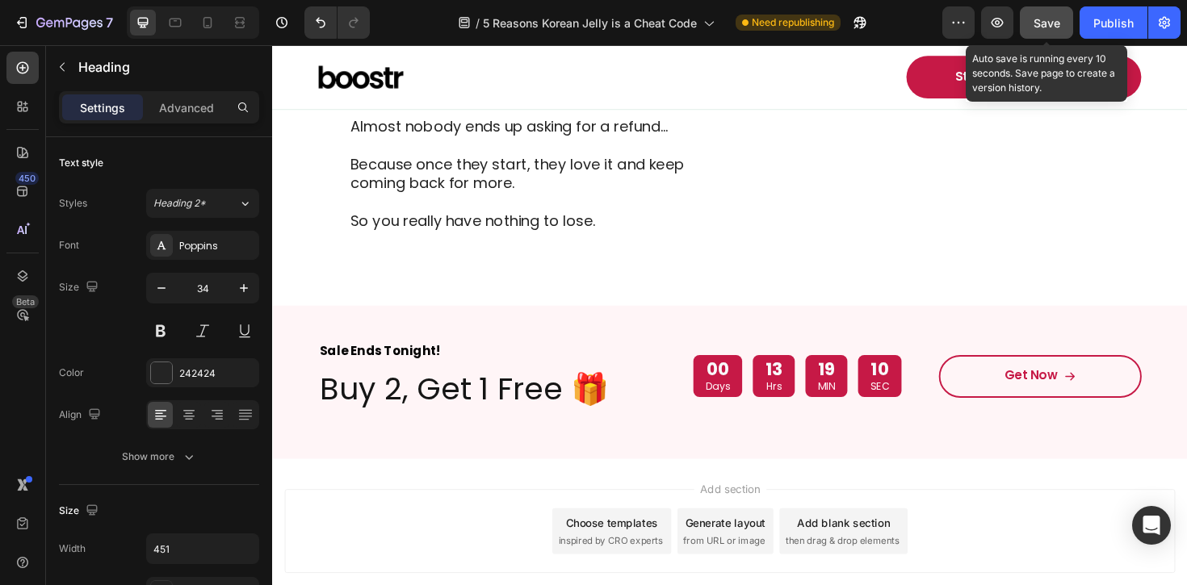
click at [1046, 12] on button "Save" at bounding box center [1046, 22] width 53 height 32
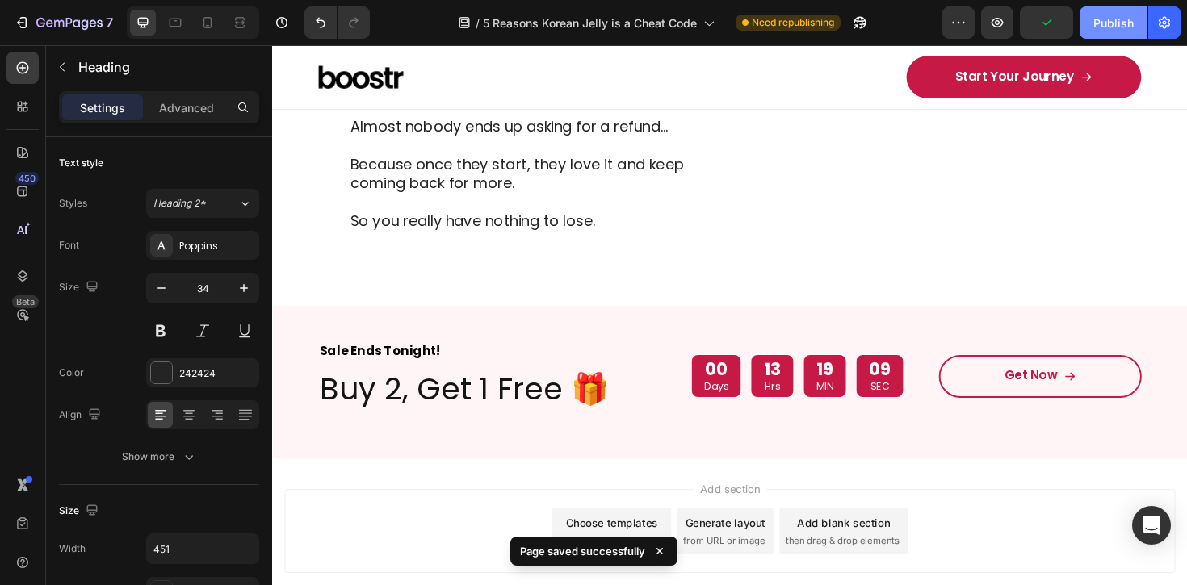
click at [1106, 16] on div "Publish" at bounding box center [1113, 23] width 40 height 17
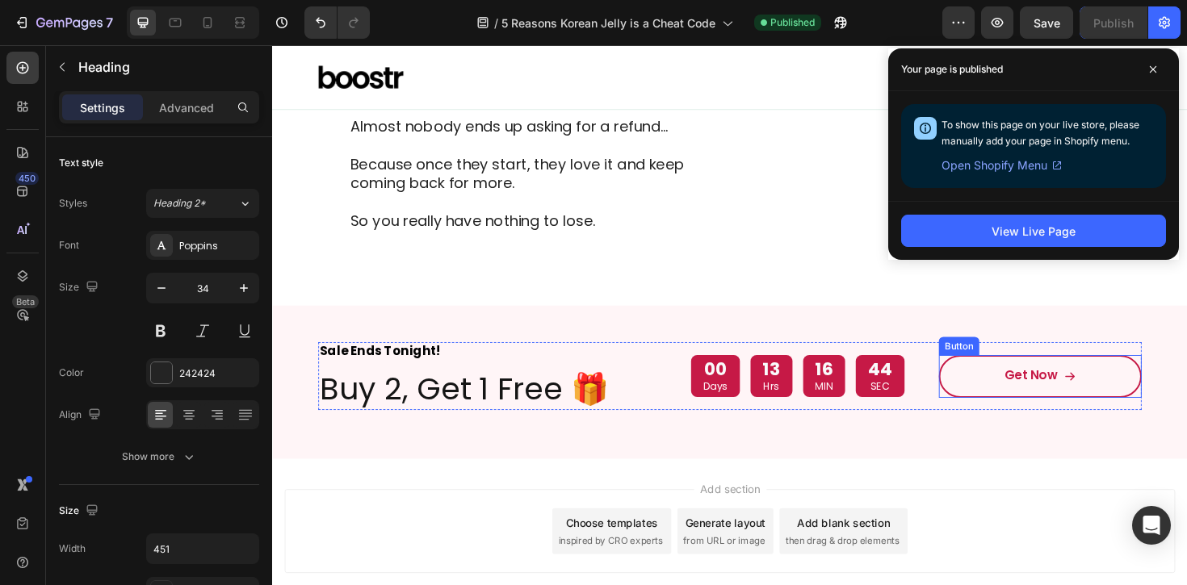
click at [1130, 374] on link "Get Now" at bounding box center [1085, 396] width 215 height 45
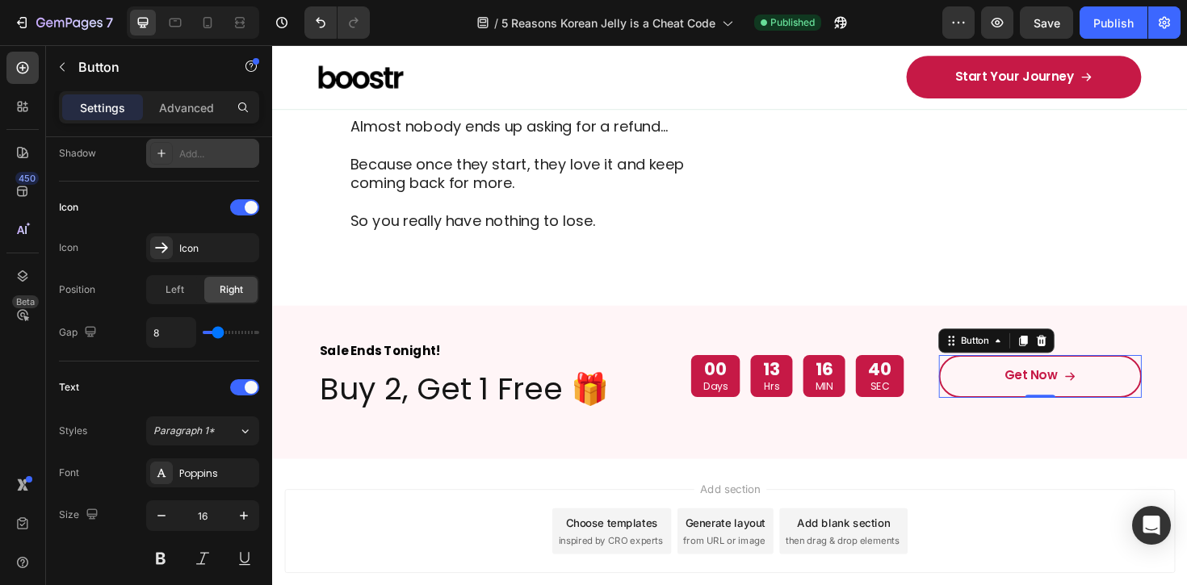
scroll to position [805, 0]
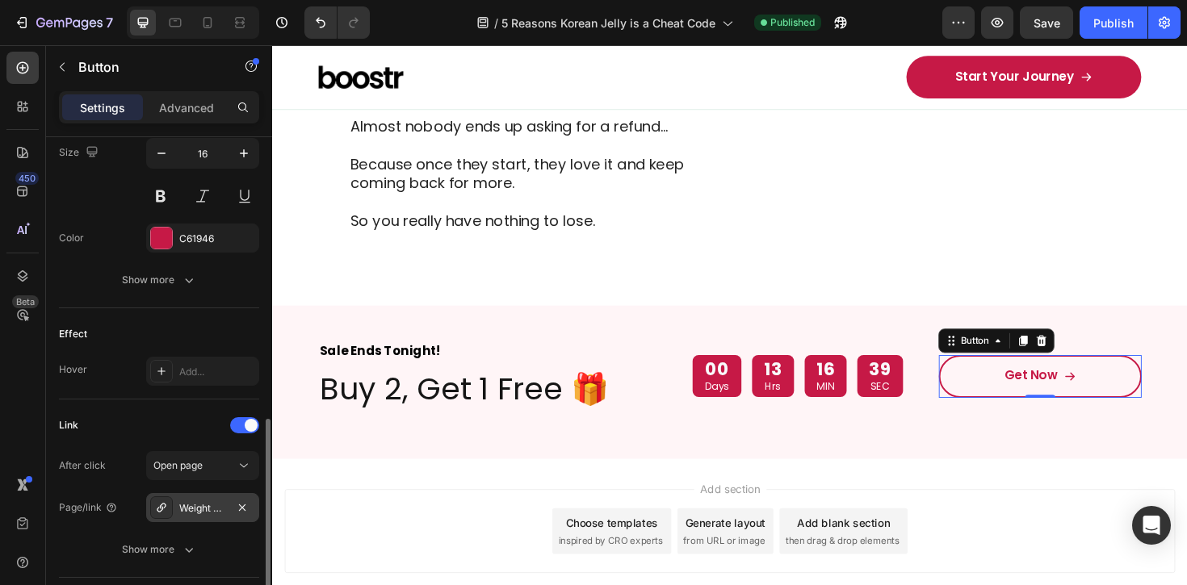
click at [226, 516] on div "Weight Cutting Jelly" at bounding box center [202, 507] width 113 height 29
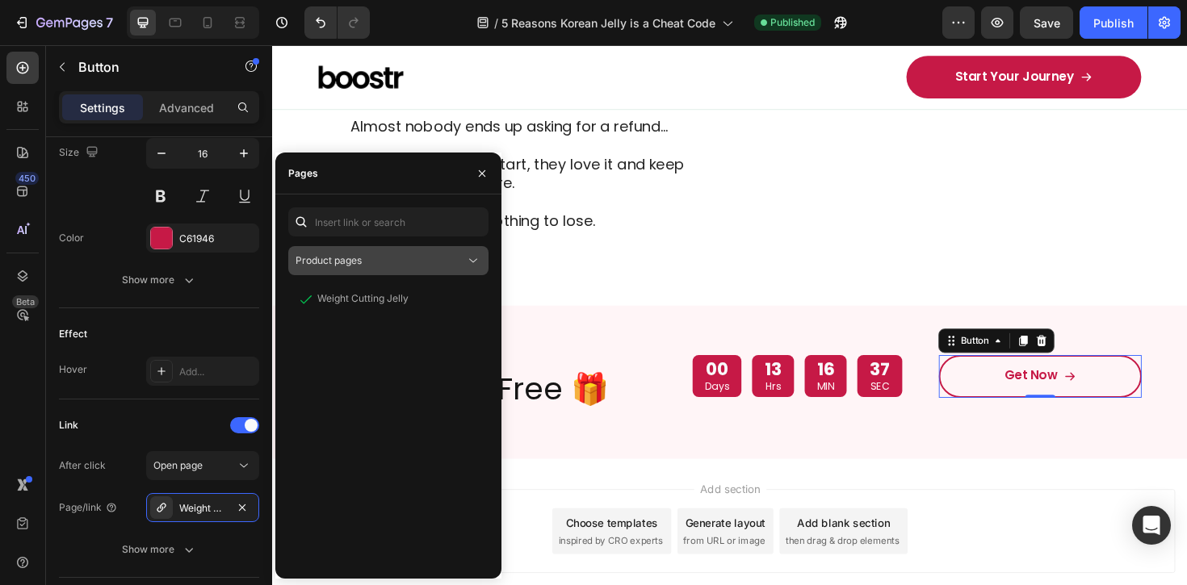
click at [464, 267] on div "Product pages" at bounding box center [381, 261] width 170 height 15
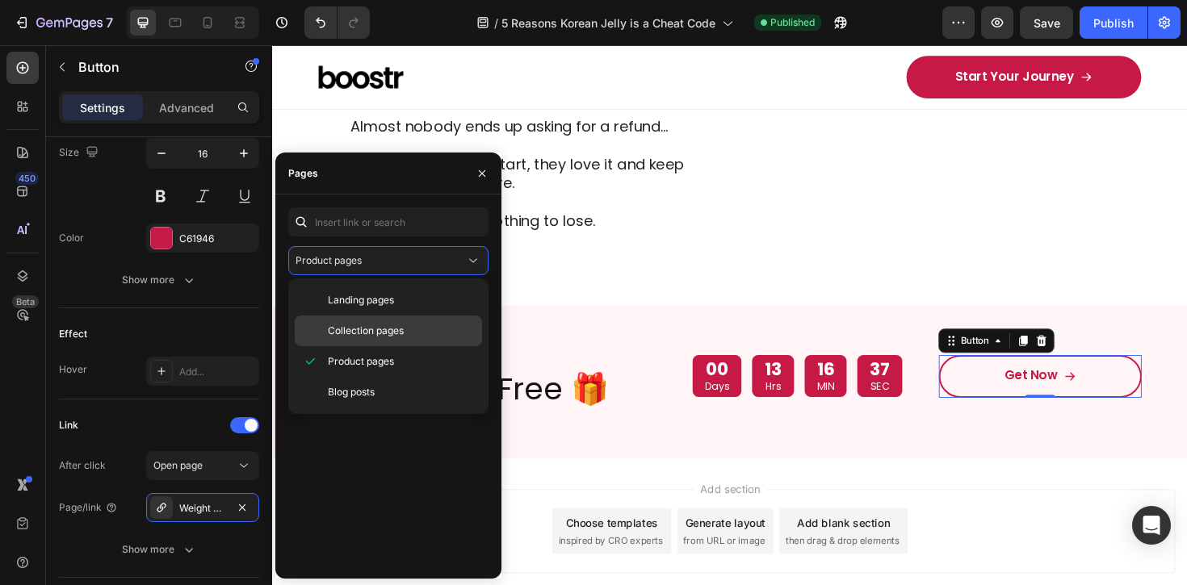
click at [388, 329] on span "Collection pages" at bounding box center [366, 331] width 76 height 15
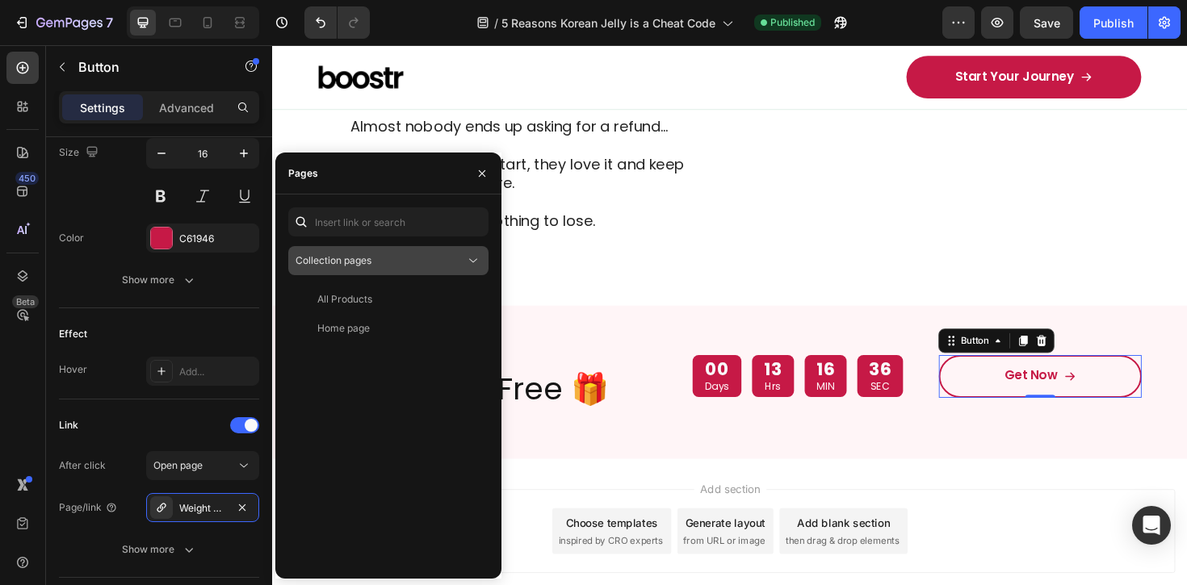
click at [471, 254] on icon at bounding box center [473, 261] width 16 height 16
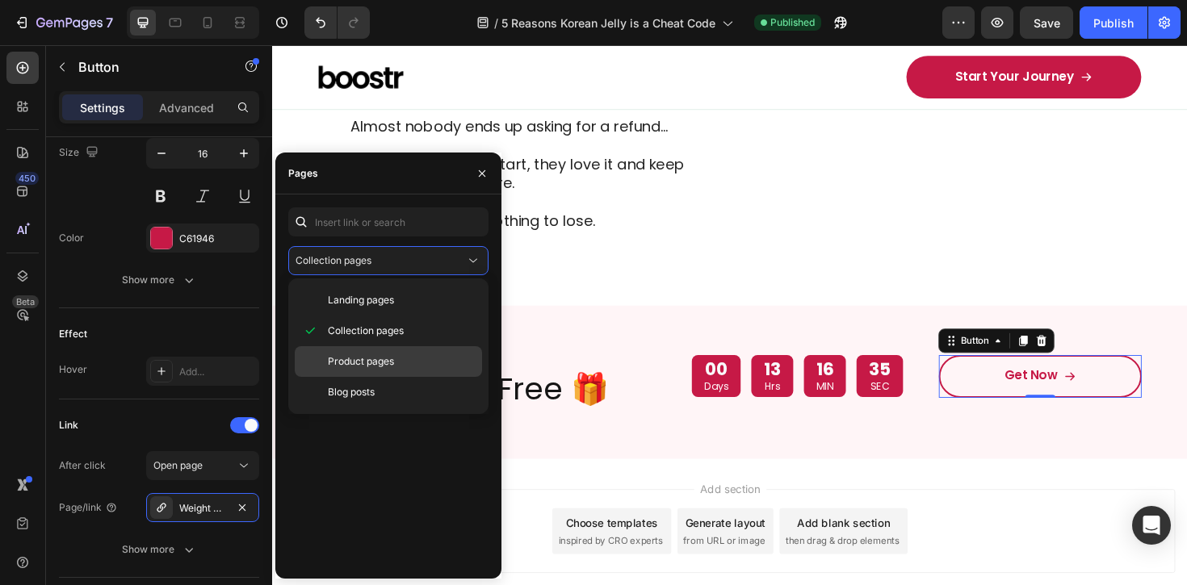
click at [411, 363] on p "Product pages" at bounding box center [401, 361] width 147 height 15
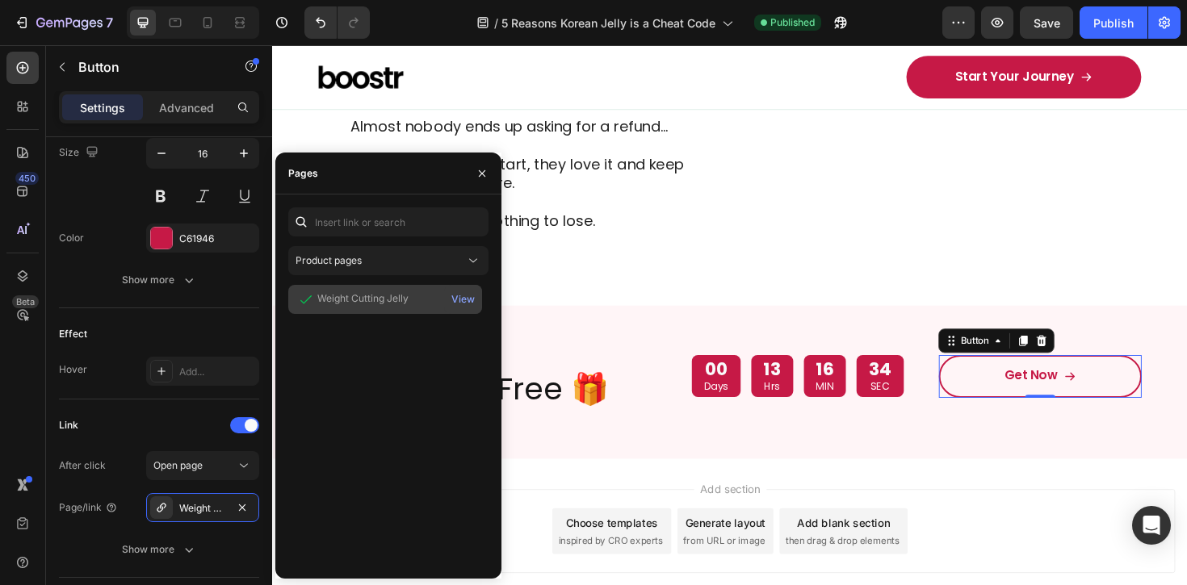
click at [399, 302] on div "Weight Cutting Jelly" at bounding box center [362, 298] width 91 height 15
click at [463, 300] on div "View" at bounding box center [462, 299] width 23 height 15
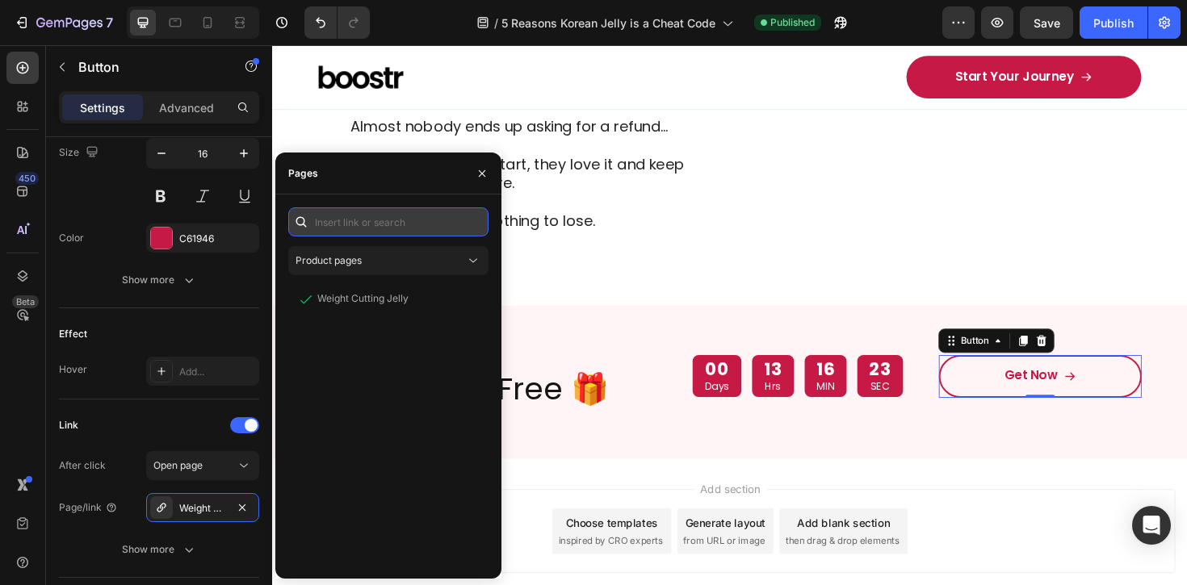
click at [378, 224] on input "text" at bounding box center [388, 222] width 200 height 29
paste input "[URL][DOMAIN_NAME]"
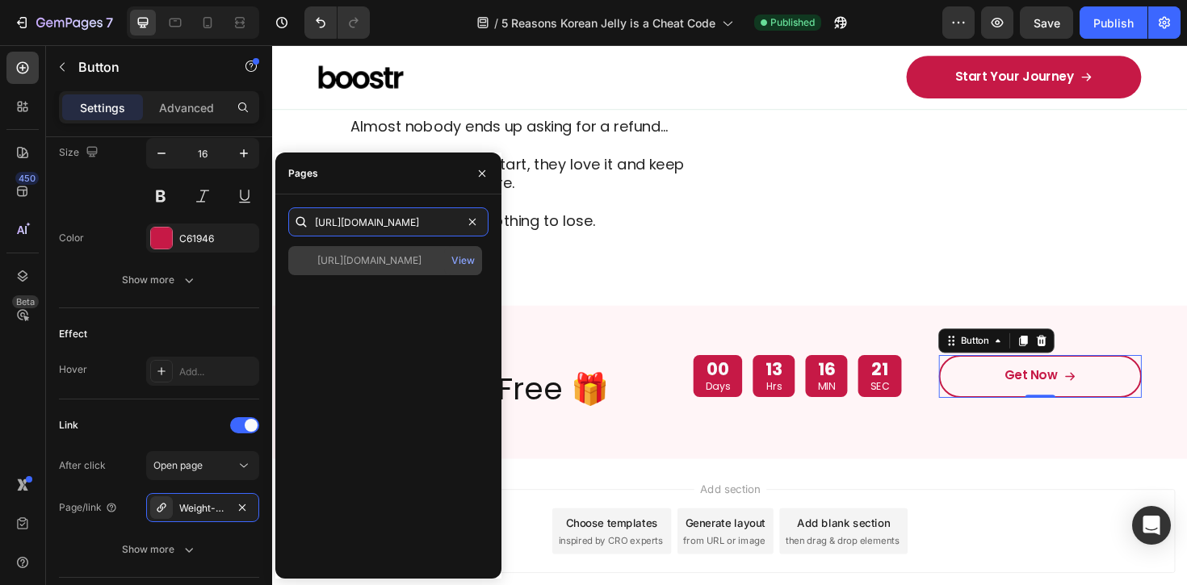
type input "[URL][DOMAIN_NAME]"
click at [413, 257] on div "[URL][DOMAIN_NAME]" at bounding box center [369, 261] width 104 height 15
click at [459, 263] on div "View" at bounding box center [462, 261] width 23 height 15
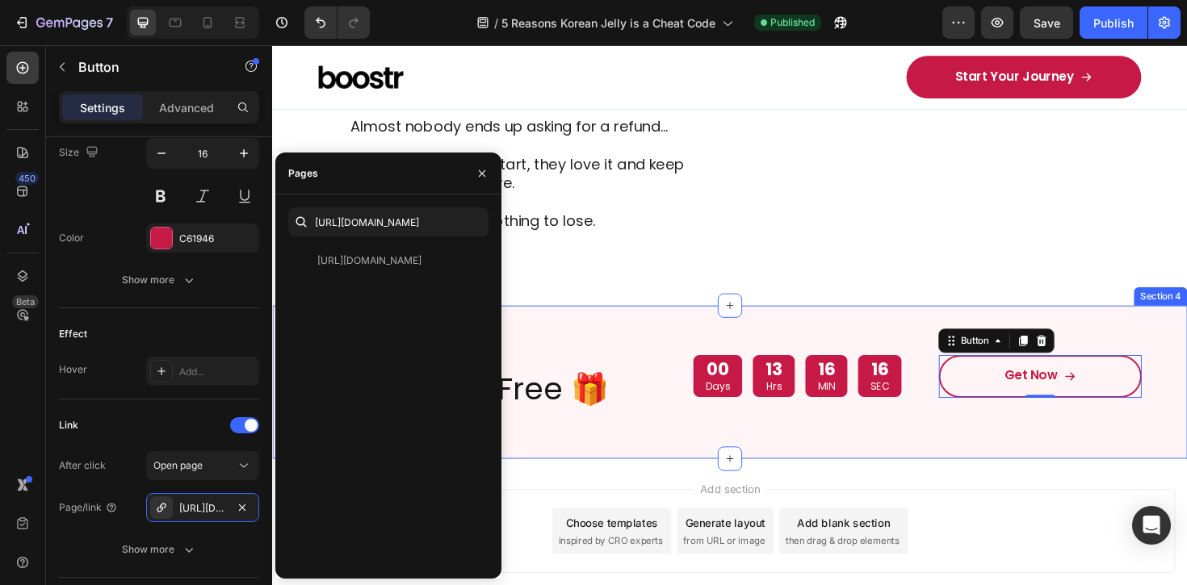
click at [880, 390] on div "Sale Ends Tonight! Text Block Buy 2, Get 1 Free 🎁 Heading 00 Days 13 Hrs 16 MIN…" at bounding box center [756, 402] width 969 height 162
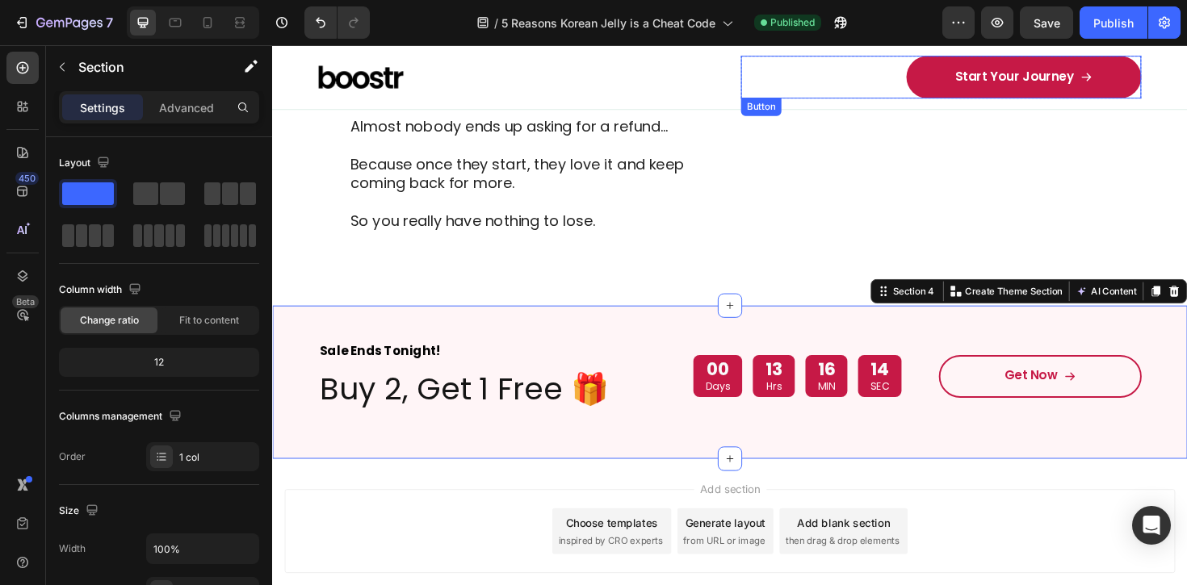
click at [897, 70] on div "Start Your Journey Button" at bounding box center [981, 79] width 424 height 45
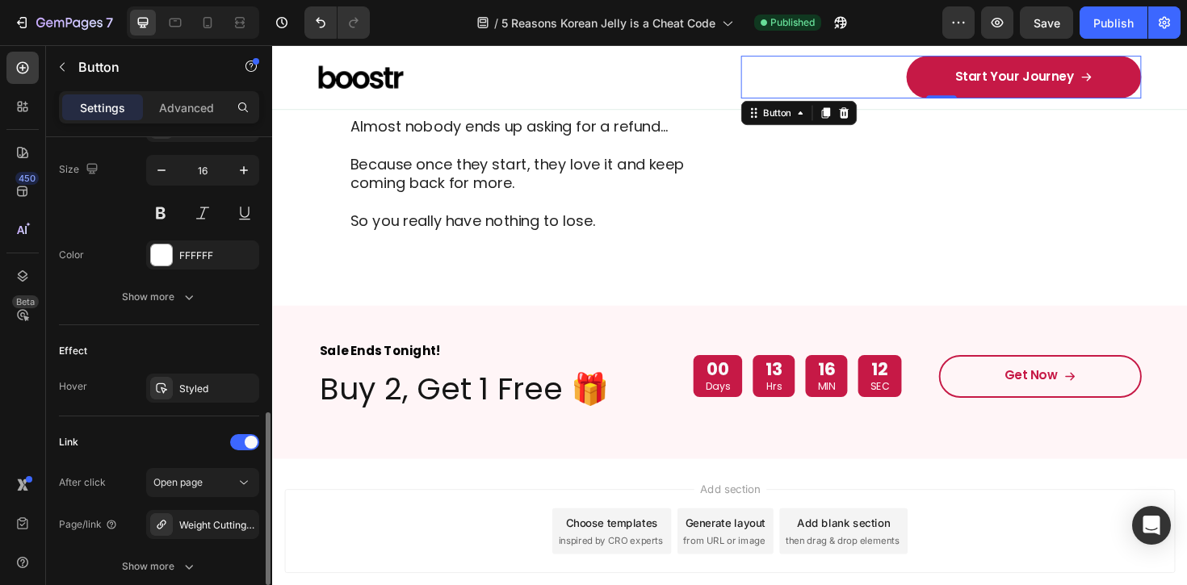
scroll to position [917, 0]
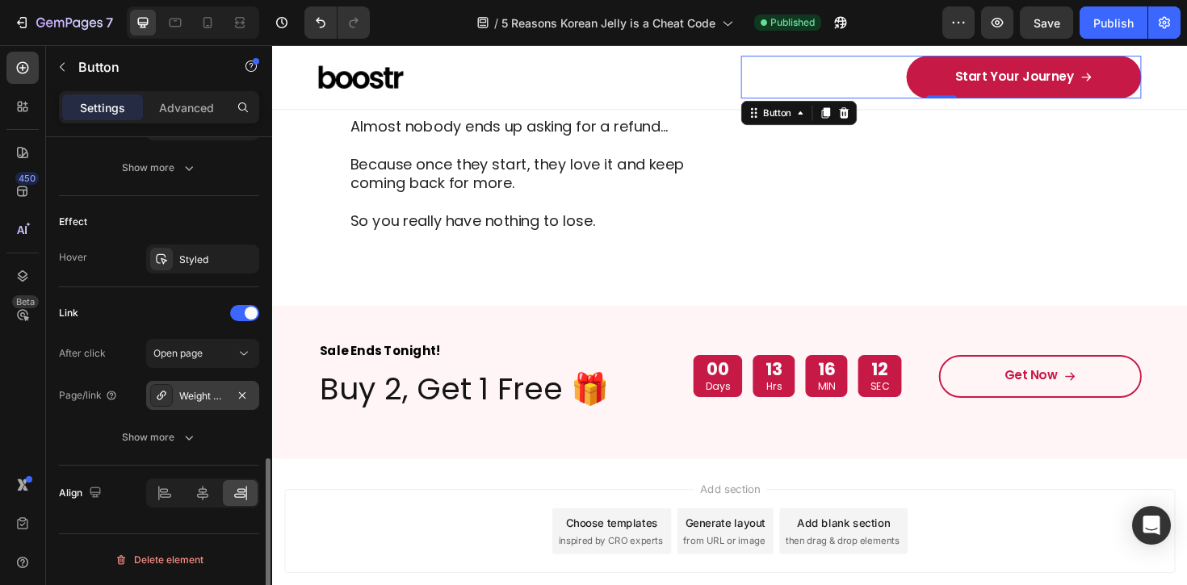
click at [215, 393] on div "Weight Cutting Jelly" at bounding box center [202, 396] width 47 height 15
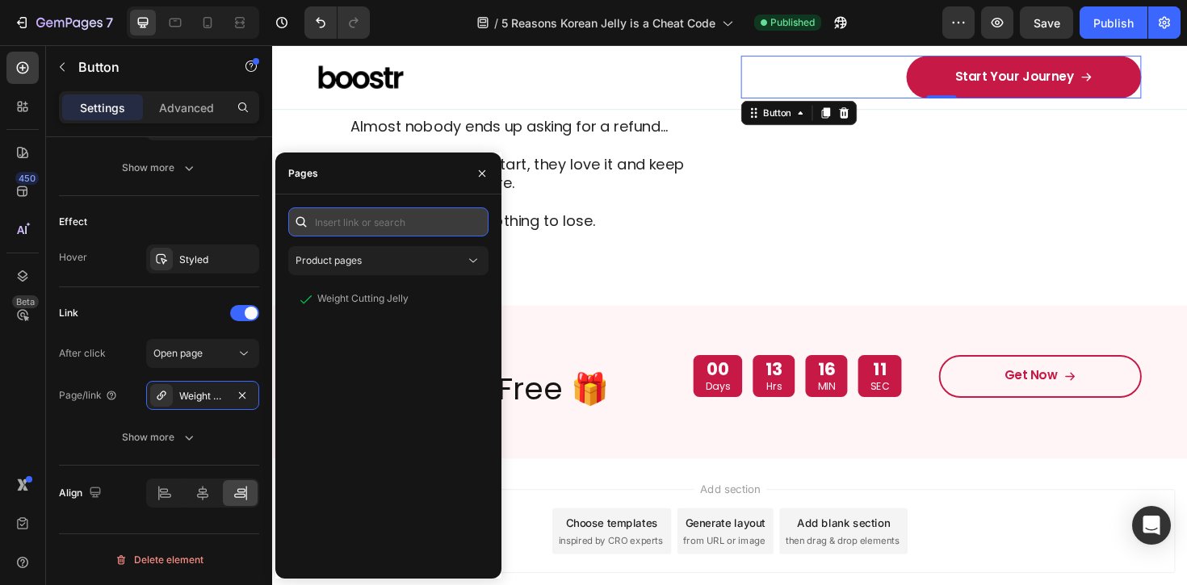
click at [373, 228] on input "text" at bounding box center [388, 222] width 200 height 29
paste input "[URL][DOMAIN_NAME]"
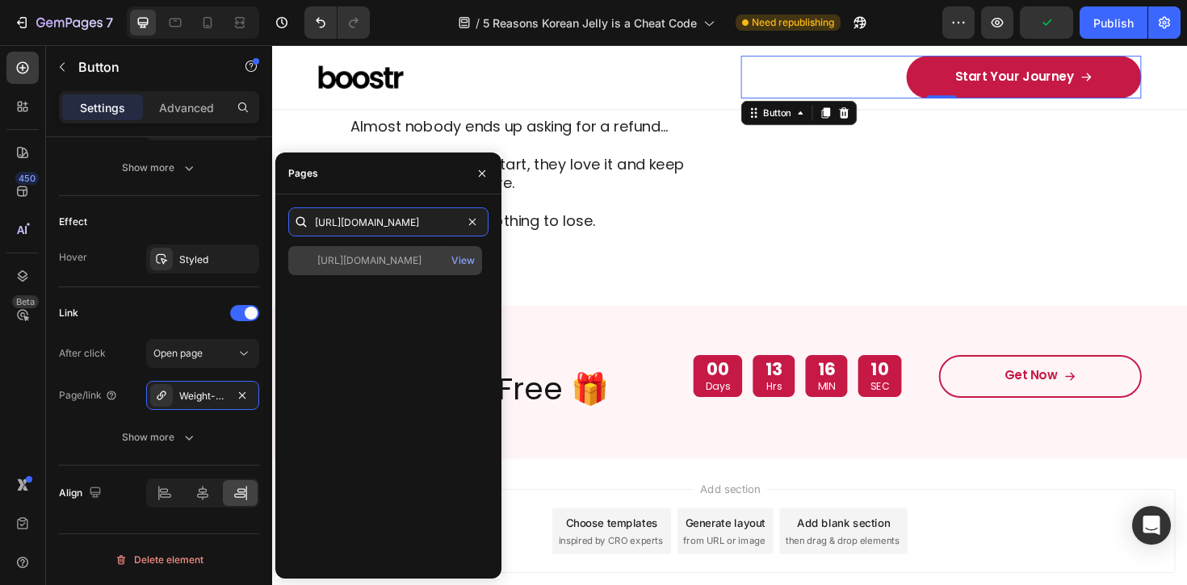
type input "[URL][DOMAIN_NAME]"
click at [411, 262] on div "[URL][DOMAIN_NAME]" at bounding box center [369, 261] width 104 height 15
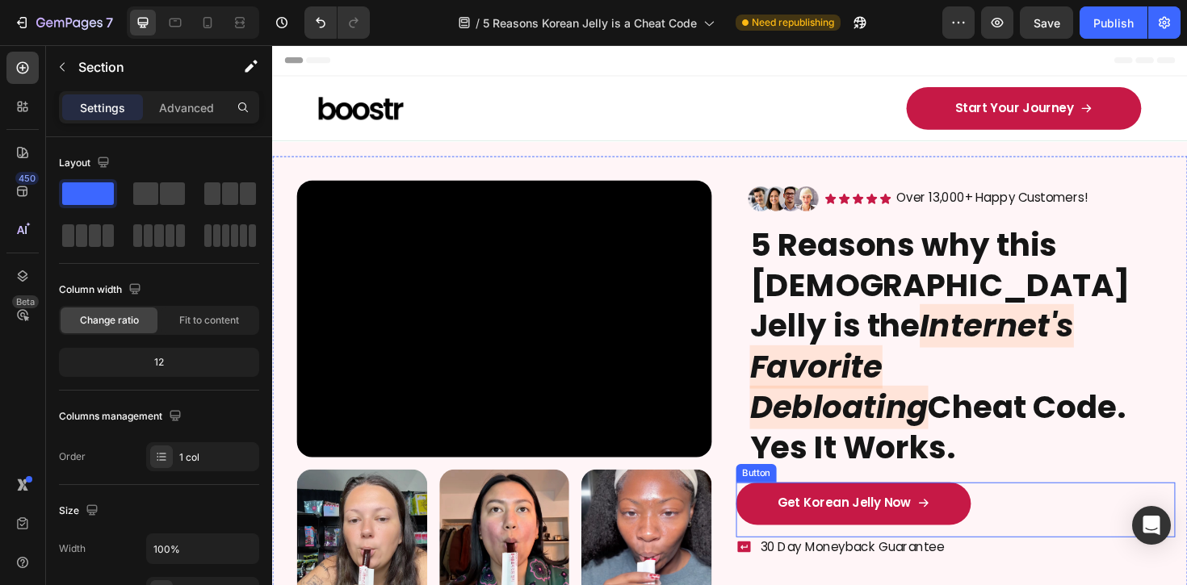
click at [1035, 509] on div "Get Korean Jelly Now Button" at bounding box center [995, 538] width 465 height 58
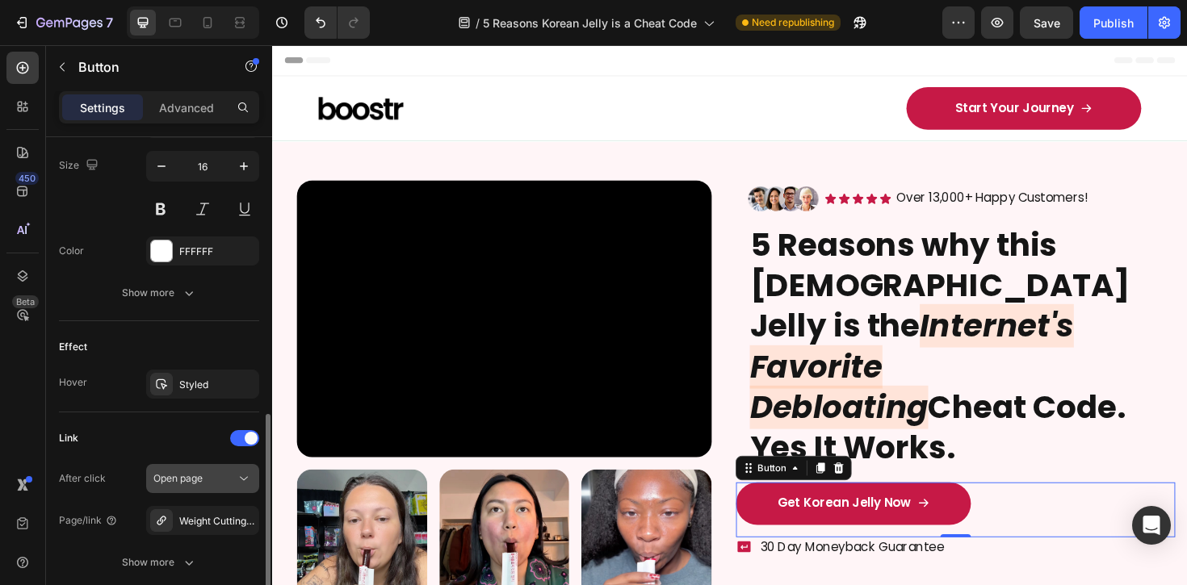
scroll to position [917, 0]
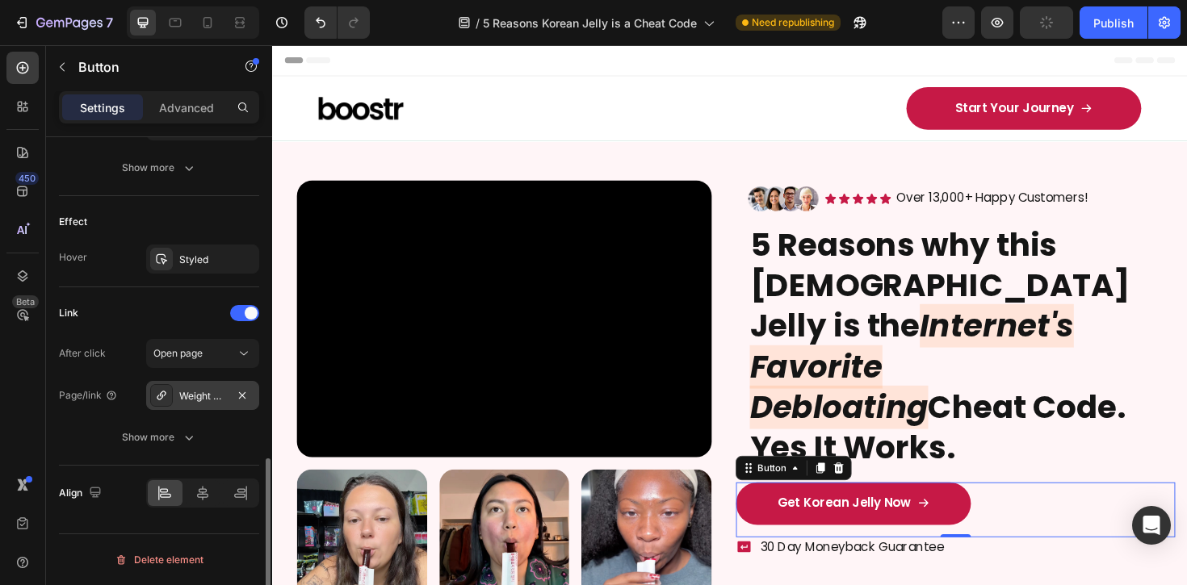
click at [206, 397] on div "Weight Cutting Jelly" at bounding box center [202, 396] width 47 height 15
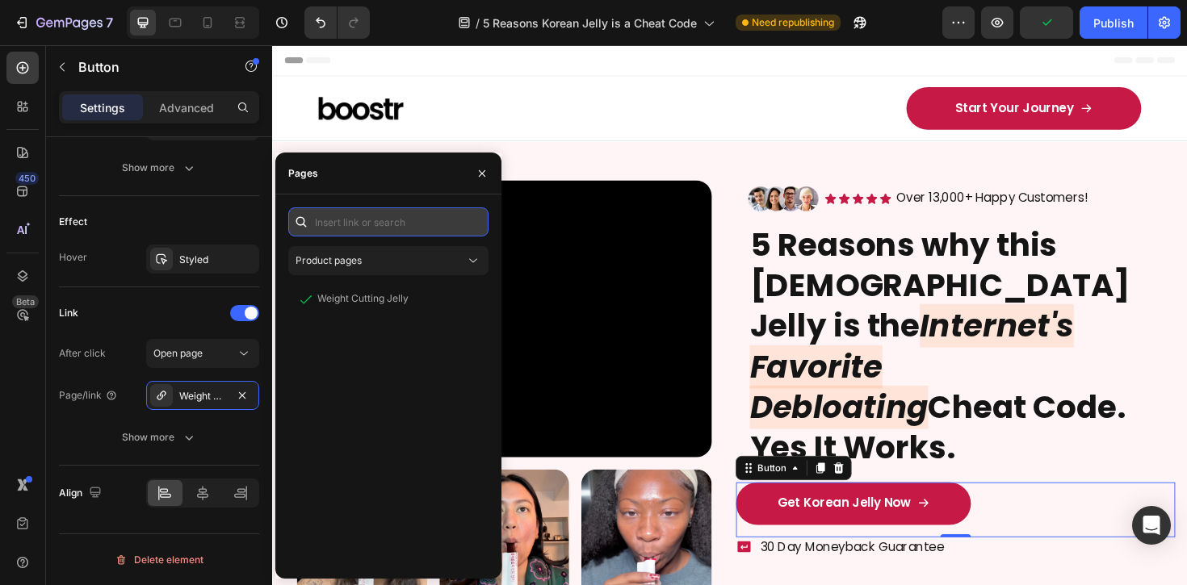
click at [411, 215] on input "text" at bounding box center [388, 222] width 200 height 29
paste input "[URL][DOMAIN_NAME]"
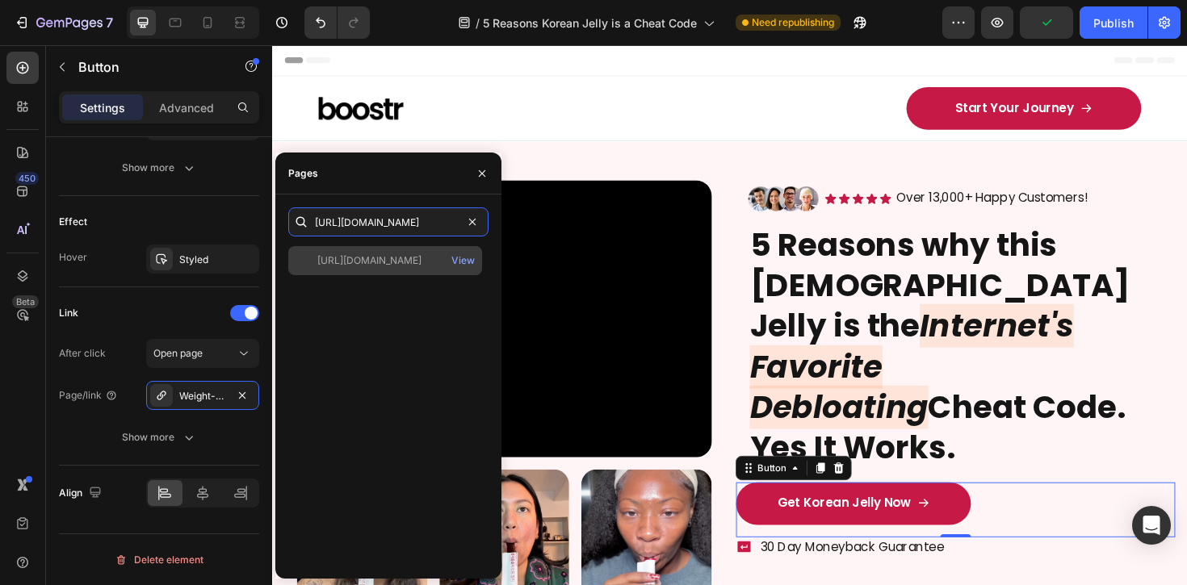
type input "[URL][DOMAIN_NAME]"
click at [416, 259] on div "[URL][DOMAIN_NAME]" at bounding box center [369, 261] width 104 height 15
click at [366, 258] on div "[URL][DOMAIN_NAME]" at bounding box center [369, 261] width 104 height 15
click at [359, 266] on div "[URL][DOMAIN_NAME]" at bounding box center [369, 261] width 104 height 15
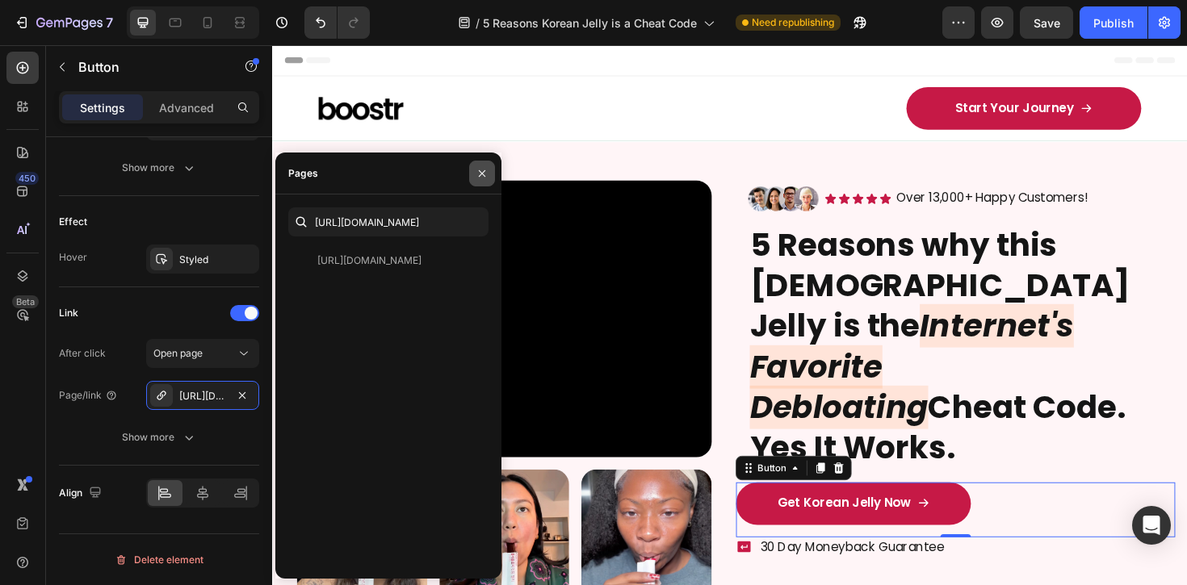
click at [474, 174] on button "button" at bounding box center [482, 174] width 26 height 26
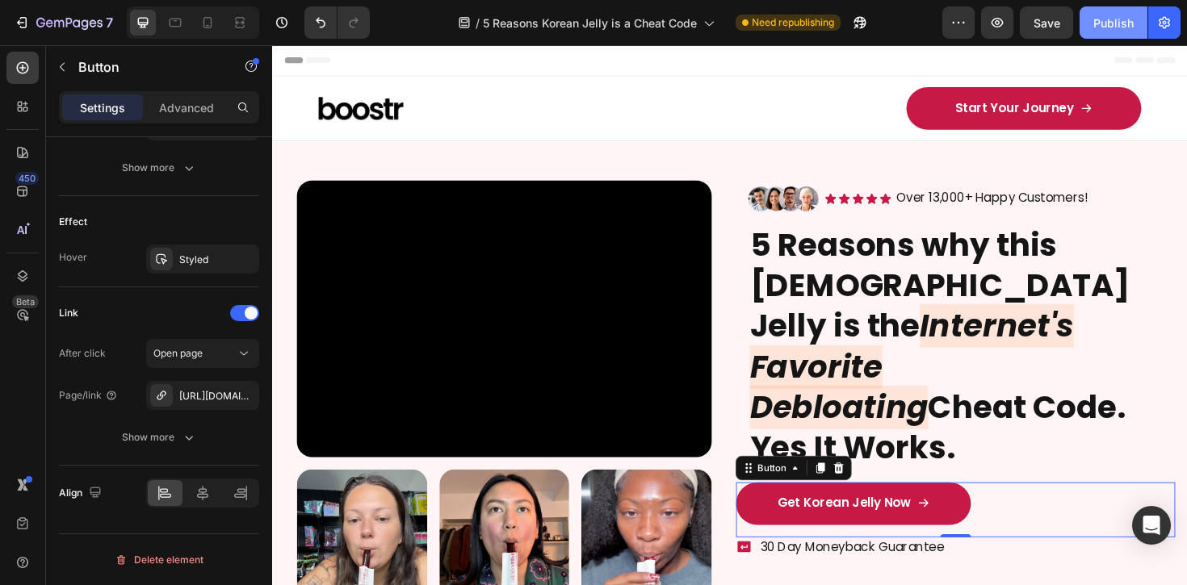
click at [1119, 28] on div "Publish" at bounding box center [1113, 23] width 40 height 17
